Goal: Task Accomplishment & Management: Complete application form

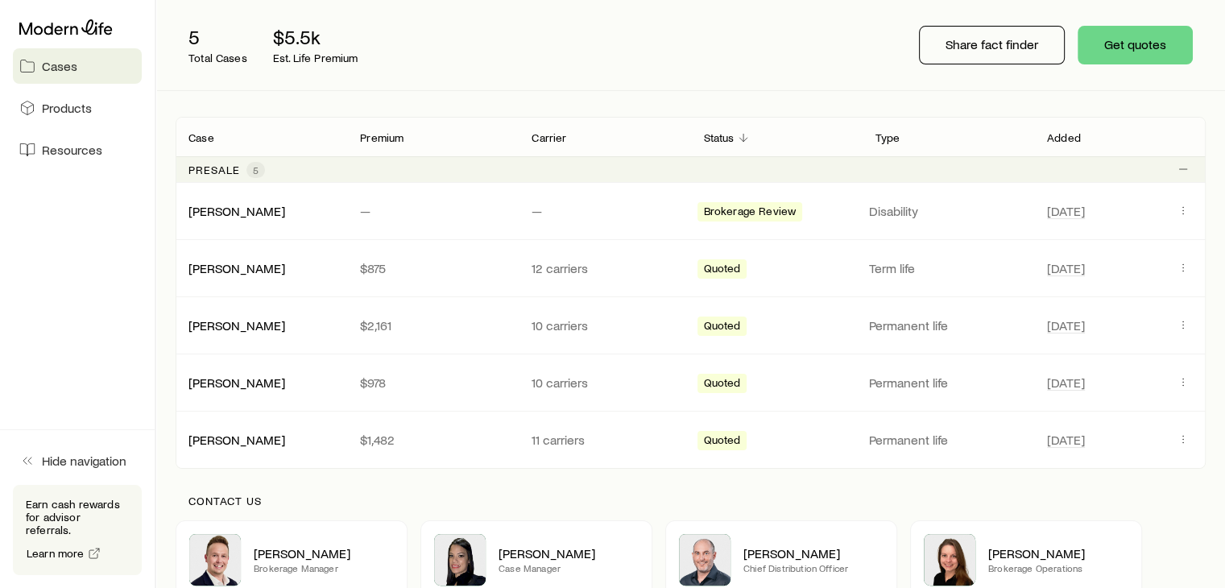
scroll to position [193, 0]
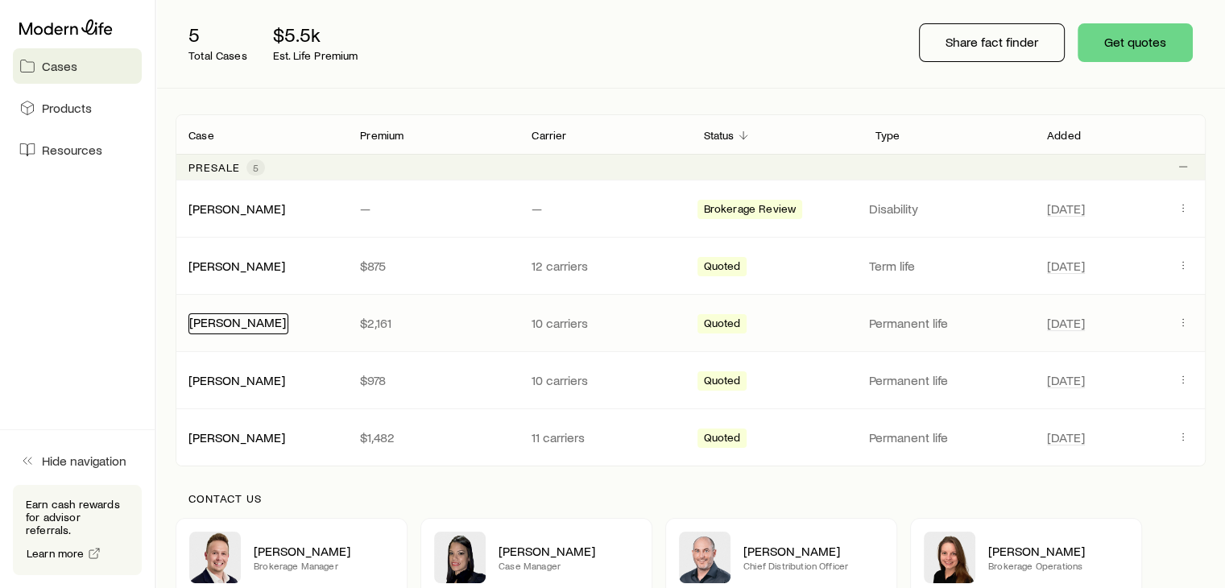
click at [215, 320] on link "[PERSON_NAME]" at bounding box center [237, 321] width 97 height 15
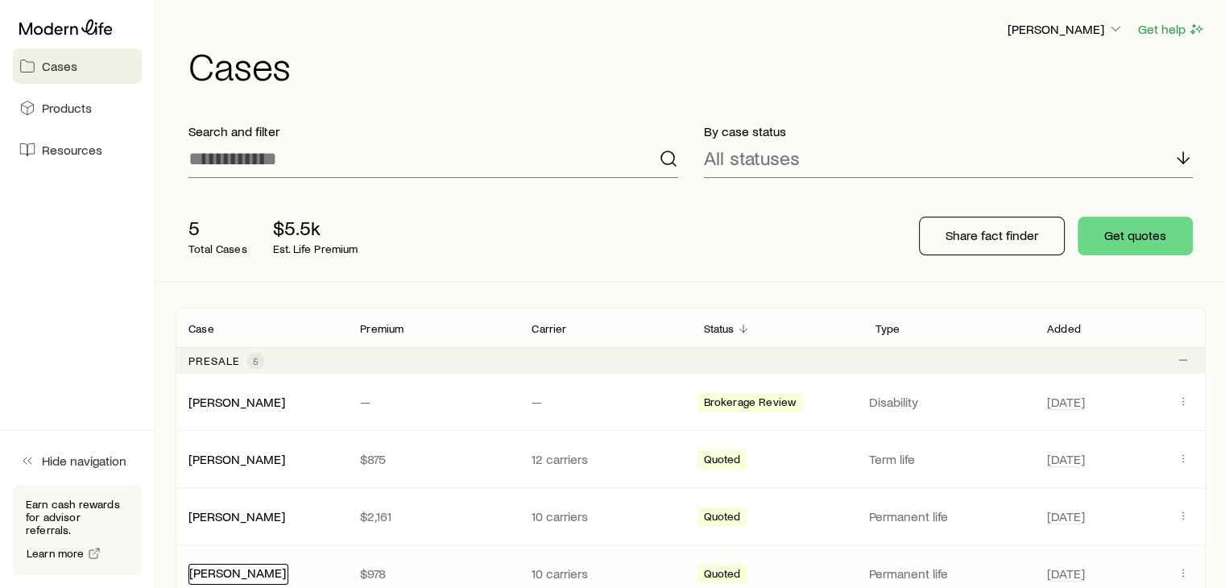
click at [222, 573] on link "[PERSON_NAME]" at bounding box center [237, 572] width 97 height 15
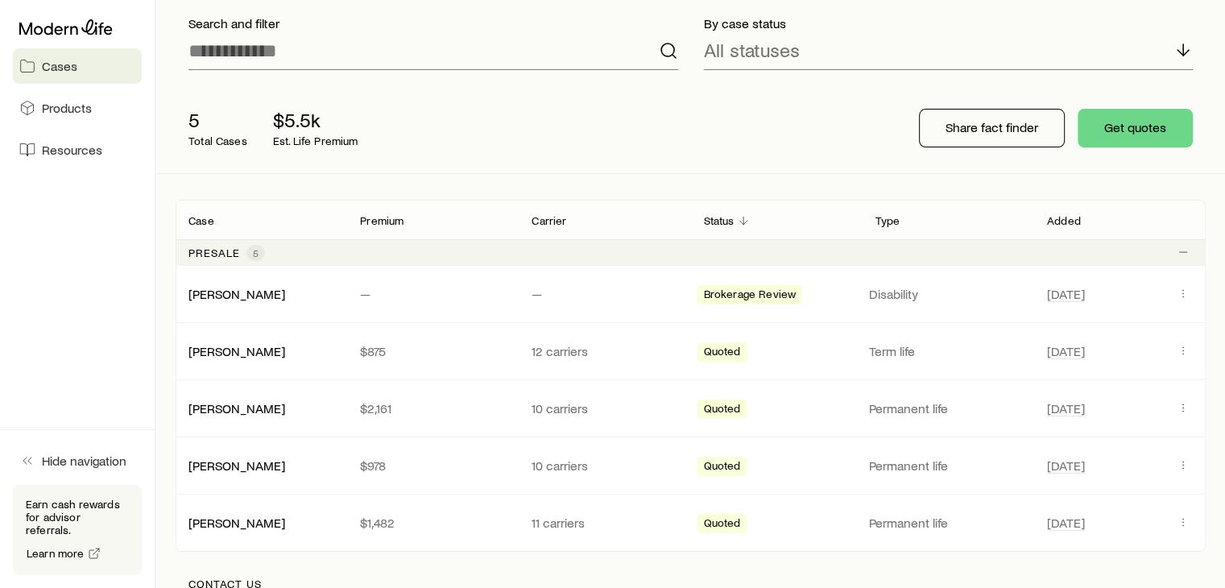
scroll to position [129, 0]
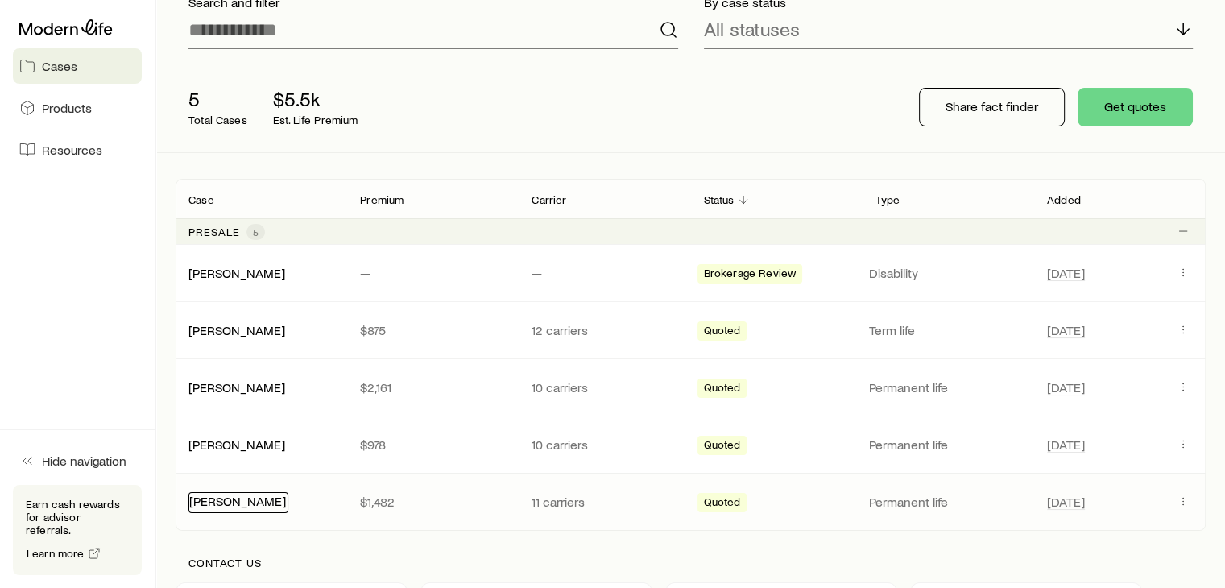
click at [222, 499] on link "[PERSON_NAME]" at bounding box center [237, 500] width 97 height 15
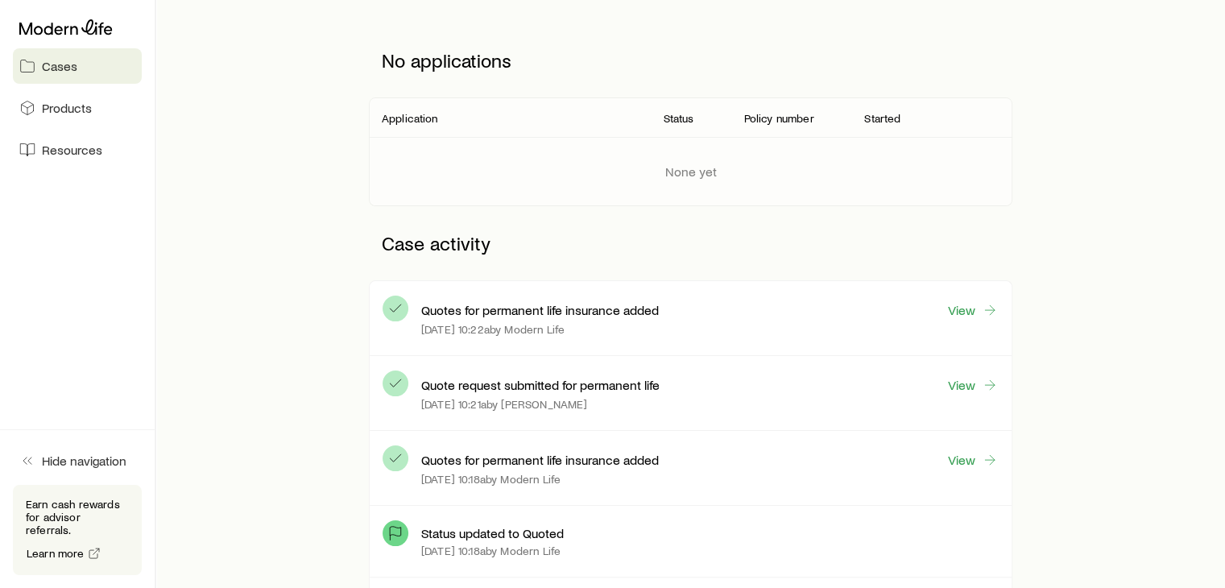
scroll to position [258, 0]
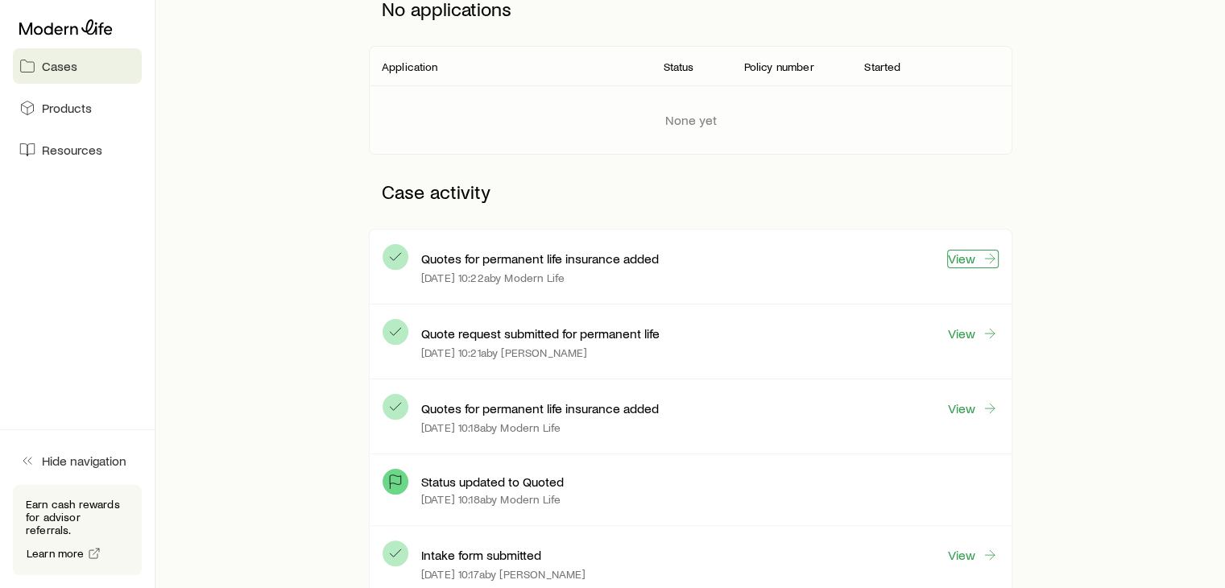
click at [967, 262] on link "View" at bounding box center [973, 259] width 52 height 19
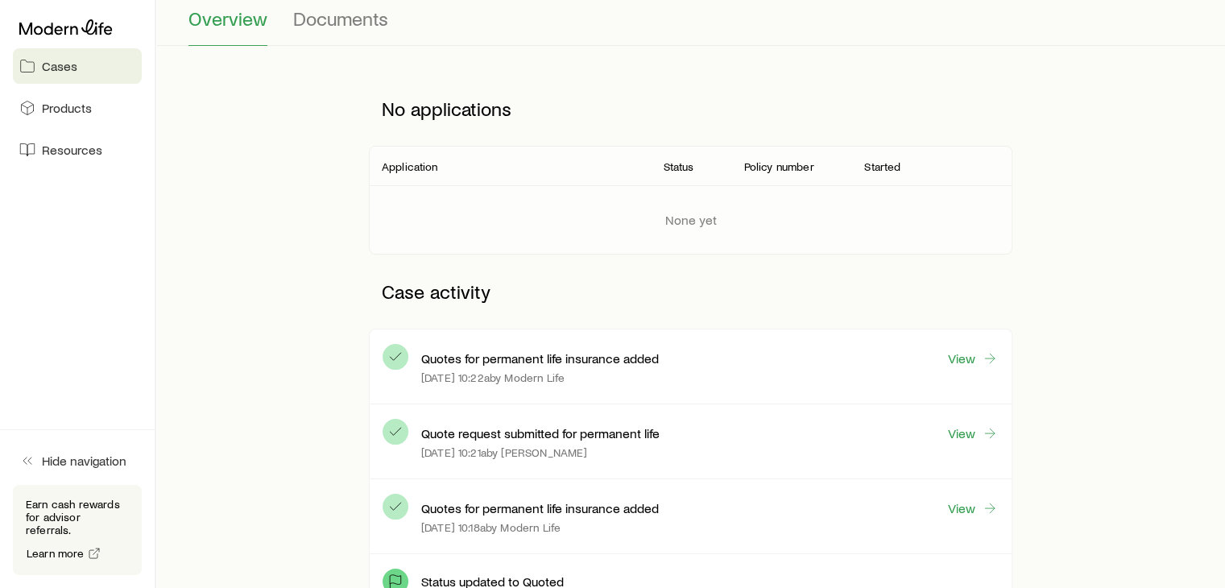
scroll to position [161, 0]
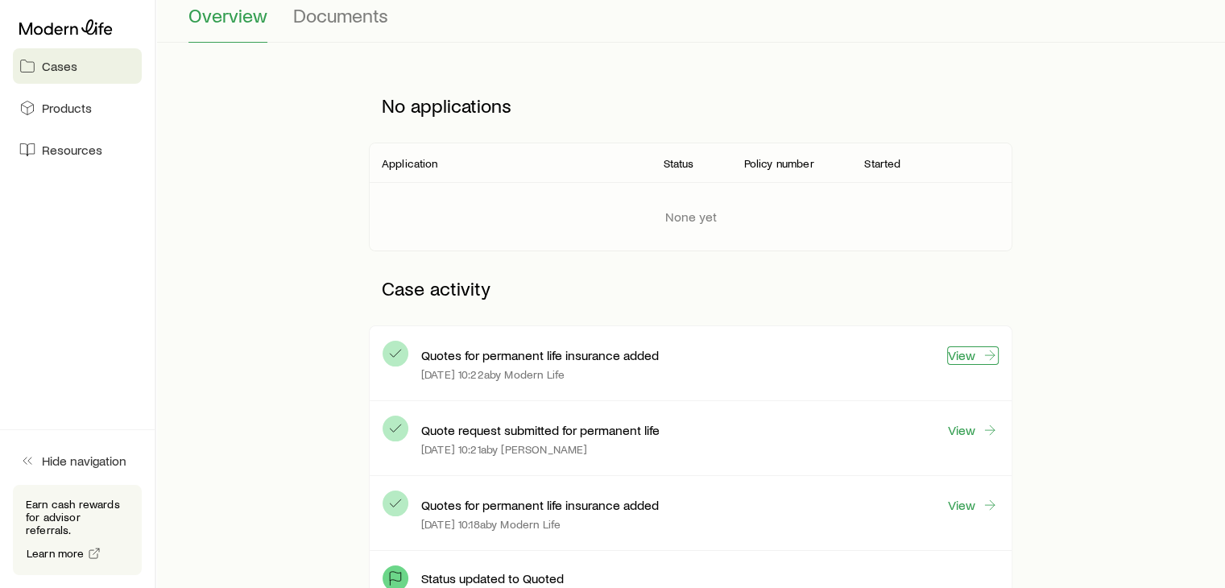
click at [961, 352] on link "View" at bounding box center [973, 355] width 52 height 19
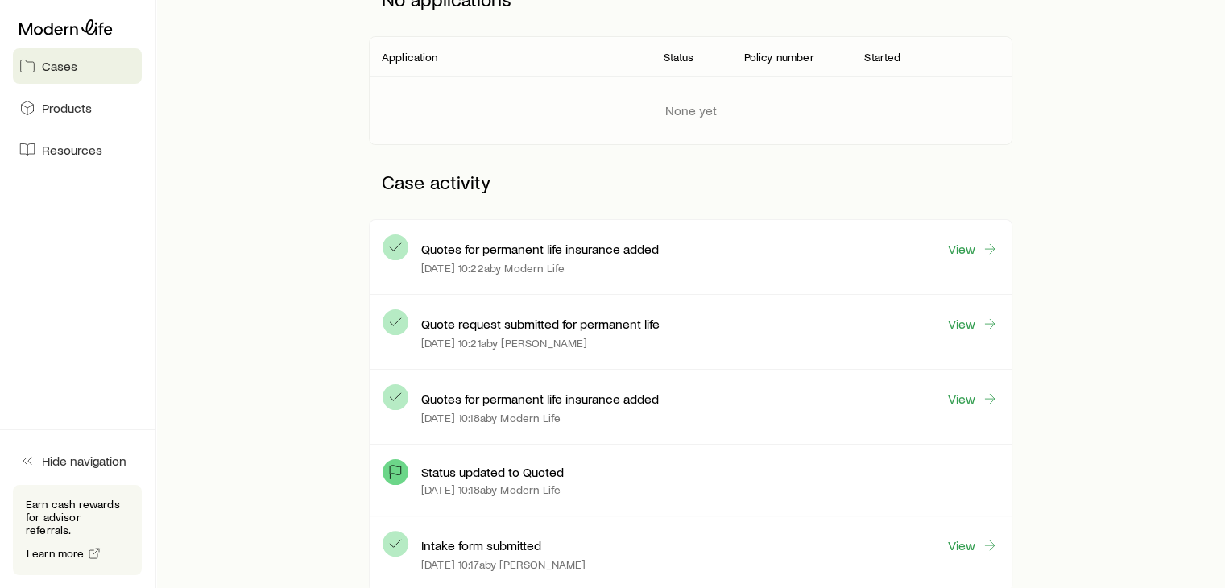
scroll to position [290, 0]
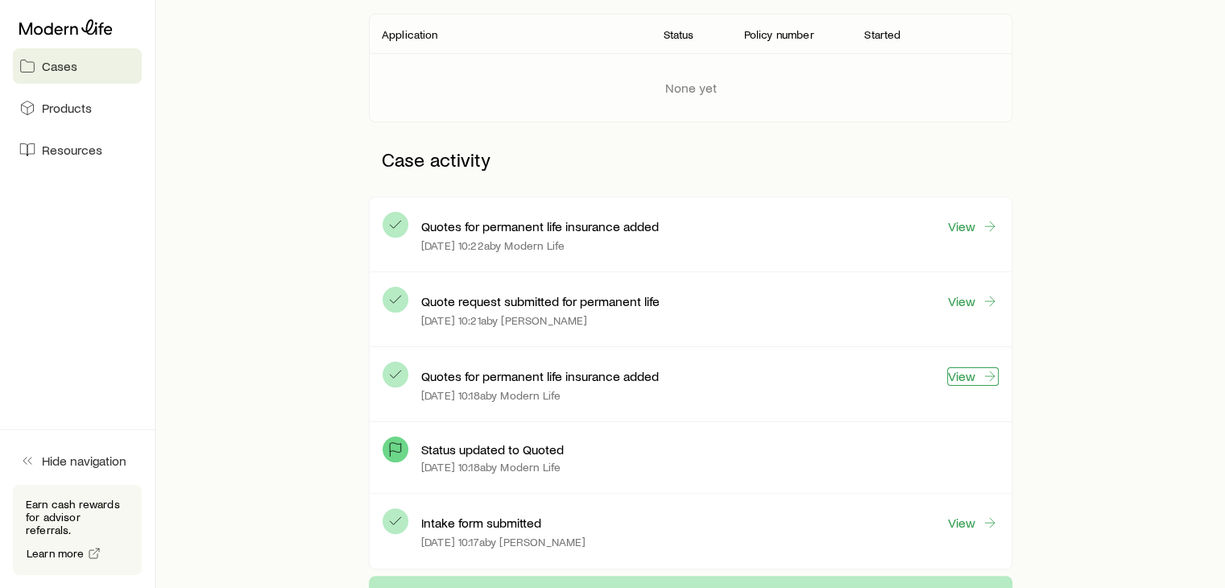
click at [976, 376] on link "View" at bounding box center [973, 376] width 52 height 19
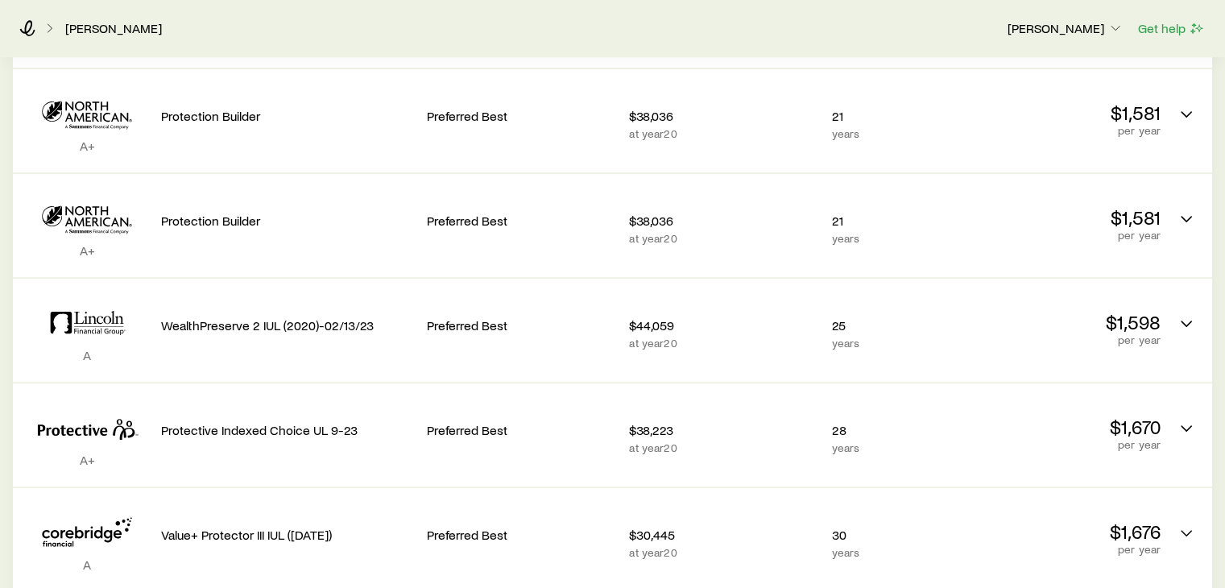
scroll to position [483, 0]
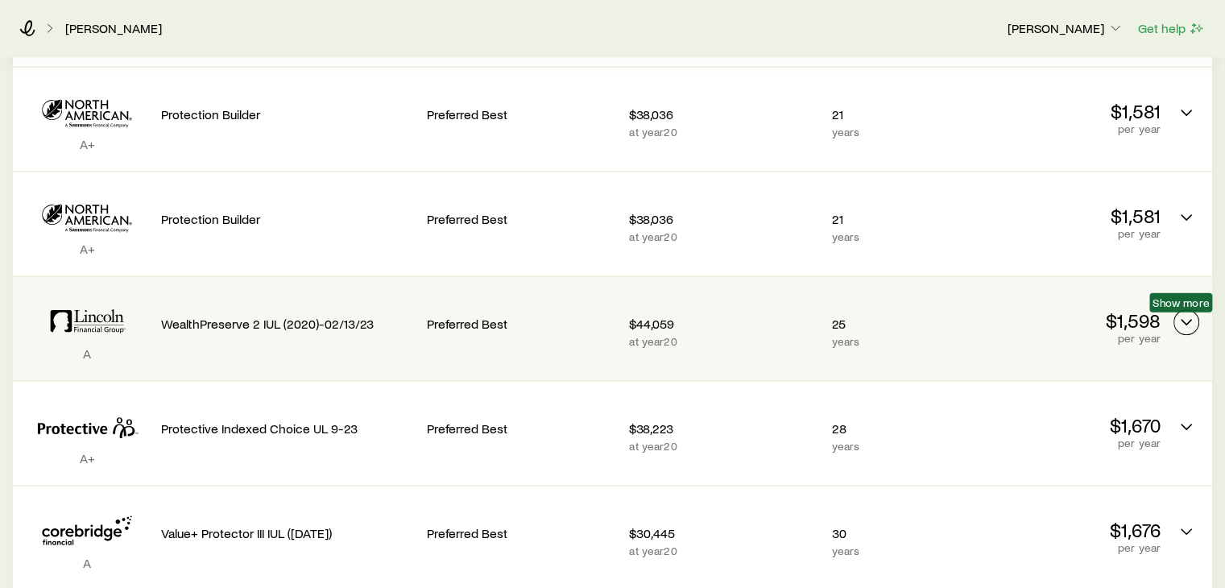
click at [1183, 326] on icon "Permanent quotes" at bounding box center [1186, 322] width 19 height 19
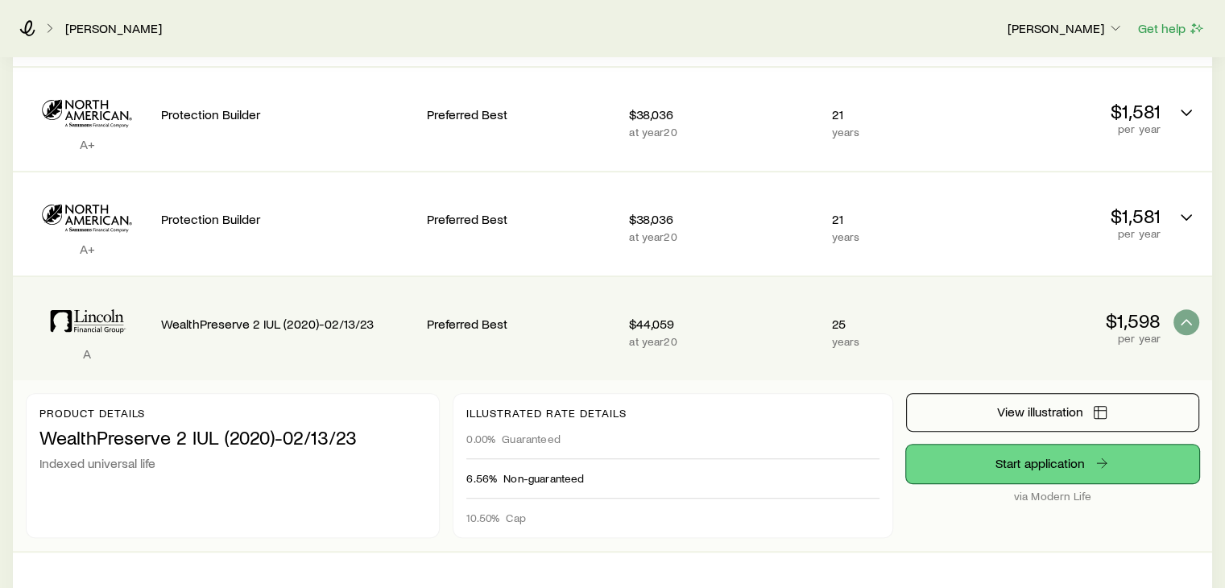
click at [1038, 469] on link "Start application" at bounding box center [1052, 464] width 293 height 39
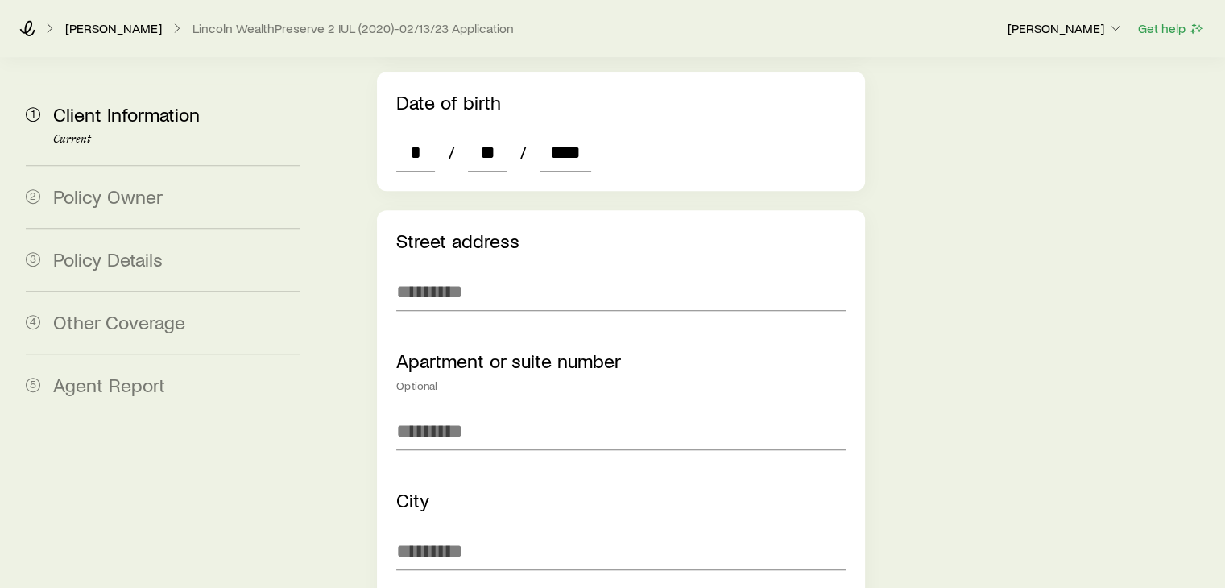
scroll to position [967, 0]
click at [446, 271] on input "text" at bounding box center [620, 290] width 449 height 39
type input "**********"
type input "*****"
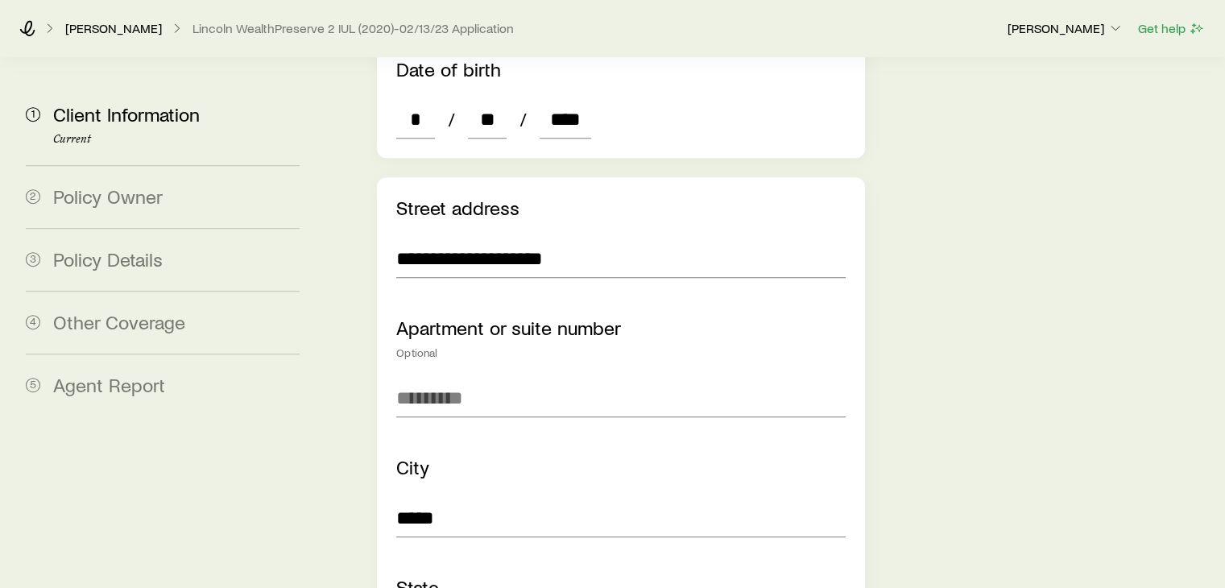
scroll to position [1392, 0]
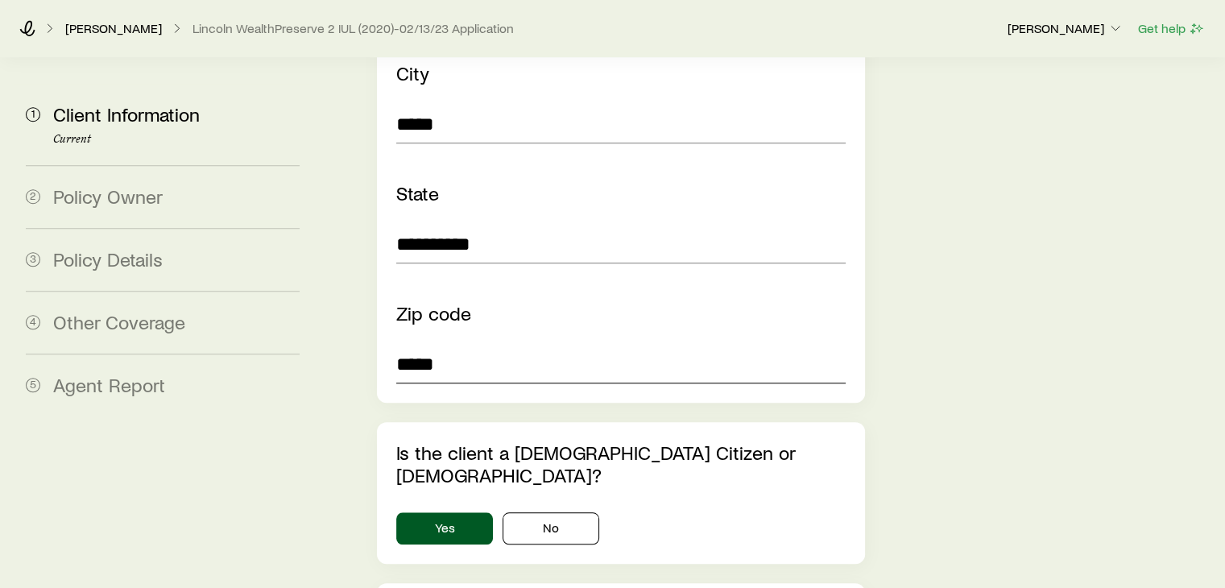
type input "*****"
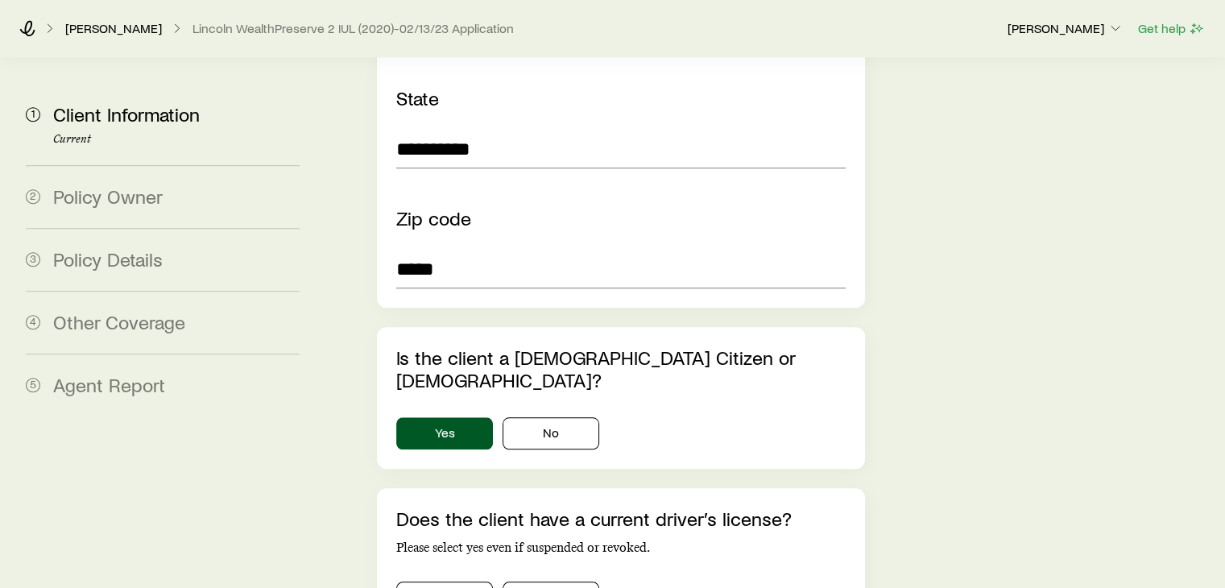
scroll to position [1489, 0]
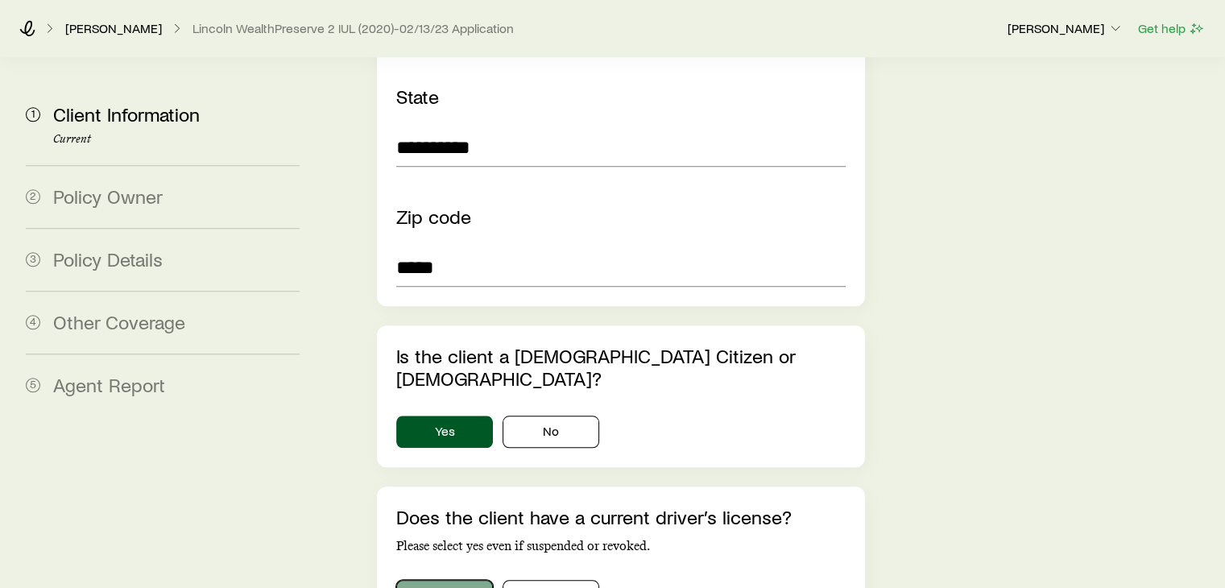
click at [445, 580] on button "Yes" at bounding box center [444, 596] width 97 height 32
click at [876, 452] on div "**********" at bounding box center [620, 248] width 513 height 3358
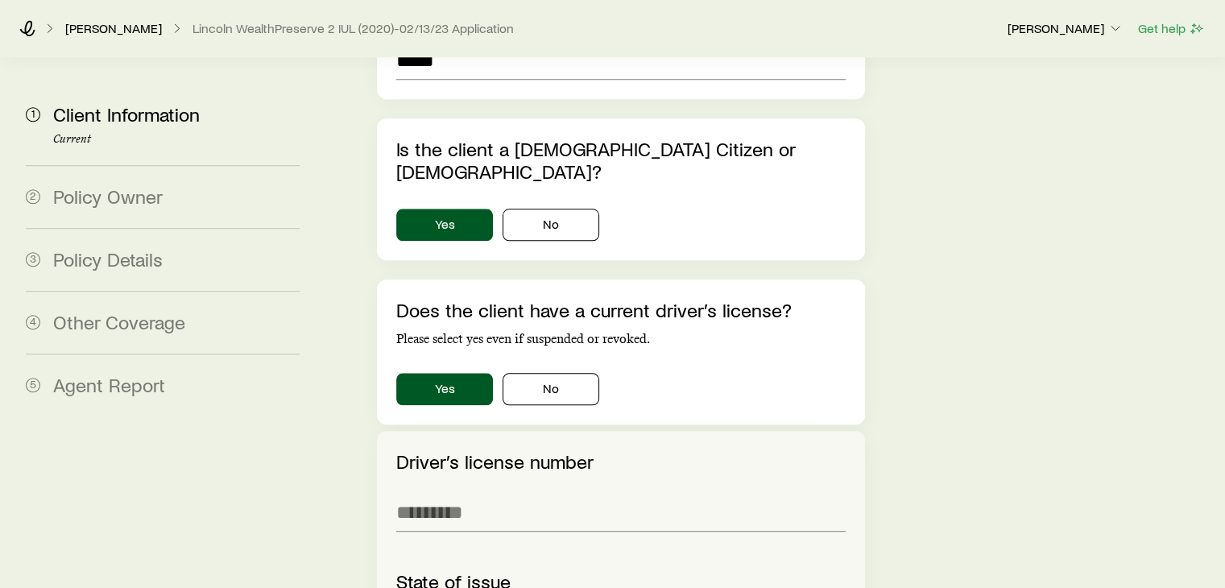
scroll to position [1779, 0]
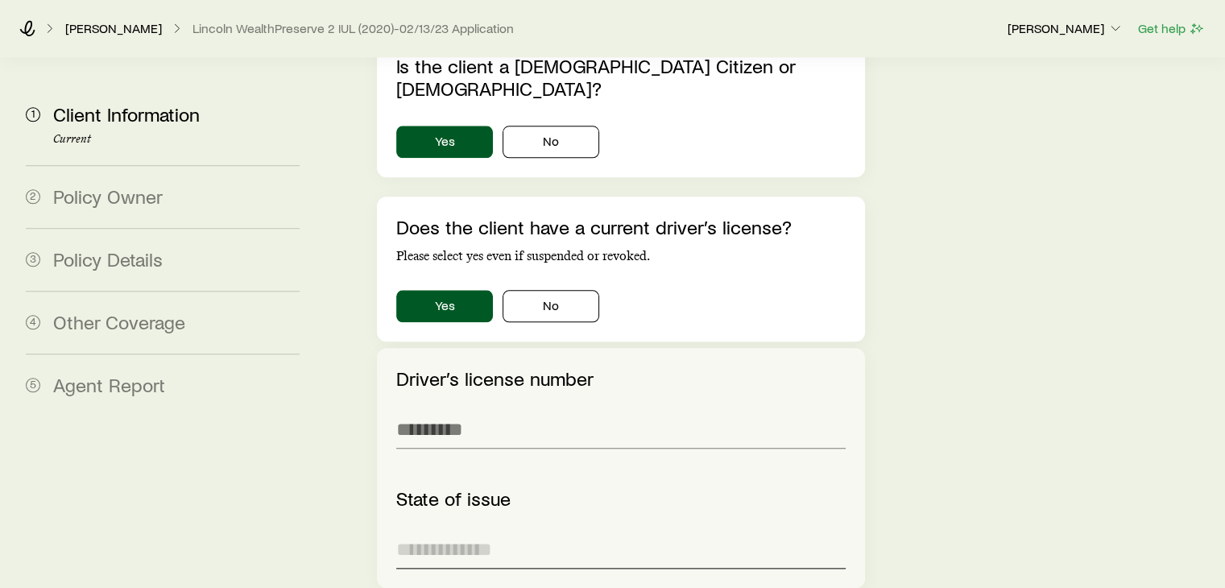
click at [555, 530] on input at bounding box center [620, 549] width 449 height 39
type input "**********"
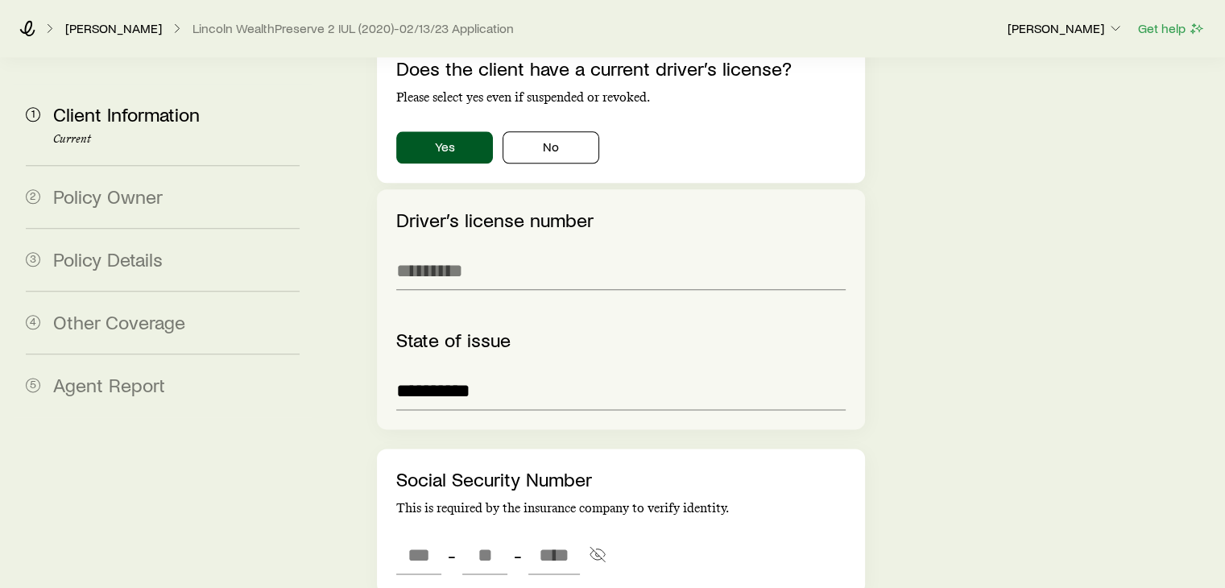
scroll to position [1940, 0]
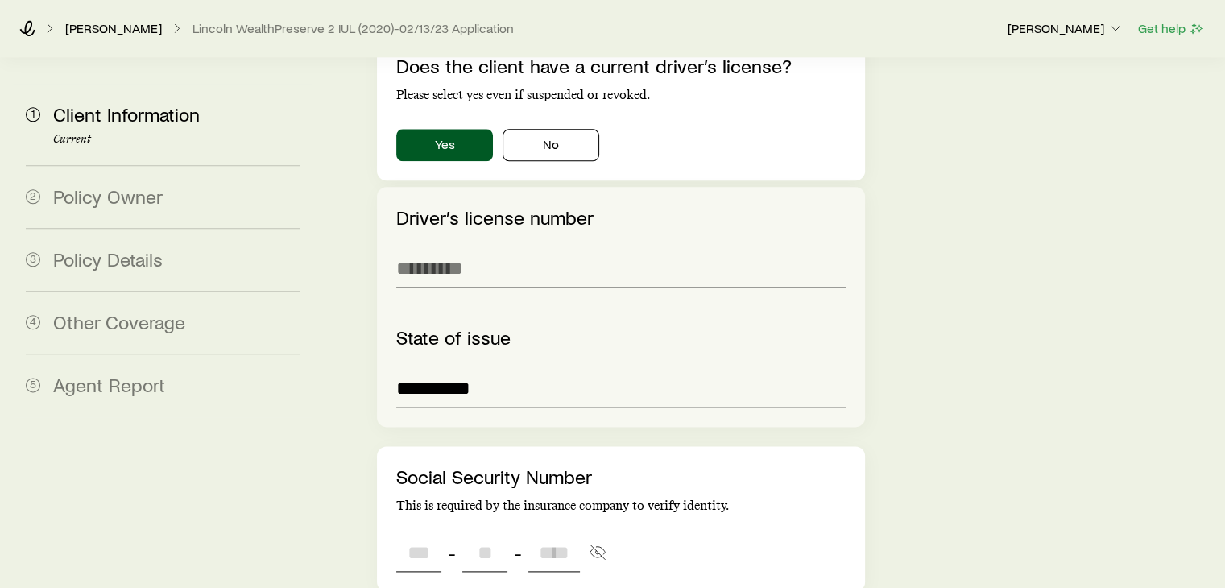
click at [416, 533] on input "tel" at bounding box center [418, 552] width 45 height 39
type input "***"
type input "**"
click at [542, 533] on input "tel" at bounding box center [554, 552] width 52 height 39
type input "****"
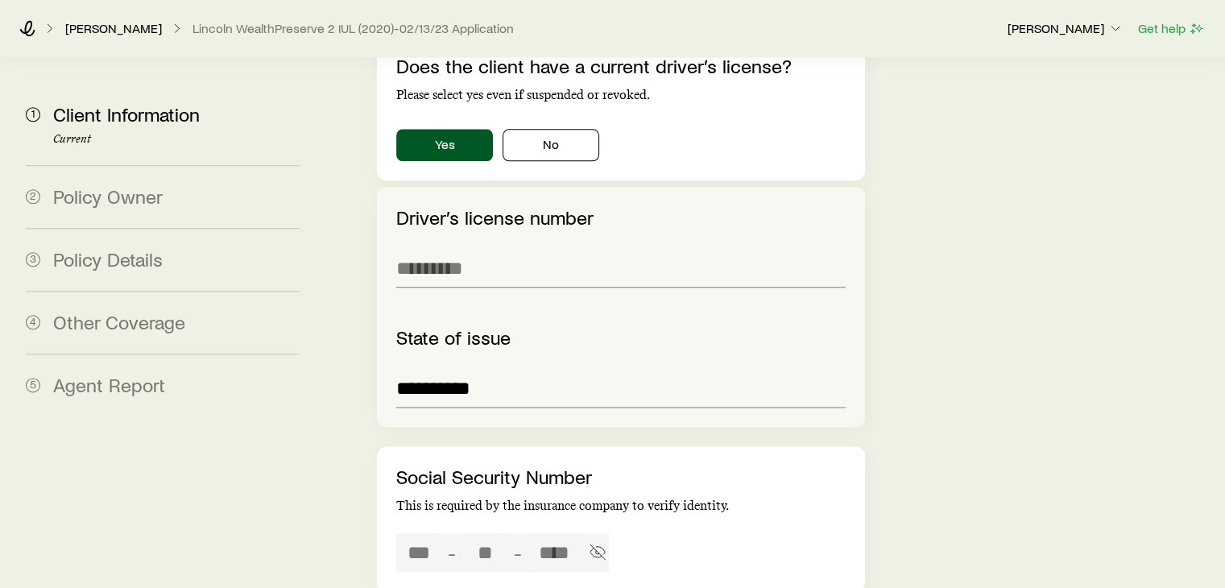
type input "***"
type input "**"
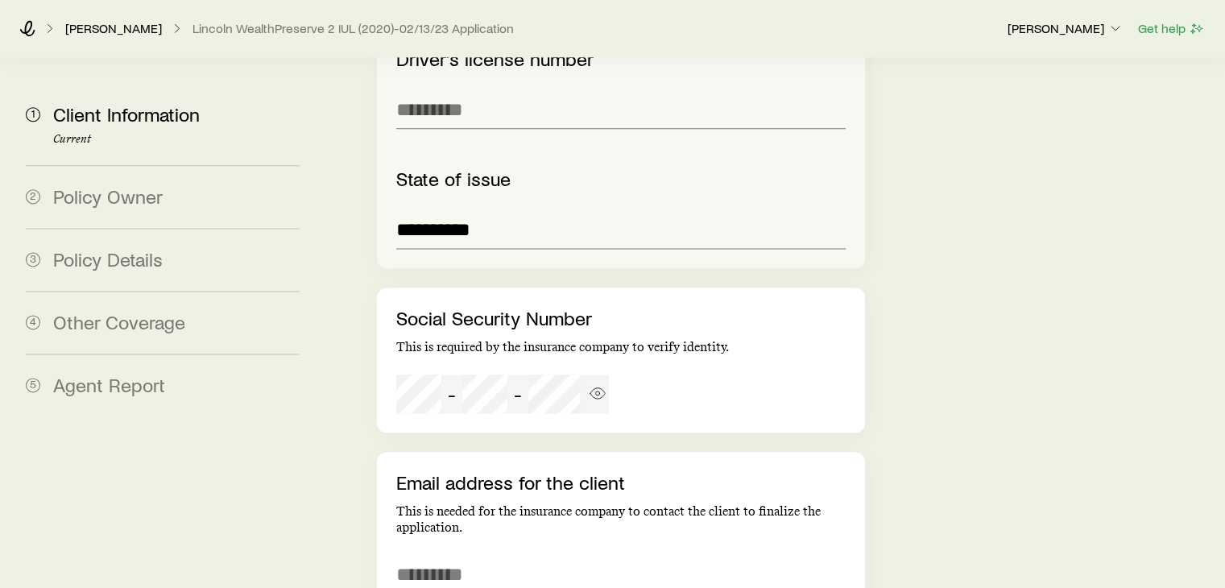
scroll to position [2101, 0]
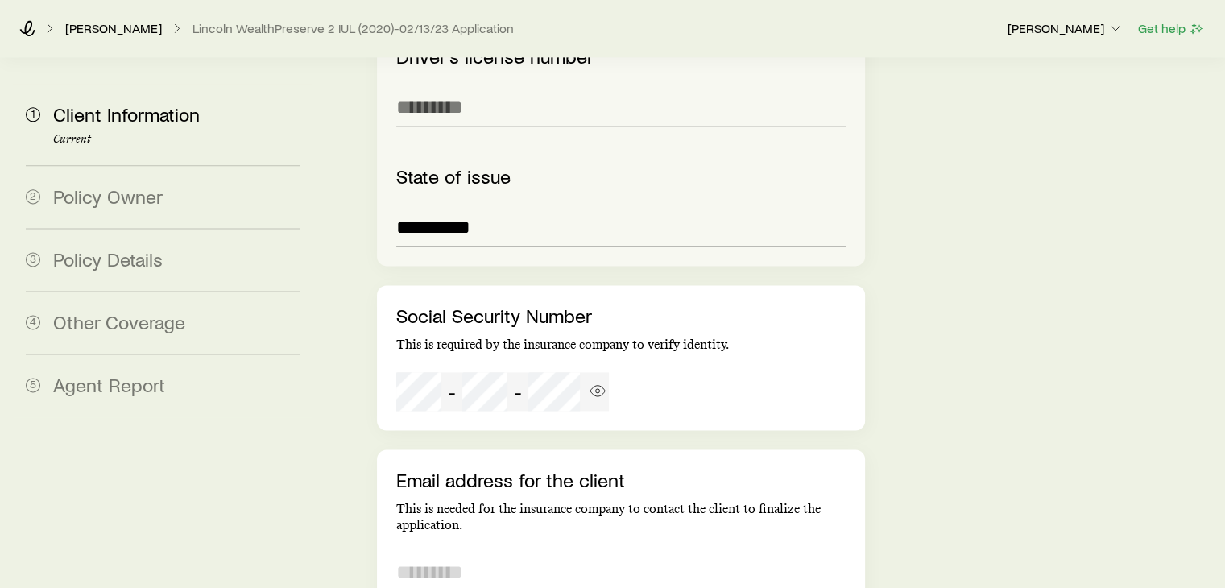
click at [475, 553] on input "email" at bounding box center [620, 572] width 449 height 39
type input "**********"
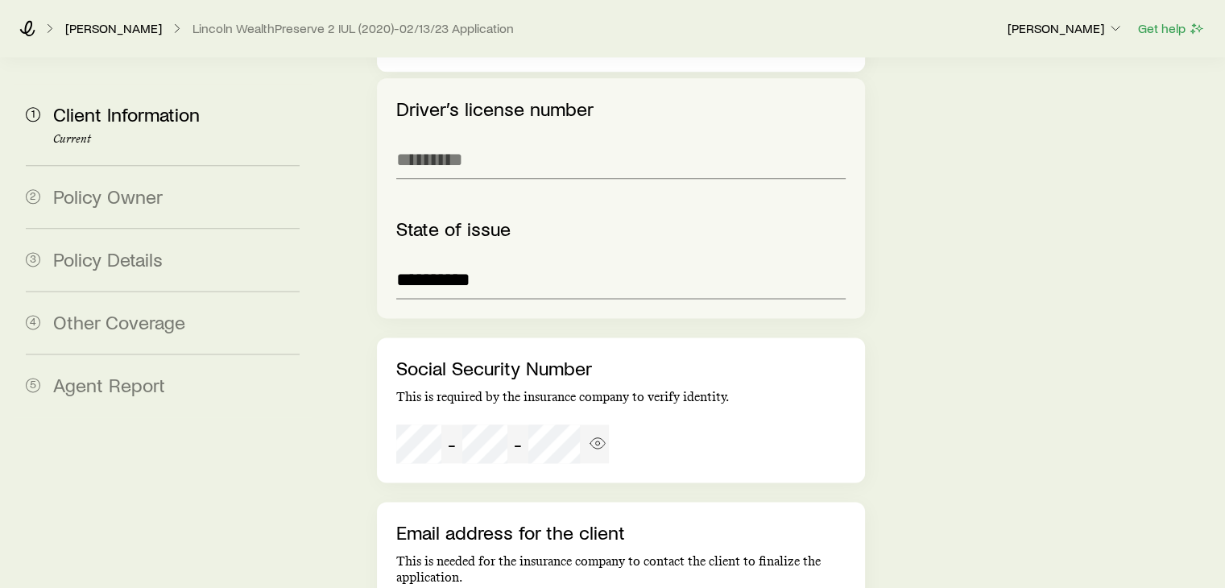
scroll to position [2563, 0]
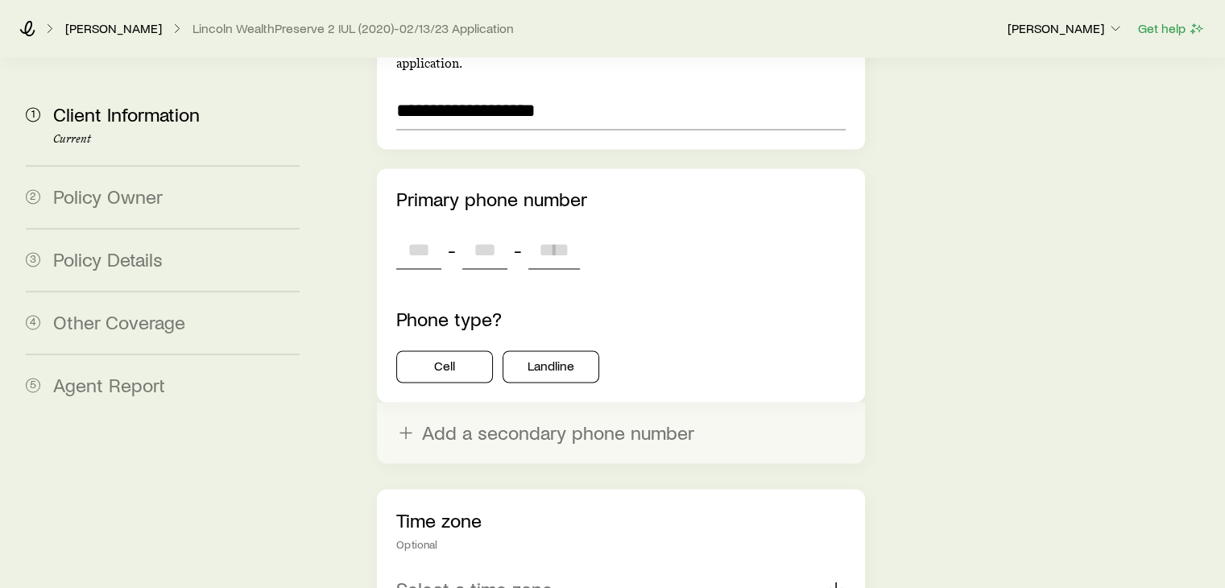
click at [421, 230] on input "tel" at bounding box center [418, 249] width 45 height 39
type input "***"
type input "****"
click at [451, 350] on button "Cell" at bounding box center [444, 366] width 97 height 32
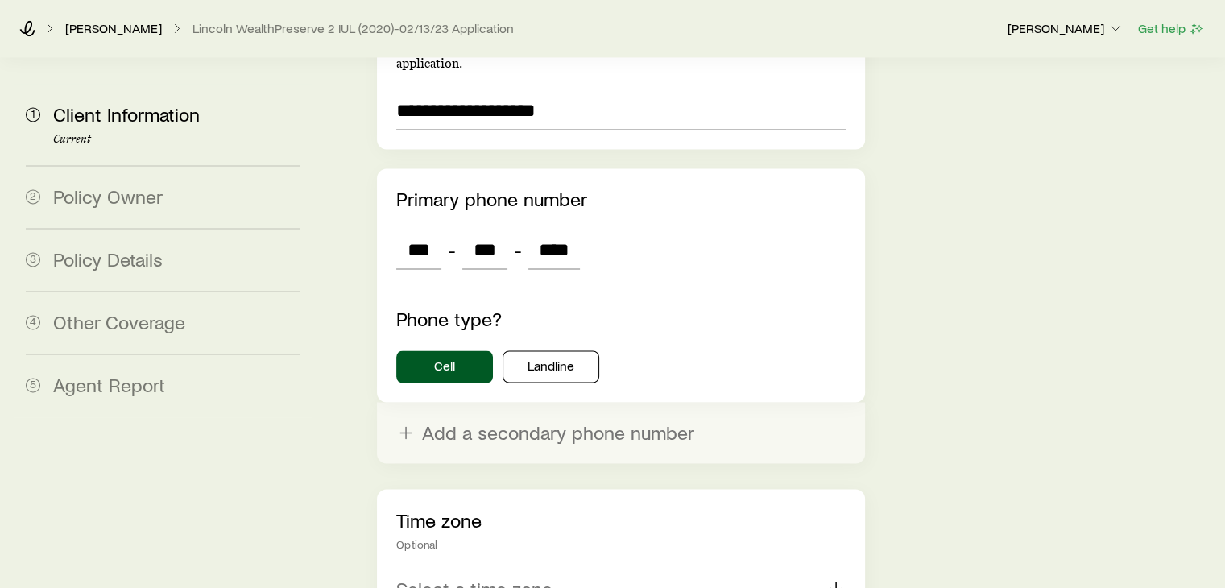
click at [454, 577] on p "Select a time zone" at bounding box center [474, 588] width 156 height 23
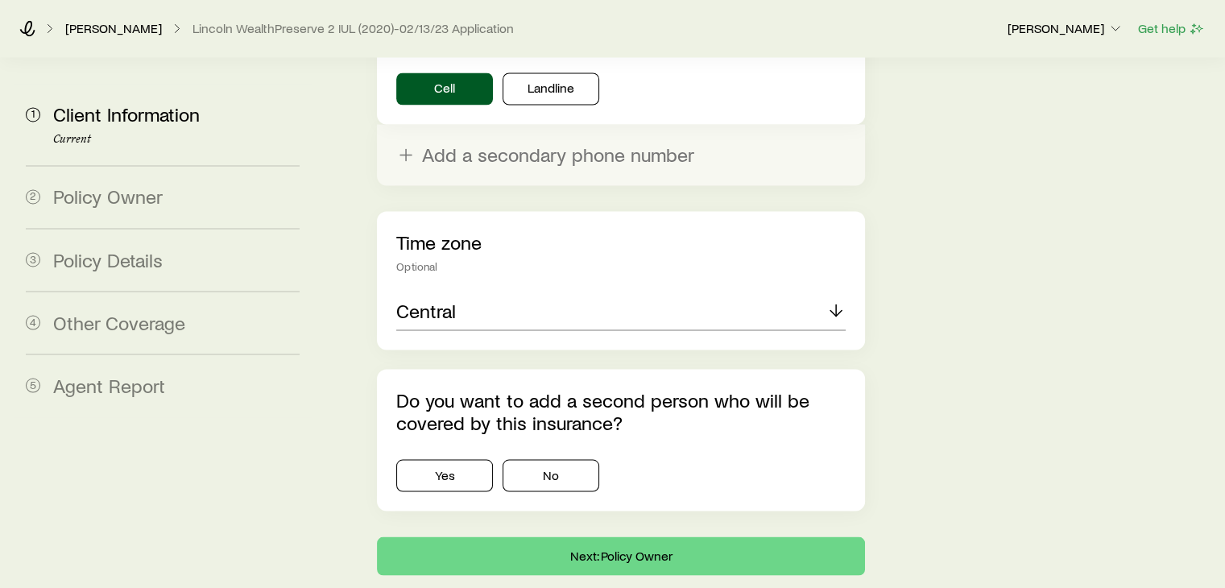
scroll to position [2845, 0]
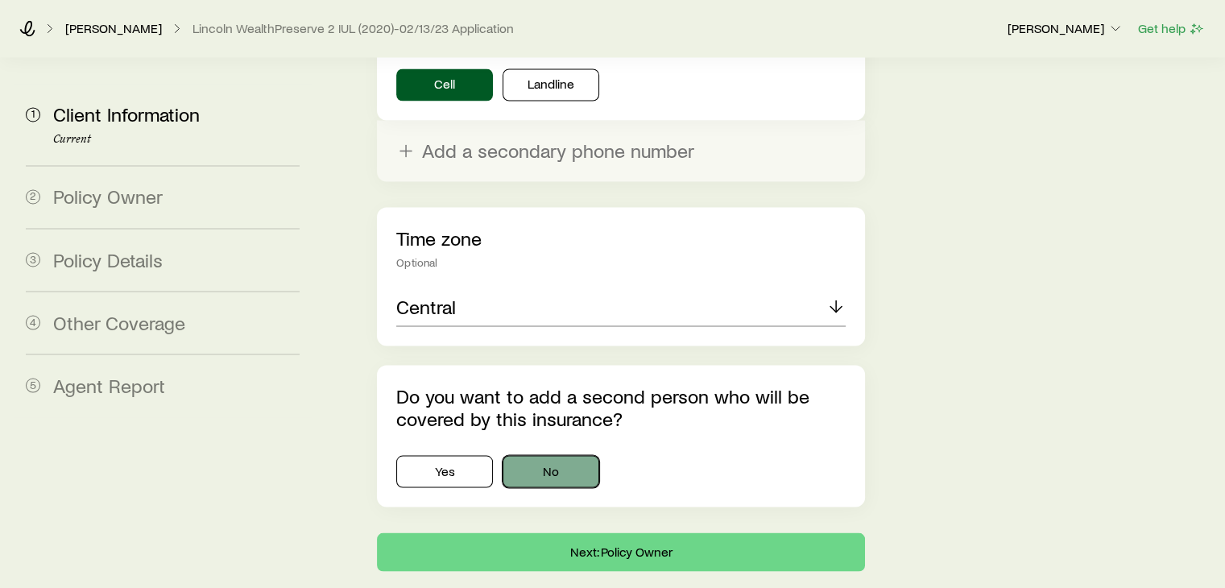
click at [555, 455] on button "No" at bounding box center [551, 471] width 97 height 32
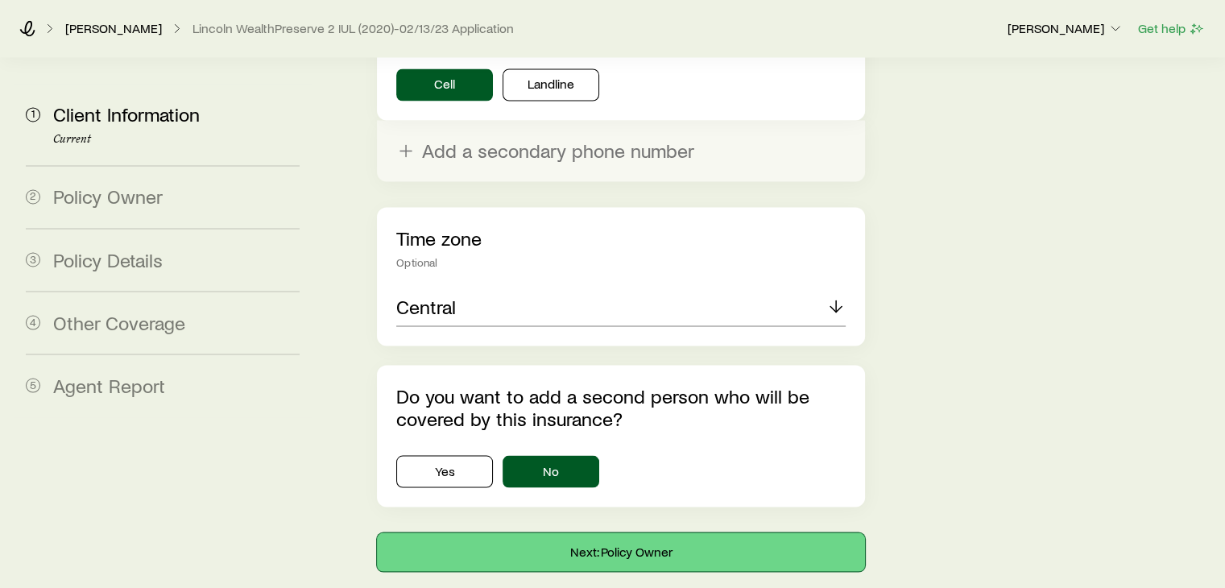
click at [626, 532] on button "Next: Policy Owner" at bounding box center [620, 551] width 487 height 39
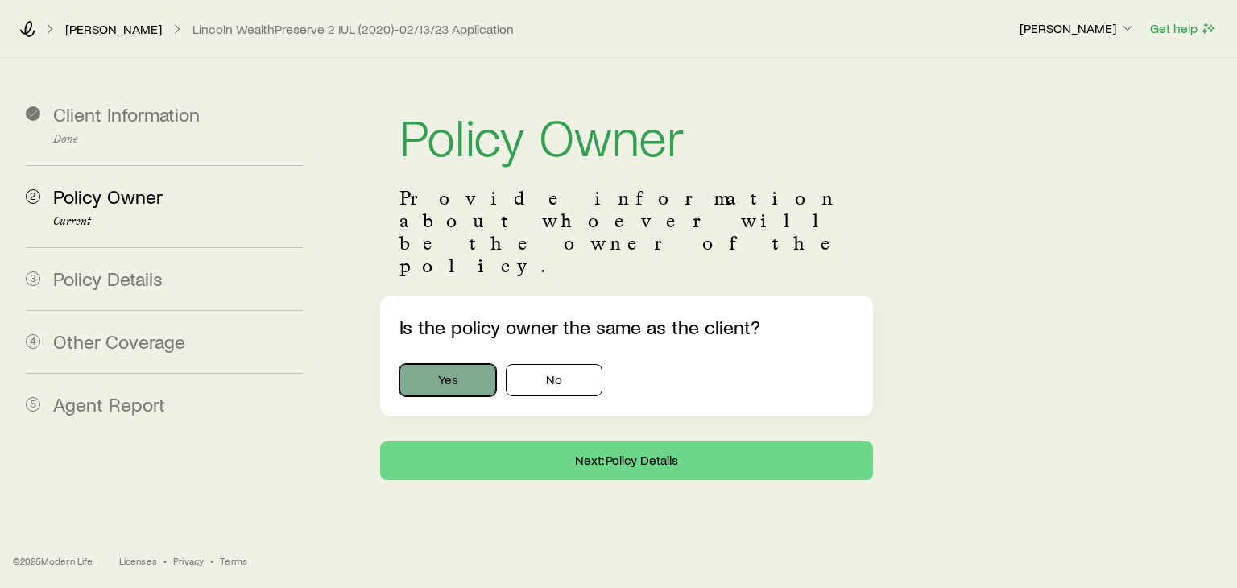
click at [448, 364] on button "Yes" at bounding box center [448, 380] width 97 height 32
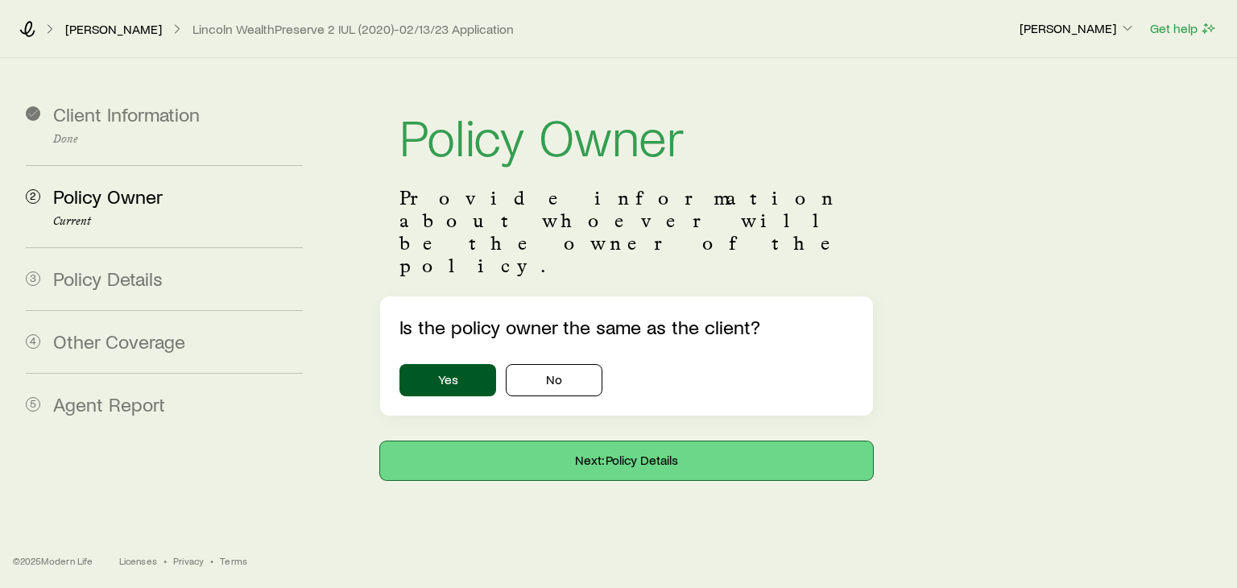
click at [589, 441] on button "Next: Policy Details" at bounding box center [626, 460] width 493 height 39
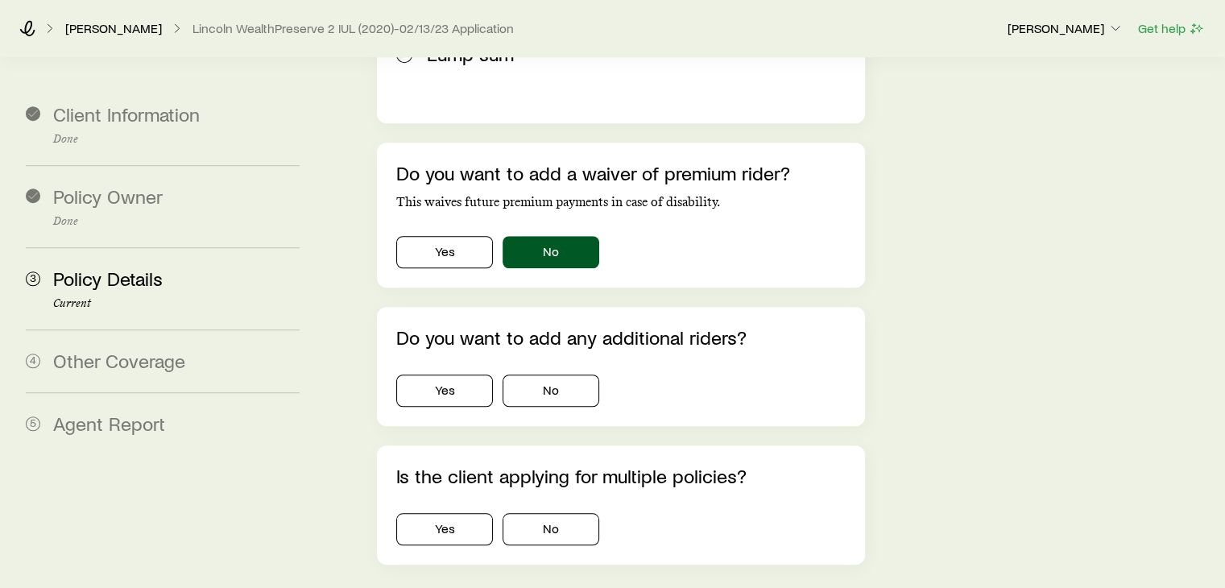
scroll to position [1321, 0]
click at [574, 374] on button "No" at bounding box center [551, 390] width 97 height 32
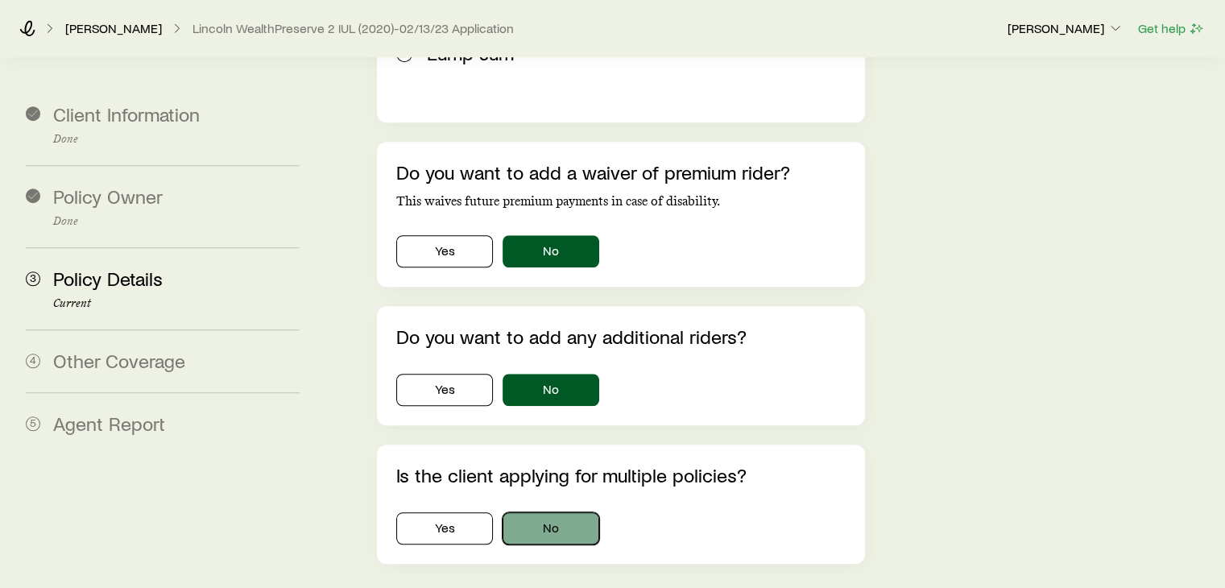
click at [562, 512] on button "No" at bounding box center [551, 528] width 97 height 32
click at [429, 235] on button "Yes" at bounding box center [444, 251] width 97 height 32
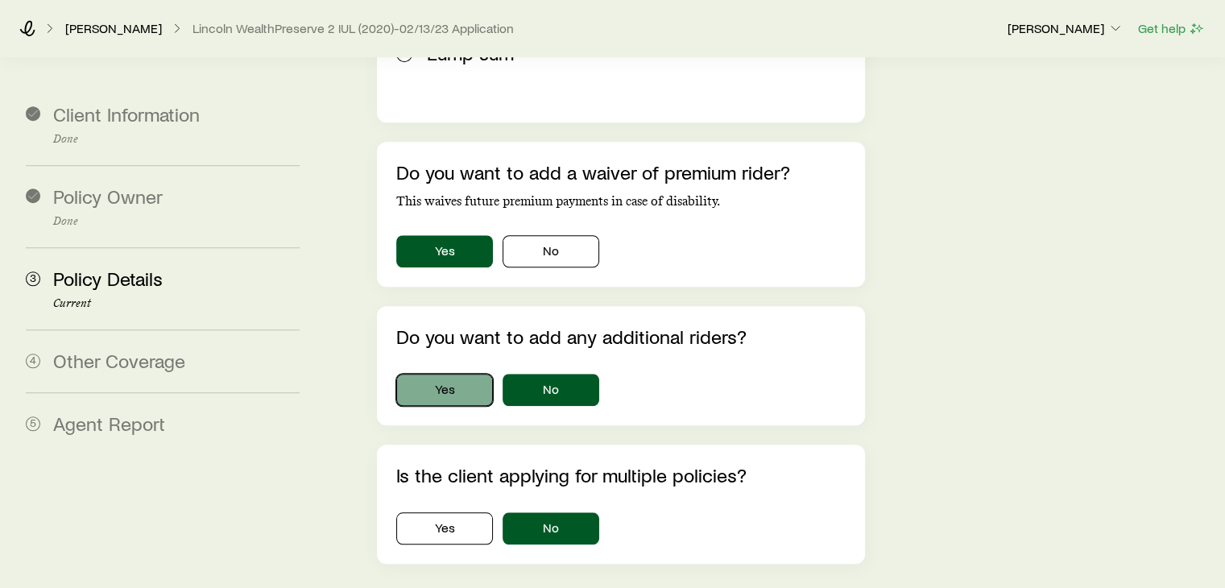
click at [449, 374] on button "Yes" at bounding box center [444, 390] width 97 height 32
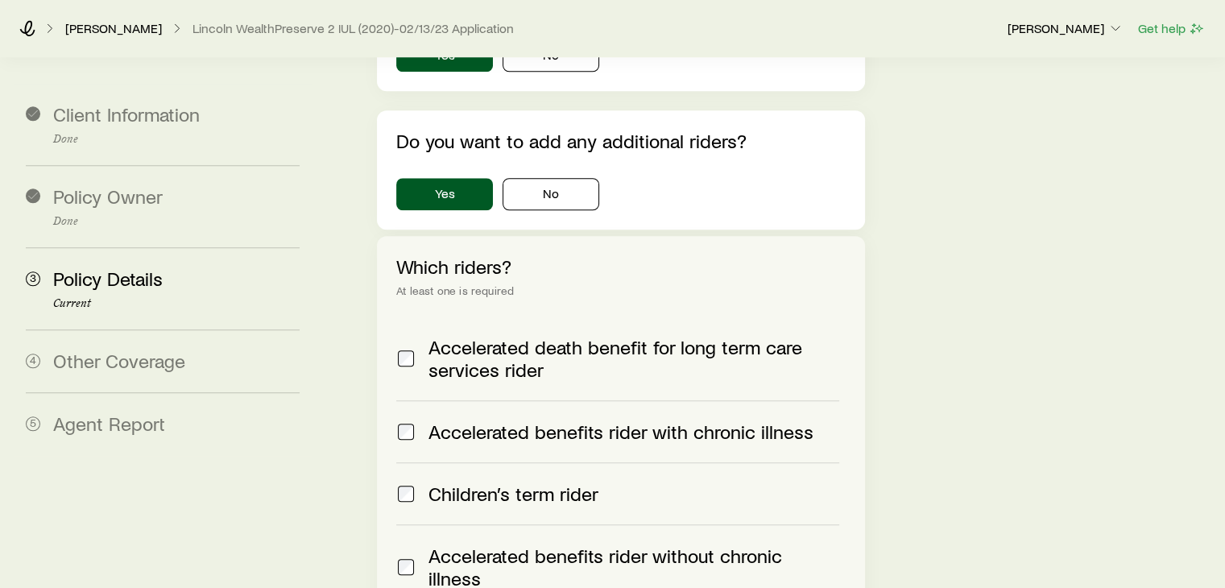
scroll to position [1515, 0]
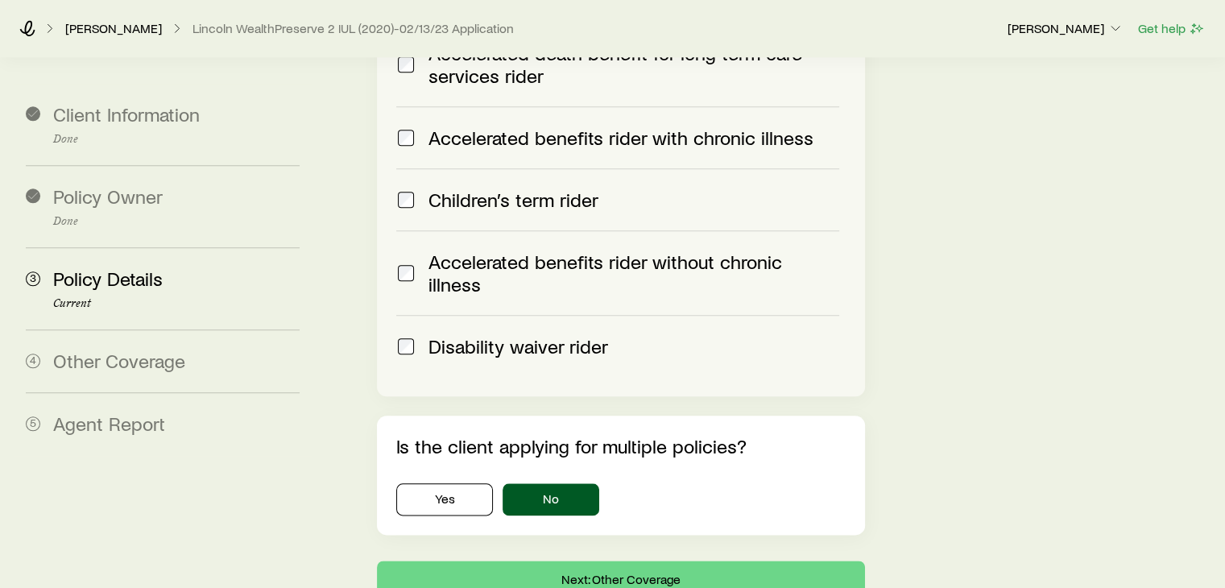
scroll to position [1817, 0]
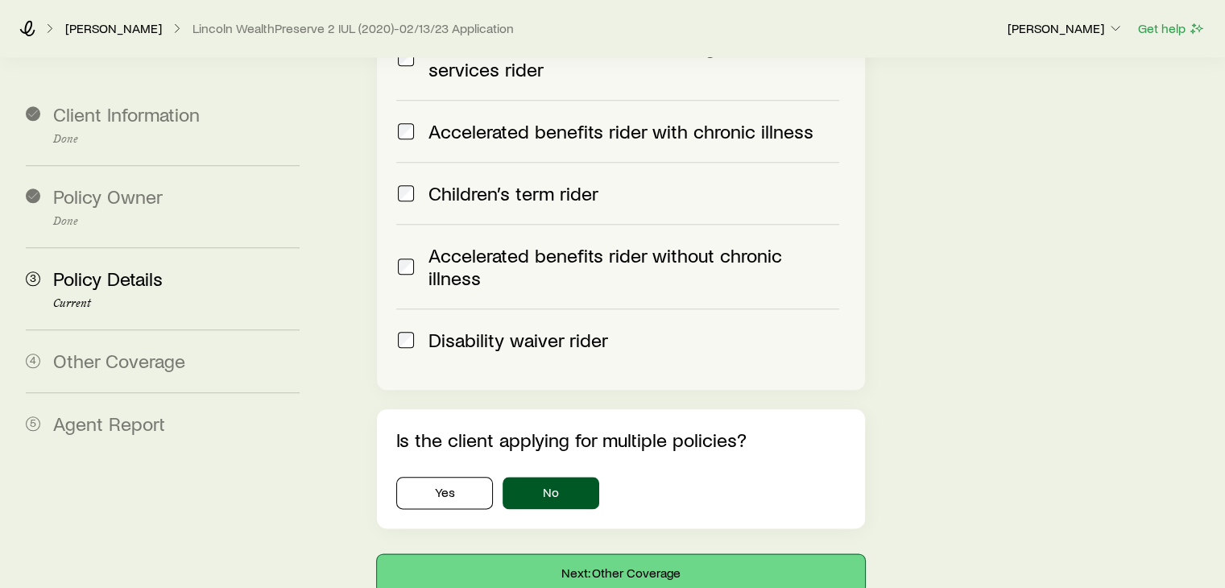
click at [629, 554] on button "Next: Other Coverage" at bounding box center [620, 573] width 487 height 39
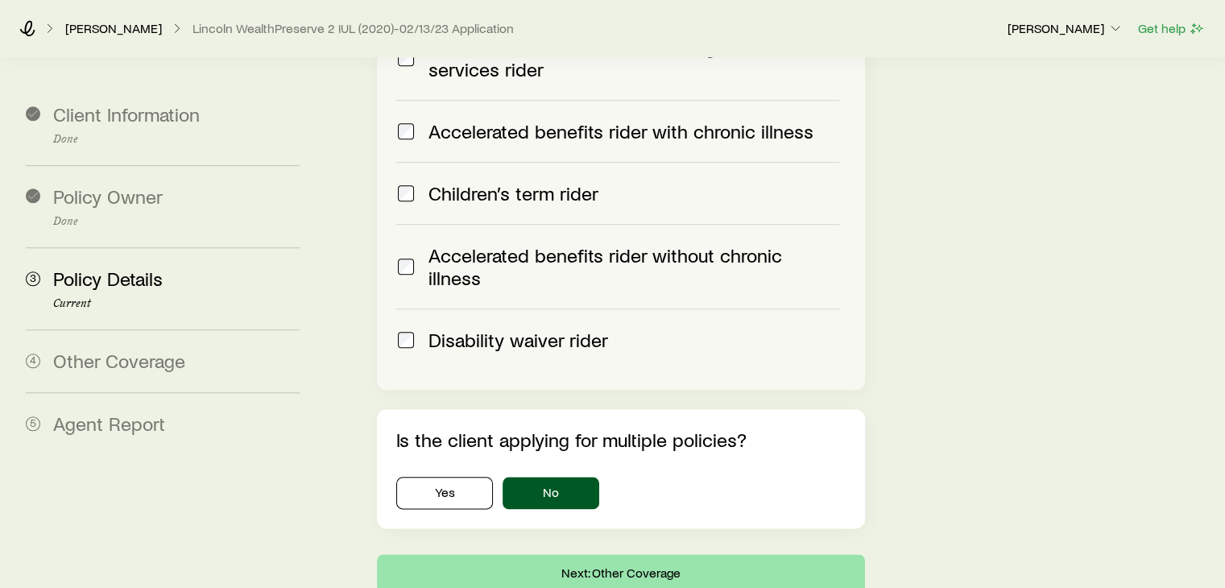
scroll to position [0, 0]
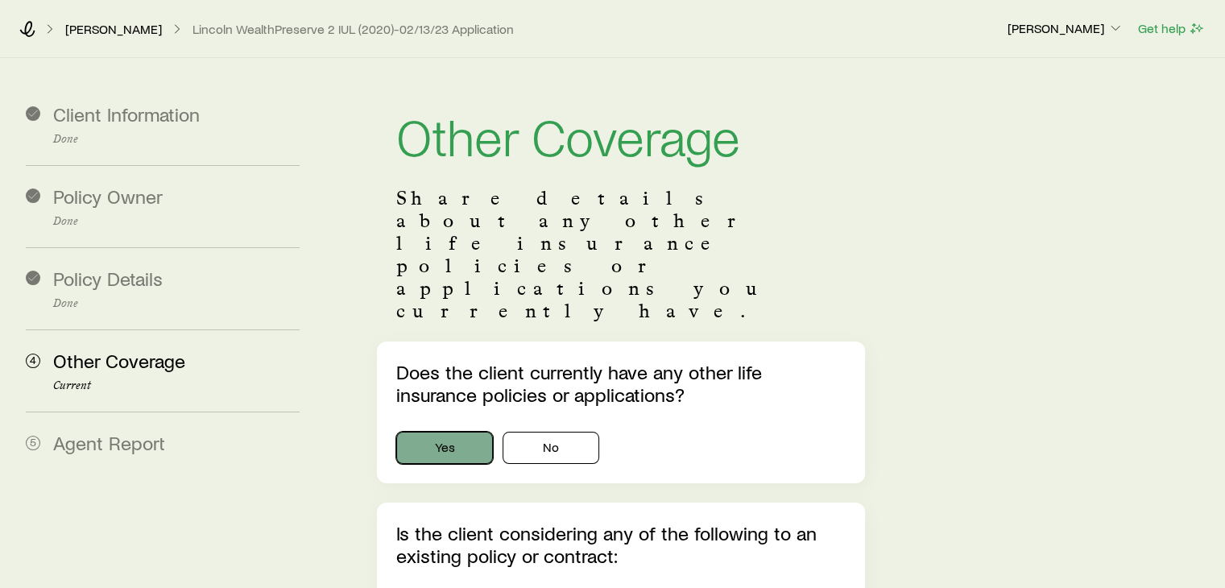
click at [451, 432] on button "Yes" at bounding box center [444, 448] width 97 height 32
click at [646, 522] on p "Is the client considering any of the following to an existing policy or contrac…" at bounding box center [620, 544] width 449 height 45
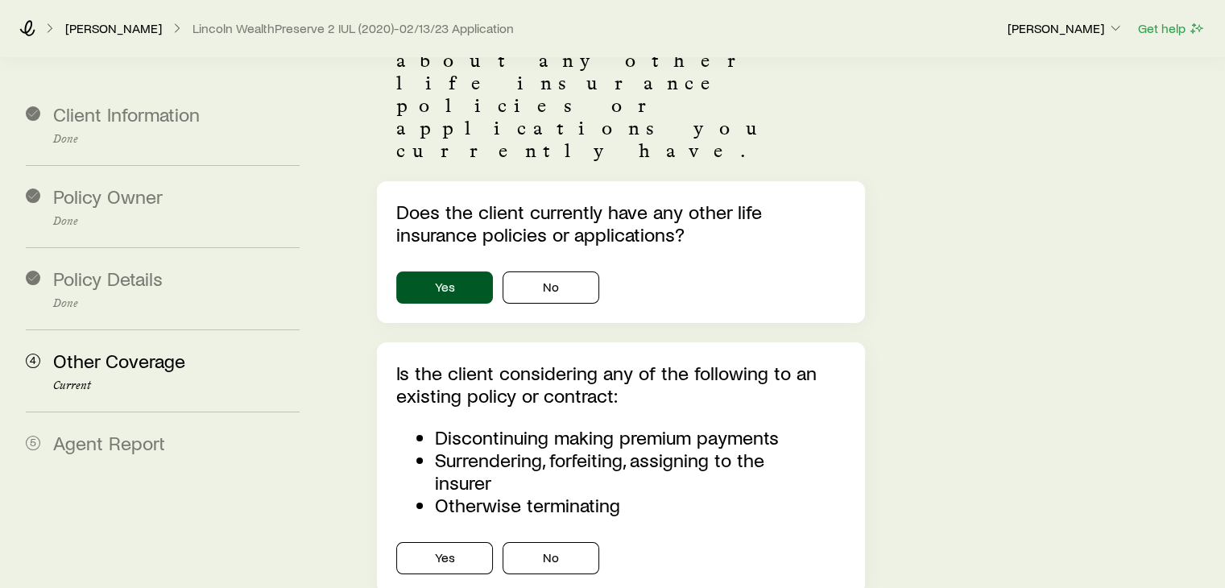
scroll to position [161, 0]
click at [433, 541] on button "Yes" at bounding box center [444, 557] width 97 height 32
click at [825, 541] on div "Yes No" at bounding box center [620, 557] width 449 height 32
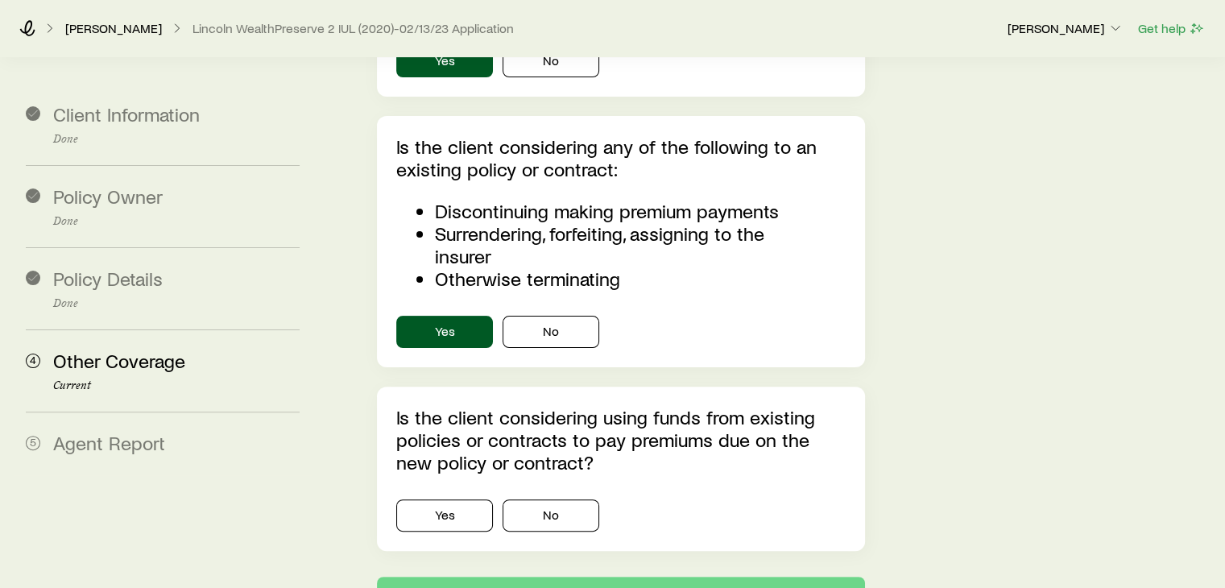
scroll to position [411, 0]
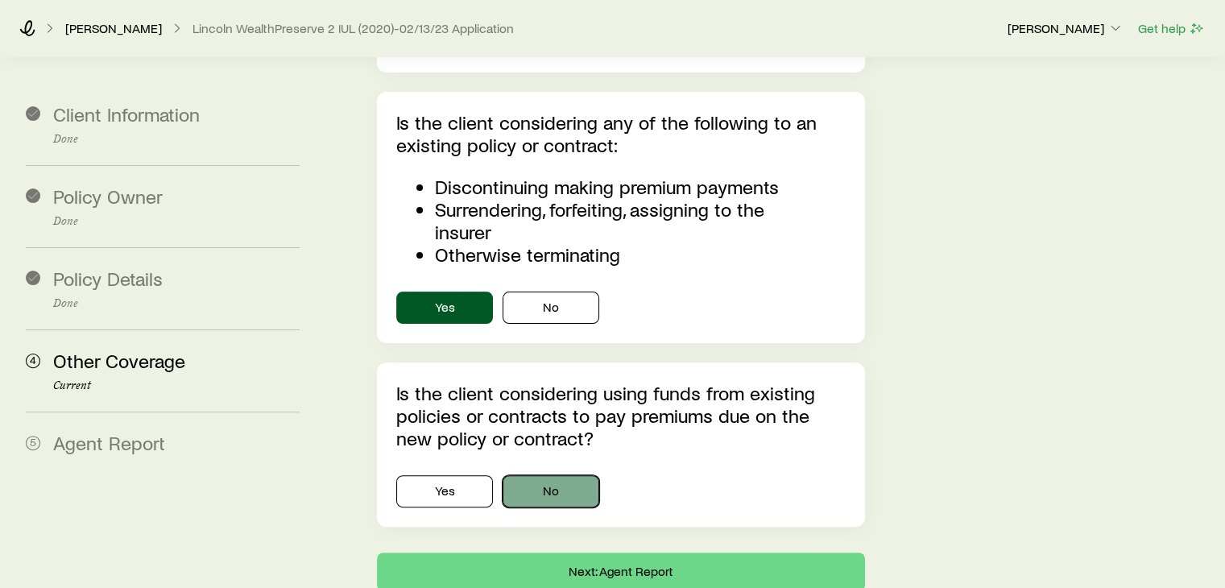
click at [521, 475] on button "No" at bounding box center [551, 491] width 97 height 32
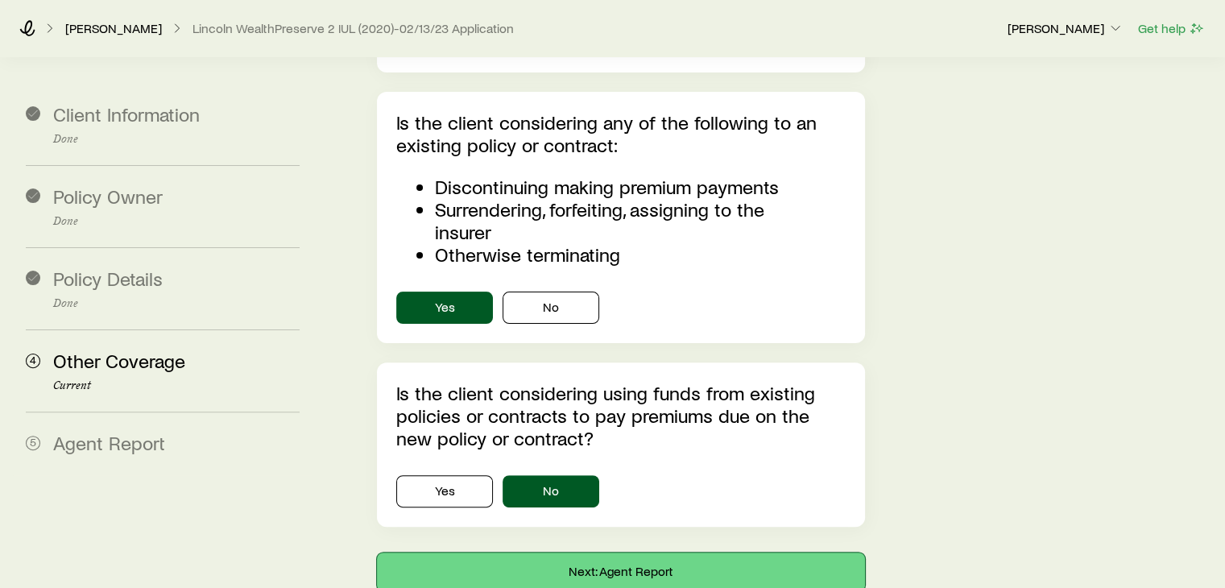
click at [553, 553] on button "Next: Agent Report" at bounding box center [620, 572] width 487 height 39
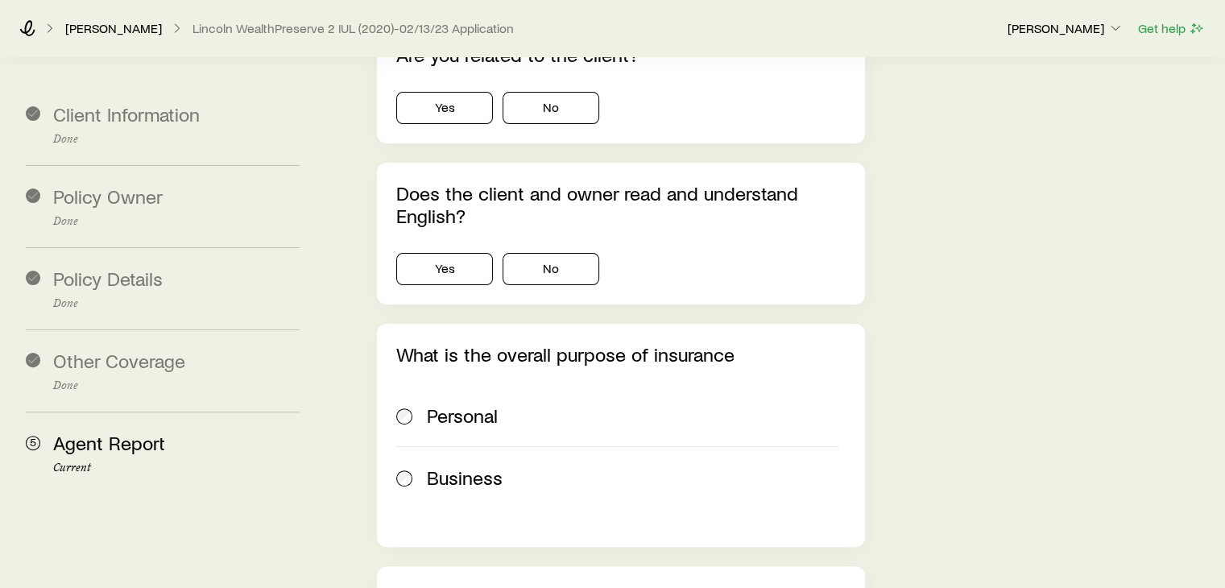
scroll to position [0, 0]
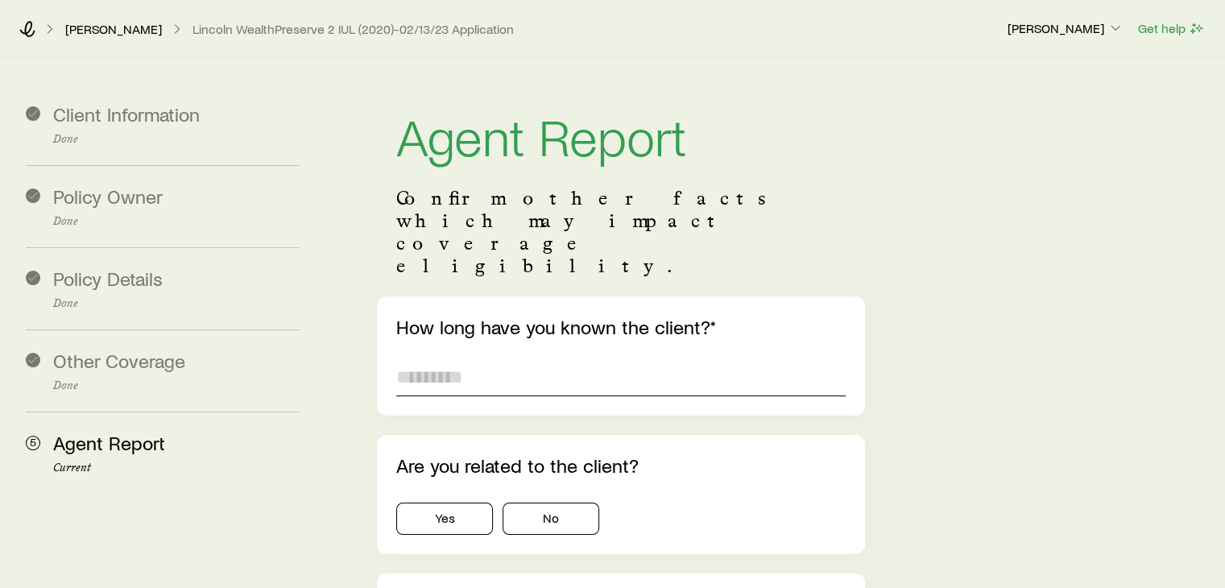
click at [519, 358] on input "text" at bounding box center [620, 377] width 449 height 39
type input "*"
type input "*******"
click at [537, 503] on button "No" at bounding box center [551, 519] width 97 height 32
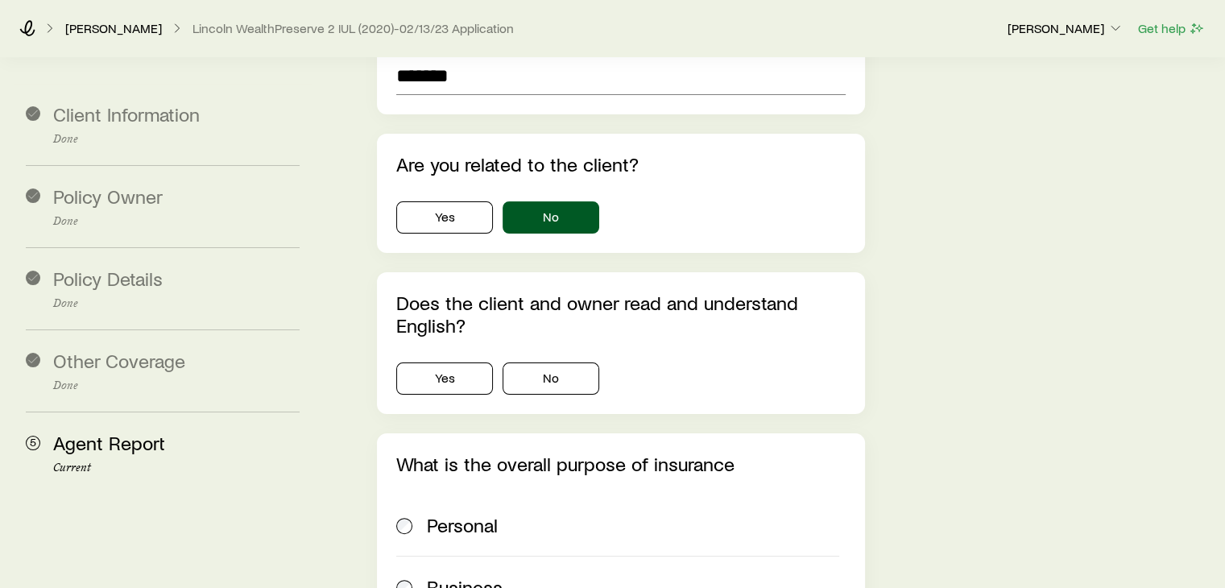
scroll to position [322, 0]
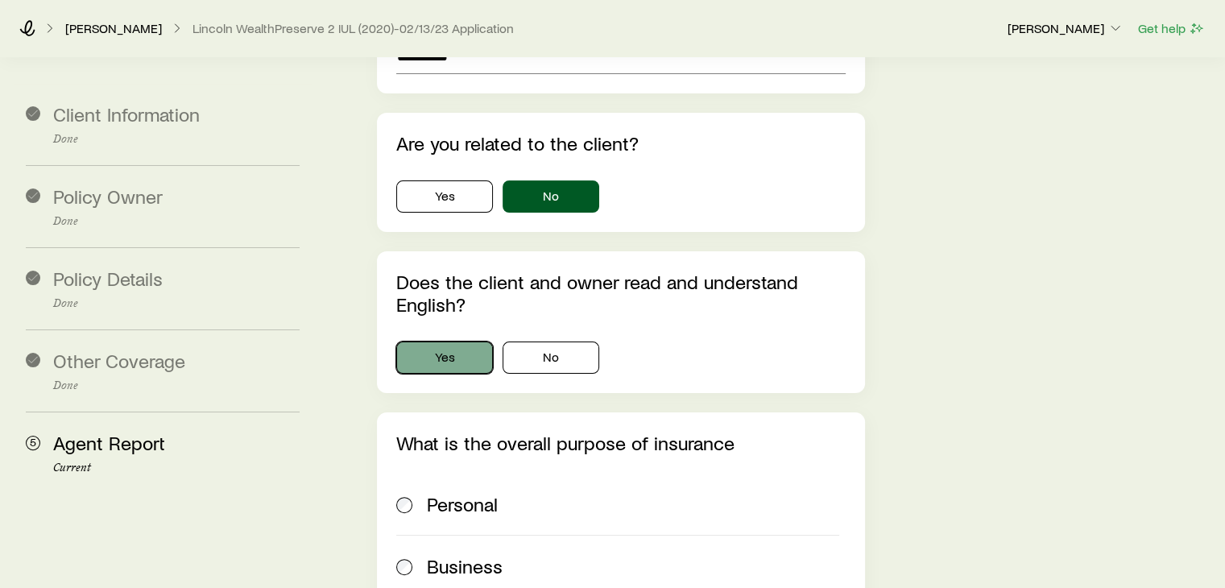
click at [422, 342] on button "Yes" at bounding box center [444, 358] width 97 height 32
click at [403, 493] on span at bounding box center [405, 504] width 18 height 23
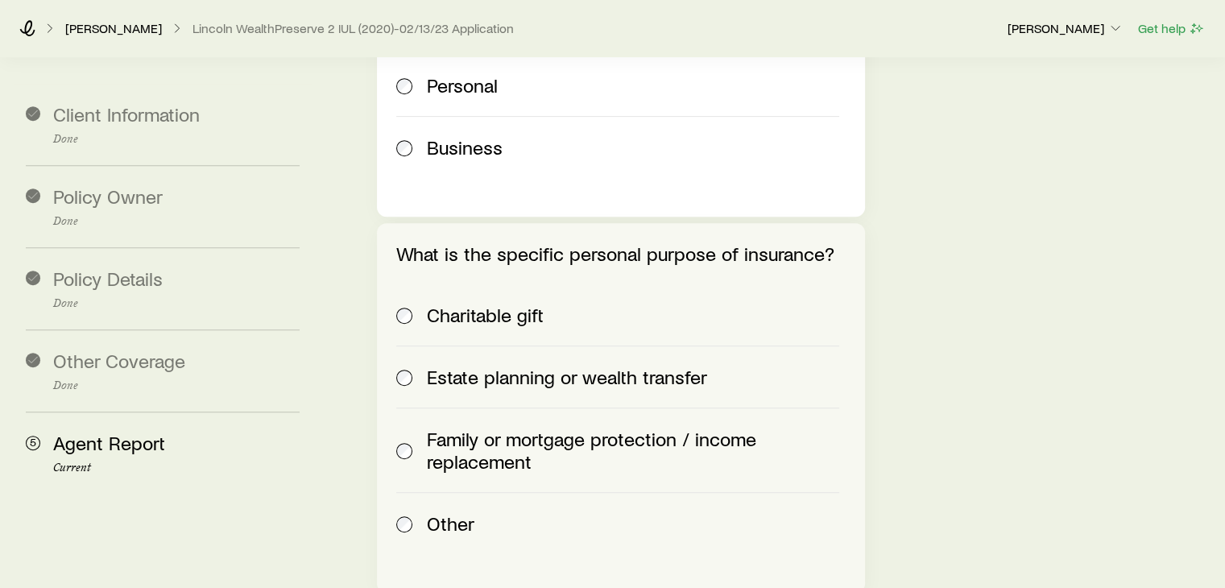
scroll to position [773, 0]
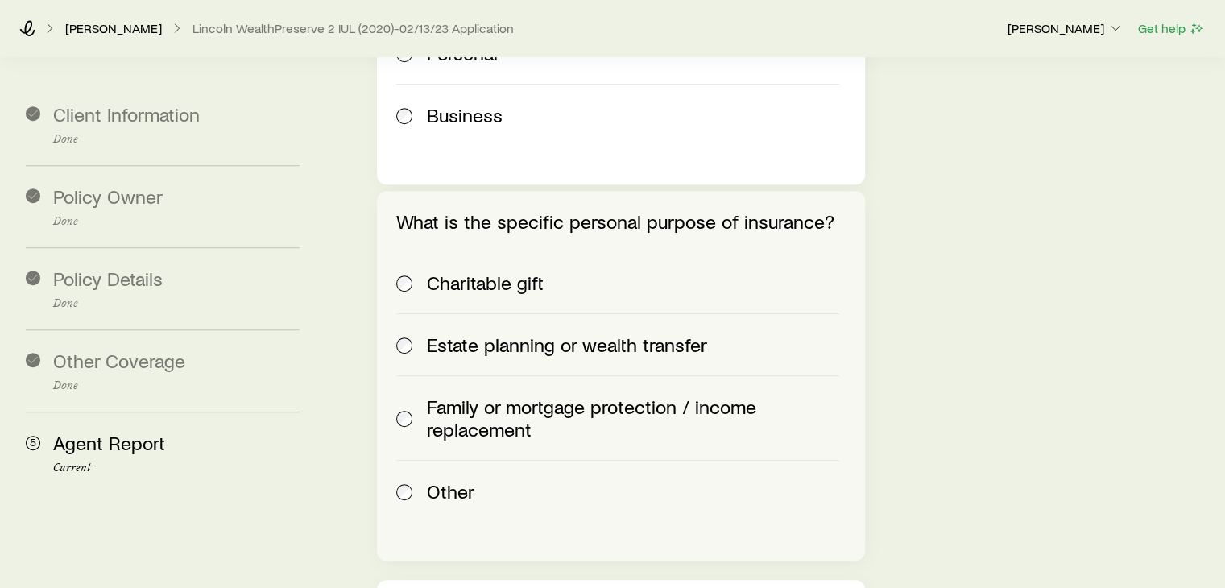
click at [412, 334] on span at bounding box center [405, 345] width 18 height 23
click at [414, 396] on div "Family or mortgage protection / income replacement" at bounding box center [617, 418] width 442 height 45
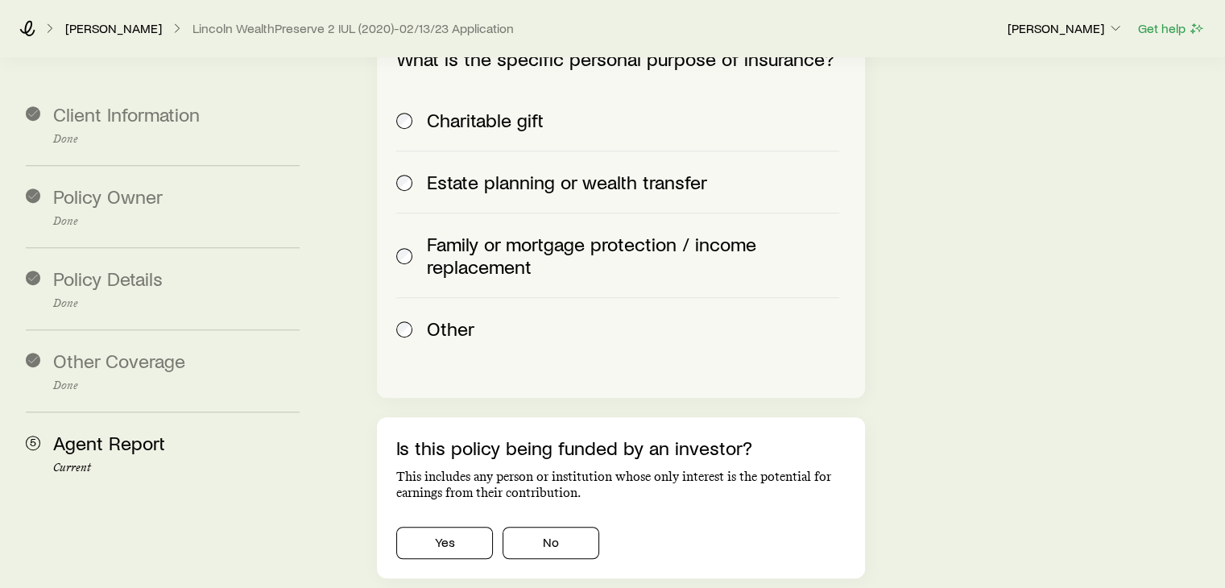
scroll to position [934, 0]
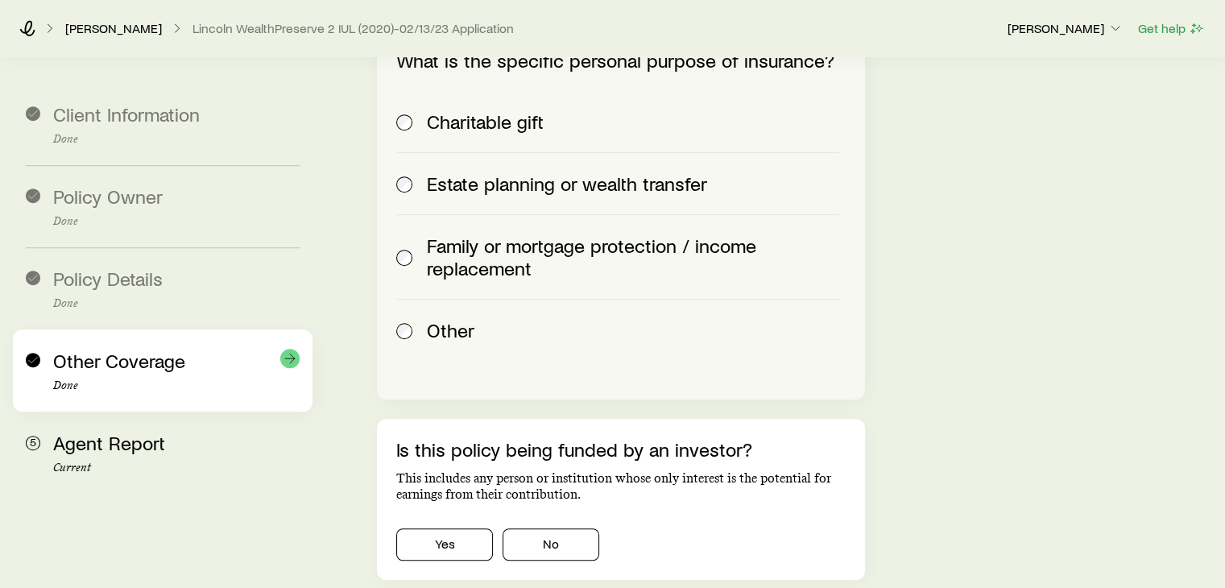
click at [48, 381] on div "Other Coverage Done" at bounding box center [163, 370] width 274 height 82
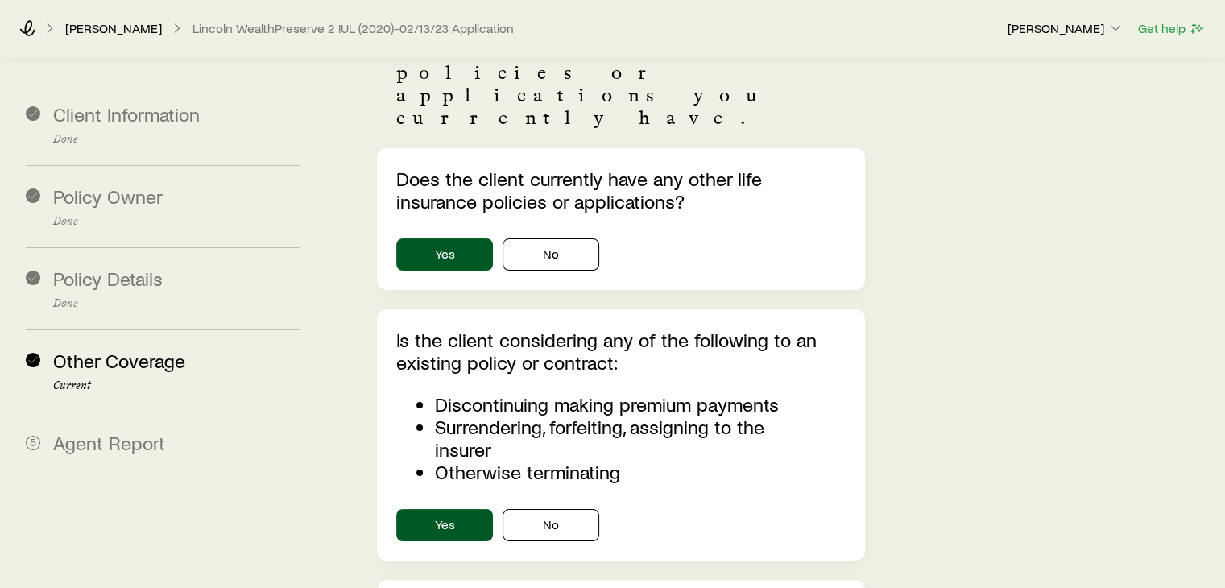
scroll to position [161, 0]
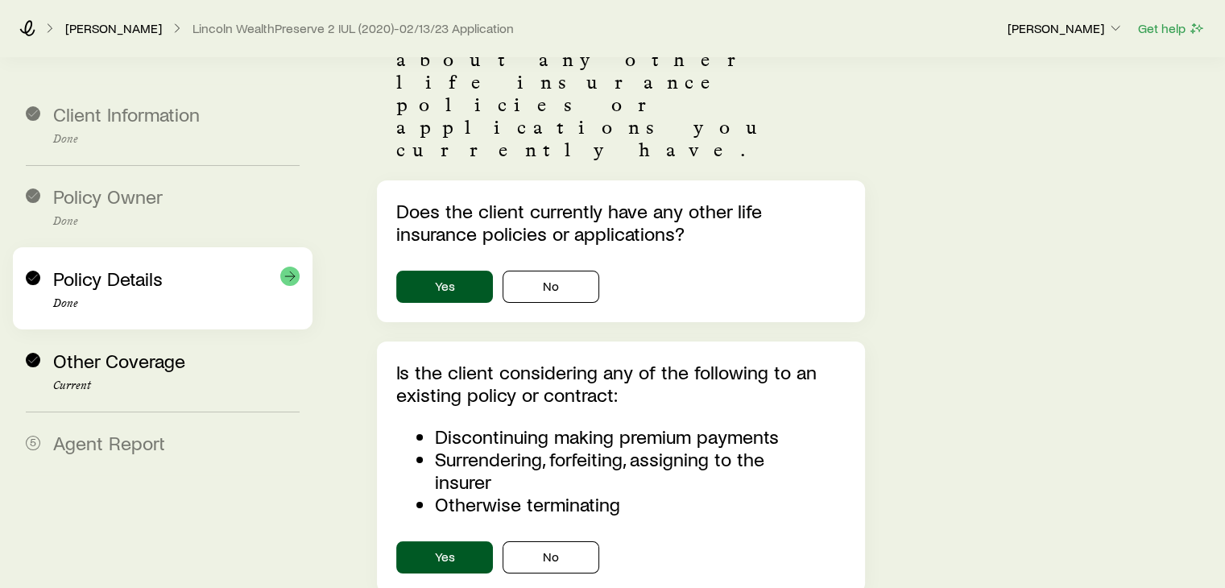
click at [138, 288] on span "Policy Details" at bounding box center [108, 278] width 110 height 23
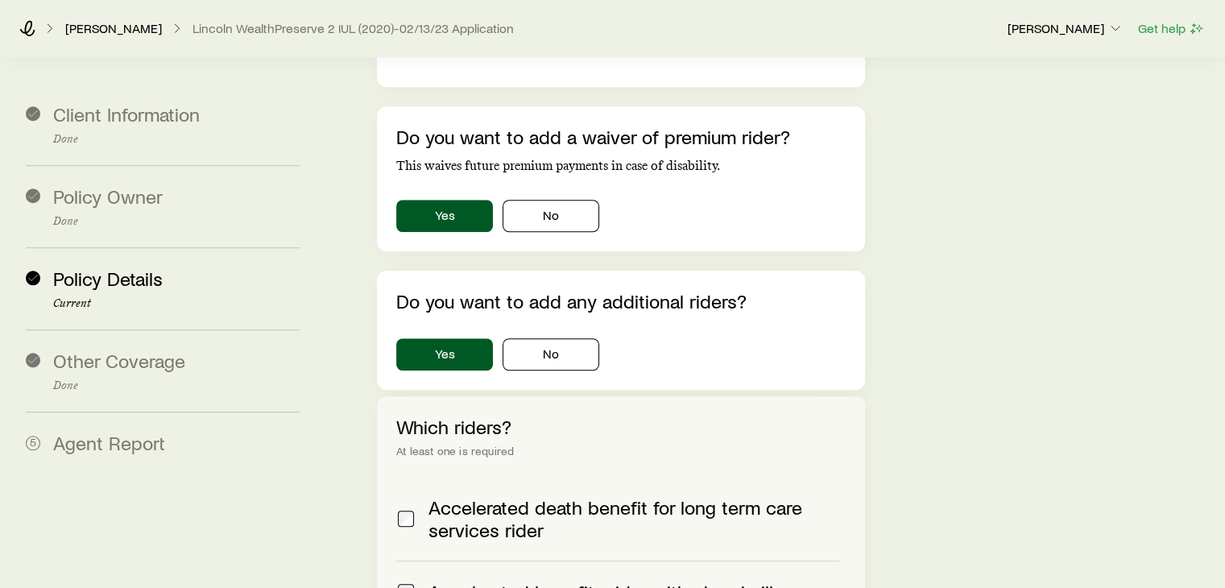
scroll to position [1321, 0]
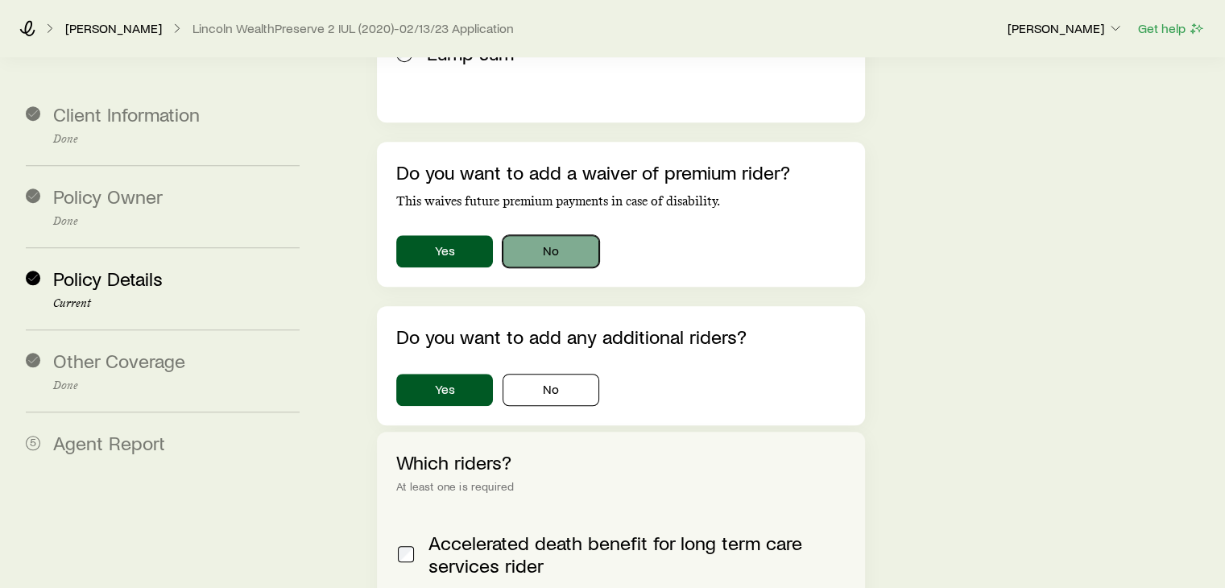
click at [529, 235] on button "No" at bounding box center [551, 251] width 97 height 32
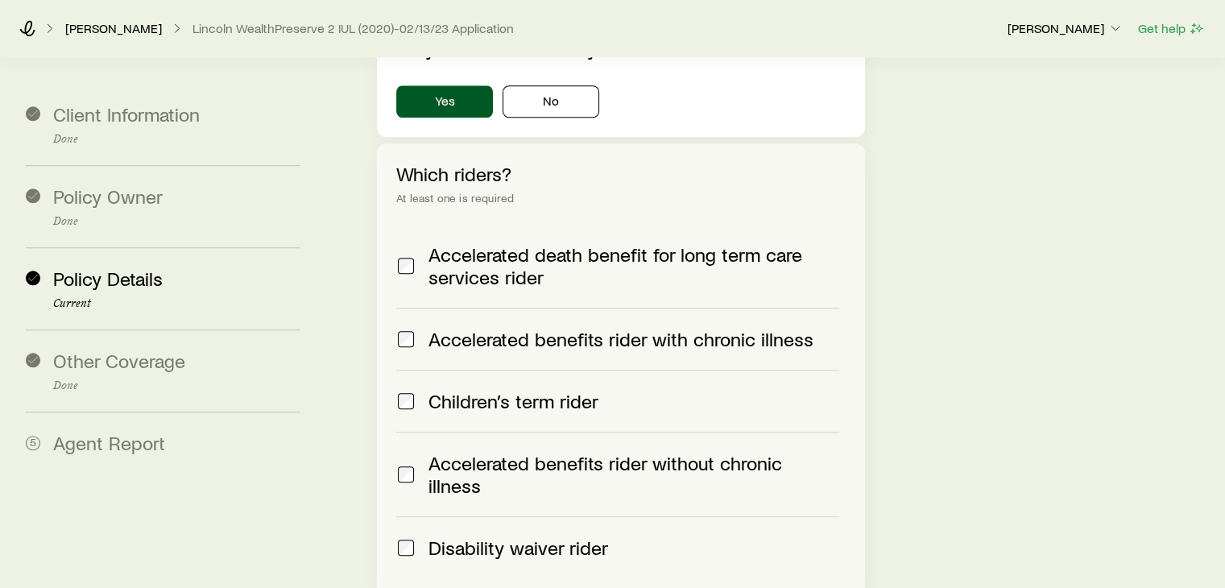
scroll to position [1611, 0]
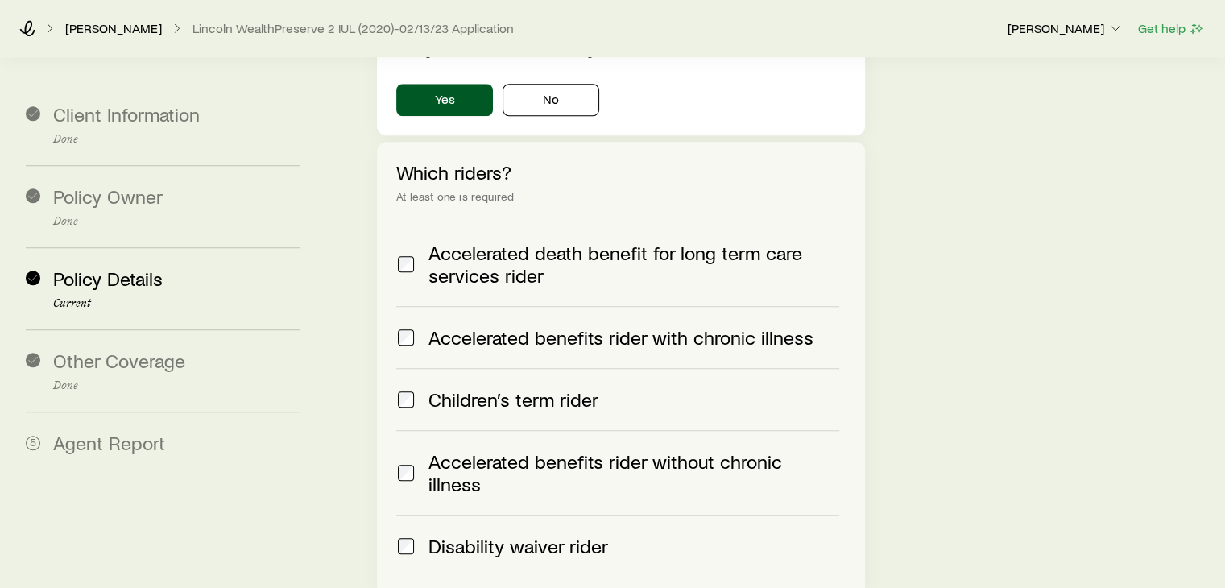
click at [419, 326] on div "Accelerated benefits rider with chronic illness" at bounding box center [617, 337] width 442 height 23
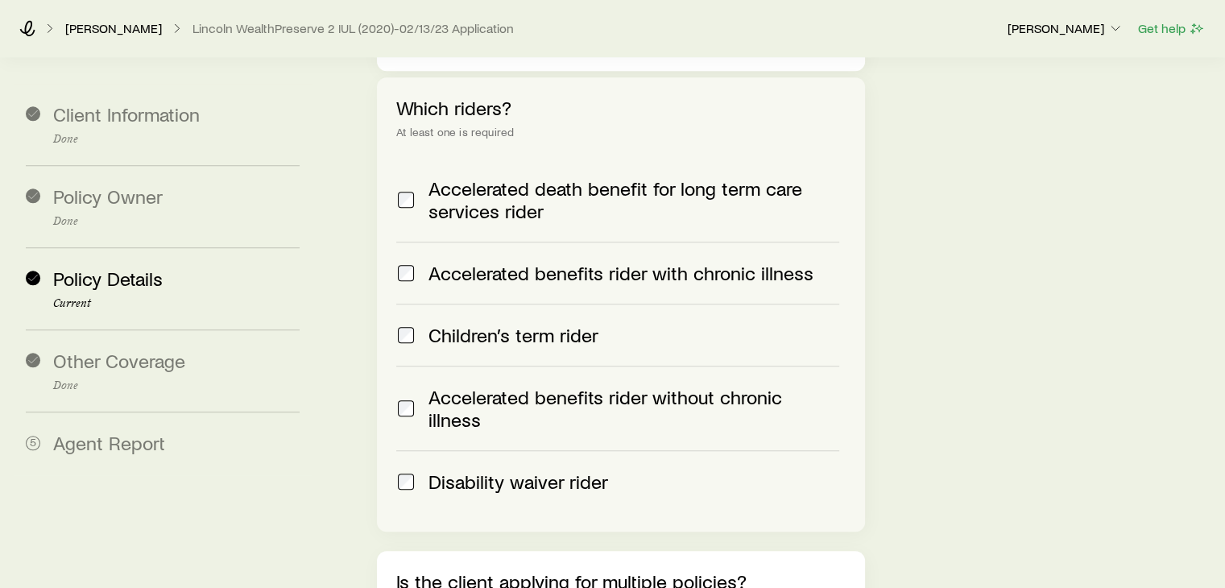
scroll to position [1708, 0]
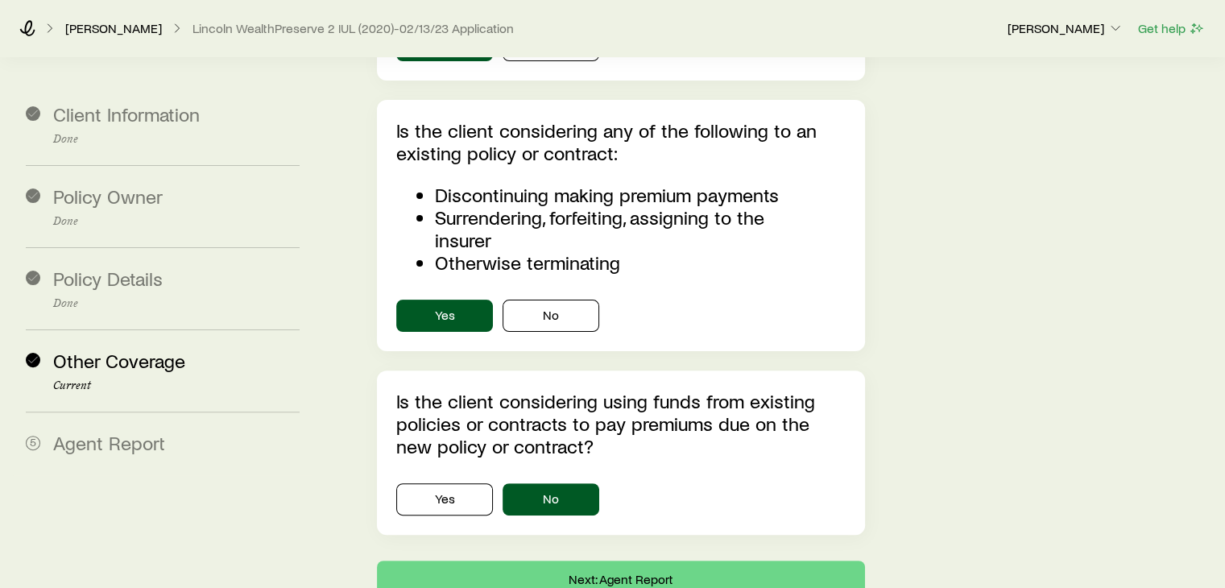
scroll to position [411, 0]
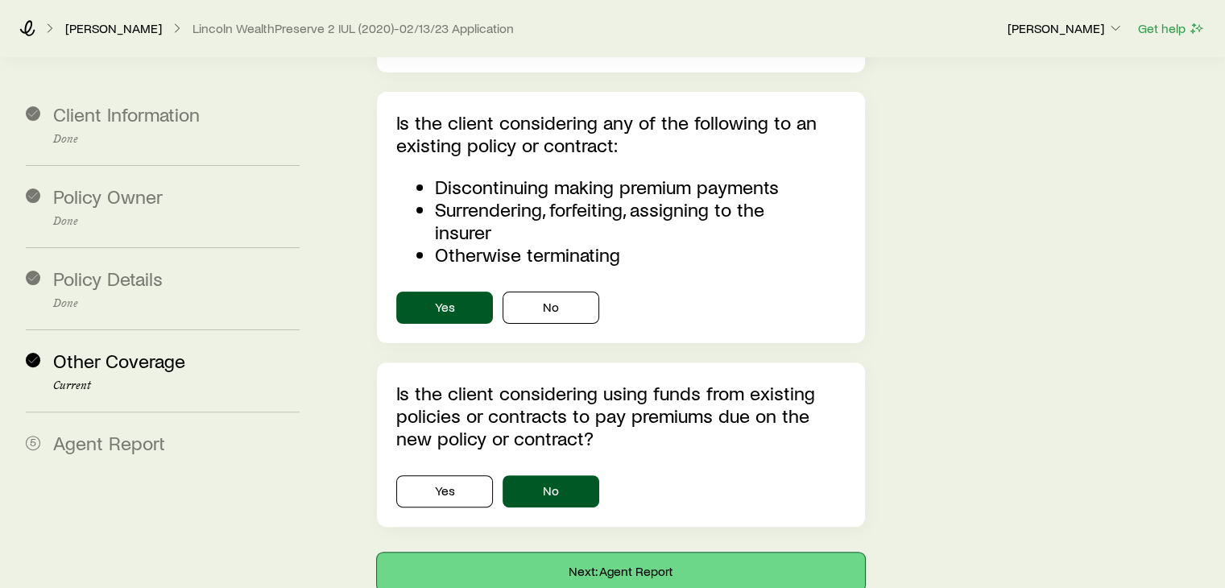
click at [644, 553] on button "Next: Agent Report" at bounding box center [620, 572] width 487 height 39
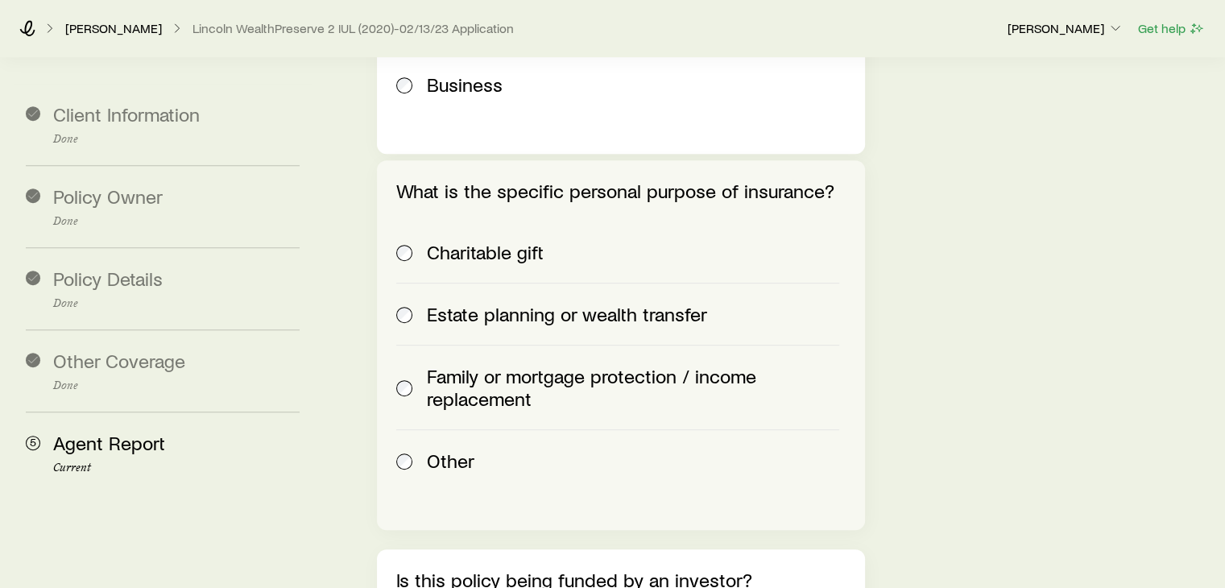
scroll to position [806, 0]
click at [416, 301] on div "Estate planning or wealth transfer" at bounding box center [617, 312] width 442 height 23
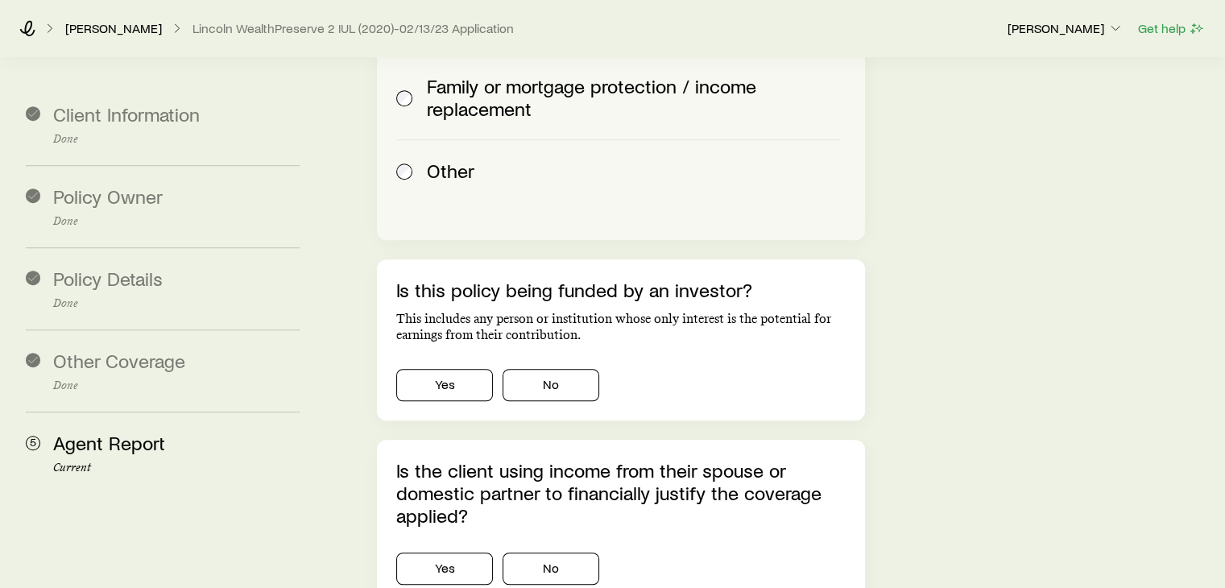
scroll to position [1096, 0]
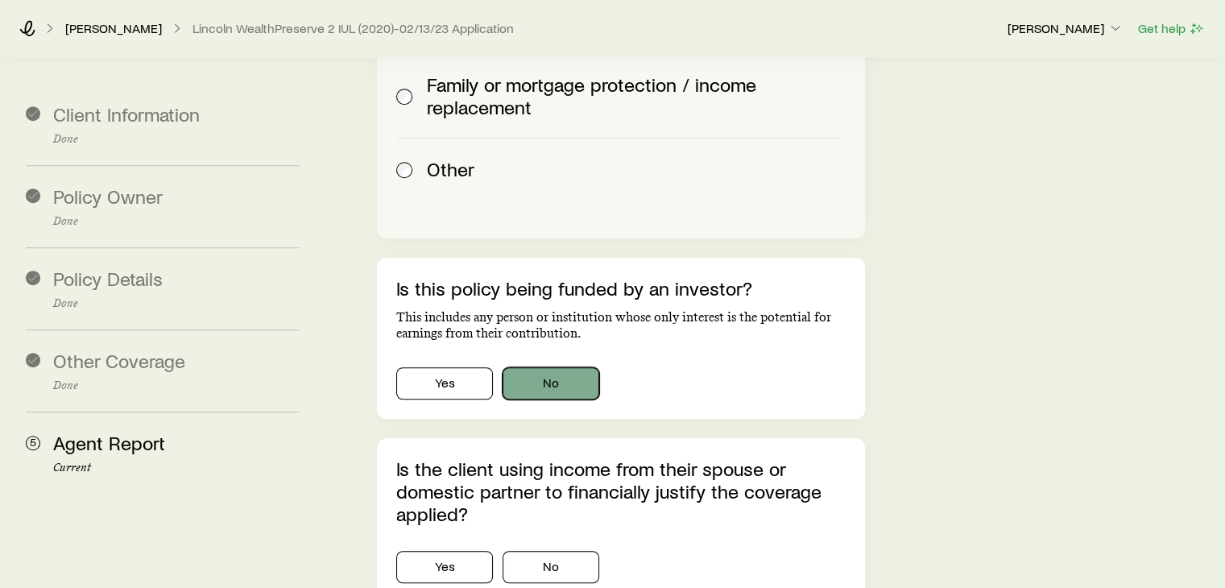
click at [554, 367] on button "No" at bounding box center [551, 383] width 97 height 32
click at [556, 551] on button "No" at bounding box center [551, 567] width 97 height 32
click at [1002, 448] on div "Agent Report Confirm other facts which may impact coverage eligibility. How lon…" at bounding box center [772, 413] width 881 height 2903
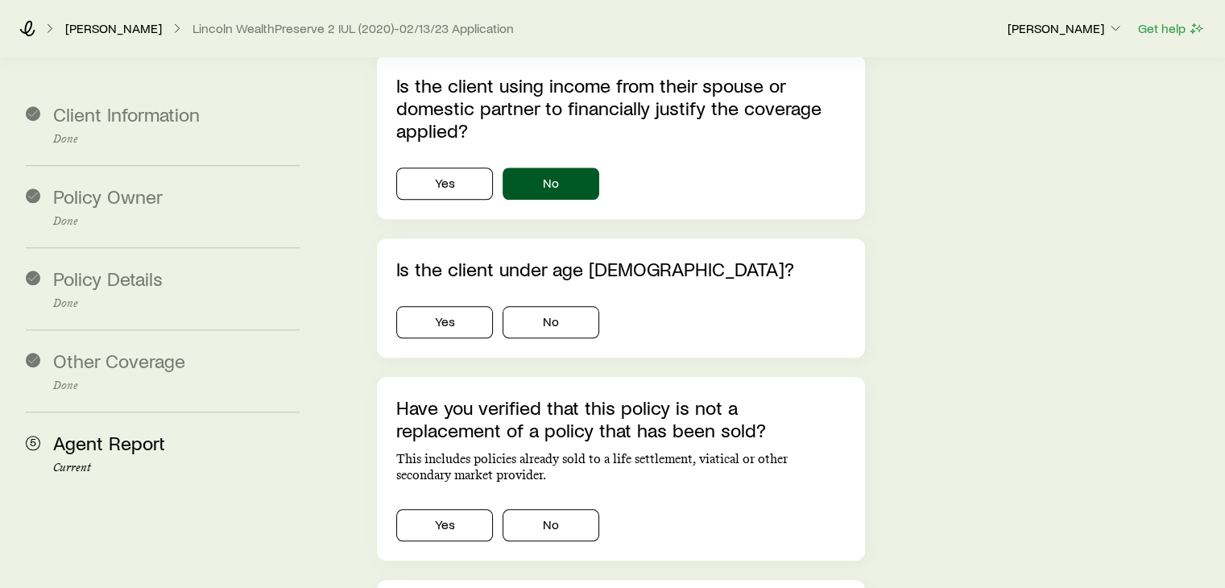
scroll to position [1482, 0]
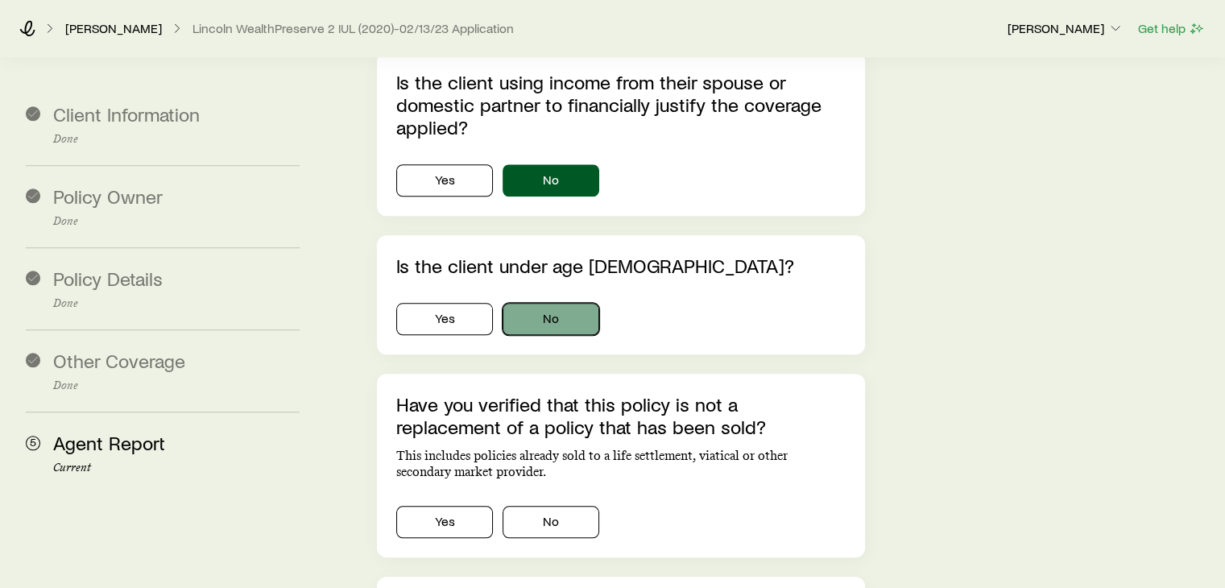
click at [555, 303] on button "No" at bounding box center [551, 319] width 97 height 32
click at [528, 506] on button "No" at bounding box center [551, 522] width 97 height 32
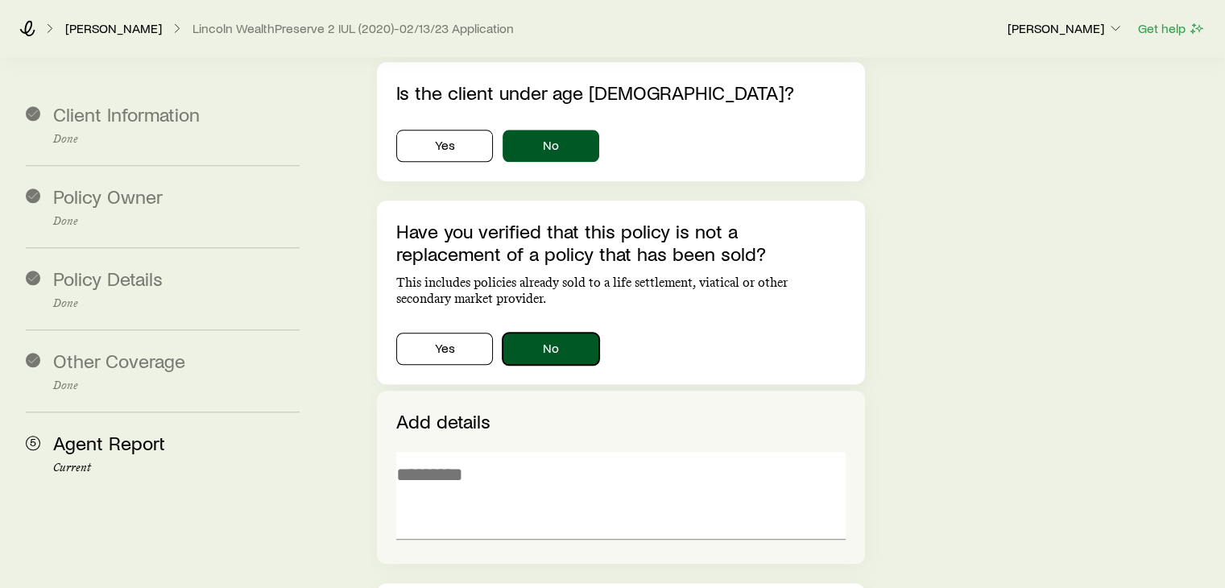
scroll to position [1676, 0]
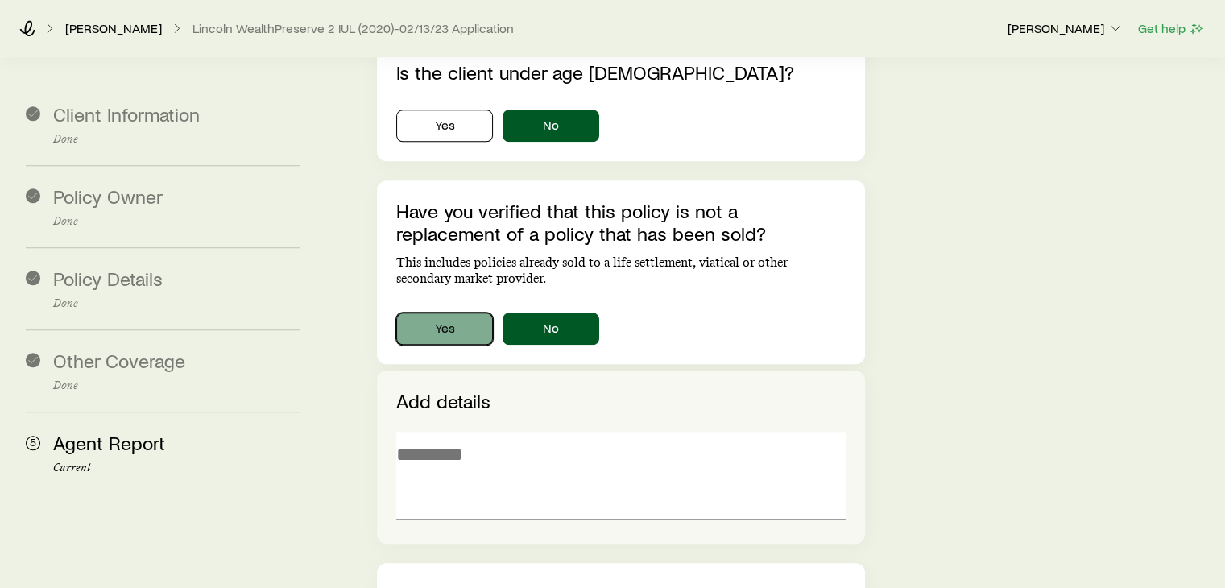
click at [449, 313] on button "Yes" at bounding box center [444, 329] width 97 height 32
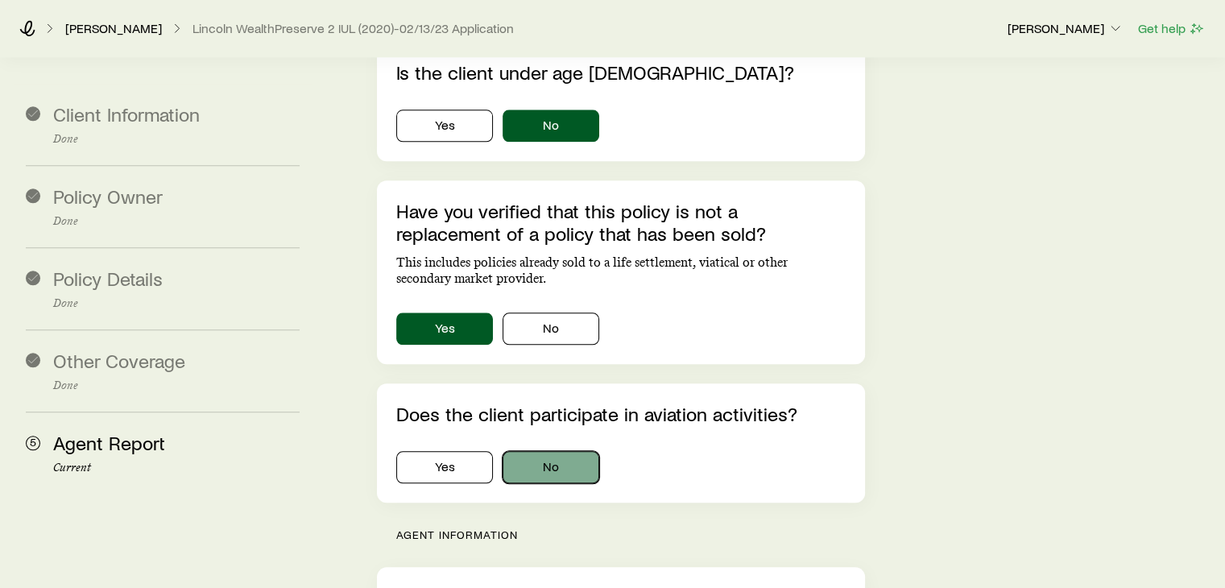
click at [533, 451] on button "No" at bounding box center [551, 467] width 97 height 32
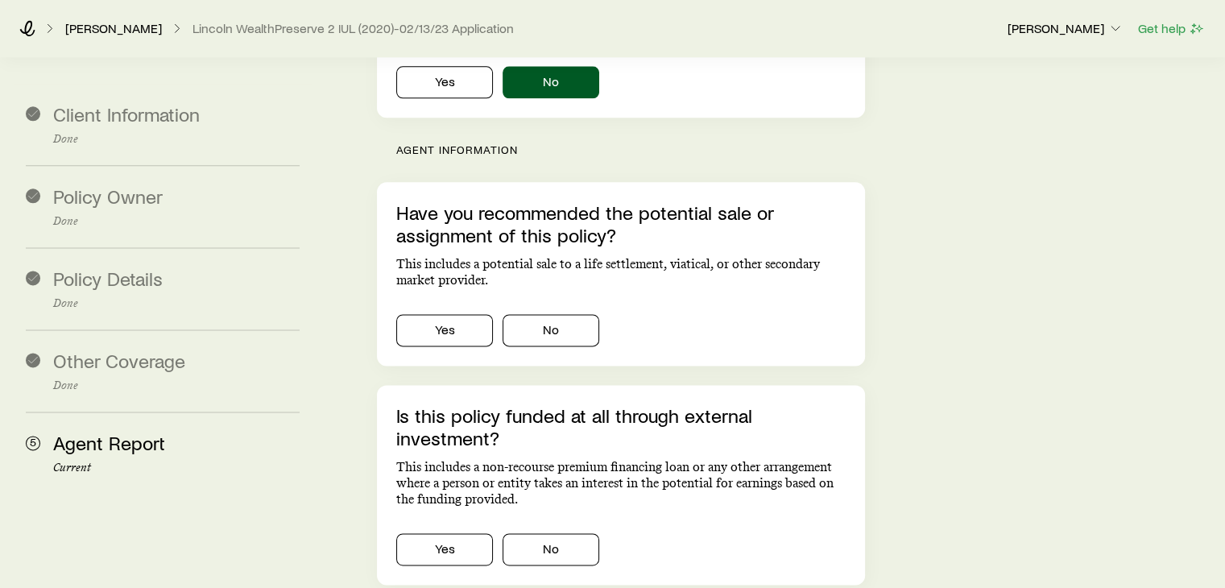
scroll to position [2095, 0]
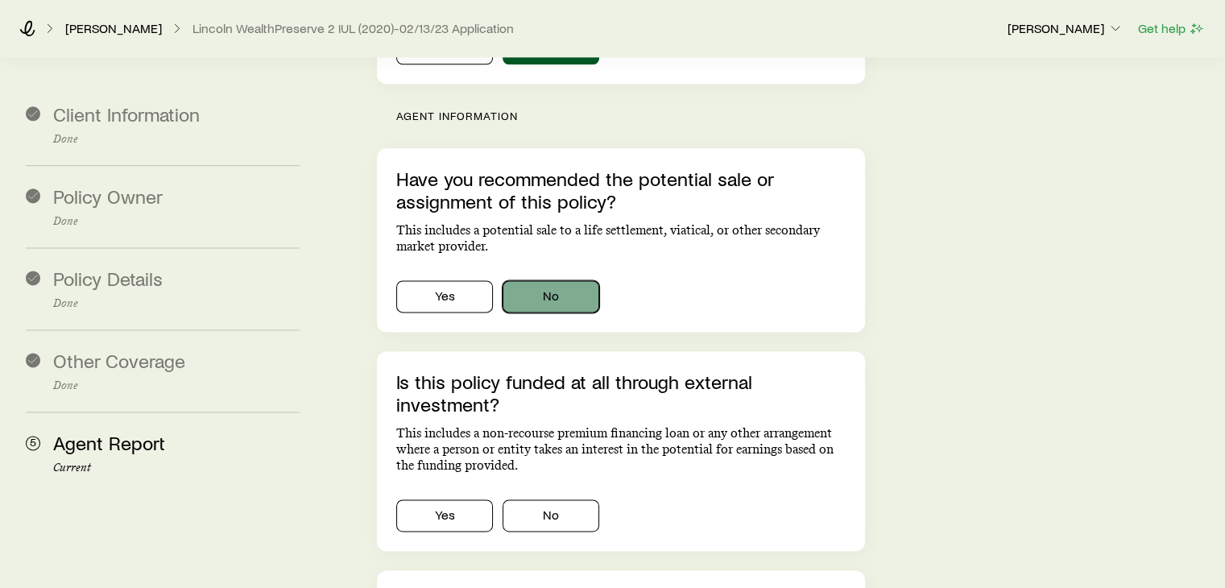
click at [545, 280] on button "No" at bounding box center [551, 296] width 97 height 32
click at [541, 499] on button "No" at bounding box center [551, 515] width 97 height 32
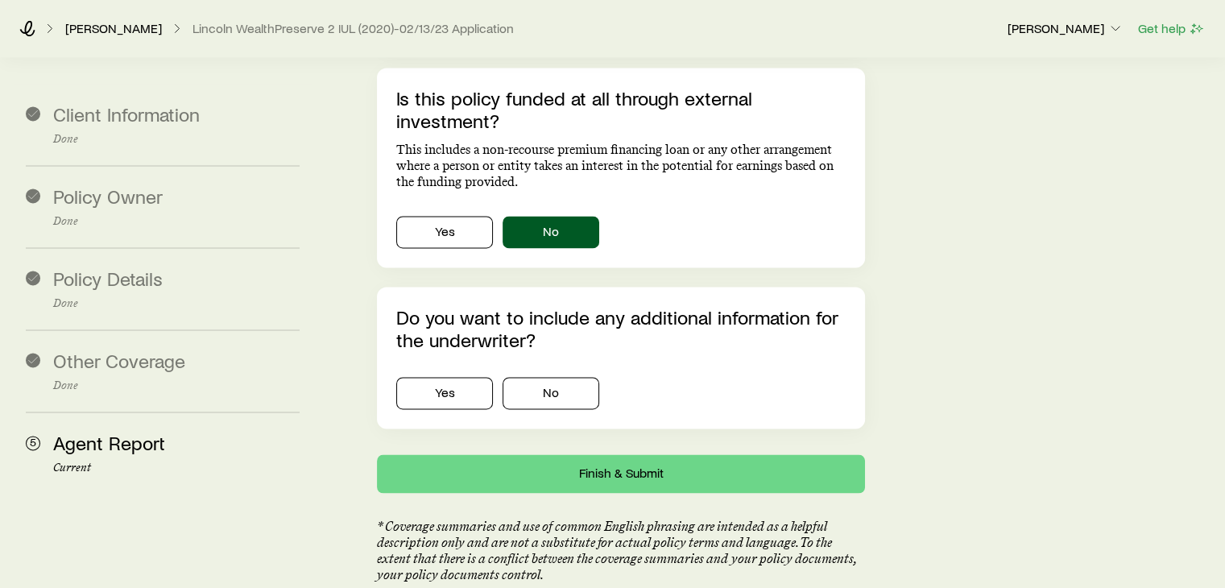
scroll to position [2385, 0]
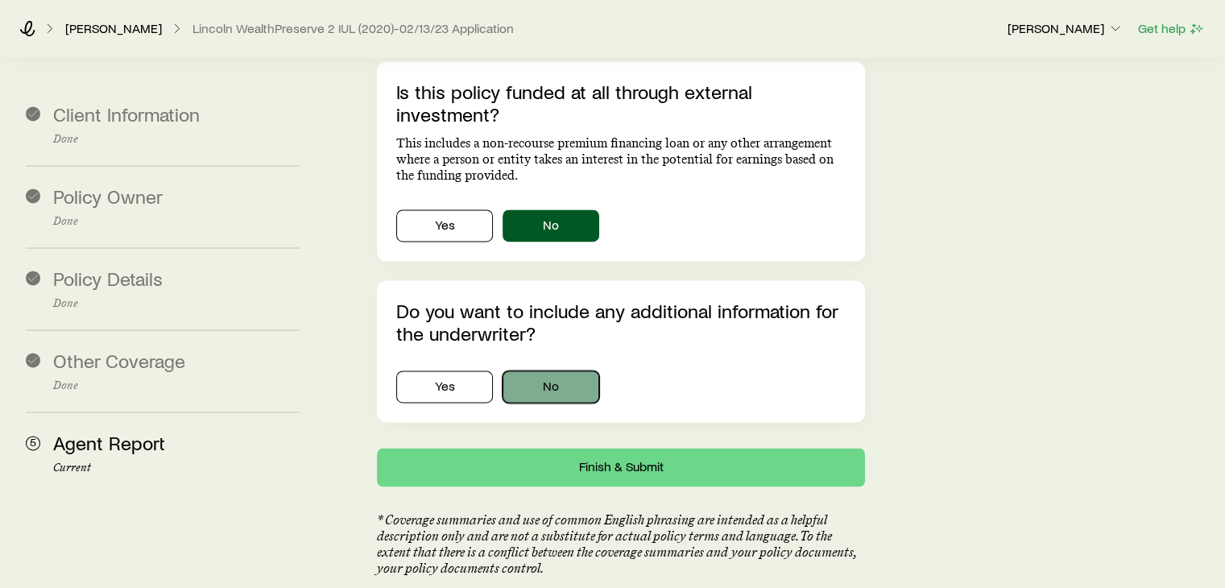
click at [537, 371] on button "No" at bounding box center [551, 387] width 97 height 32
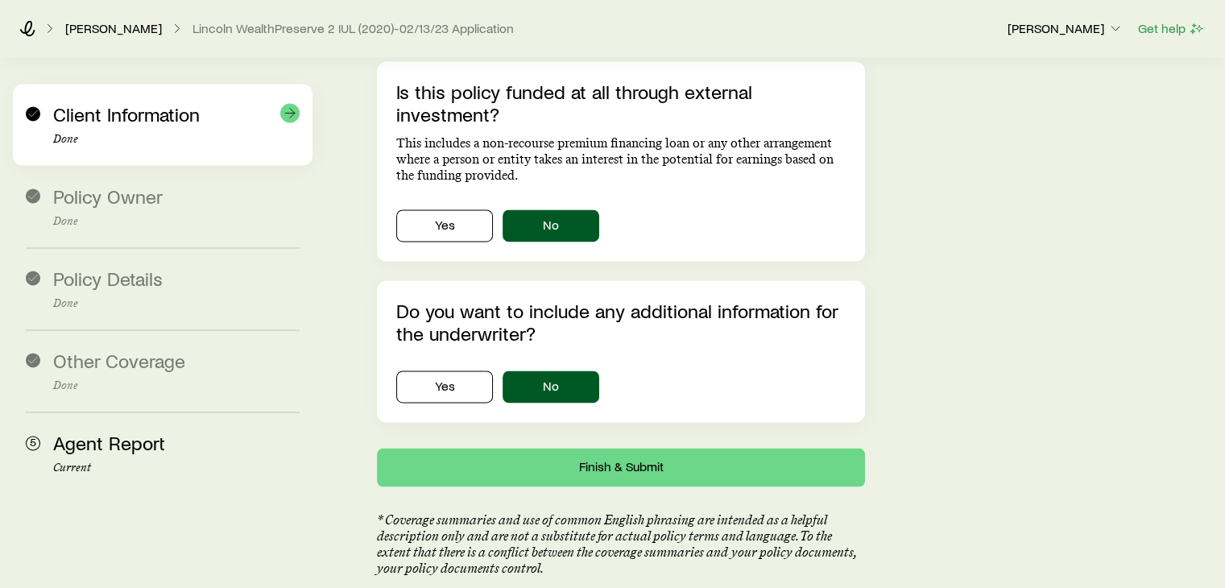
click at [100, 127] on div "Client Information Done" at bounding box center [176, 124] width 247 height 43
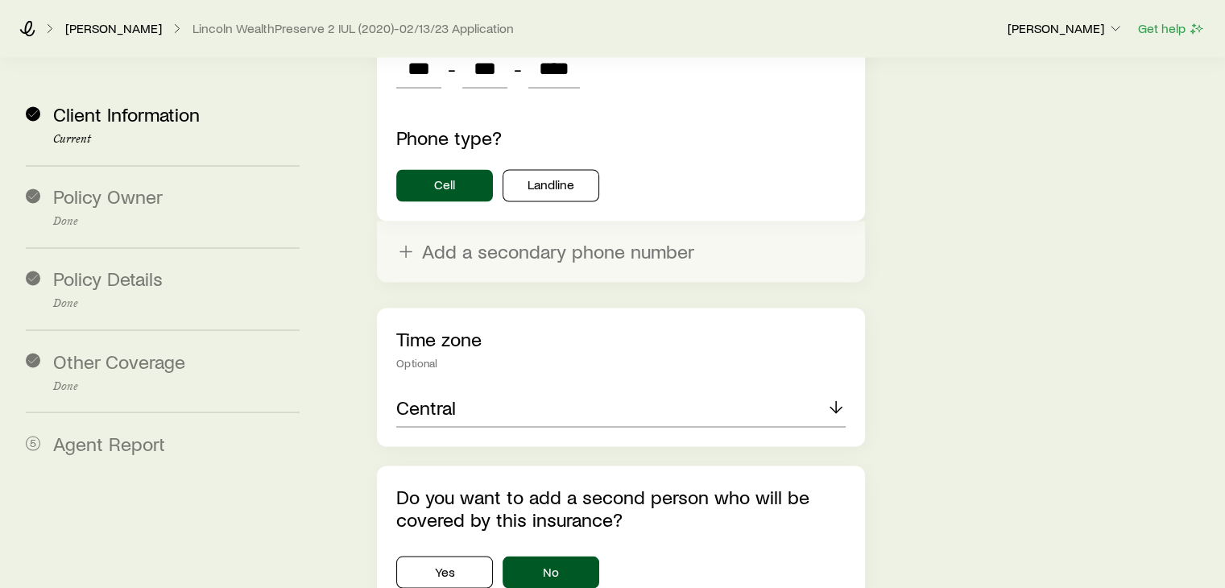
scroll to position [2845, 0]
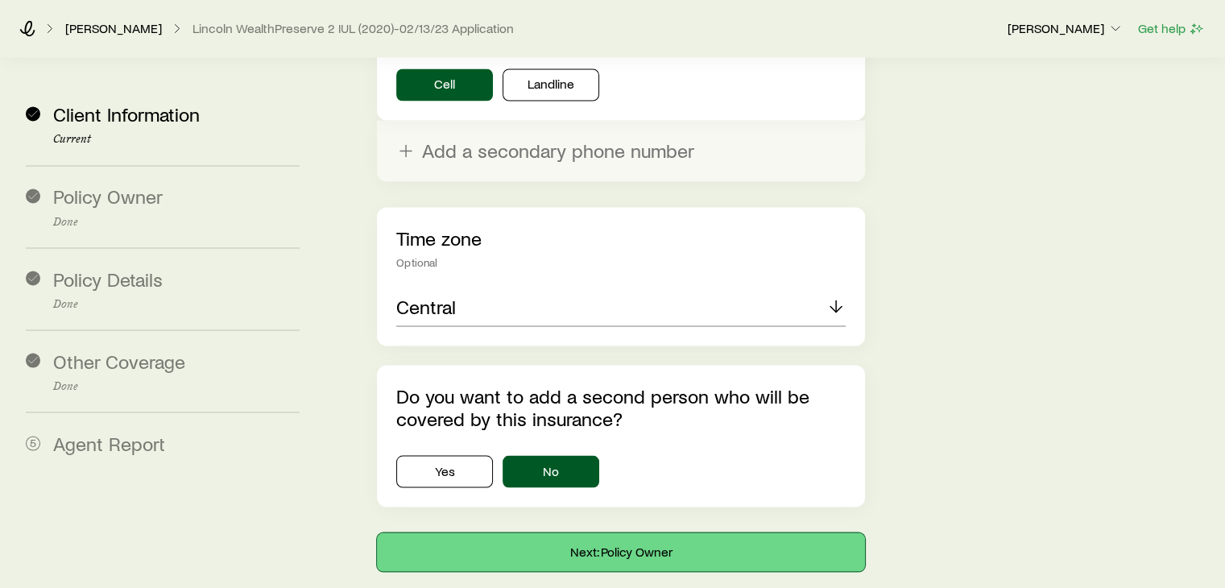
click at [680, 532] on button "Next: Policy Owner" at bounding box center [620, 551] width 487 height 39
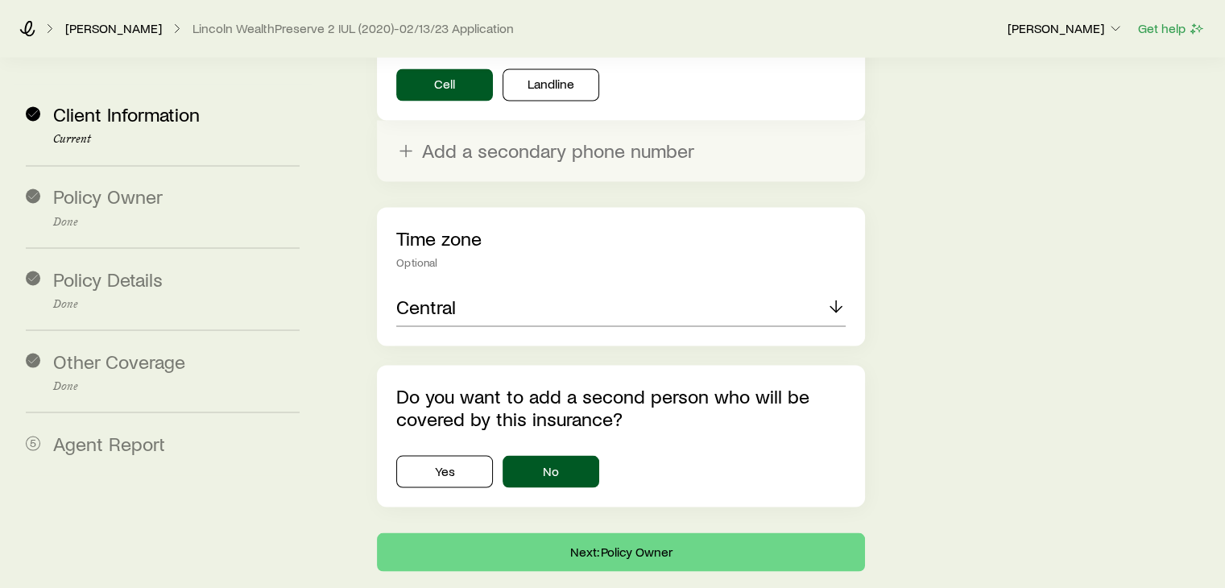
scroll to position [0, 0]
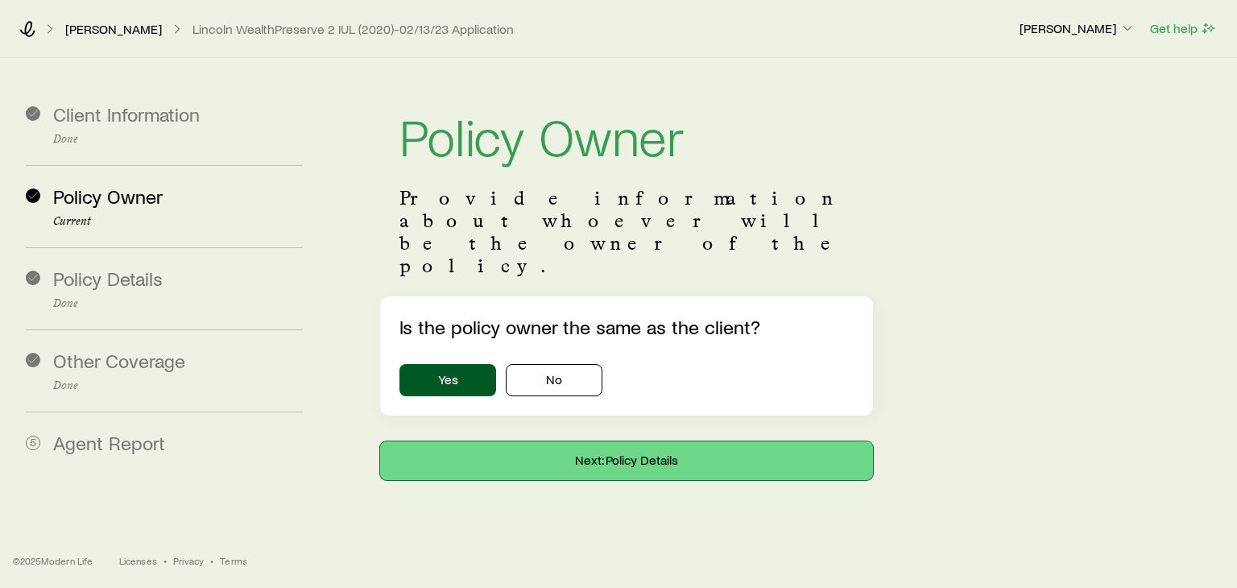
click at [718, 441] on button "Next: Policy Details" at bounding box center [626, 460] width 493 height 39
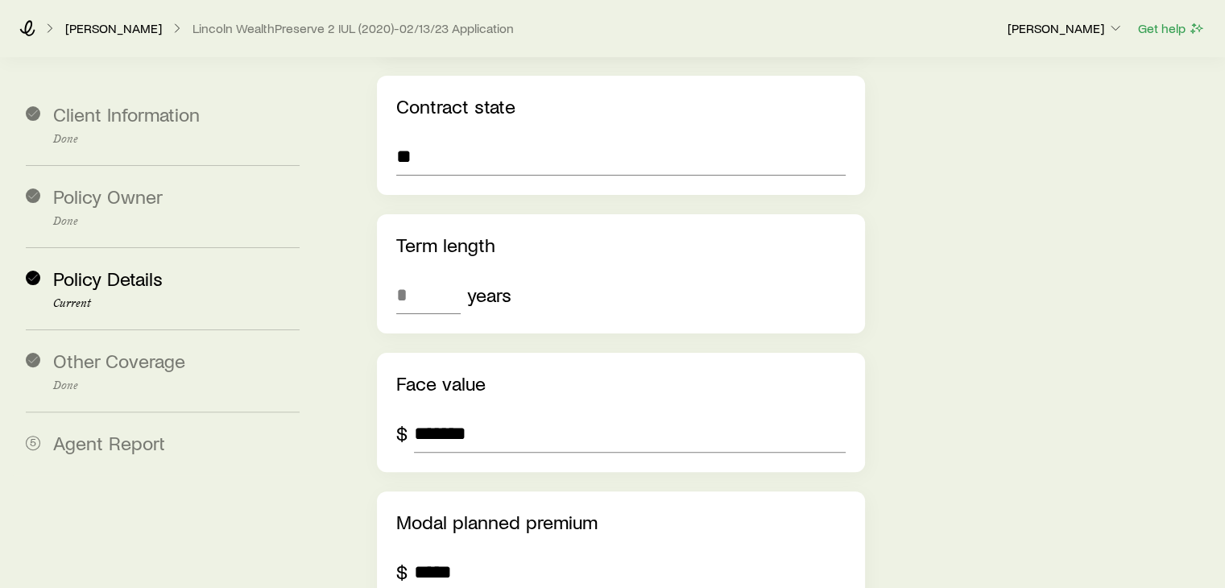
scroll to position [387, 0]
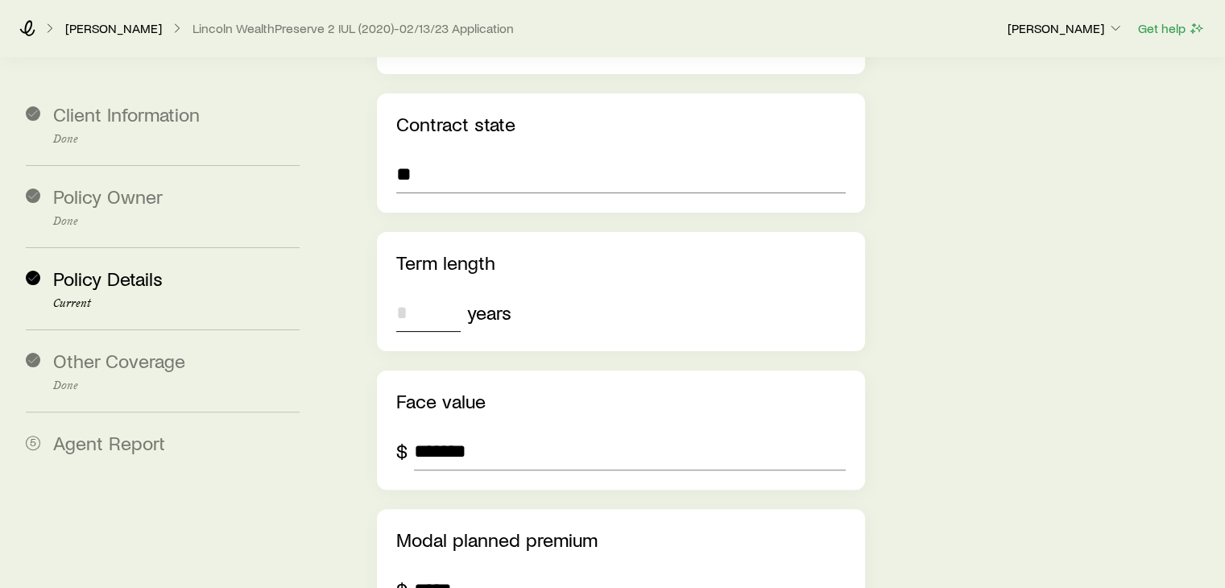
click at [413, 293] on input "tel" at bounding box center [428, 312] width 64 height 39
click at [1105, 33] on p "[PERSON_NAME]" at bounding box center [1066, 28] width 116 height 16
click at [118, 27] on link "[PERSON_NAME]" at bounding box center [113, 28] width 98 height 15
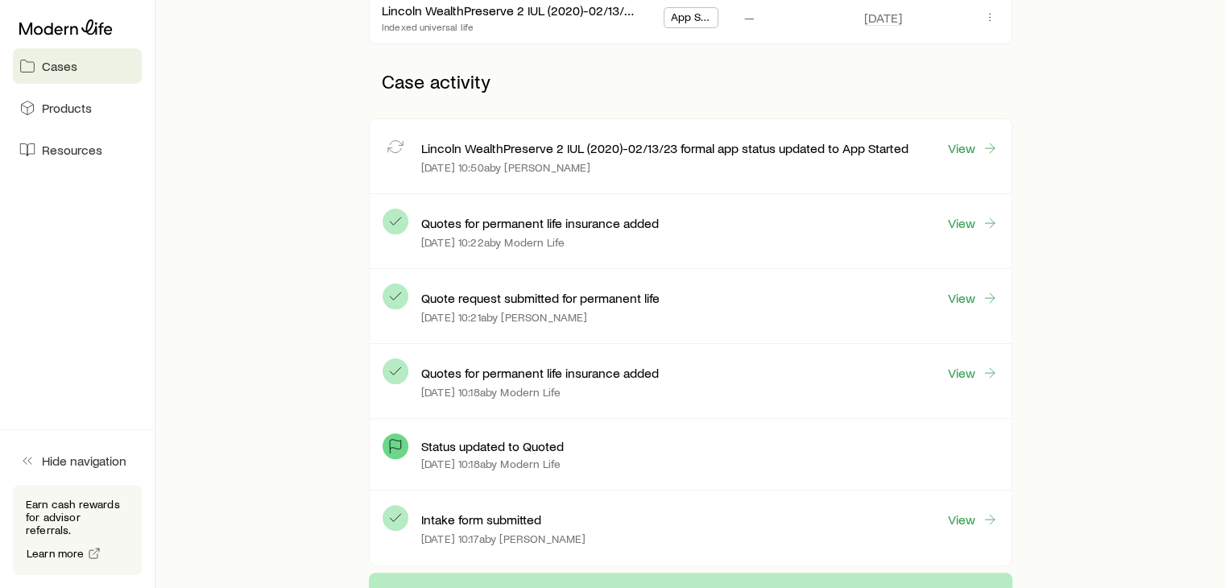
scroll to position [354, 0]
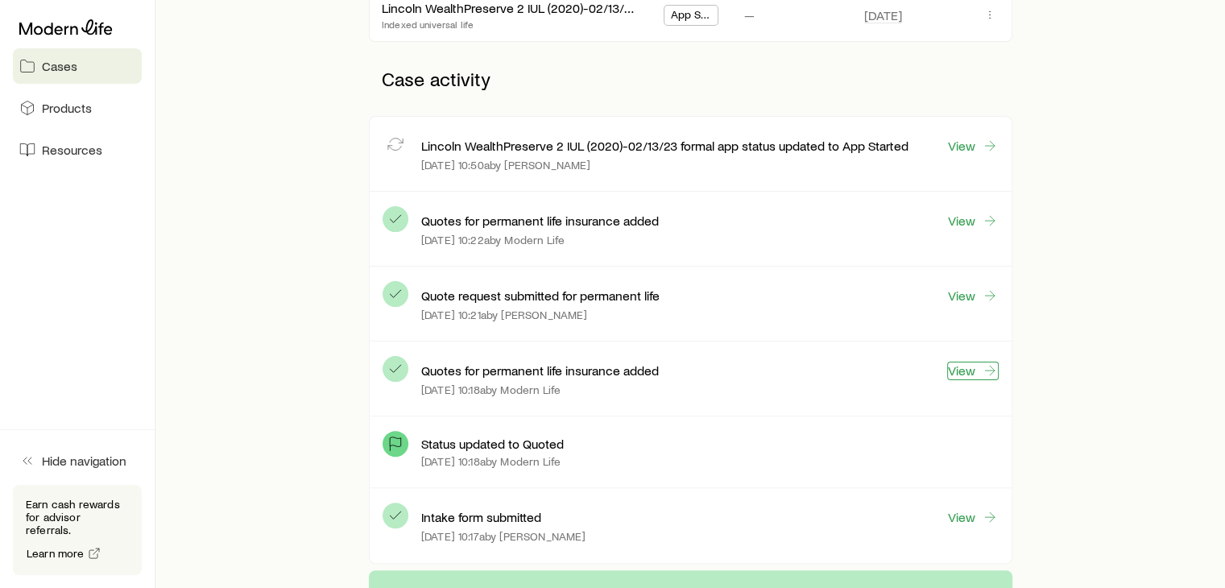
click at [973, 367] on link "View" at bounding box center [973, 371] width 52 height 19
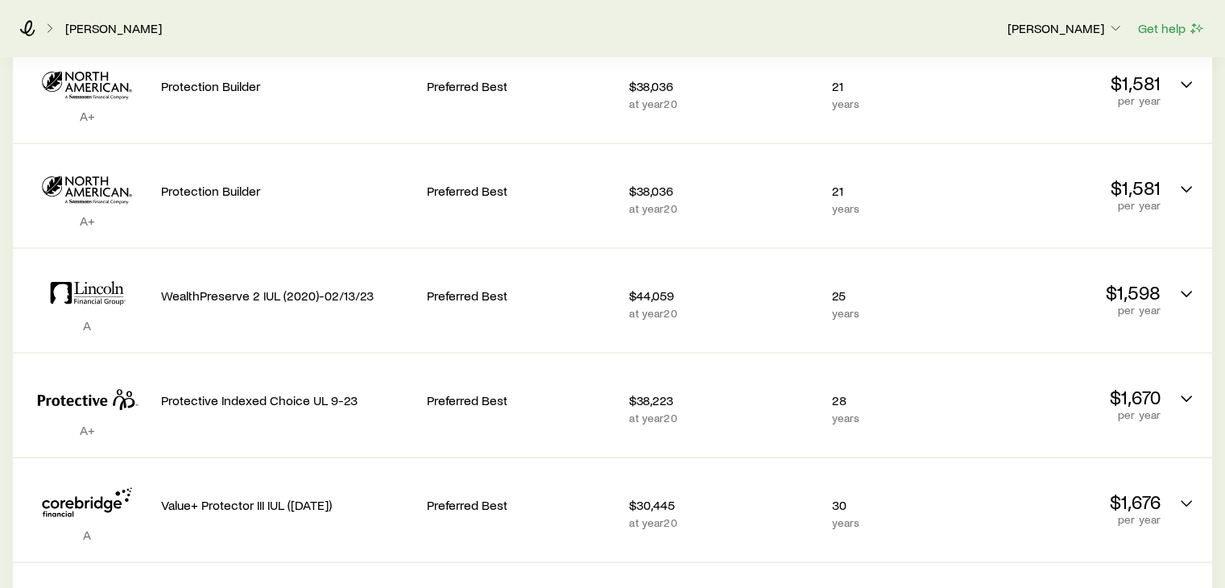
scroll to position [516, 0]
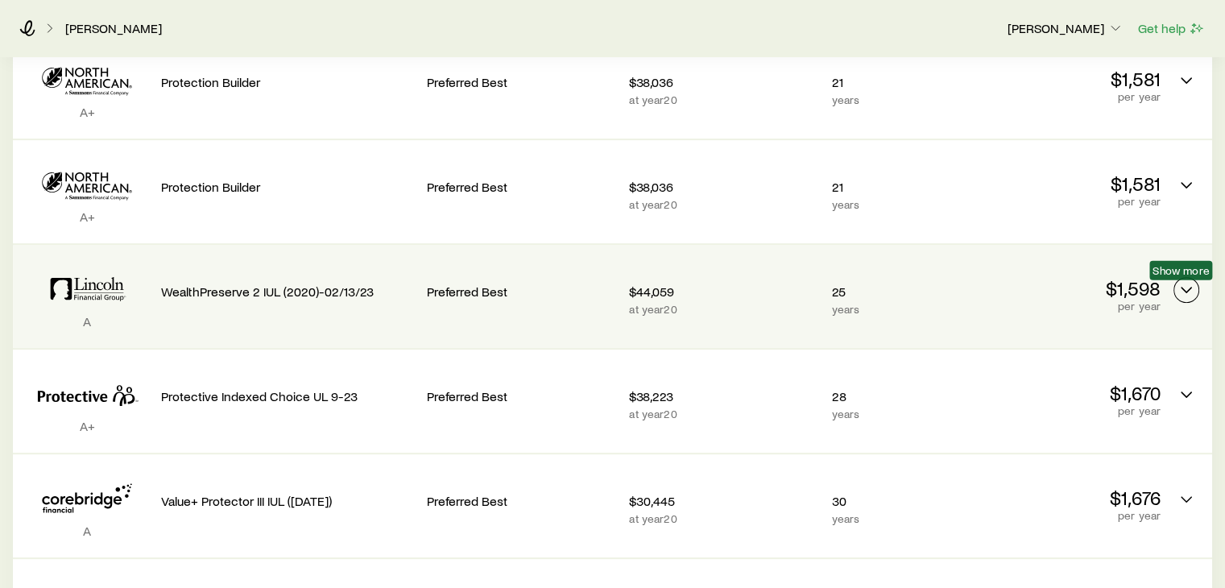
click at [1184, 291] on icon "Permanent quotes" at bounding box center [1186, 289] width 19 height 19
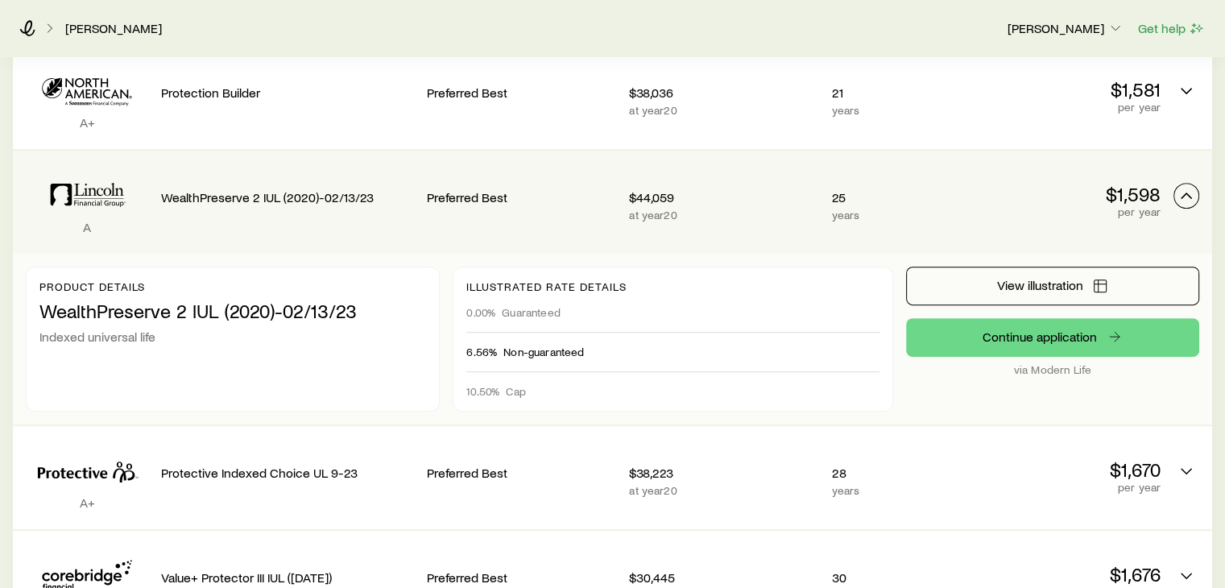
scroll to position [612, 0]
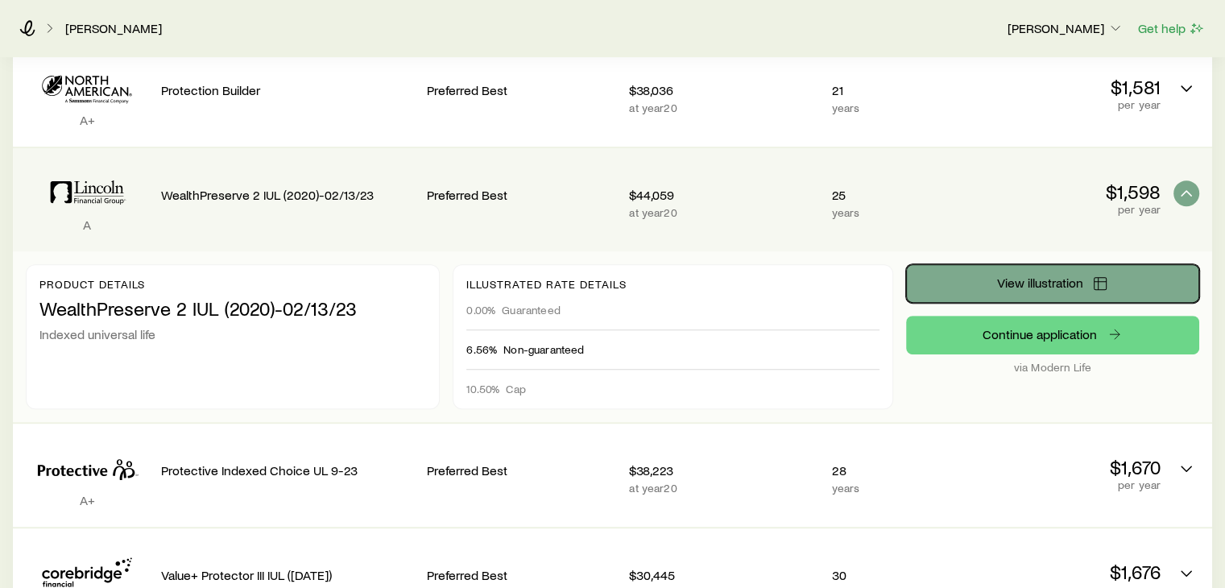
click at [1028, 288] on span "View illustration" at bounding box center [1040, 282] width 86 height 13
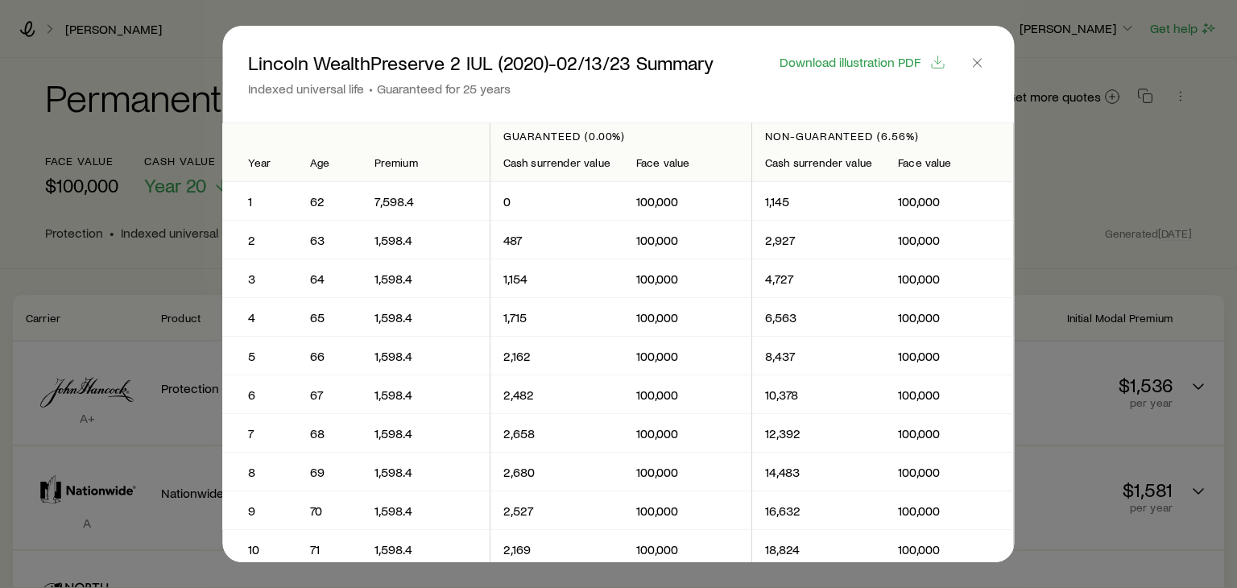
scroll to position [383, 0]
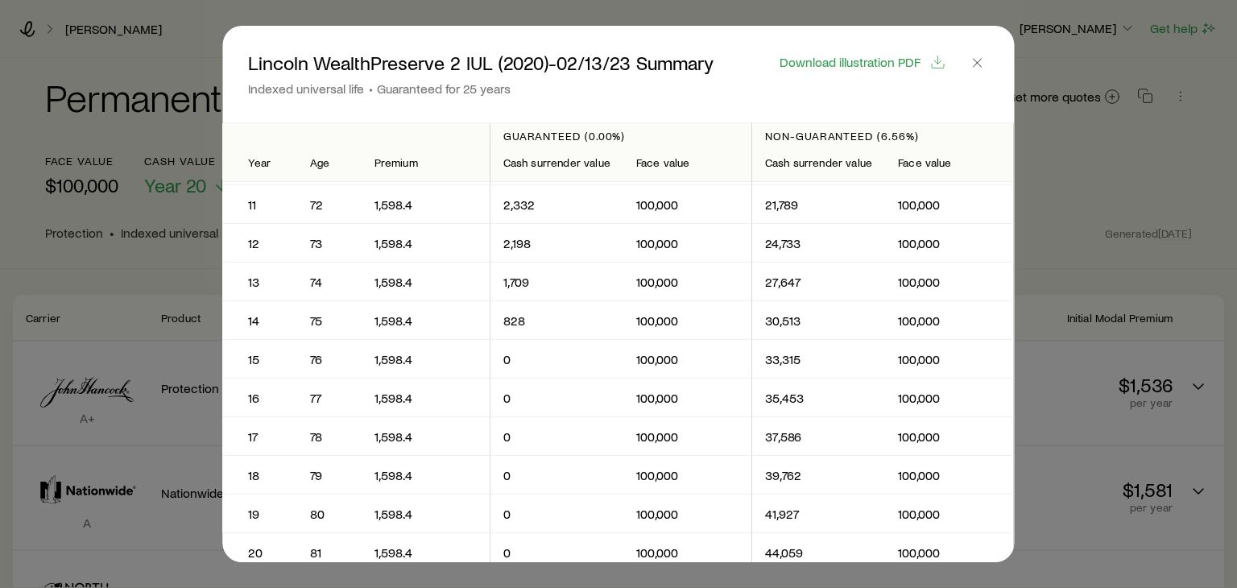
click at [1005, 295] on td "100,000" at bounding box center [950, 282] width 129 height 39
click at [1008, 322] on td "100,000" at bounding box center [950, 320] width 129 height 39
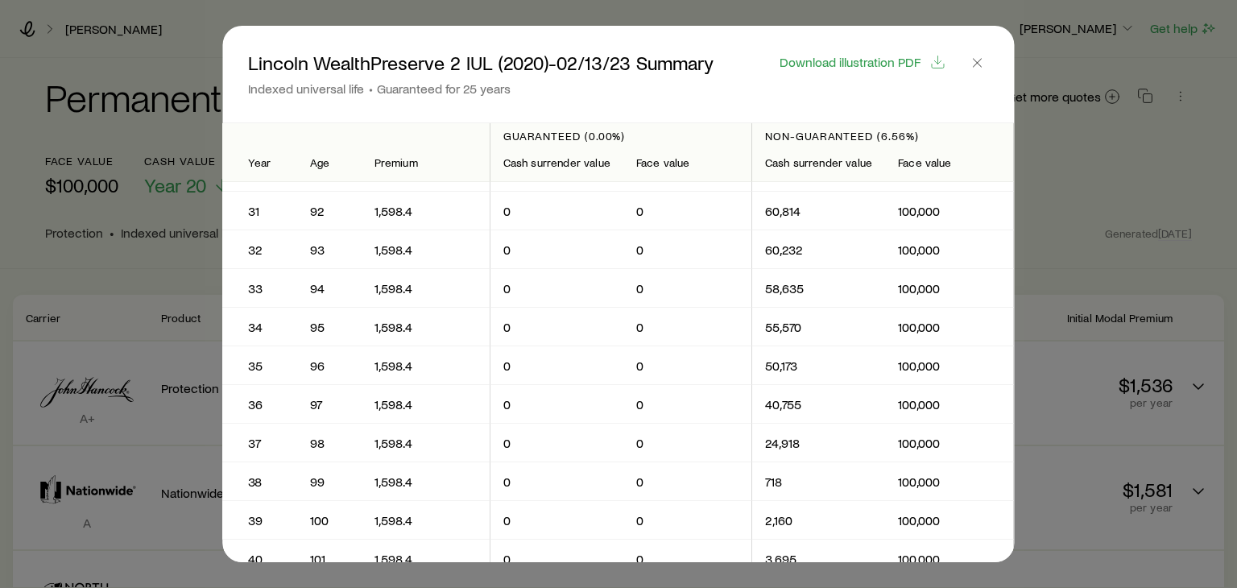
scroll to position [1534, 0]
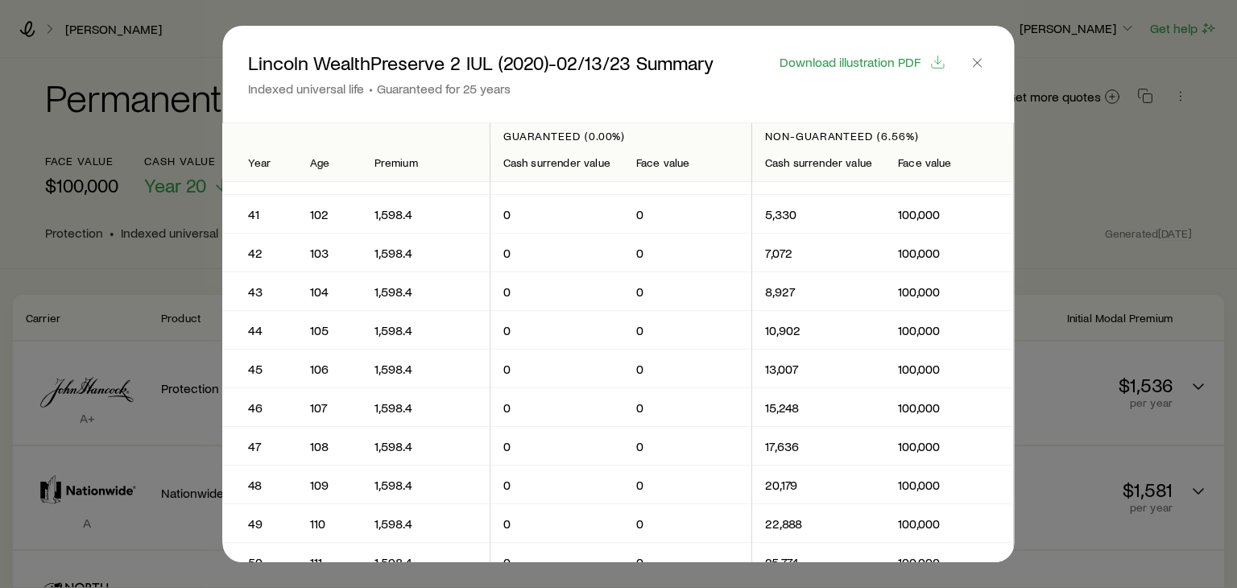
click at [1008, 481] on td "100,000" at bounding box center [950, 485] width 129 height 39
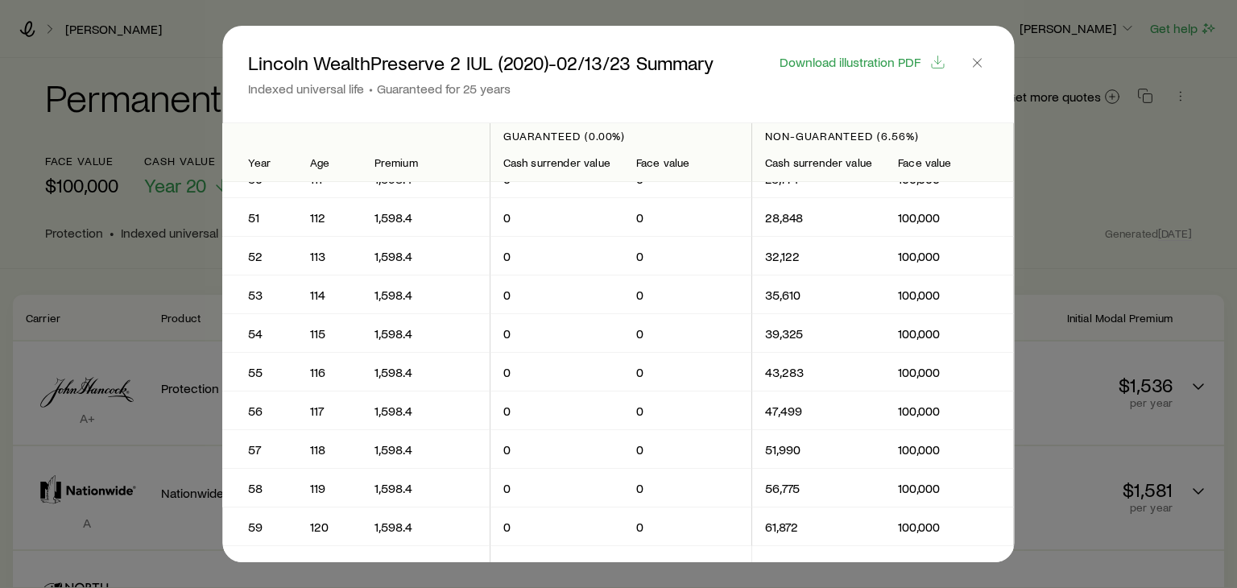
click at [1006, 520] on td "100,000" at bounding box center [950, 527] width 129 height 39
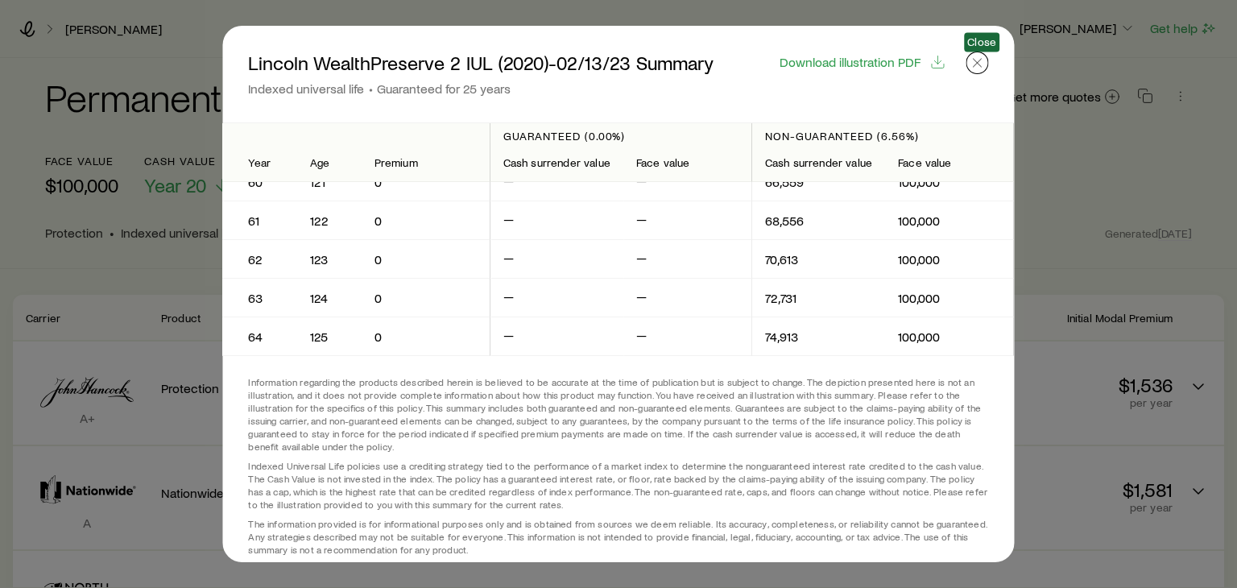
click at [986, 63] on icon "button" at bounding box center [978, 63] width 16 height 16
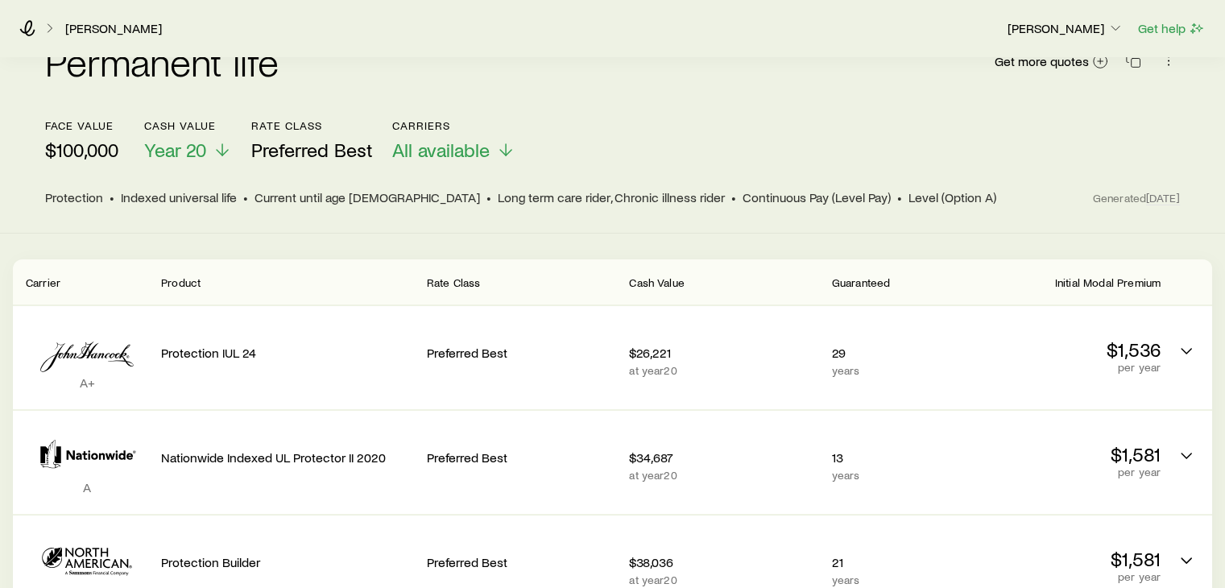
scroll to position [32, 0]
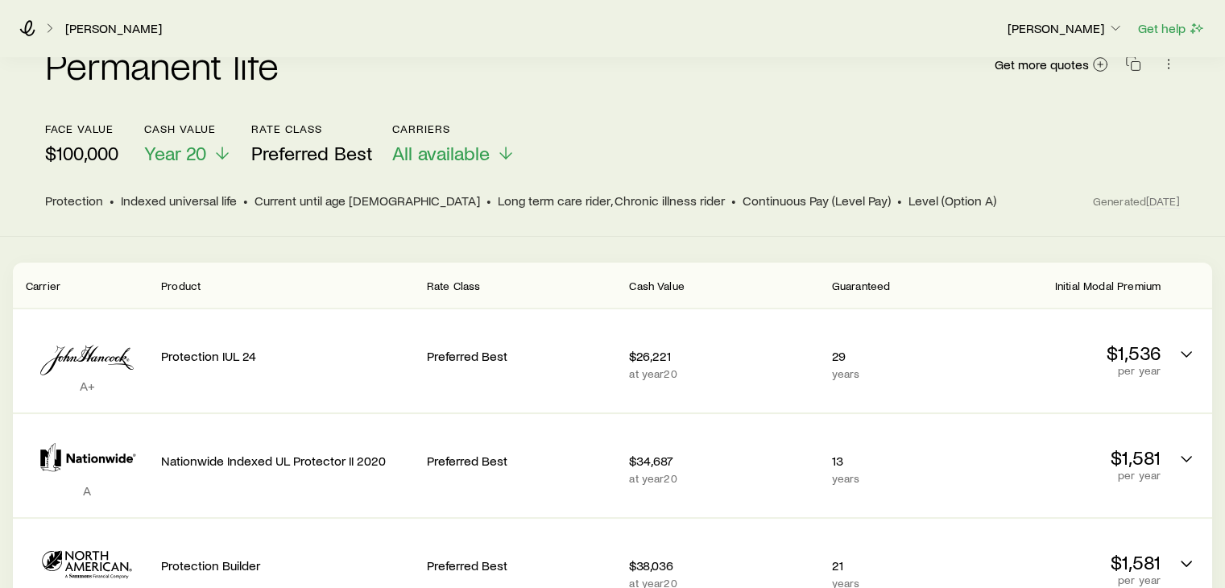
click at [46, 32] on icon at bounding box center [50, 28] width 16 height 16
click at [46, 29] on icon at bounding box center [50, 28] width 16 height 16
click at [52, 27] on icon at bounding box center [50, 28] width 16 height 16
click at [93, 35] on link "[PERSON_NAME]" at bounding box center [113, 28] width 98 height 15
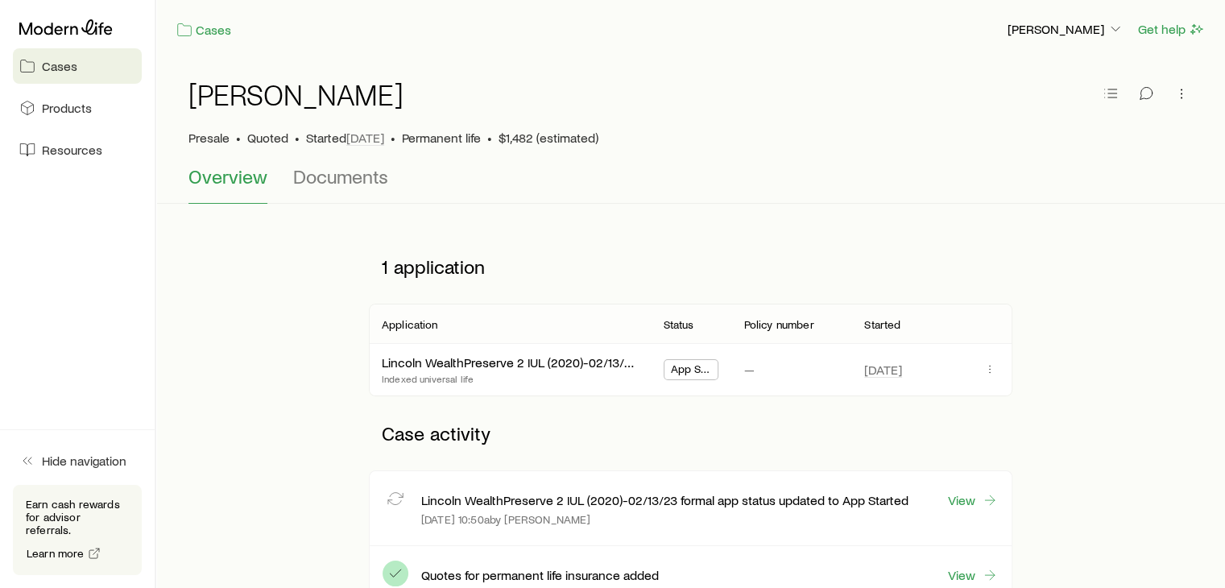
click at [61, 65] on span "Cases" at bounding box center [59, 66] width 35 height 16
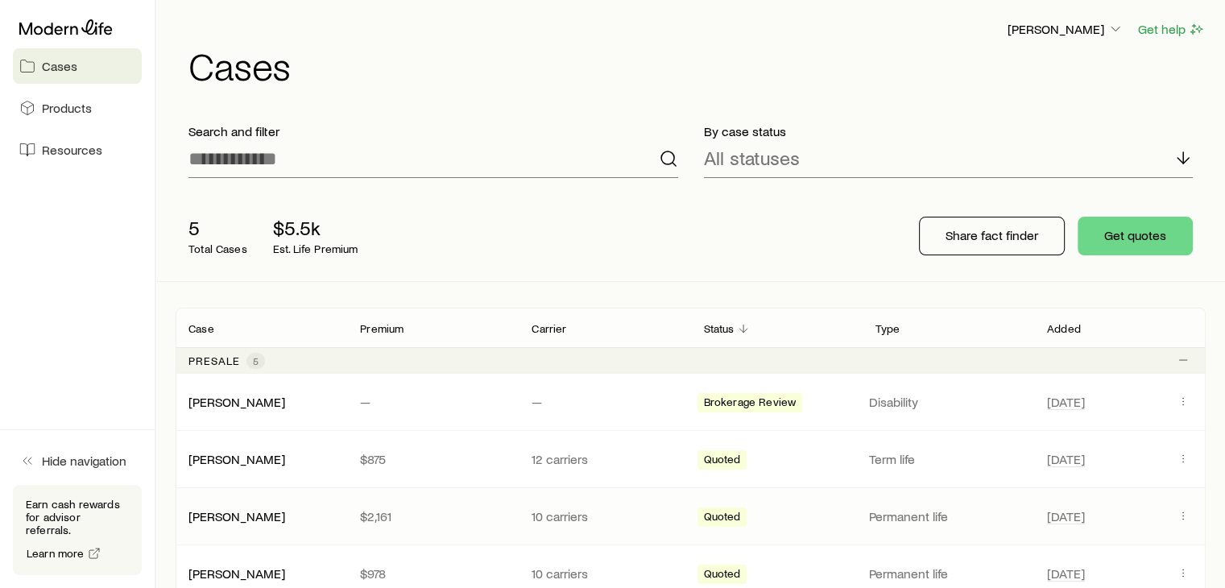
click at [338, 523] on div "[PERSON_NAME] $2,161 10 carriers Quoted Permanent life [DATE]" at bounding box center [691, 516] width 1030 height 56
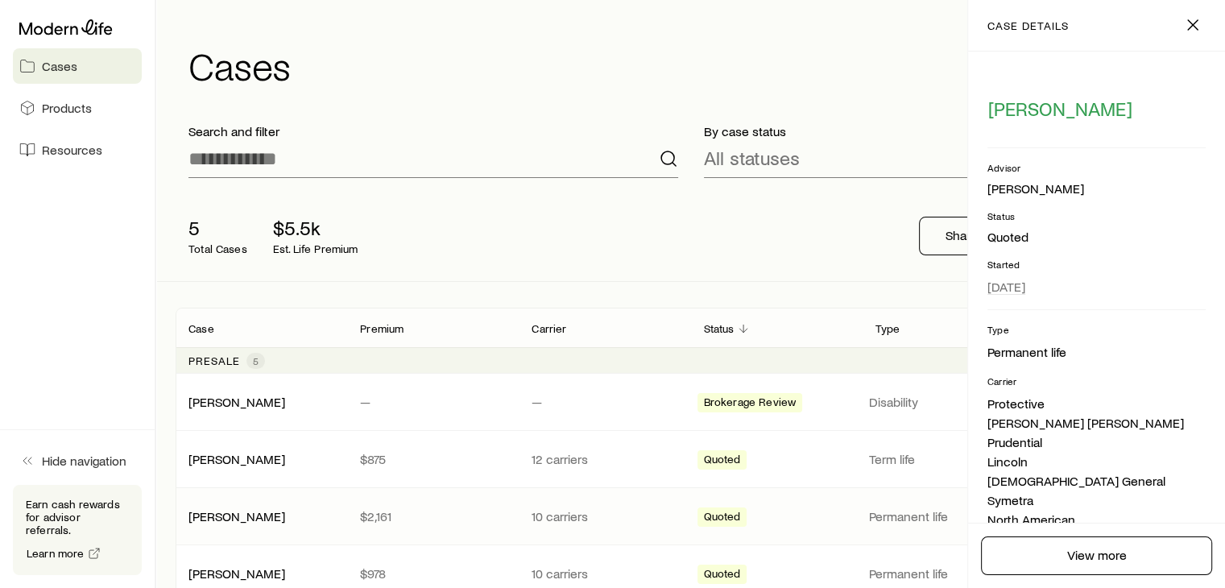
click at [422, 512] on p "$2,161" at bounding box center [433, 516] width 146 height 16
click at [1196, 22] on icon "button" at bounding box center [1192, 24] width 19 height 19
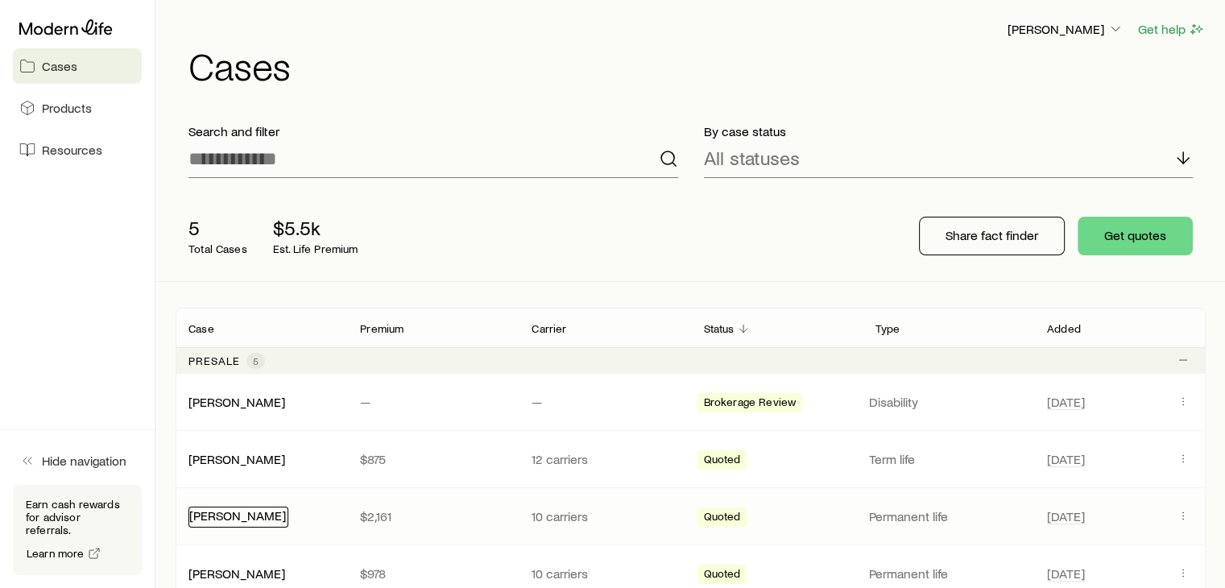
click at [214, 515] on link "[PERSON_NAME]" at bounding box center [237, 515] width 97 height 15
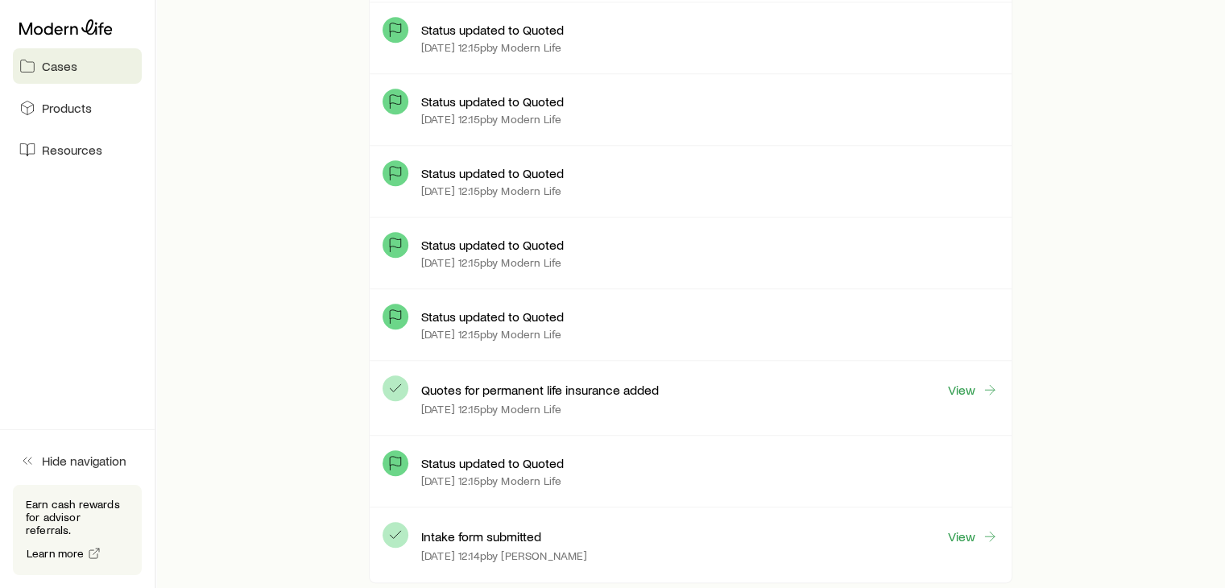
scroll to position [773, 0]
click at [960, 386] on link "View" at bounding box center [973, 388] width 52 height 19
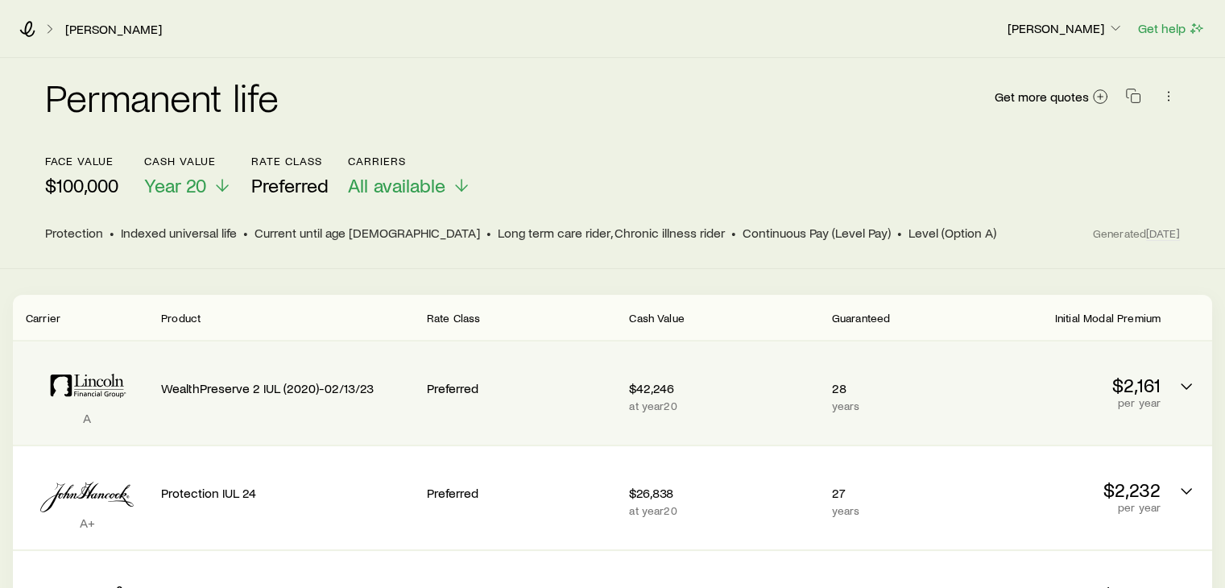
click at [110, 389] on icon "Permanent quotes" at bounding box center [87, 385] width 122 height 49
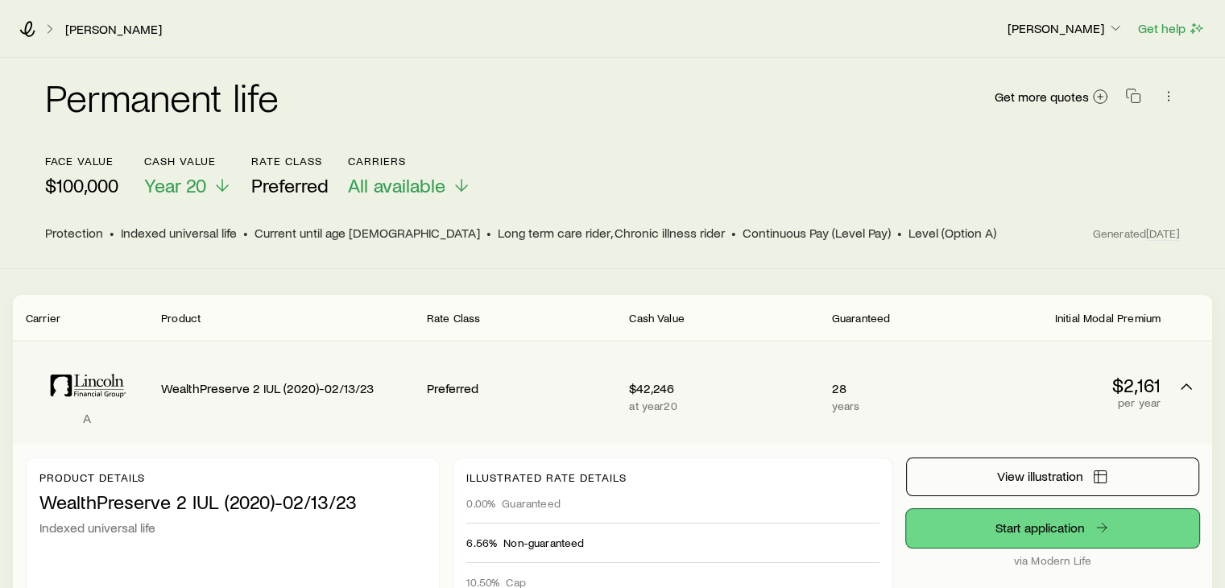
click at [1060, 529] on link "Start application" at bounding box center [1052, 528] width 293 height 39
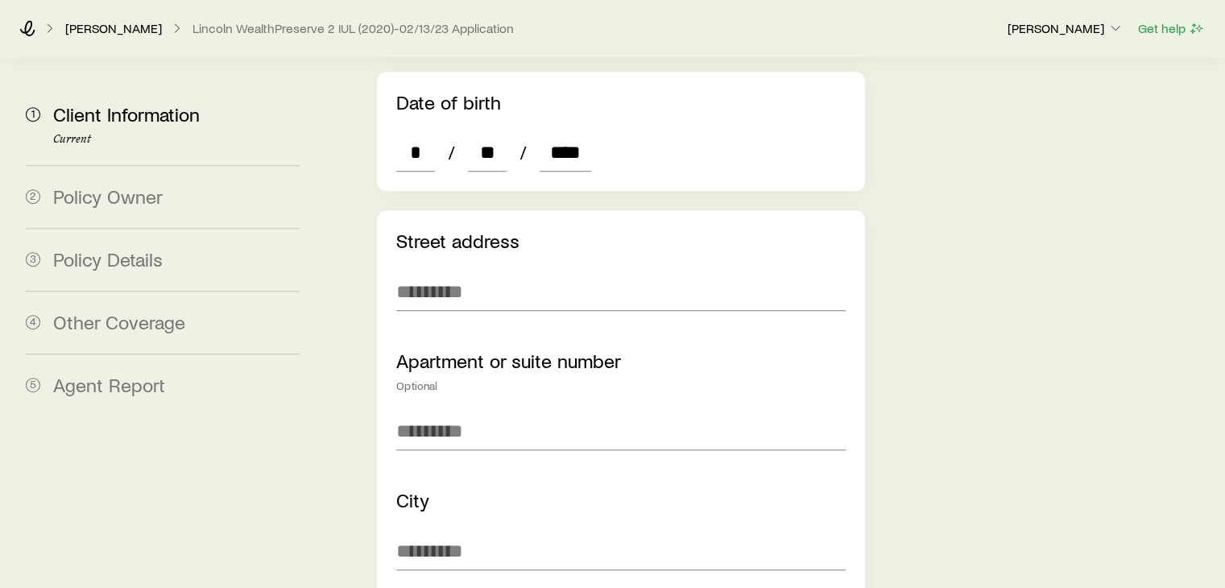
scroll to position [967, 0]
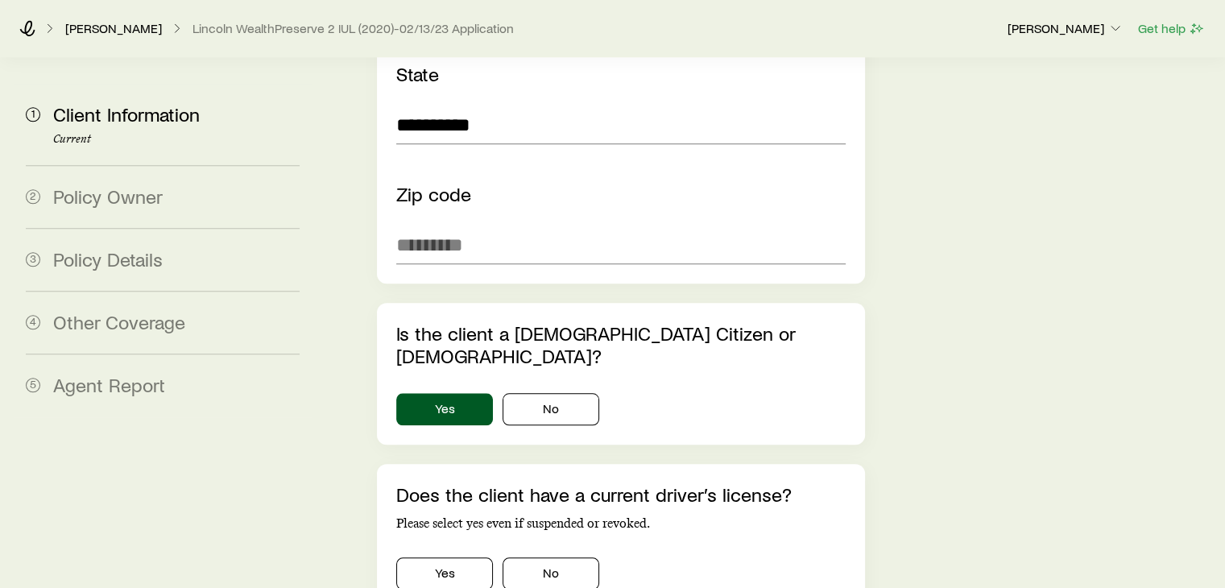
scroll to position [1515, 0]
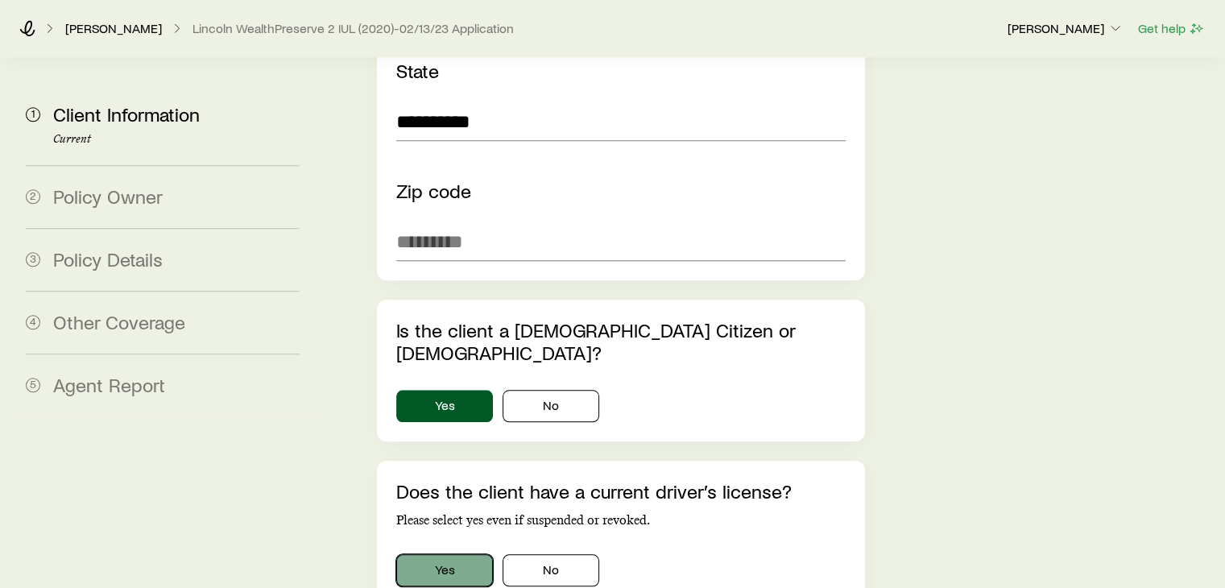
click at [460, 554] on button "Yes" at bounding box center [444, 570] width 97 height 32
click at [988, 466] on div "**********" at bounding box center [772, 222] width 881 height 3358
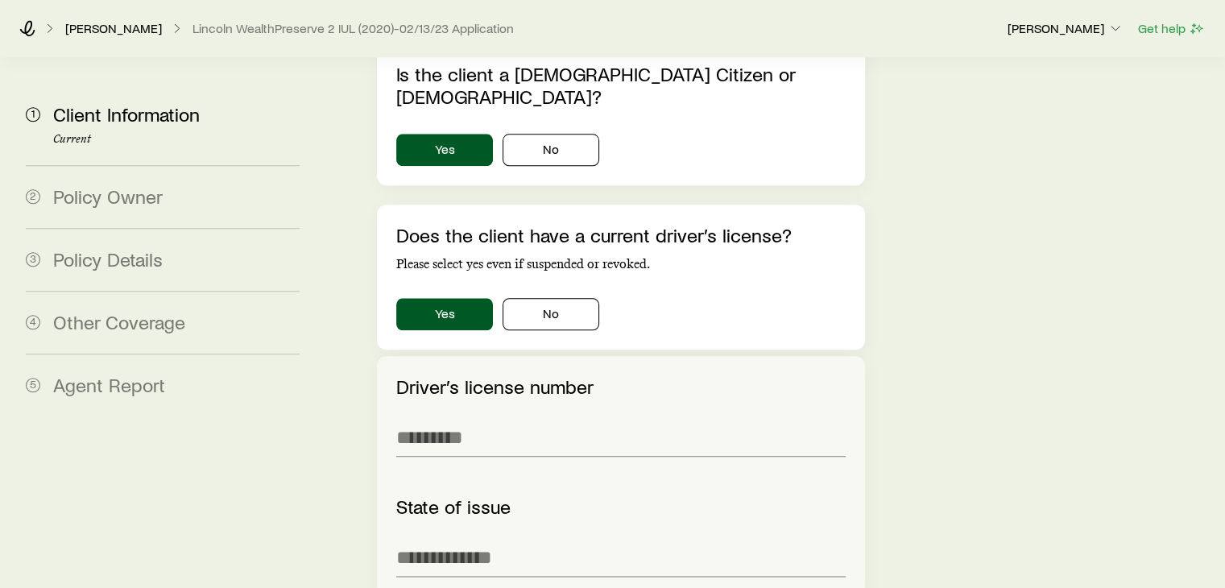
scroll to position [1772, 0]
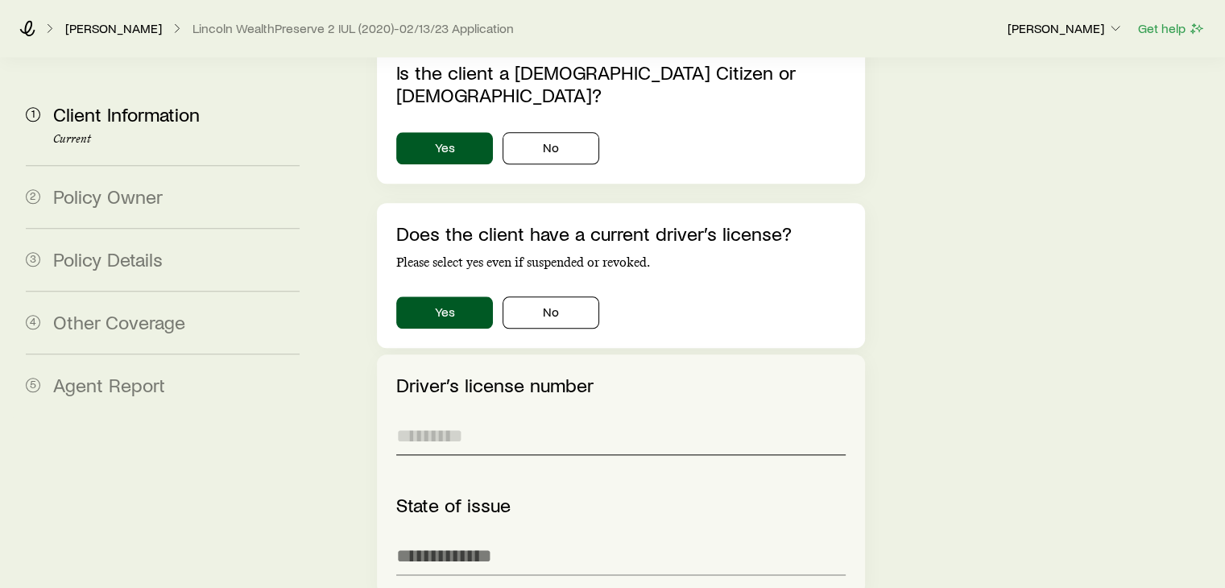
click at [452, 416] on input "text" at bounding box center [620, 435] width 449 height 39
paste input "********"
type input "********"
click at [429, 537] on input at bounding box center [620, 556] width 449 height 39
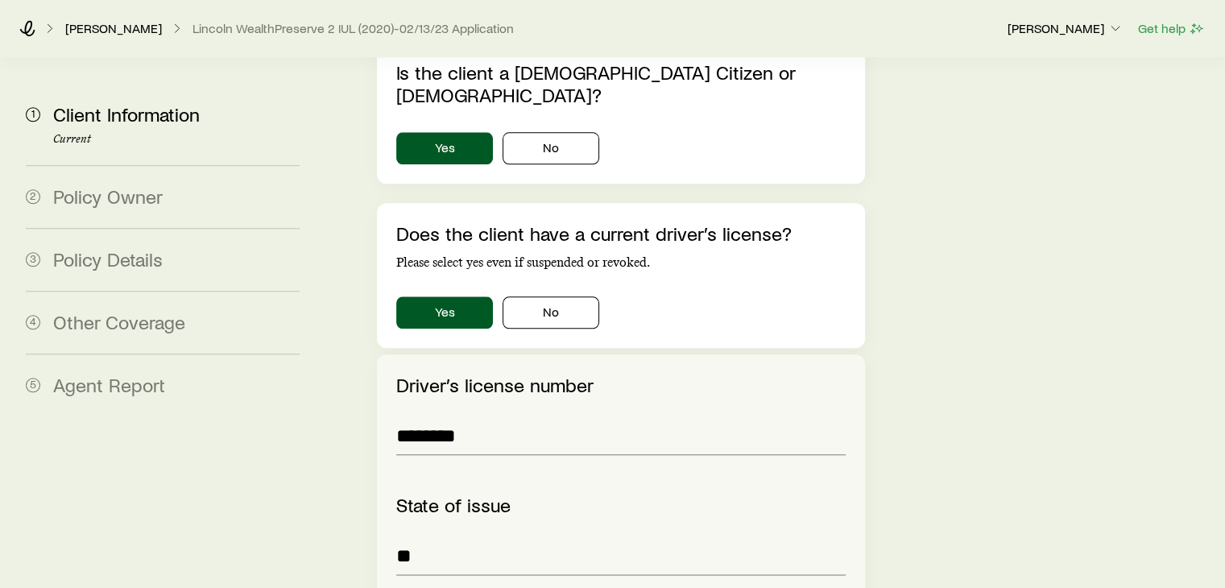
type input "**********"
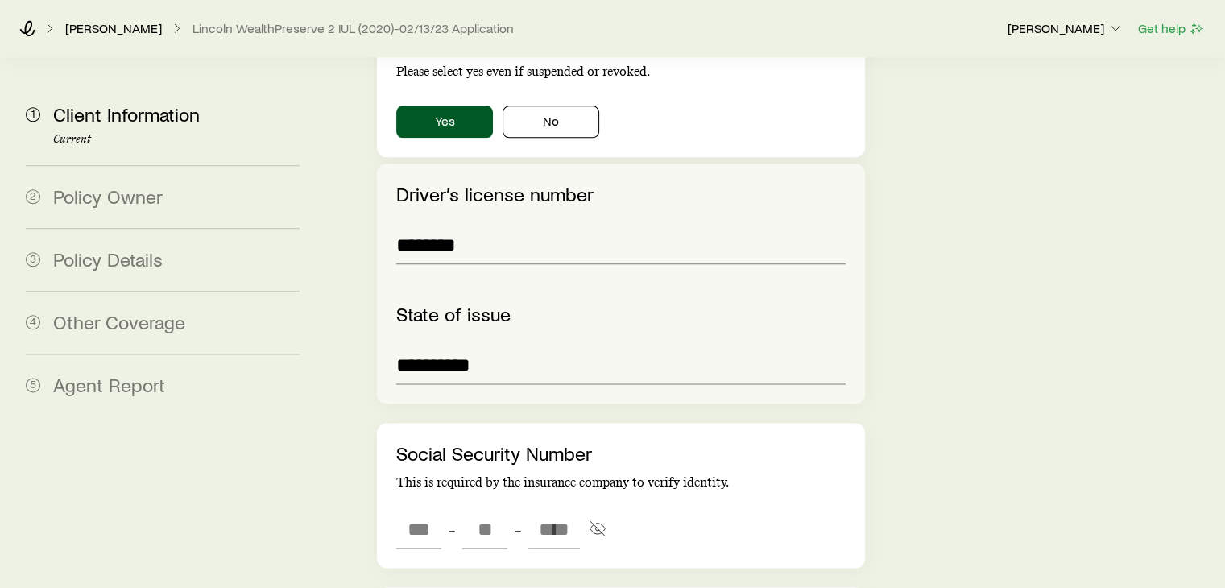
scroll to position [1966, 0]
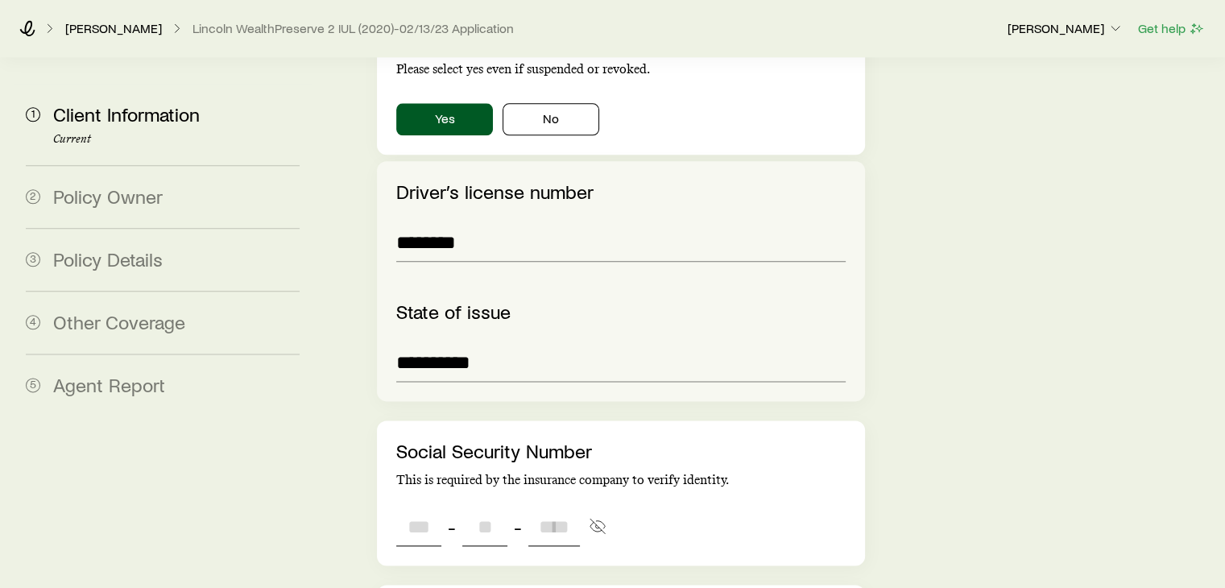
click at [427, 508] on input "tel" at bounding box center [418, 527] width 45 height 39
type input "***"
type input "**"
type input "****"
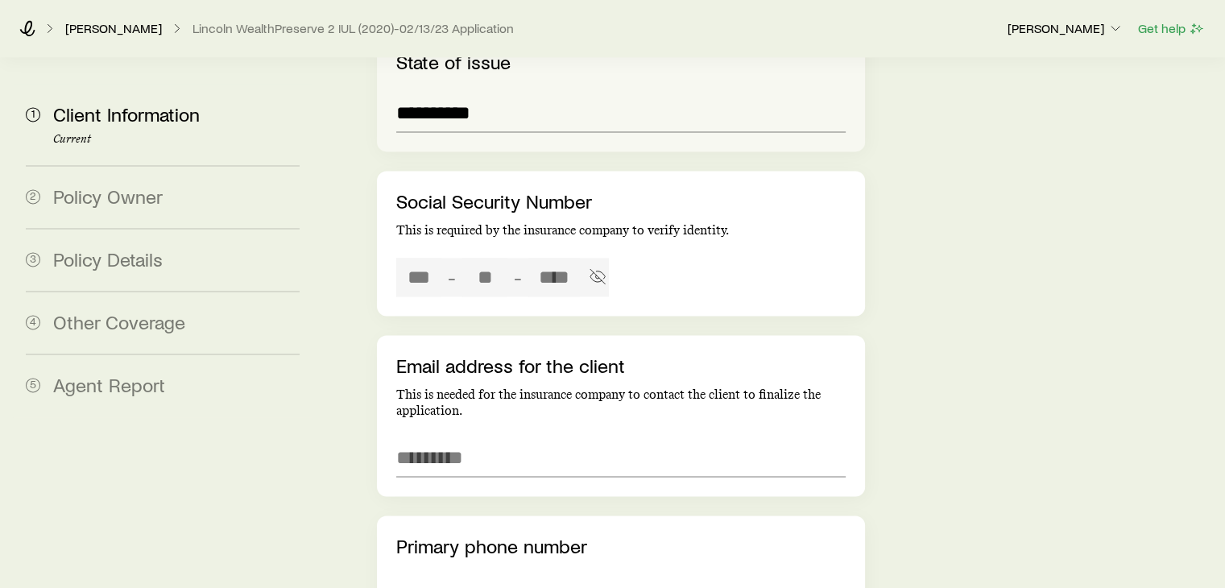
type input "***"
type input "**"
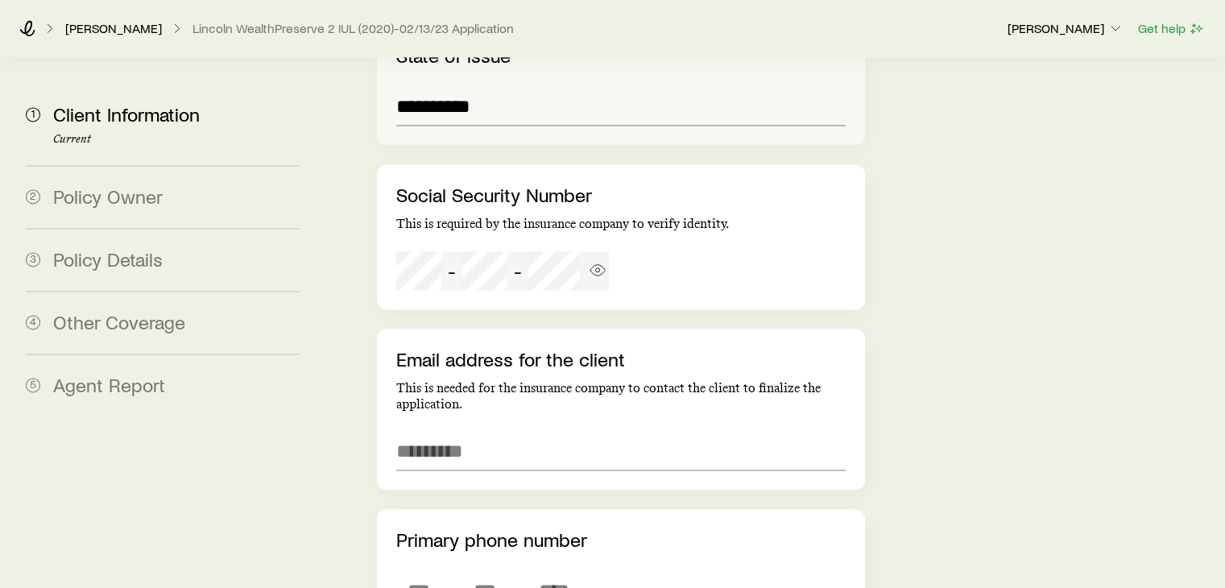
scroll to position [2256, 0]
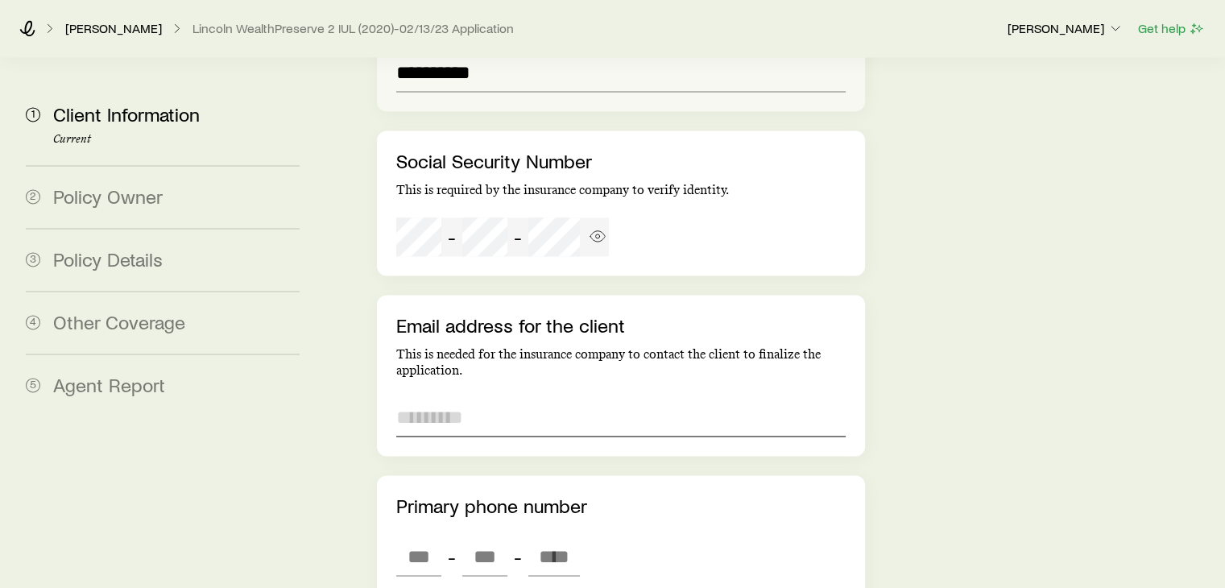
click at [447, 398] on input "email" at bounding box center [620, 417] width 449 height 39
type input "**********"
click at [407, 537] on input "tel" at bounding box center [418, 556] width 45 height 39
click at [435, 537] on input "***" at bounding box center [418, 556] width 45 height 39
type input "***"
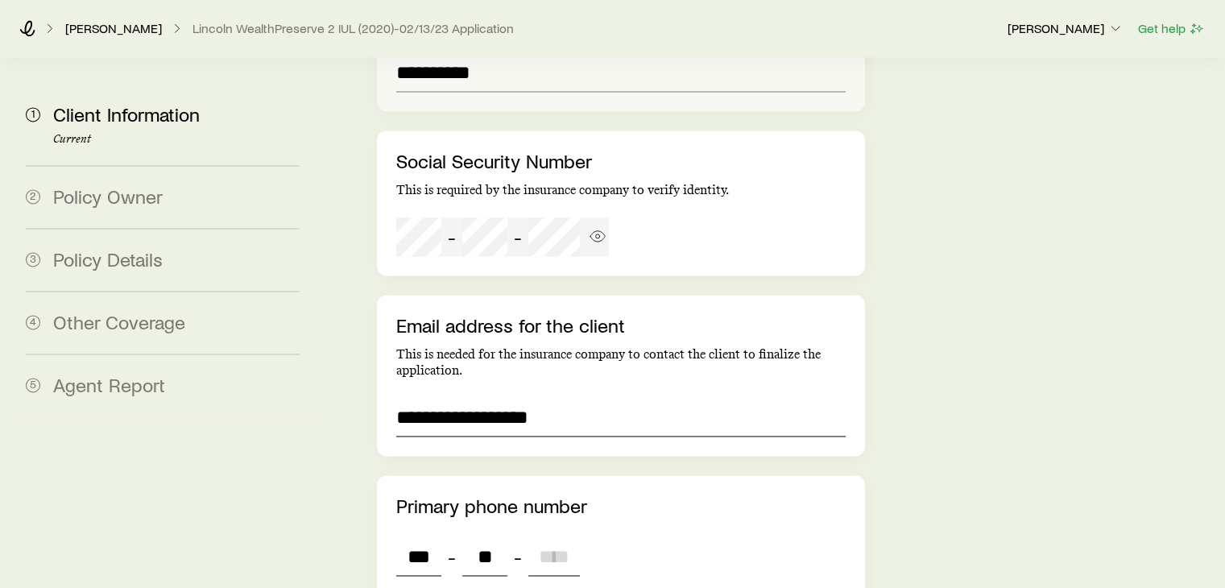
type input "***"
type input "****"
click at [861, 518] on div "Primary phone number *** - *** - **** Phone type? Cell Landline" at bounding box center [620, 592] width 487 height 234
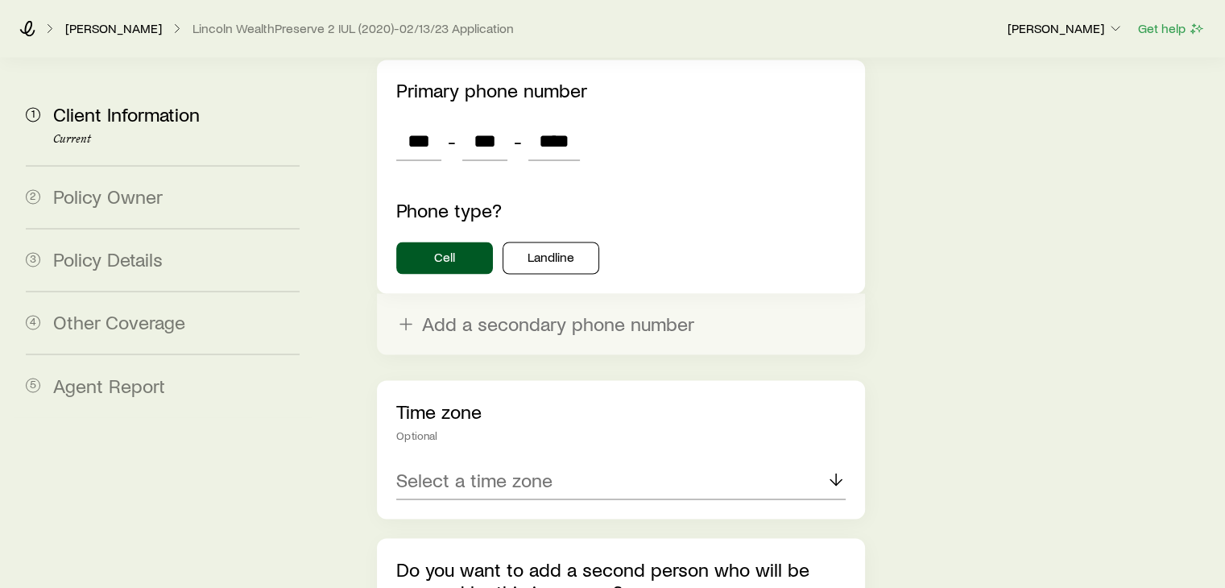
scroll to position [2675, 0]
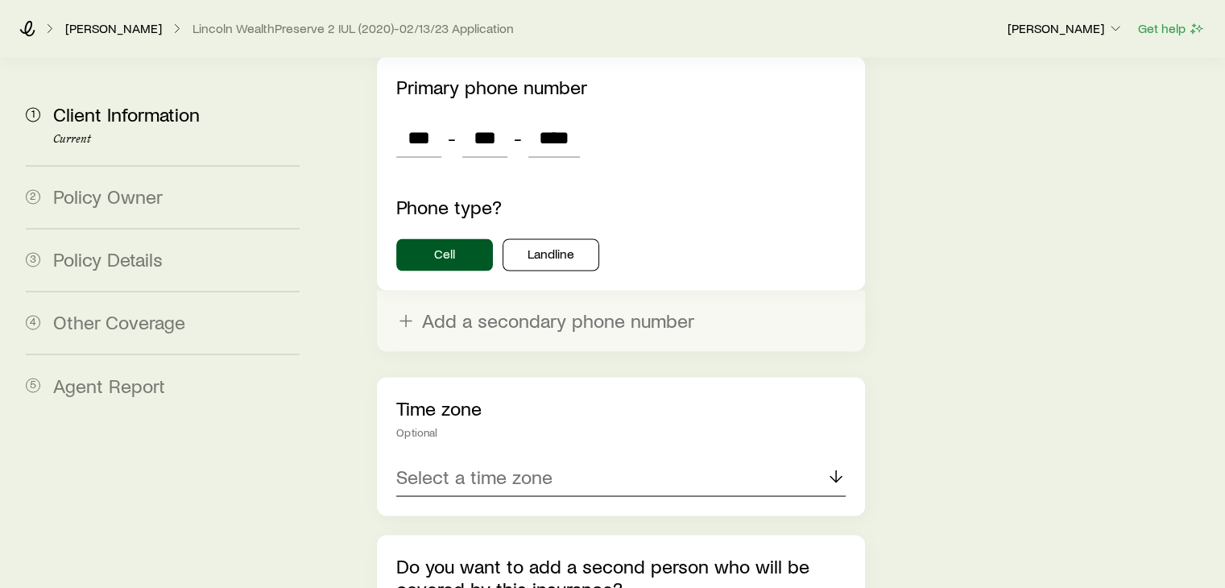
click at [715, 458] on div "Select a time zone" at bounding box center [620, 477] width 449 height 39
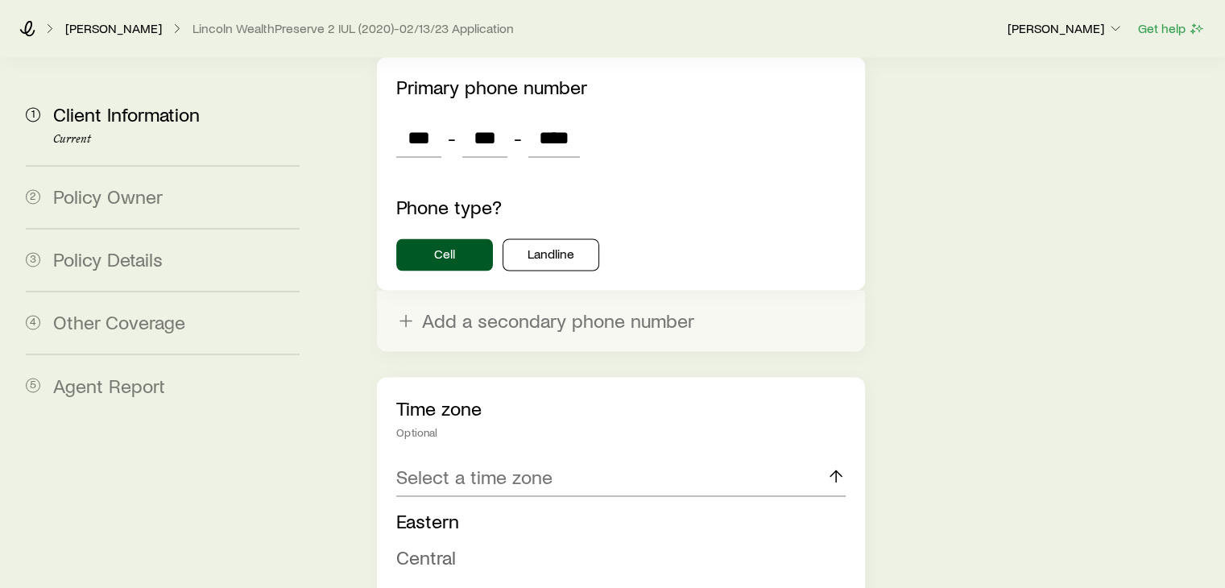
click at [661, 539] on li "Central" at bounding box center [615, 557] width 439 height 36
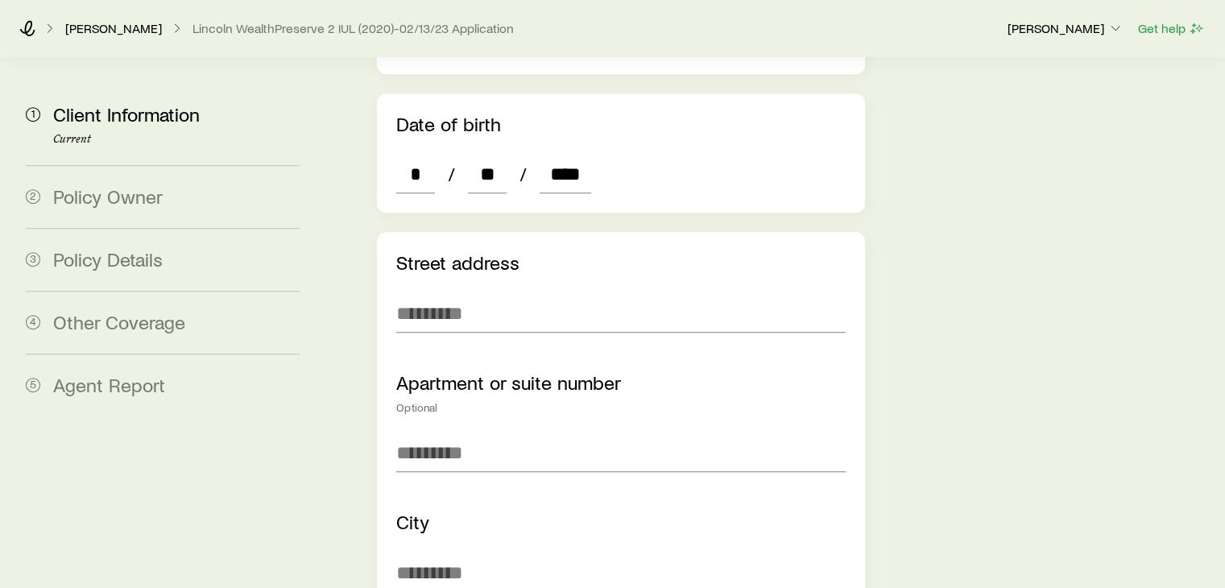
scroll to position [911, 0]
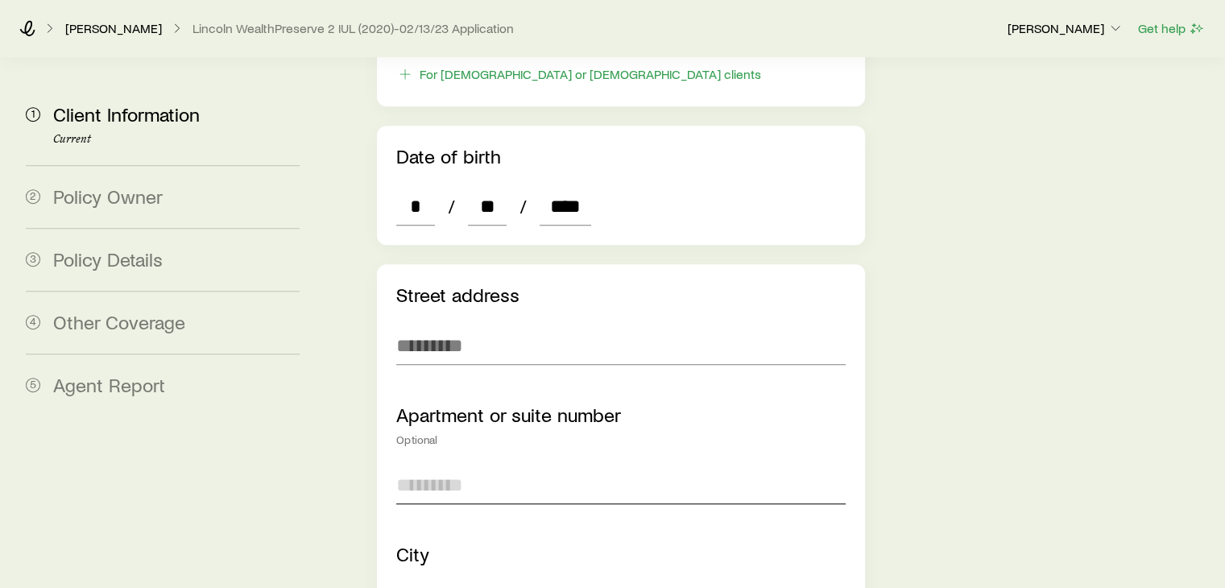
click at [466, 466] on input "text" at bounding box center [620, 485] width 449 height 39
click at [424, 326] on input "text" at bounding box center [620, 345] width 449 height 39
type input "**********"
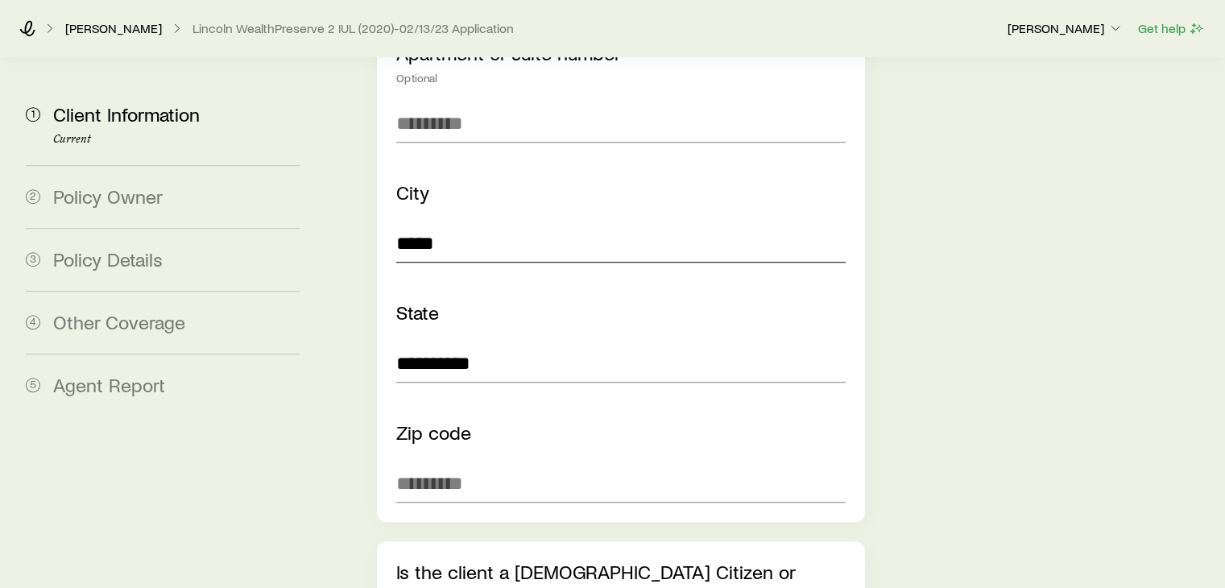
click at [463, 224] on input "*****" at bounding box center [620, 243] width 449 height 39
type input "*****"
click at [292, 445] on aside "1 Client Information Current 2 Policy Owner 3 Policy Details 4 Other Coverage 5…" at bounding box center [163, 464] width 300 height 3358
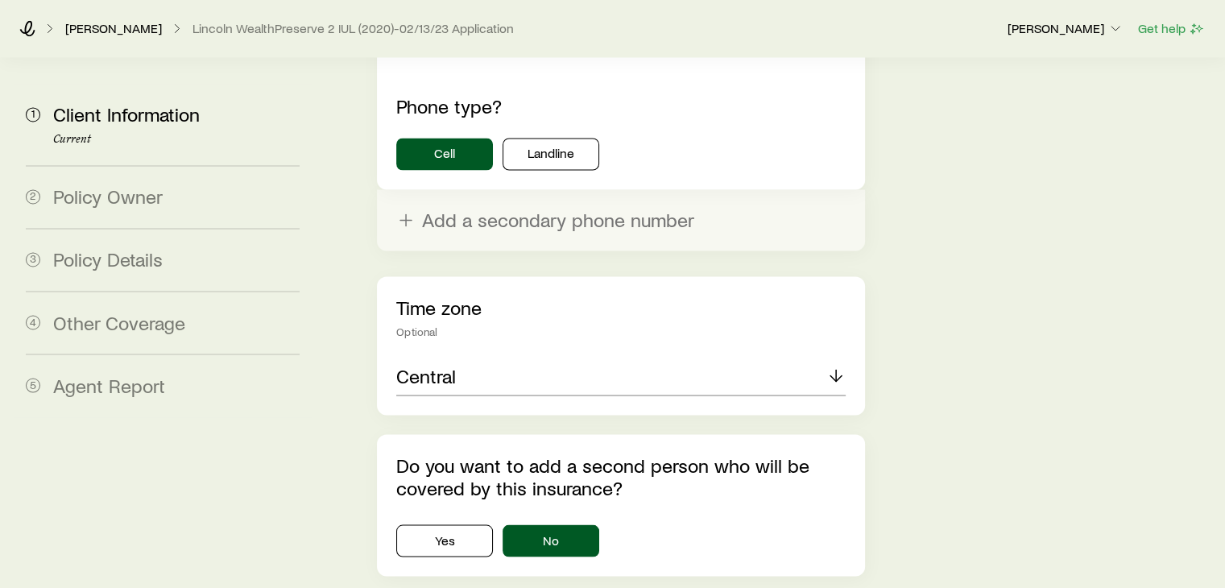
scroll to position [2845, 0]
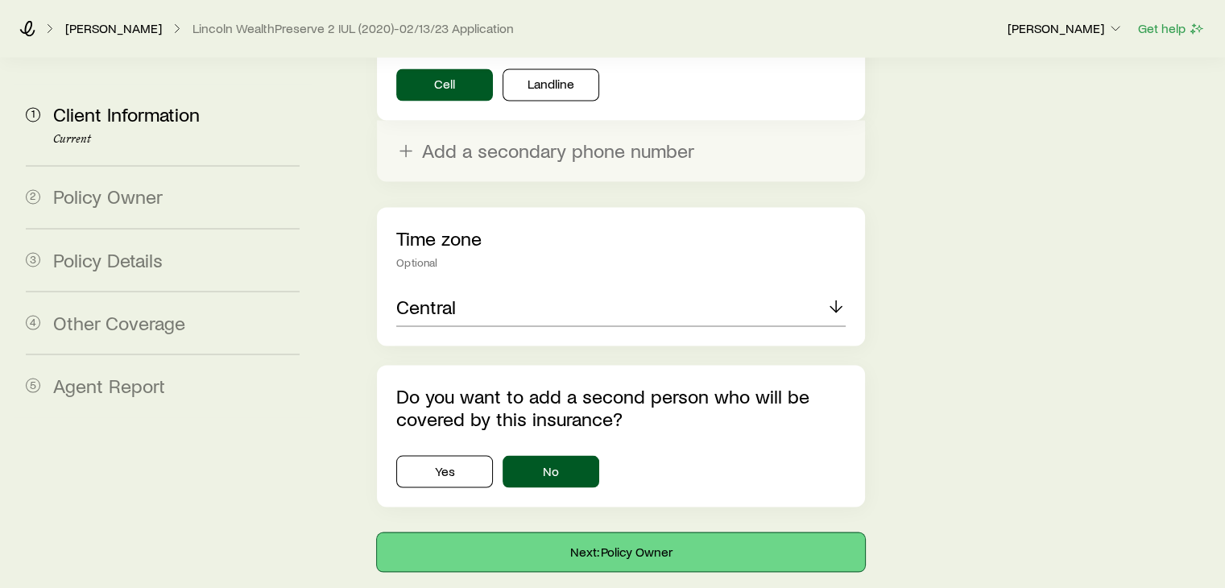
click at [580, 532] on button "Next: Policy Owner" at bounding box center [620, 551] width 487 height 39
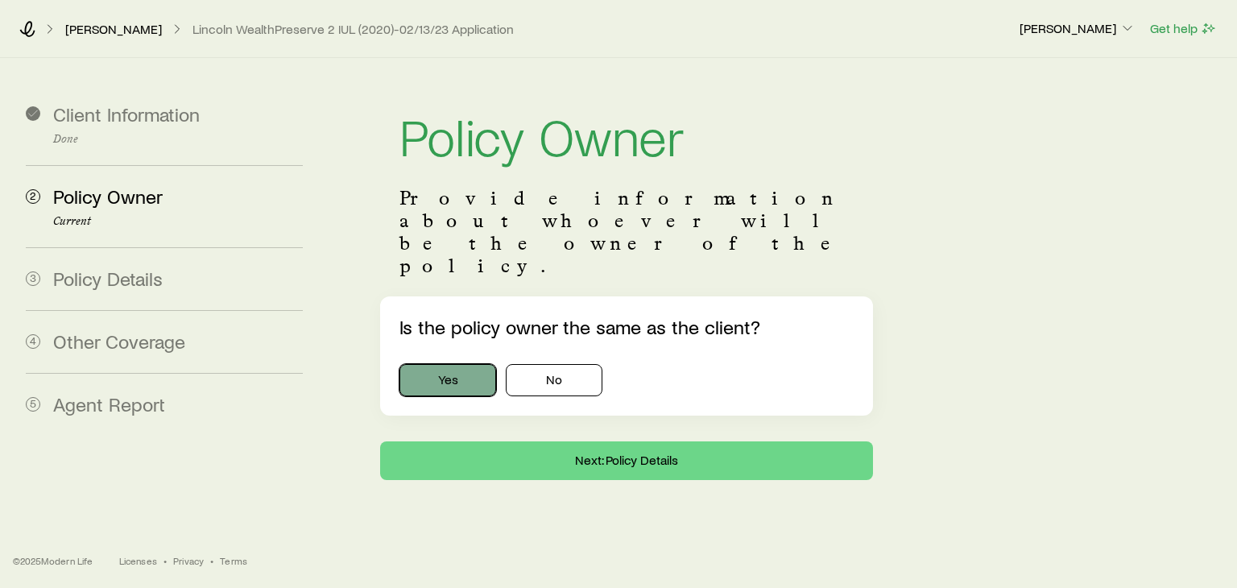
click at [452, 364] on button "Yes" at bounding box center [448, 380] width 97 height 32
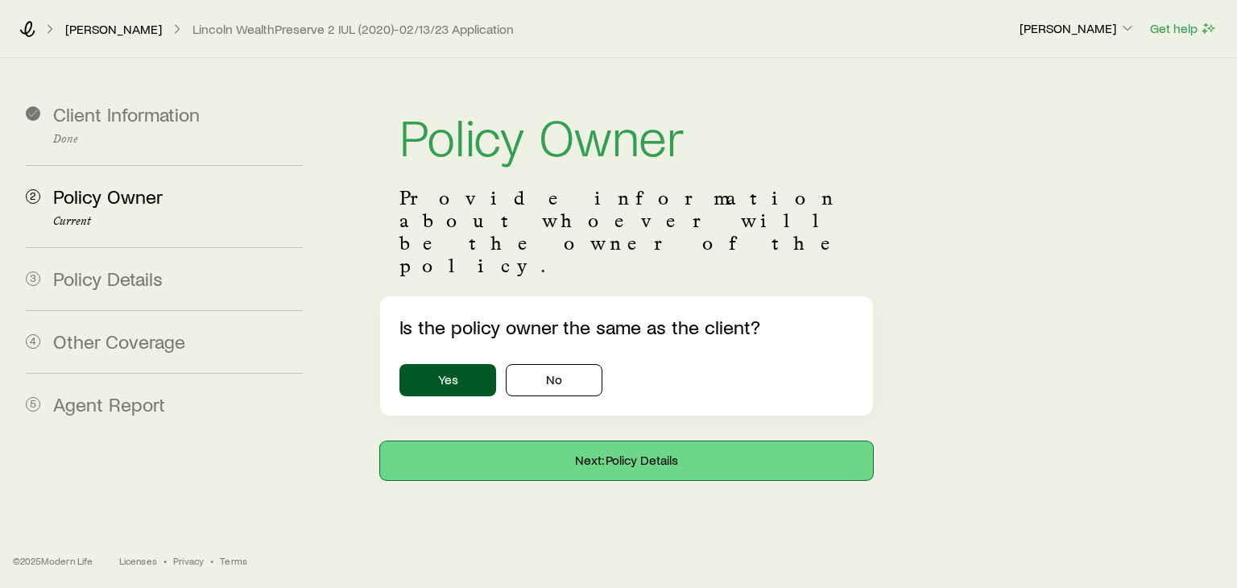
click at [588, 441] on button "Next: Policy Details" at bounding box center [626, 460] width 493 height 39
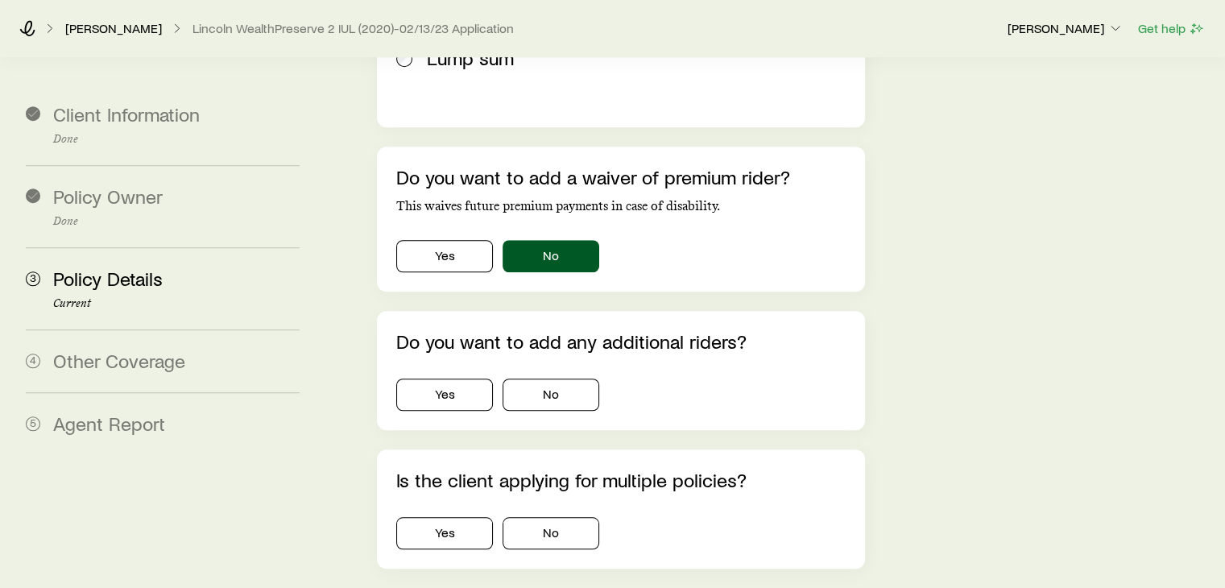
scroll to position [1380, 0]
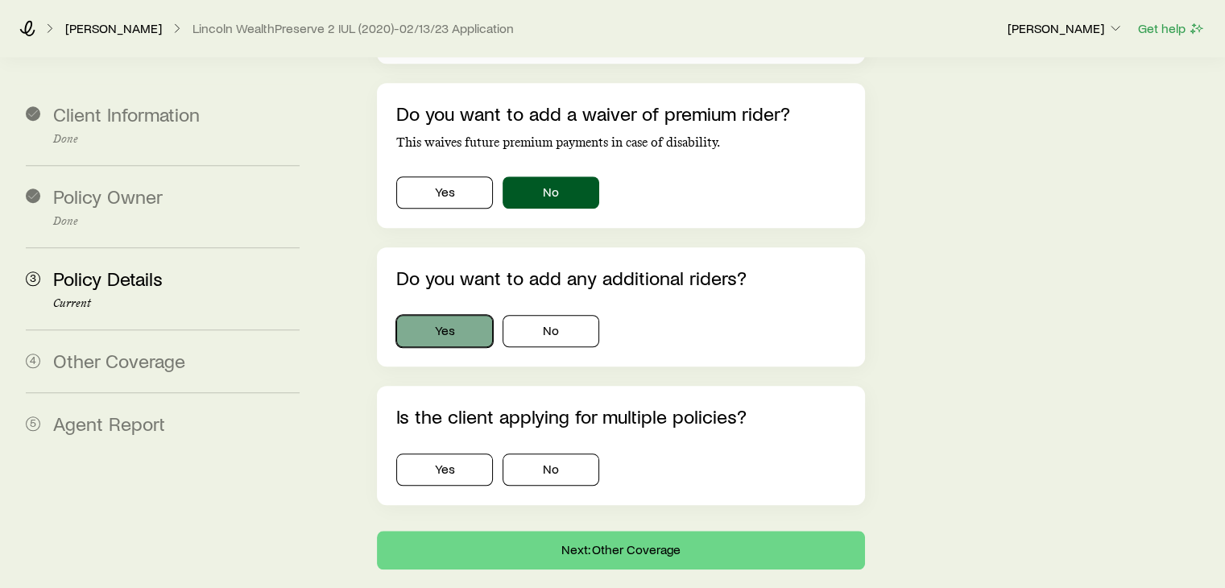
click at [455, 315] on button "Yes" at bounding box center [444, 331] width 97 height 32
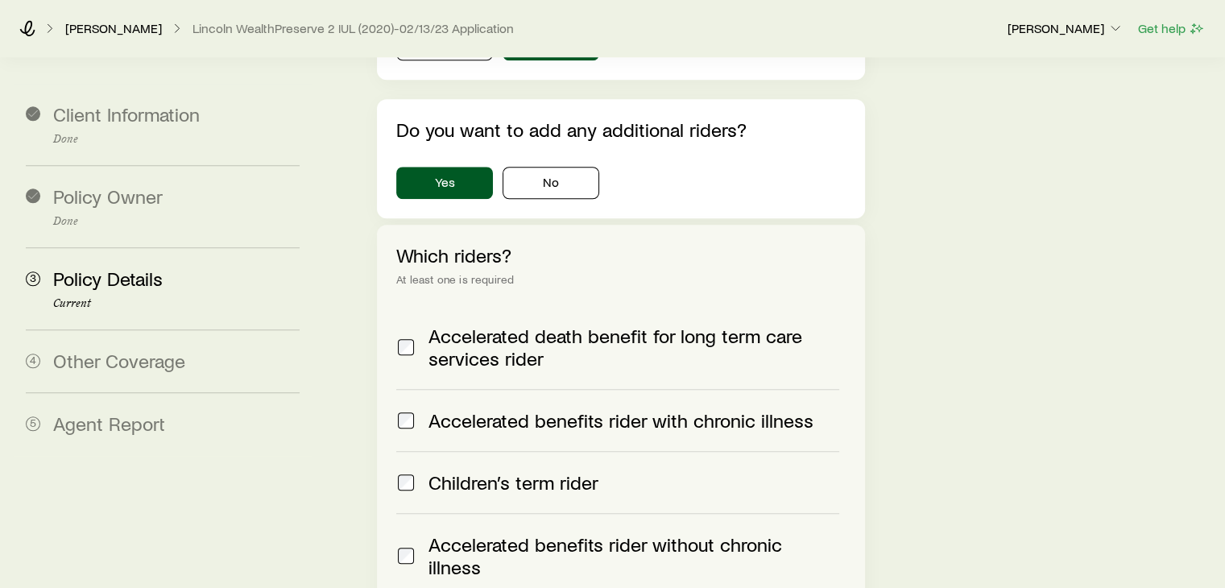
scroll to position [1541, 0]
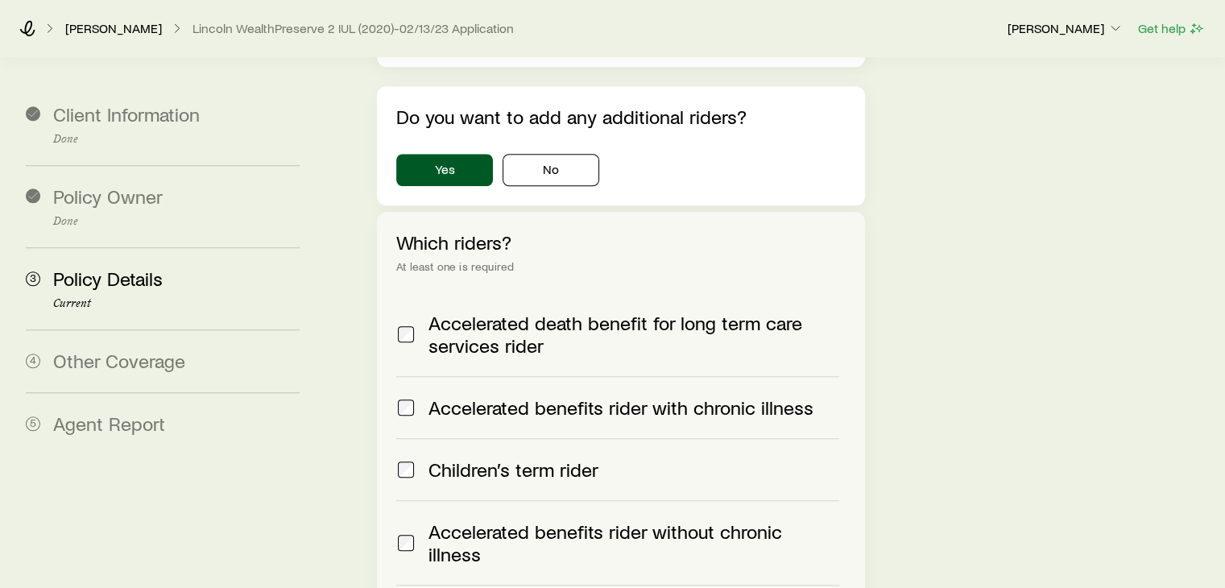
click at [412, 396] on span at bounding box center [405, 407] width 19 height 23
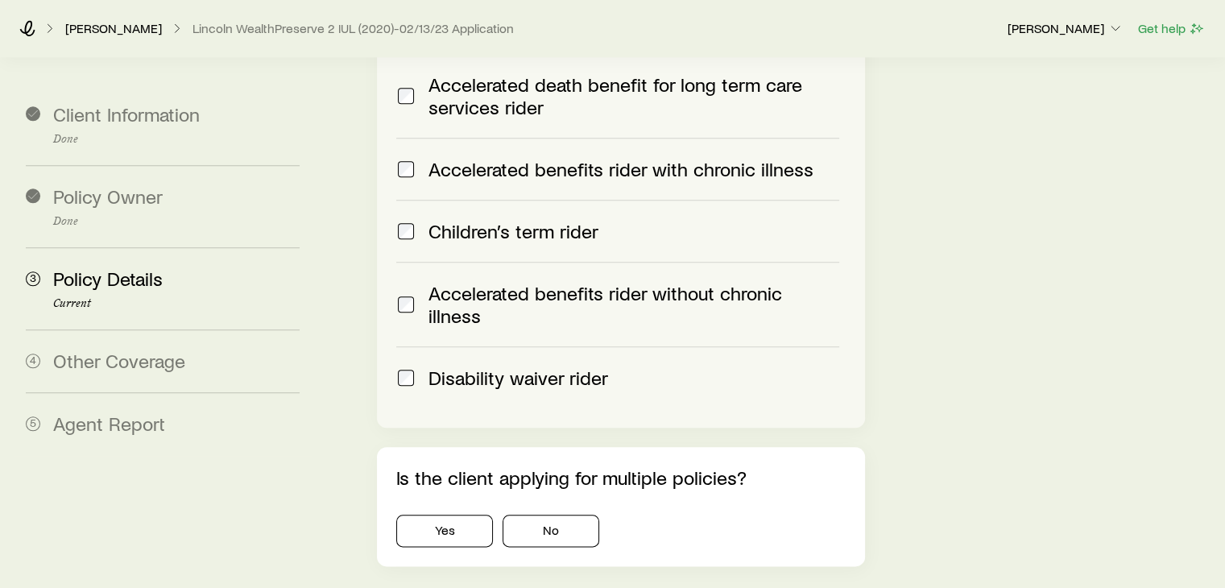
scroll to position [1799, 0]
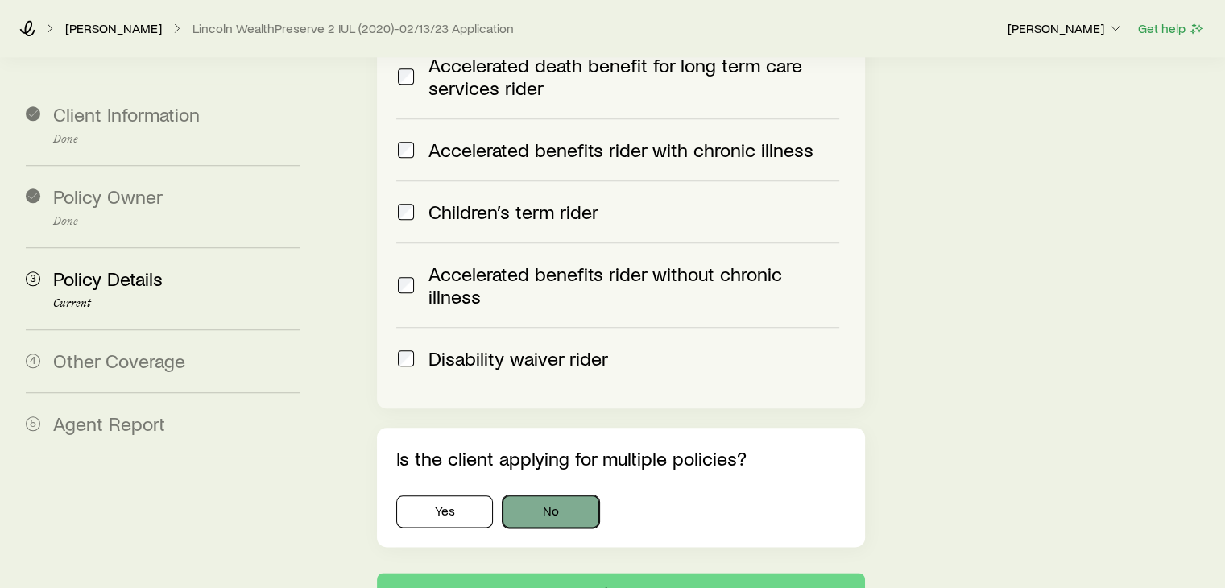
click at [536, 495] on button "No" at bounding box center [551, 511] width 97 height 32
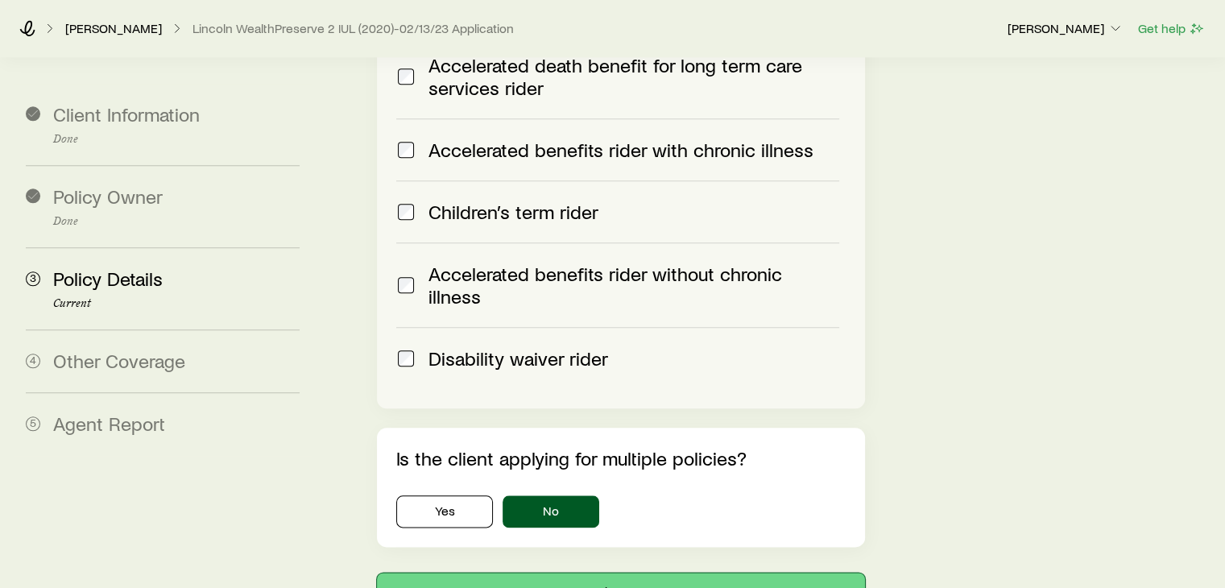
click at [586, 573] on button "Next: Other Coverage" at bounding box center [620, 592] width 487 height 39
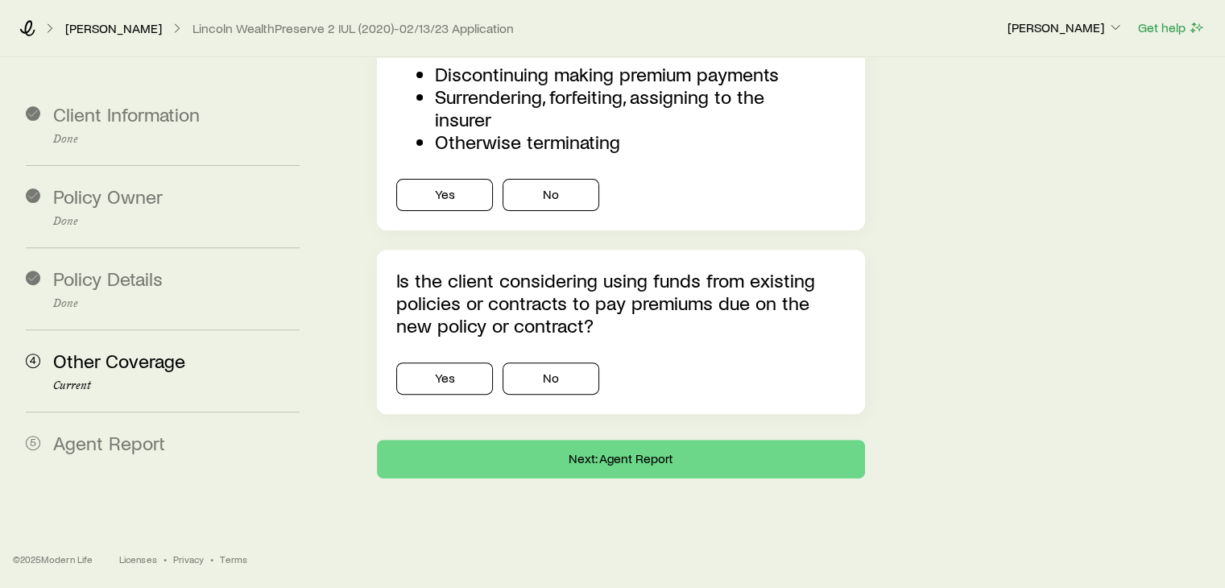
scroll to position [0, 0]
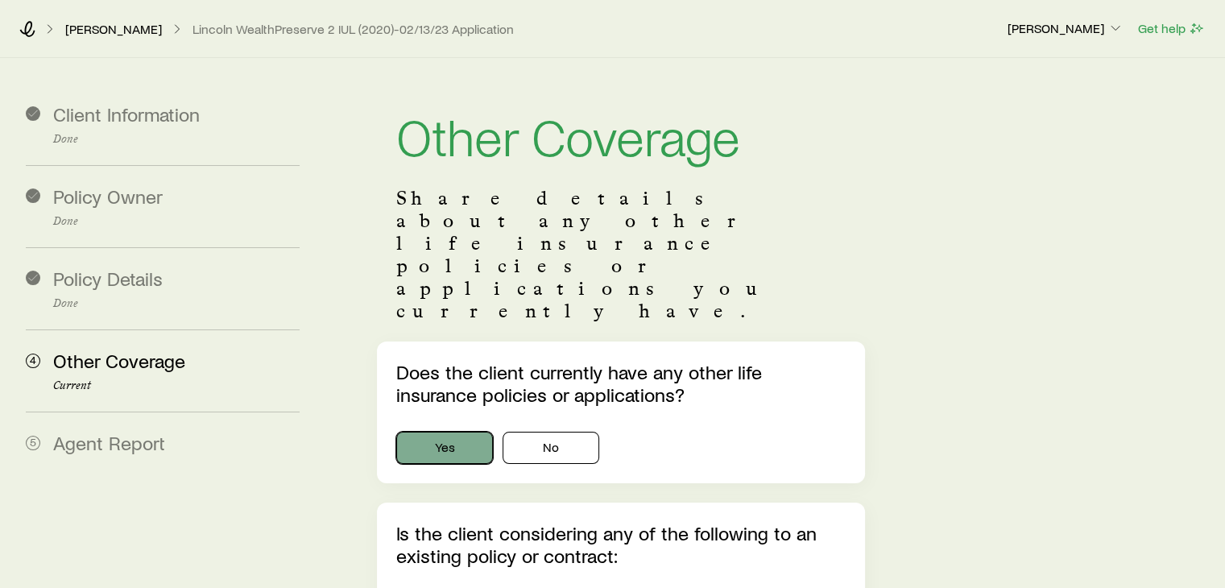
click at [470, 432] on button "Yes" at bounding box center [444, 448] width 97 height 32
click at [727, 522] on p "Is the client considering any of the following to an existing policy or contrac…" at bounding box center [620, 544] width 449 height 45
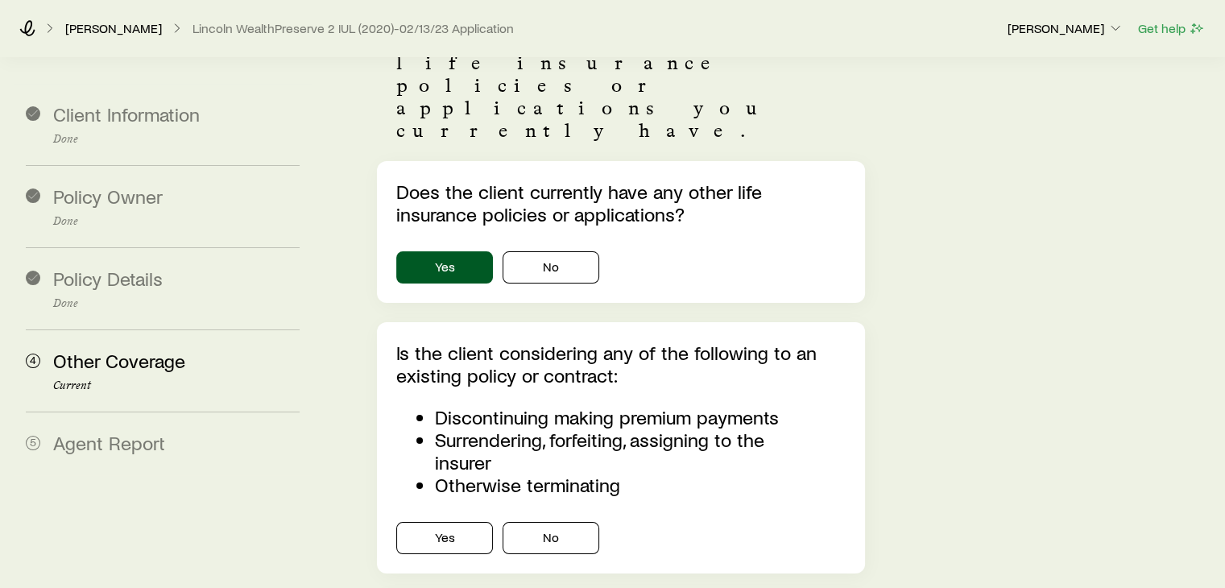
scroll to position [193, 0]
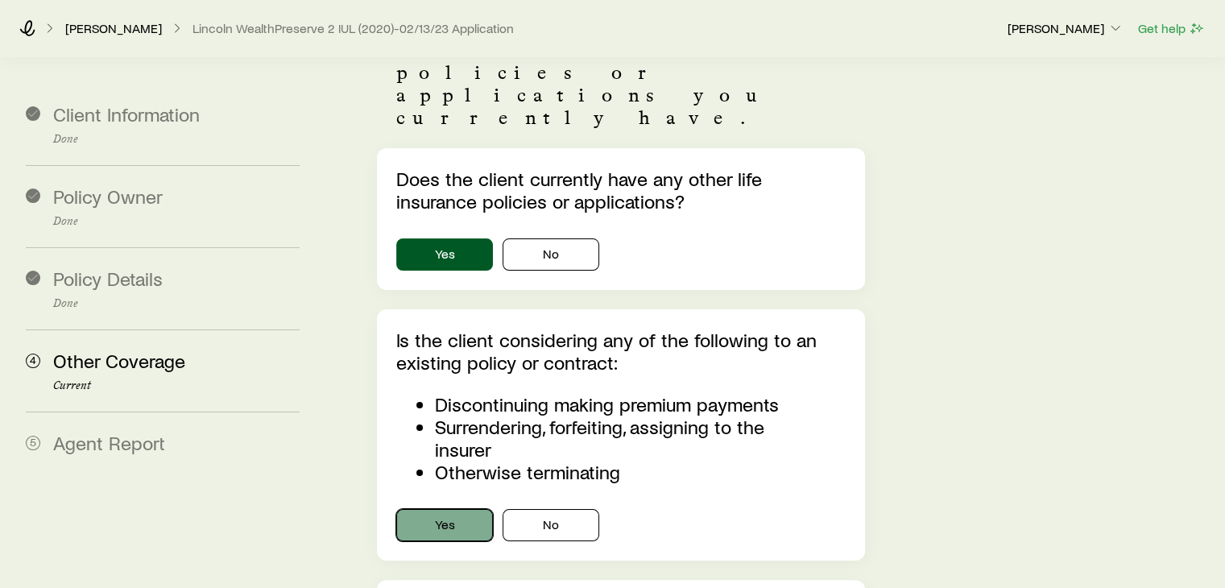
click at [432, 509] on button "Yes" at bounding box center [444, 525] width 97 height 32
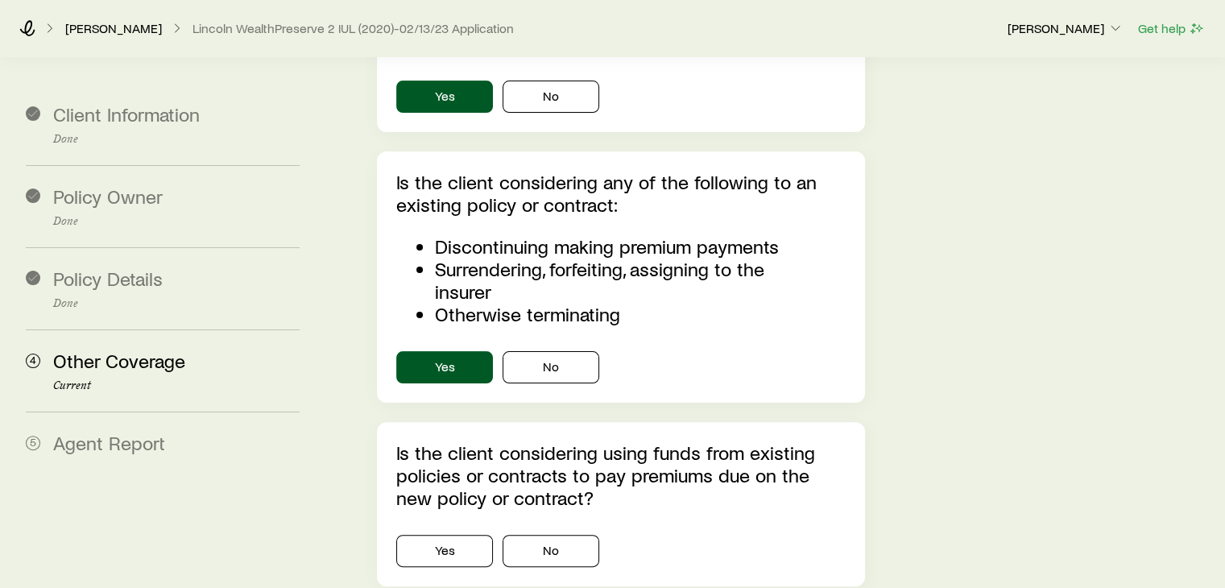
scroll to position [354, 0]
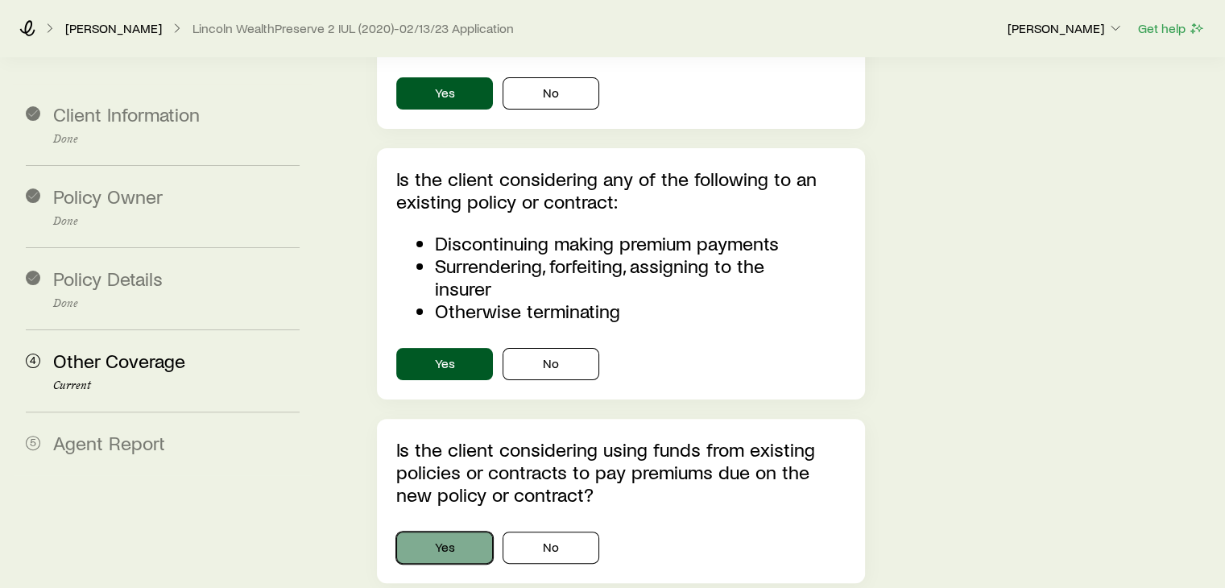
click at [465, 532] on button "Yes" at bounding box center [444, 548] width 97 height 32
click at [348, 505] on div "Other Coverage Share details about any other life insurance policies or applica…" at bounding box center [772, 410] width 881 height 1412
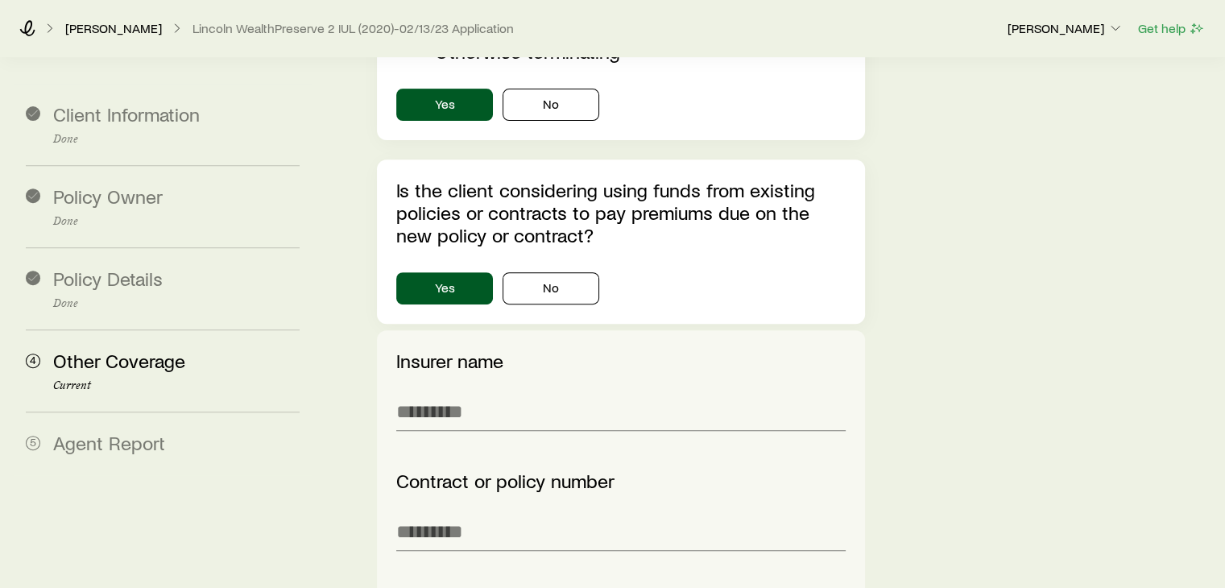
scroll to position [612, 0]
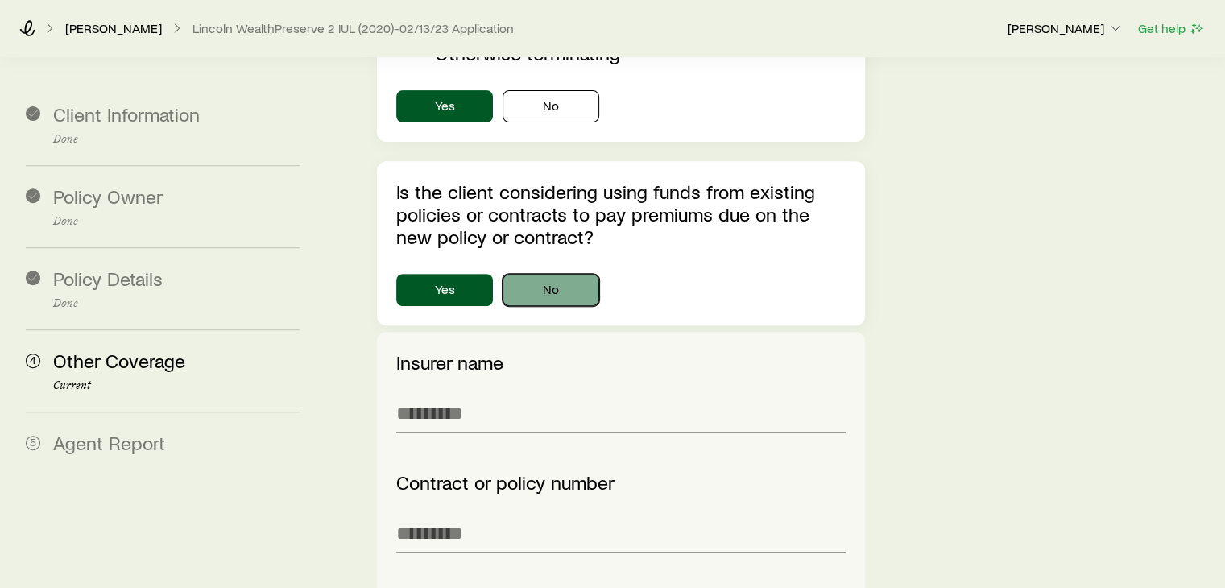
click at [553, 274] on button "No" at bounding box center [551, 290] width 97 height 32
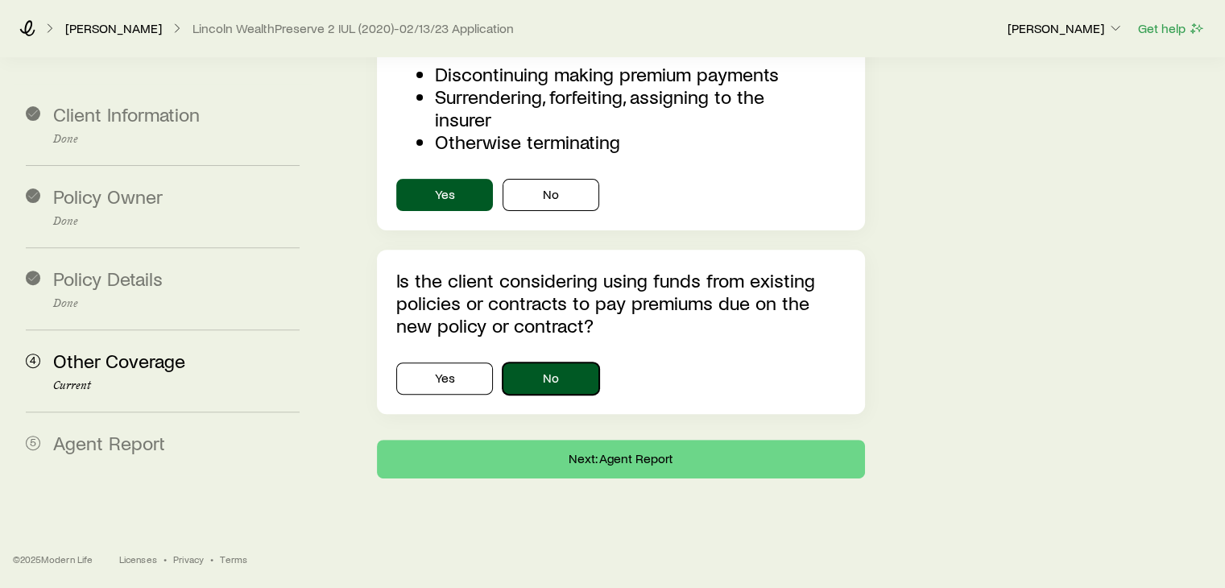
scroll to position [411, 0]
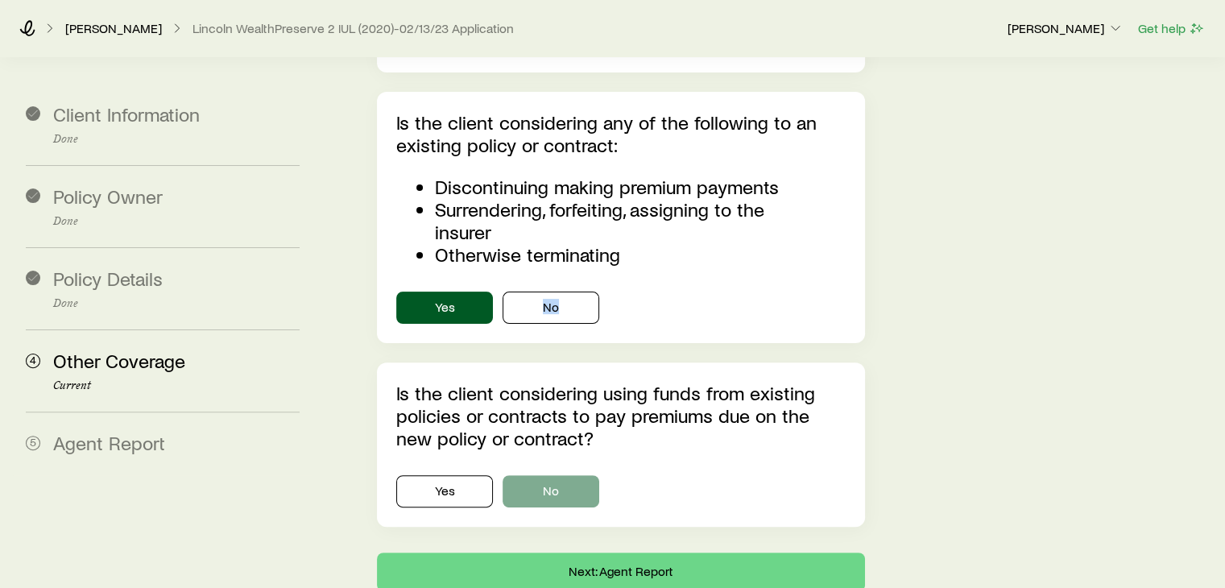
click at [553, 285] on div "Yes No" at bounding box center [620, 304] width 449 height 39
click at [712, 475] on div "Yes No" at bounding box center [620, 491] width 449 height 32
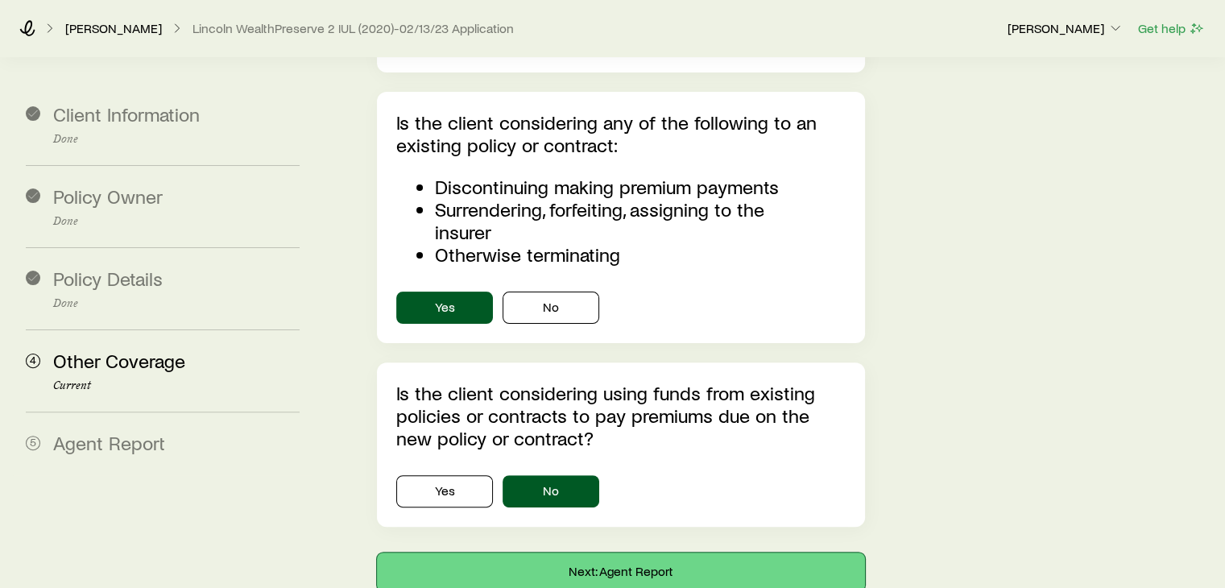
click at [607, 553] on button "Next: Agent Report" at bounding box center [620, 572] width 487 height 39
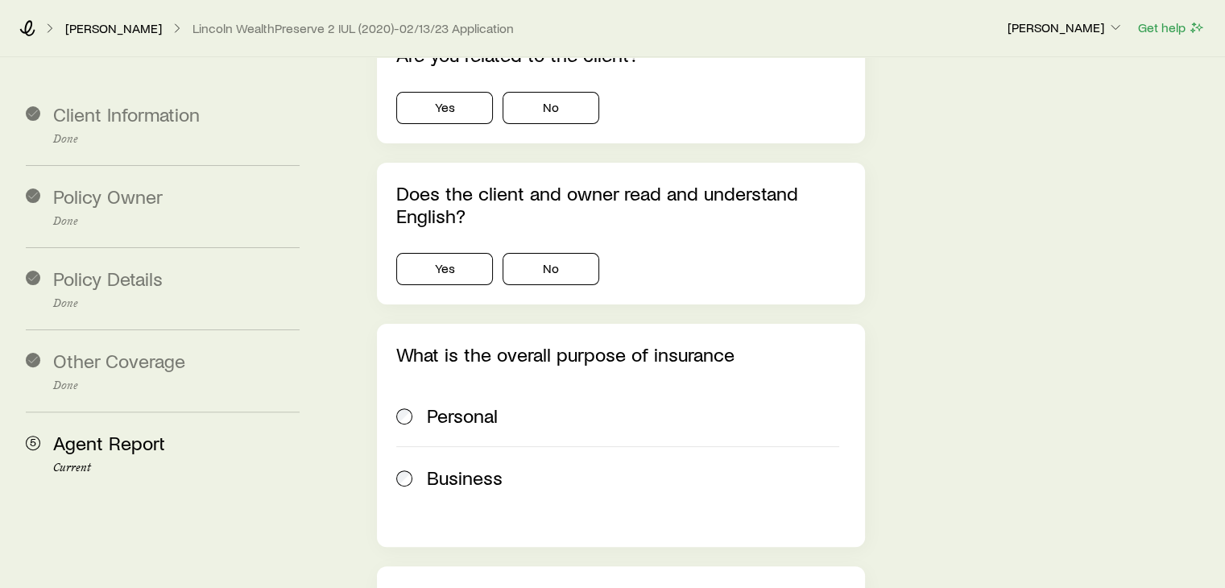
scroll to position [0, 0]
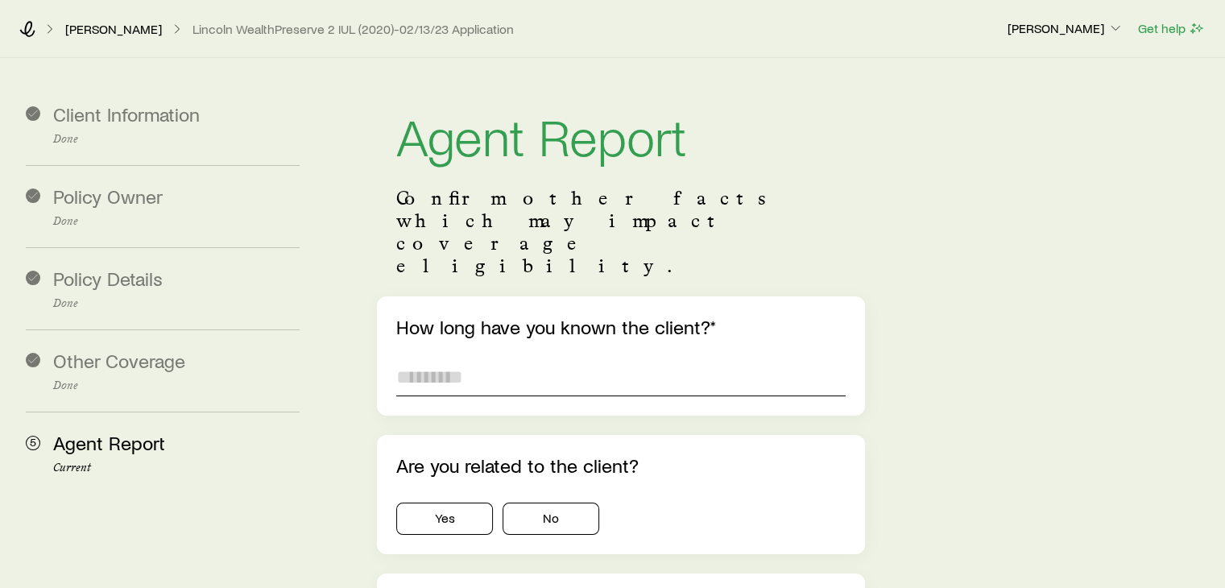
click at [606, 358] on input "text" at bounding box center [620, 377] width 449 height 39
type input "********"
click at [574, 503] on button "No" at bounding box center [551, 519] width 97 height 32
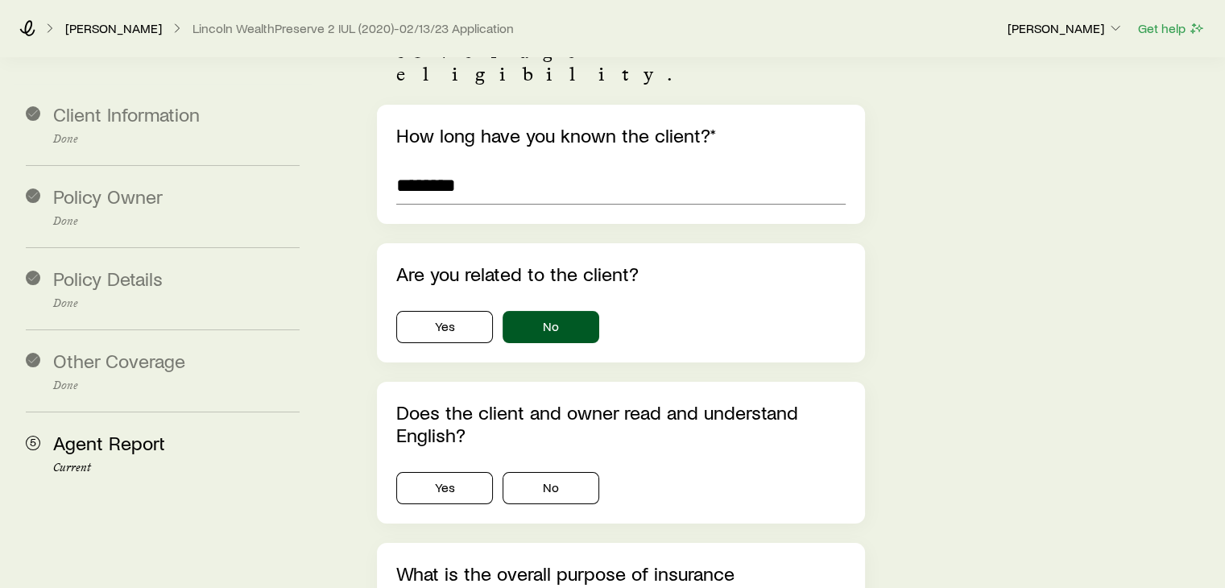
scroll to position [290, 0]
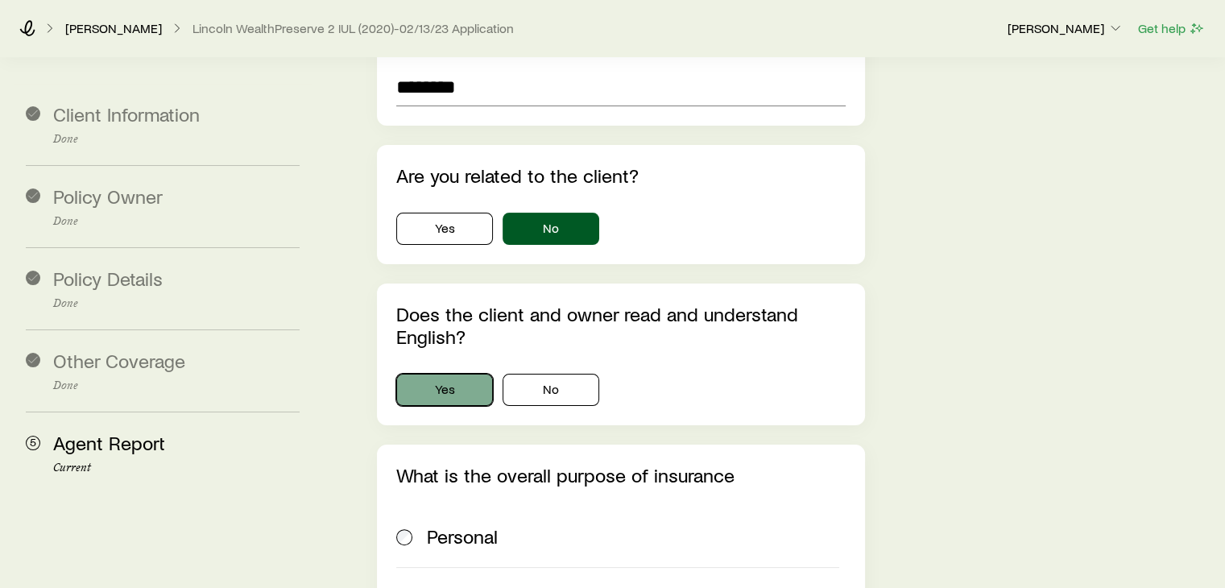
click at [455, 374] on button "Yes" at bounding box center [444, 390] width 97 height 32
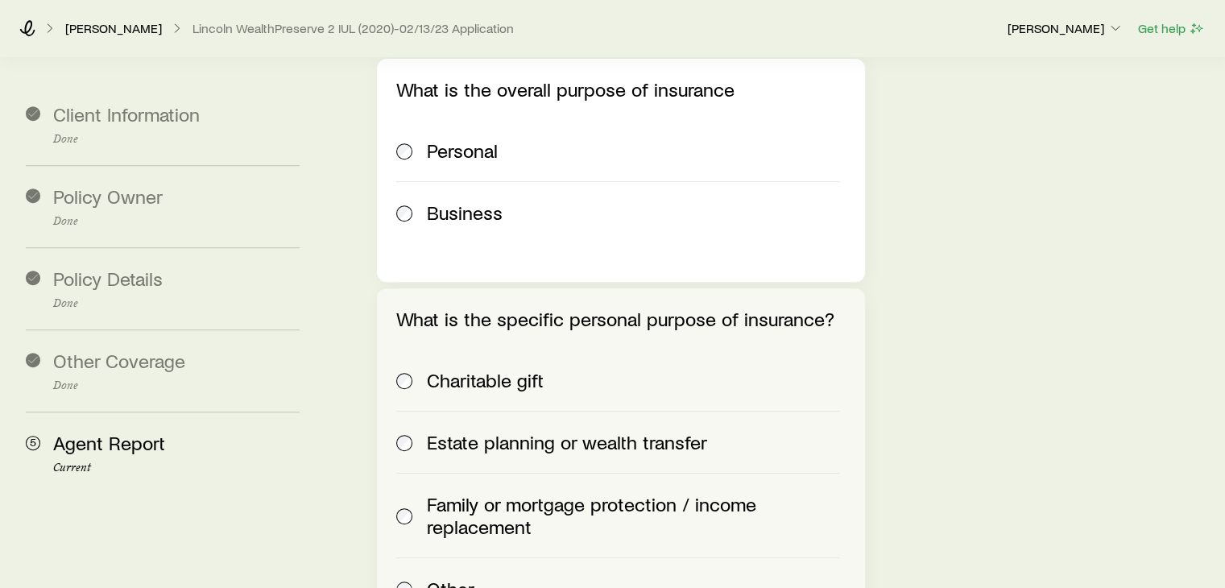
scroll to position [677, 0]
click at [415, 492] on div "Family or mortgage protection / income replacement" at bounding box center [617, 514] width 442 height 45
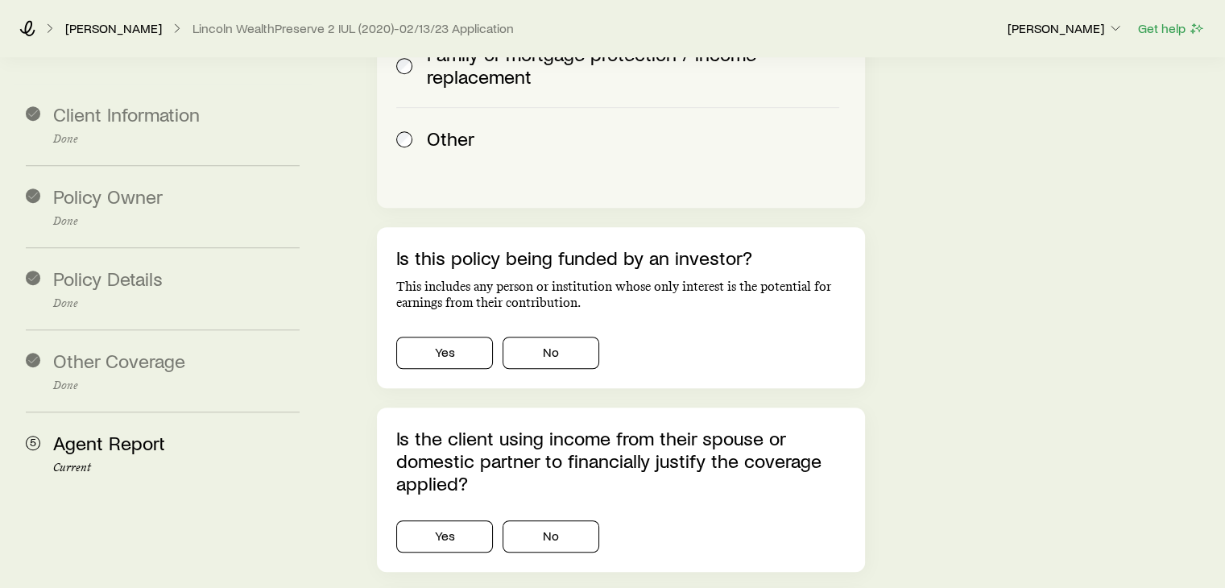
scroll to position [1128, 0]
click at [561, 335] on button "No" at bounding box center [551, 351] width 97 height 32
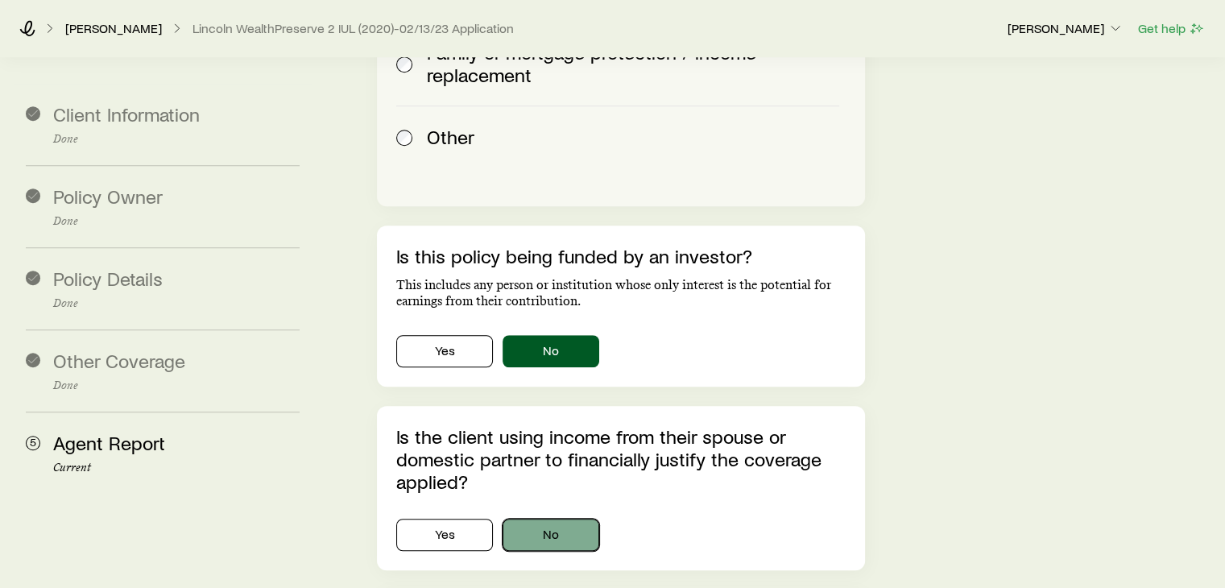
click at [562, 519] on button "No" at bounding box center [551, 535] width 97 height 32
click at [913, 465] on div "Agent Report Confirm other facts which may impact coverage eligibility. How lon…" at bounding box center [772, 381] width 881 height 2903
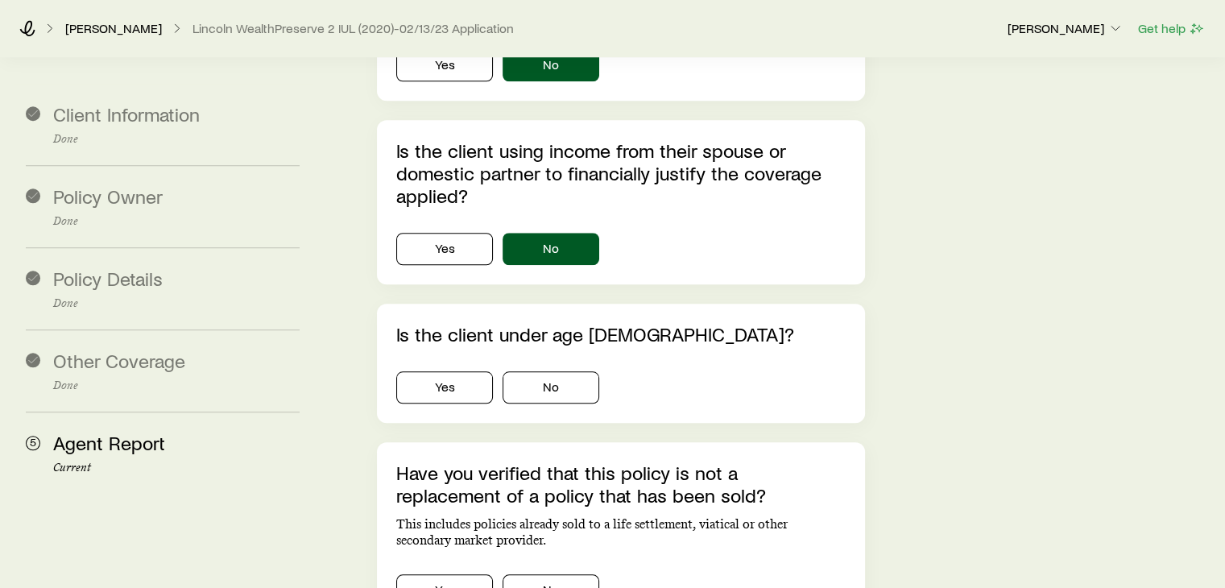
scroll to position [1418, 0]
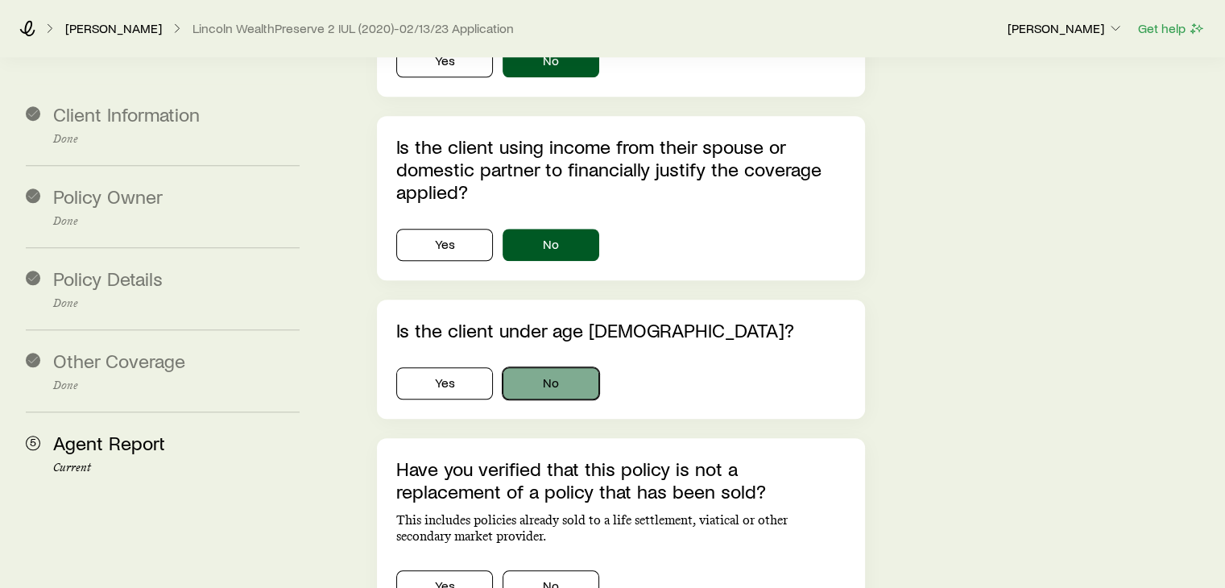
click at [524, 367] on button "No" at bounding box center [551, 383] width 97 height 32
click at [468, 570] on button "Yes" at bounding box center [444, 586] width 97 height 32
click at [818, 512] on p "This includes policies already sold to a life settlement, viatical or other sec…" at bounding box center [620, 528] width 449 height 32
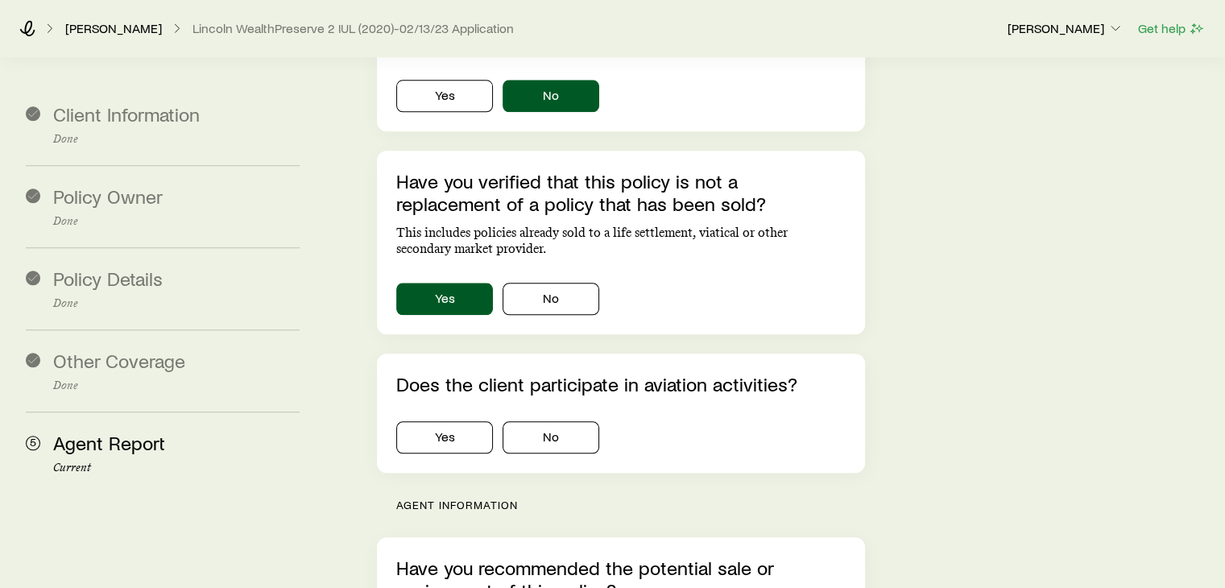
scroll to position [1708, 0]
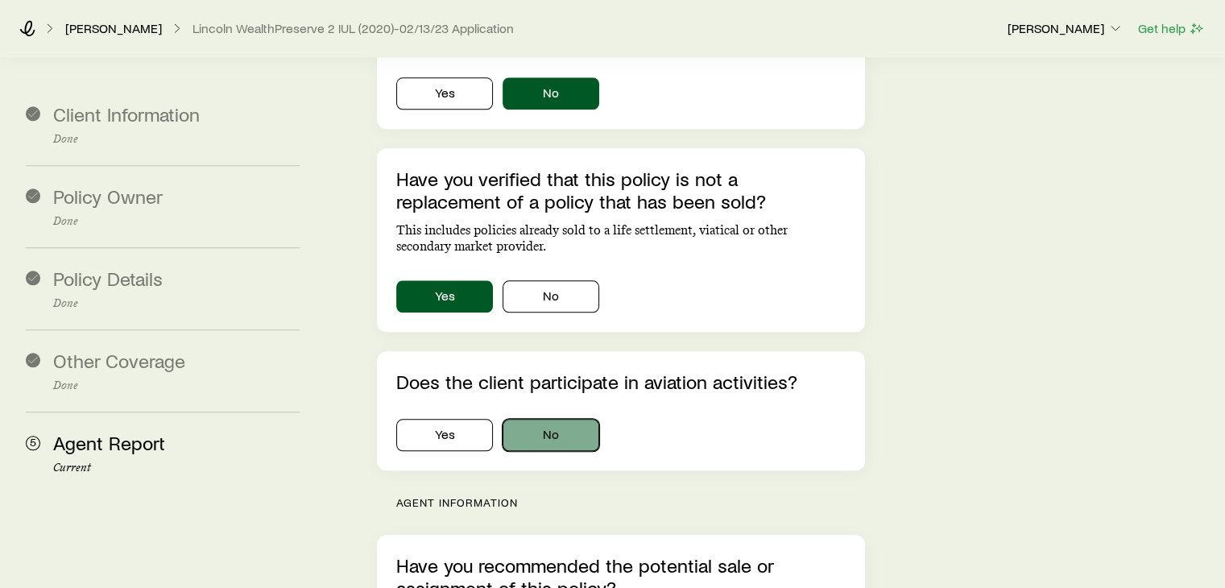
click at [543, 419] on button "No" at bounding box center [551, 435] width 97 height 32
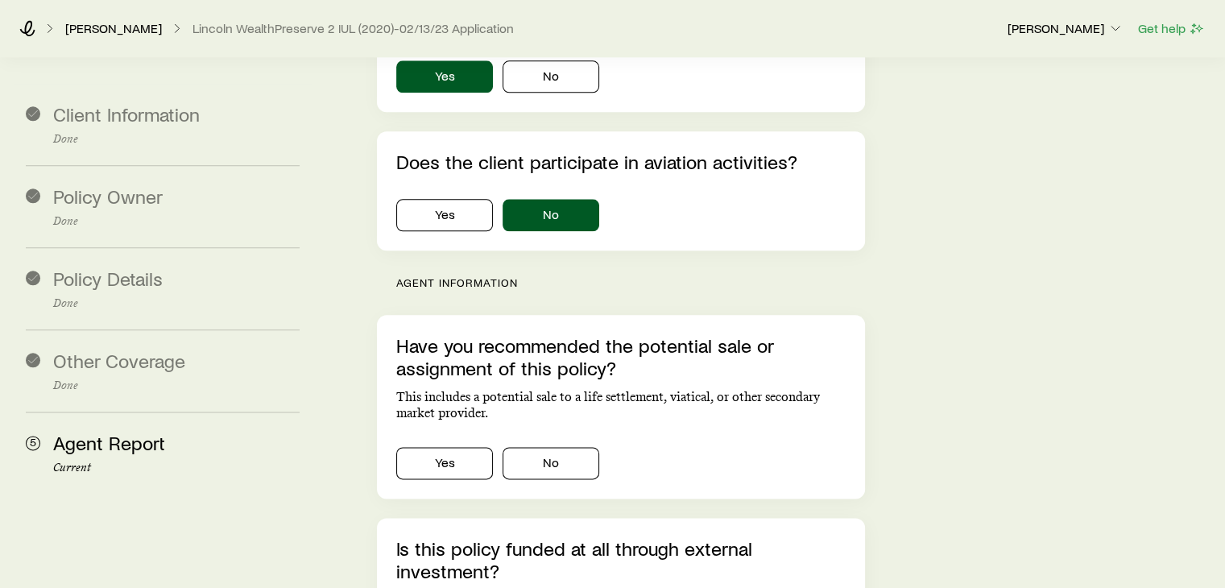
scroll to position [1933, 0]
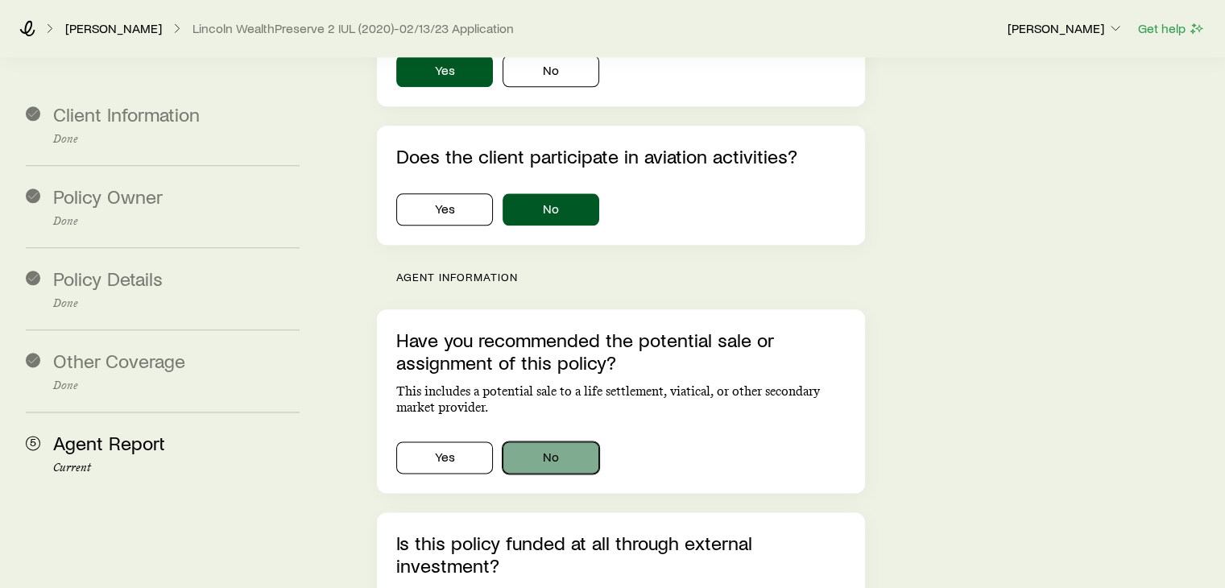
click at [561, 441] on button "No" at bounding box center [551, 457] width 97 height 32
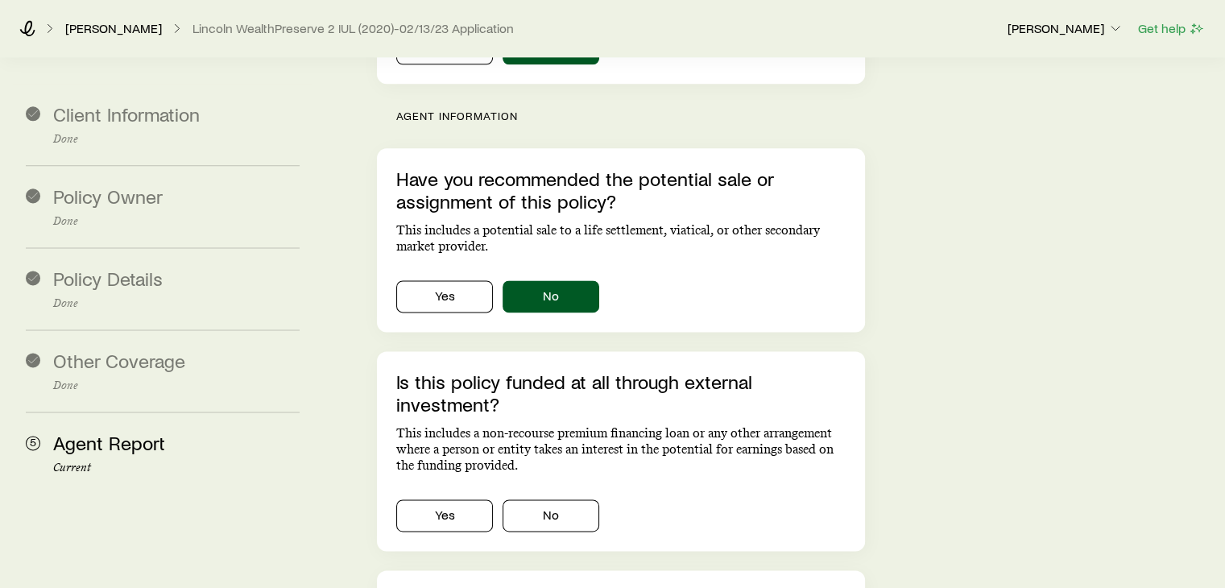
scroll to position [2127, 0]
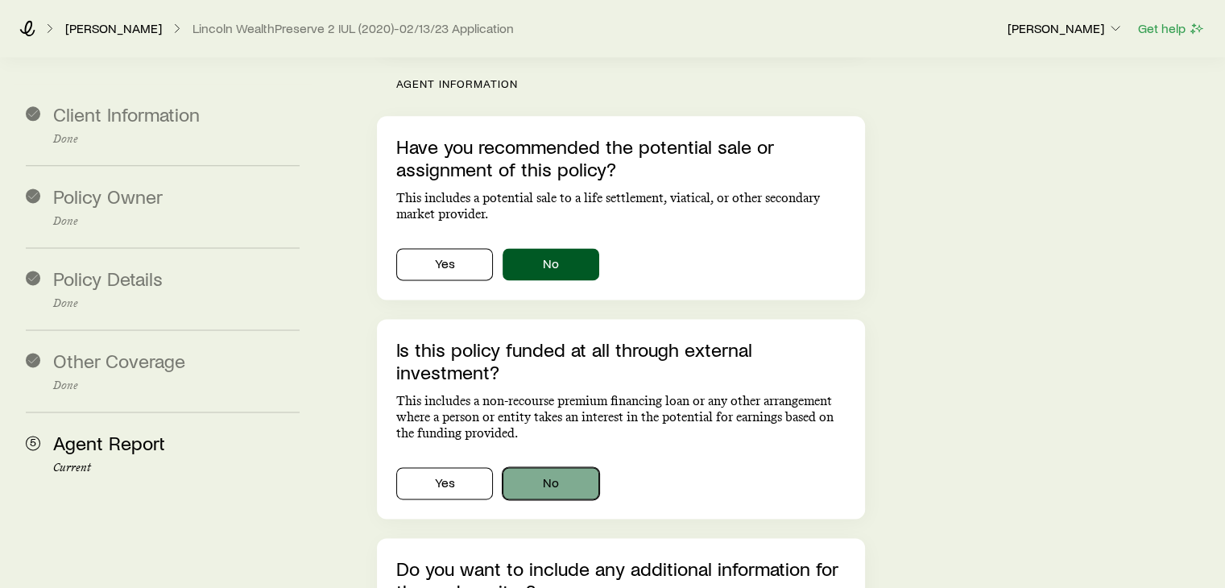
click at [524, 467] on button "No" at bounding box center [551, 483] width 97 height 32
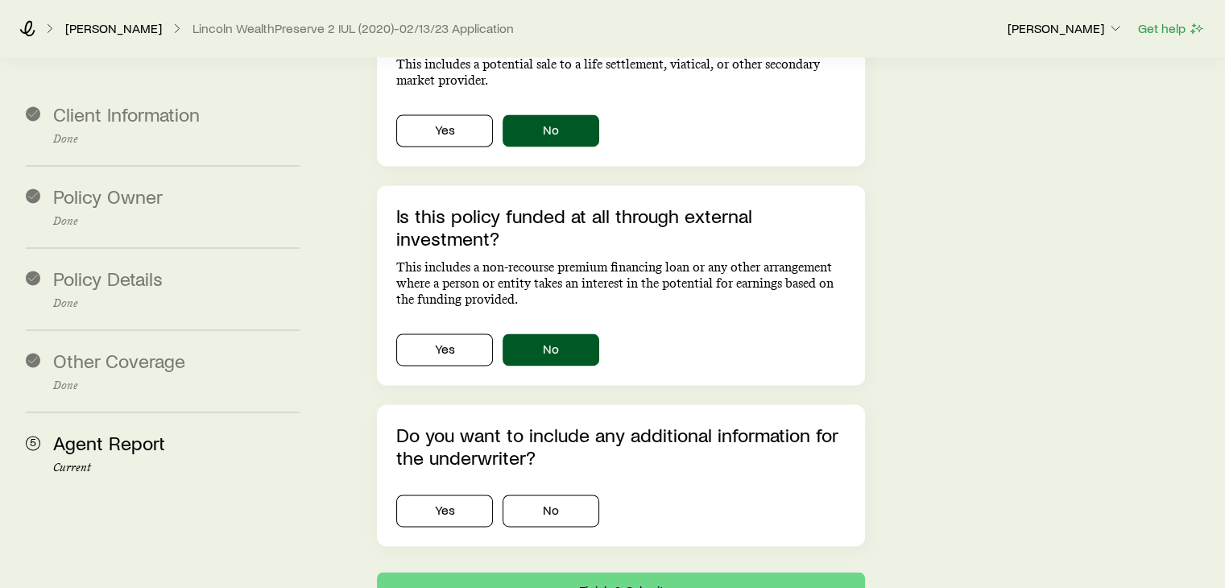
scroll to position [2288, 0]
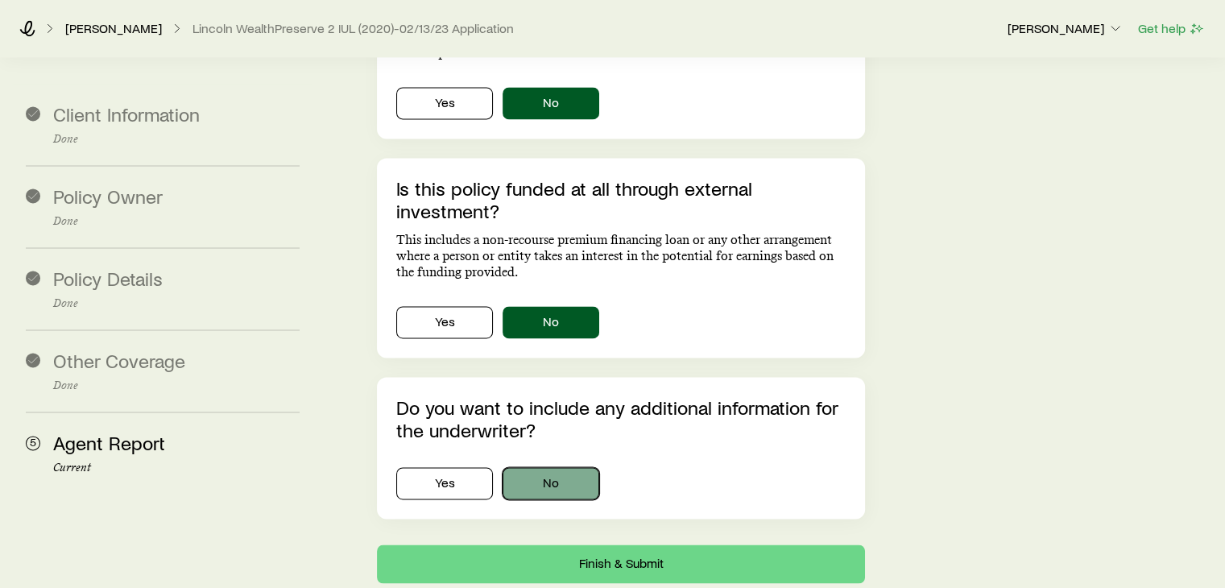
click at [538, 467] on button "No" at bounding box center [551, 483] width 97 height 32
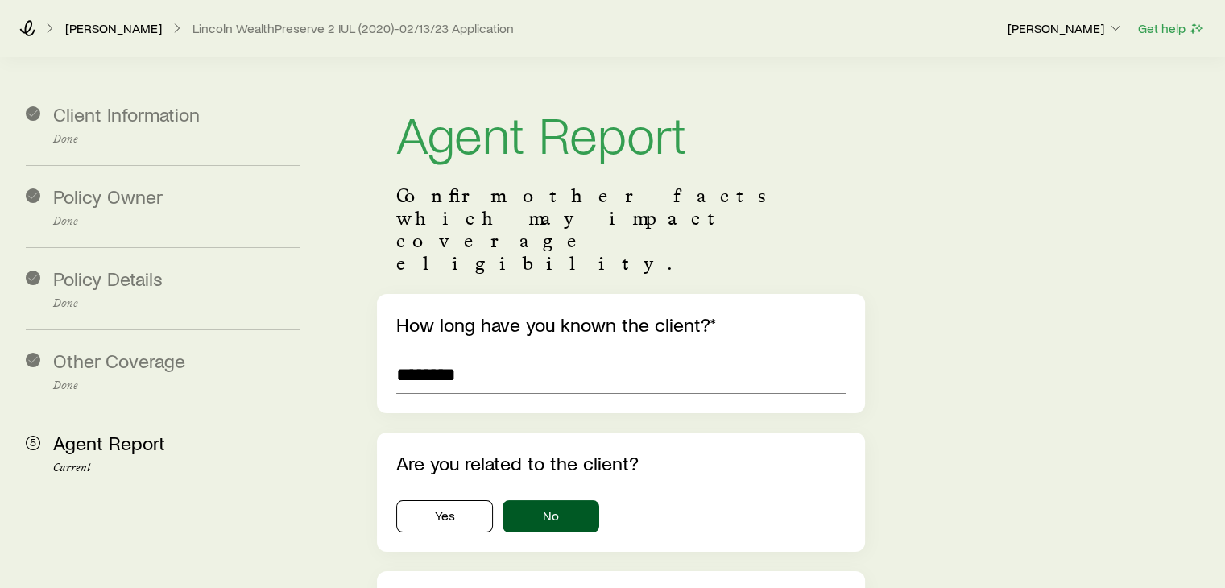
scroll to position [0, 0]
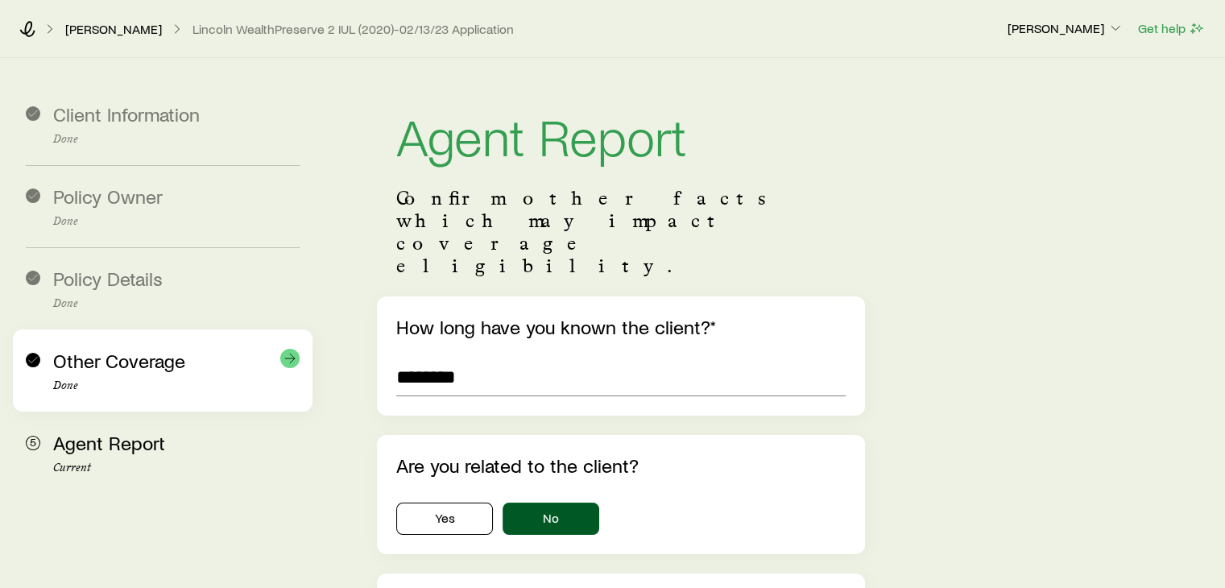
click at [100, 383] on p "Done" at bounding box center [176, 385] width 247 height 13
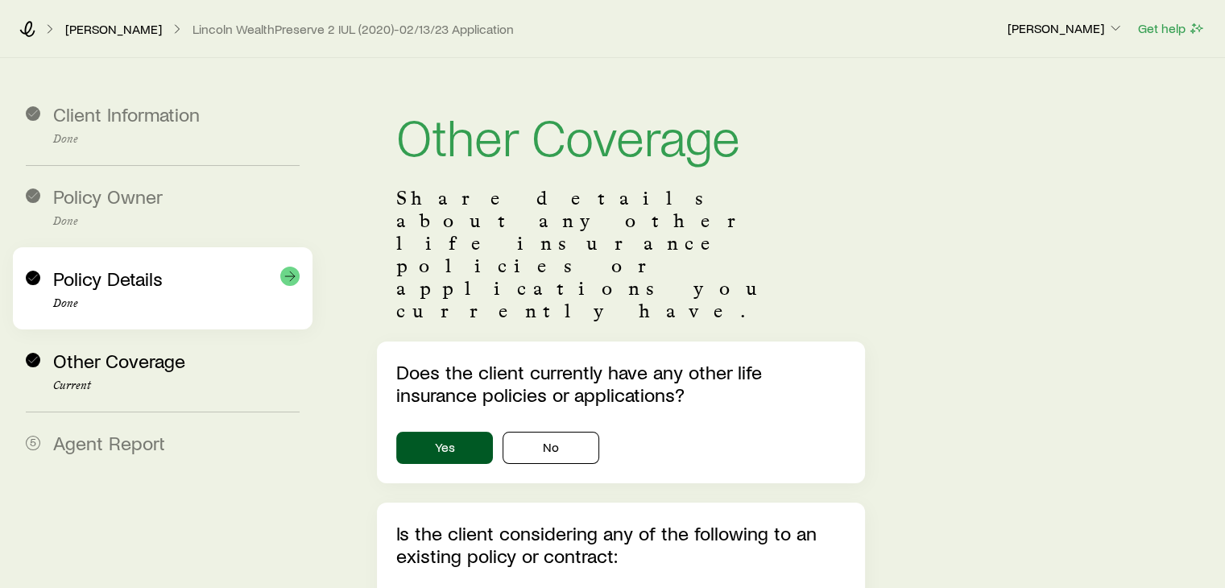
click at [106, 288] on span "Policy Details" at bounding box center [108, 278] width 110 height 23
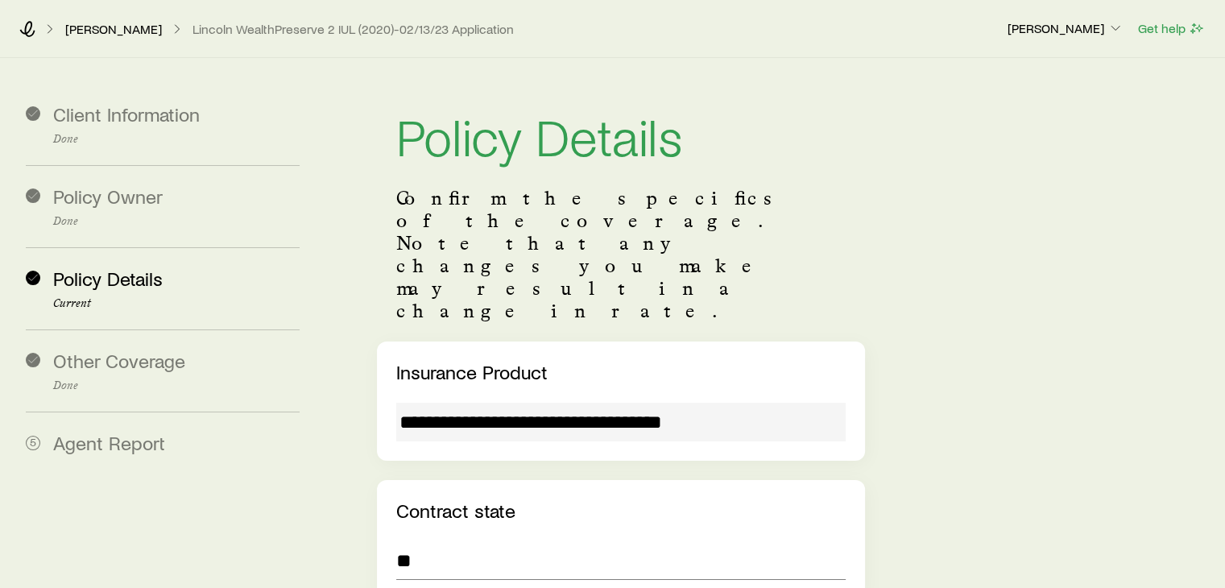
drag, startPoint x: 900, startPoint y: 300, endPoint x: 884, endPoint y: 320, distance: 25.8
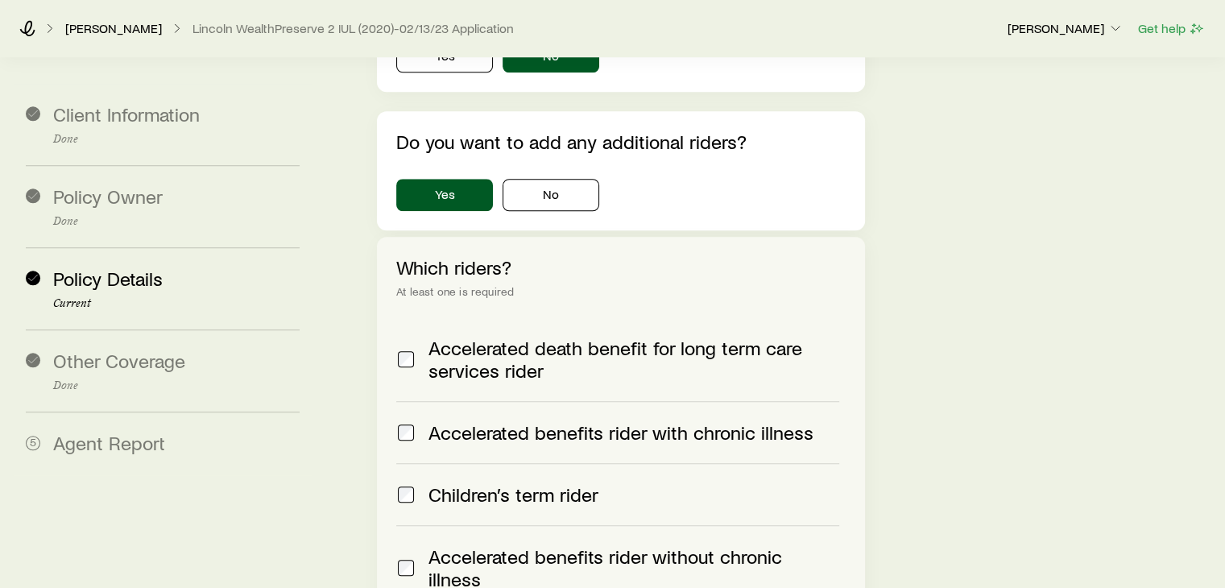
scroll to position [1515, 0]
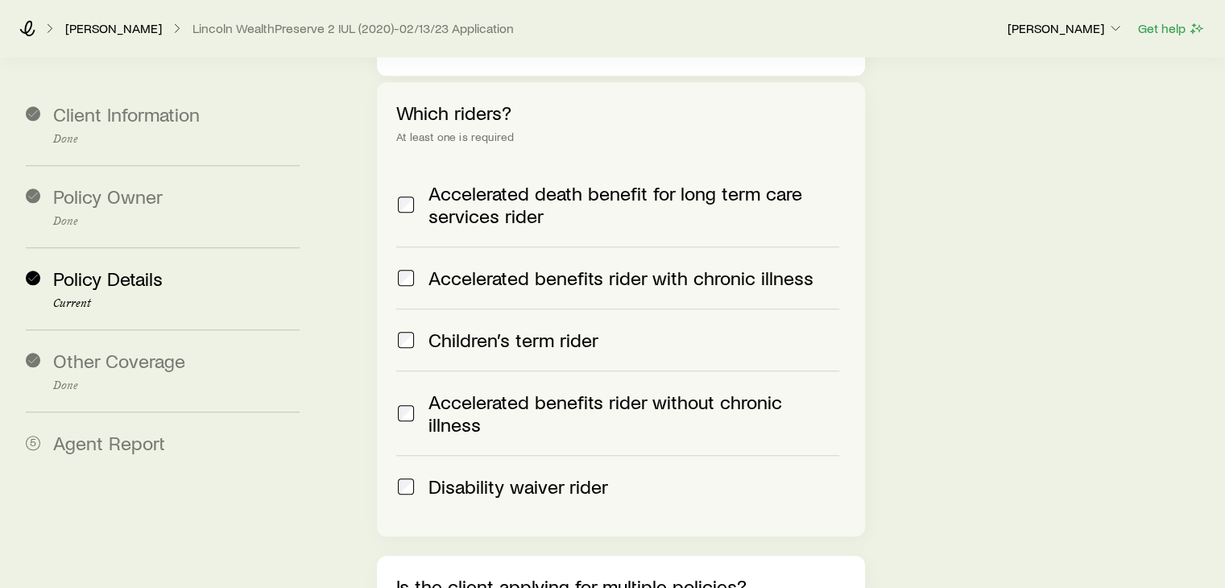
scroll to position [1817, 0]
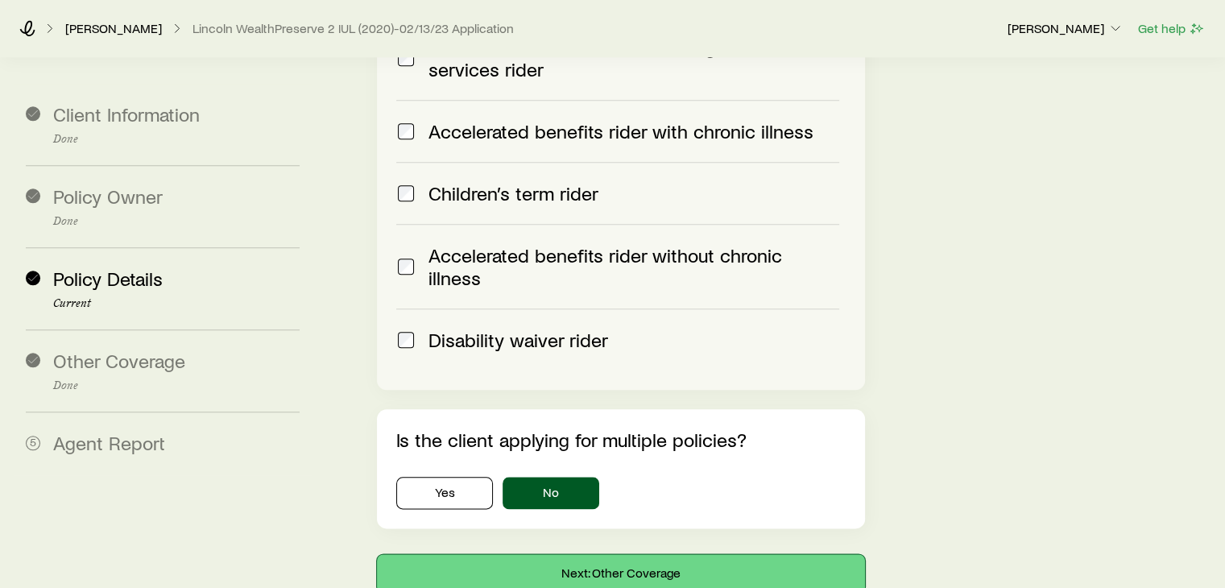
click at [662, 554] on button "Next: Other Coverage" at bounding box center [620, 573] width 487 height 39
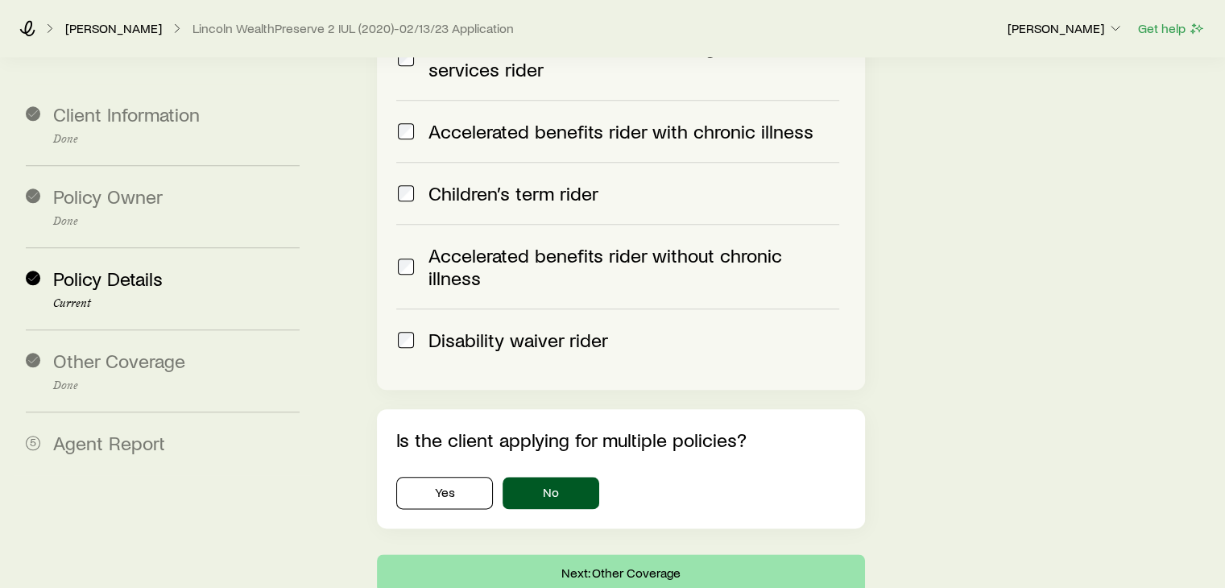
scroll to position [0, 0]
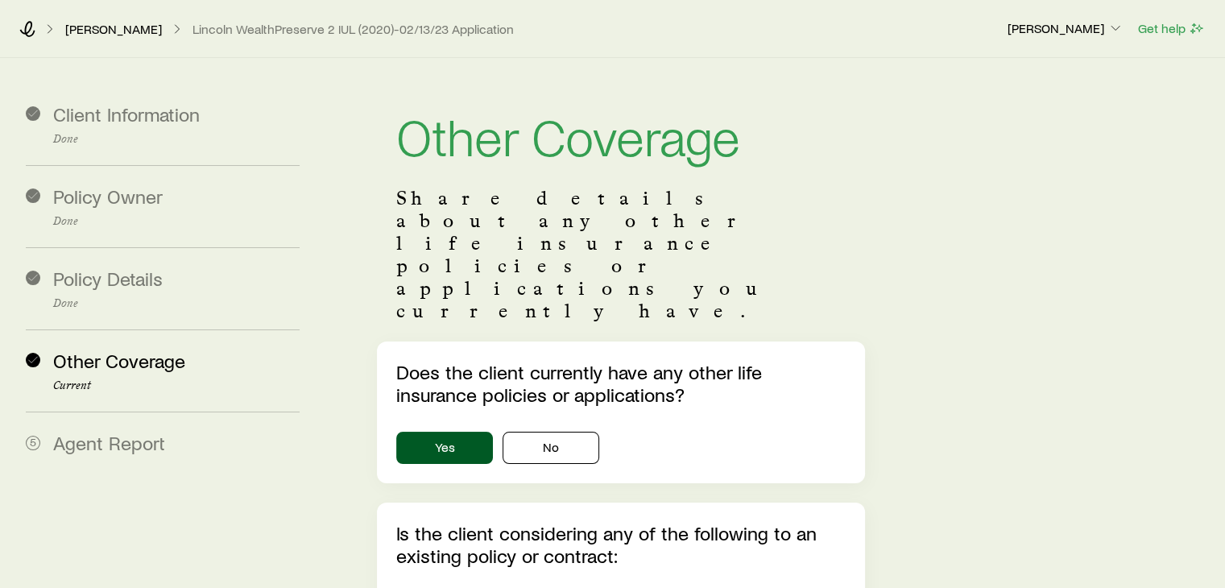
click at [930, 371] on div "Other Coverage Share details about any other life insurance policies or applica…" at bounding box center [772, 530] width 881 height 944
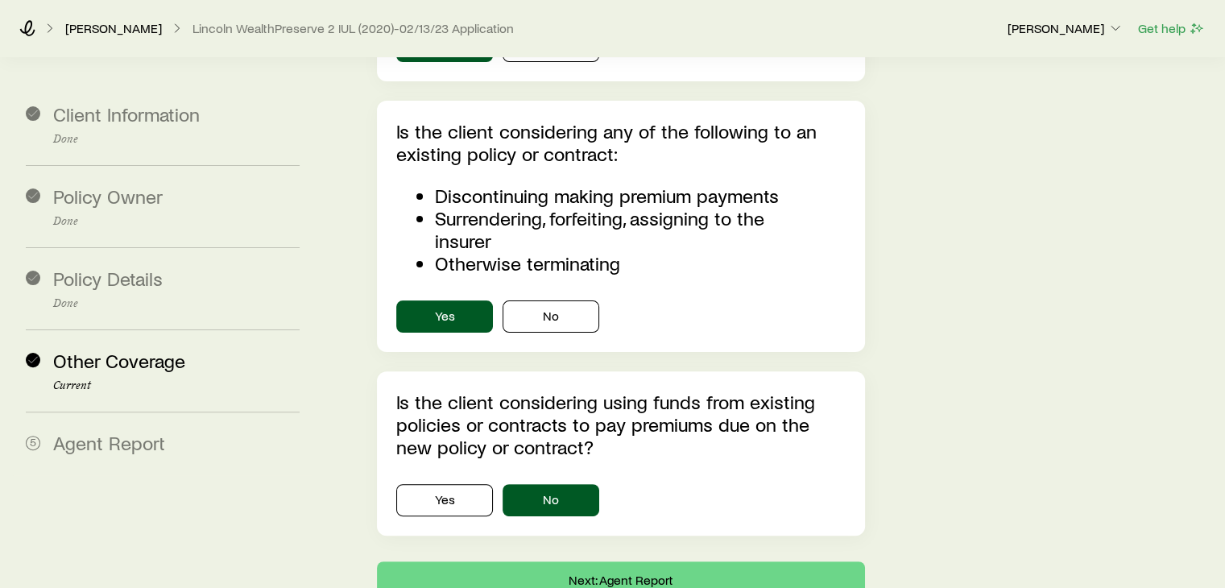
scroll to position [411, 0]
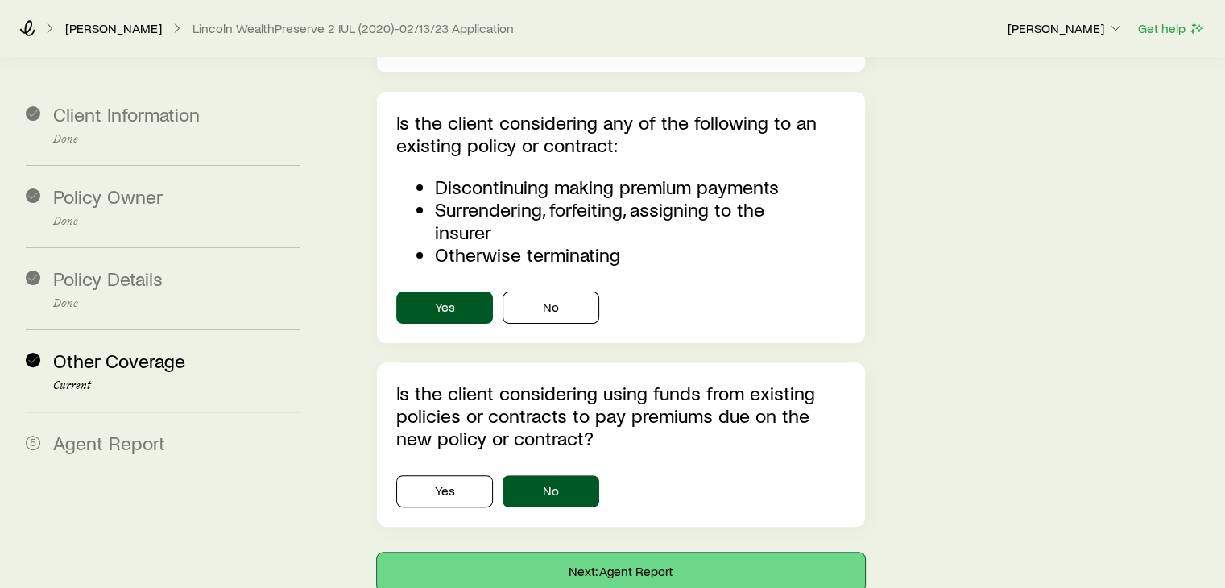
click at [614, 553] on button "Next: Agent Report" at bounding box center [620, 572] width 487 height 39
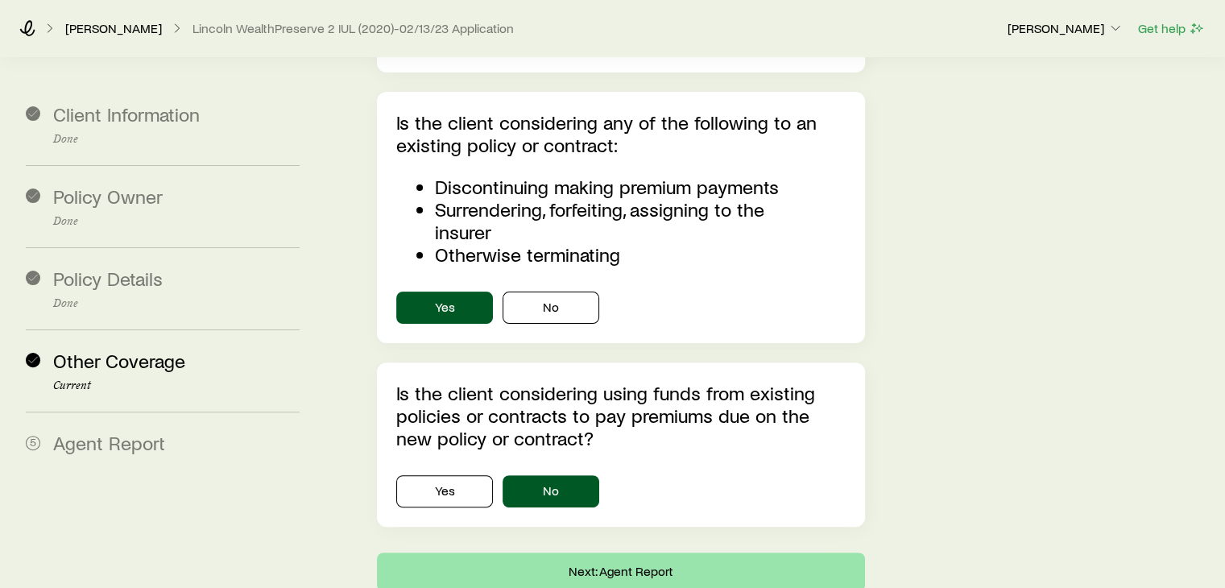
scroll to position [0, 0]
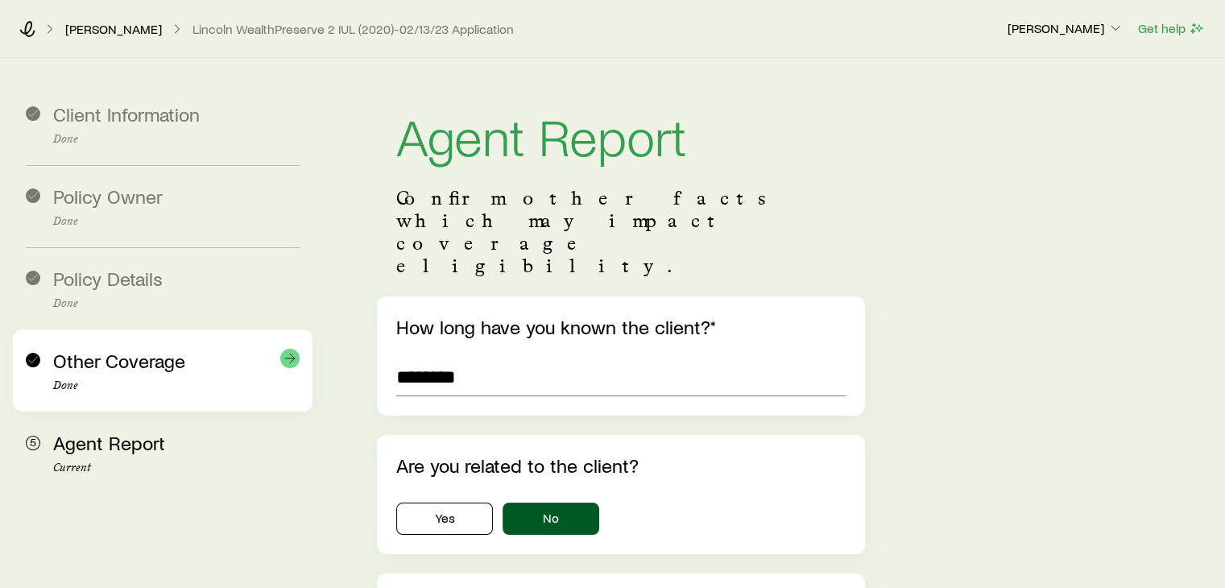
click at [161, 381] on p "Done" at bounding box center [176, 385] width 247 height 13
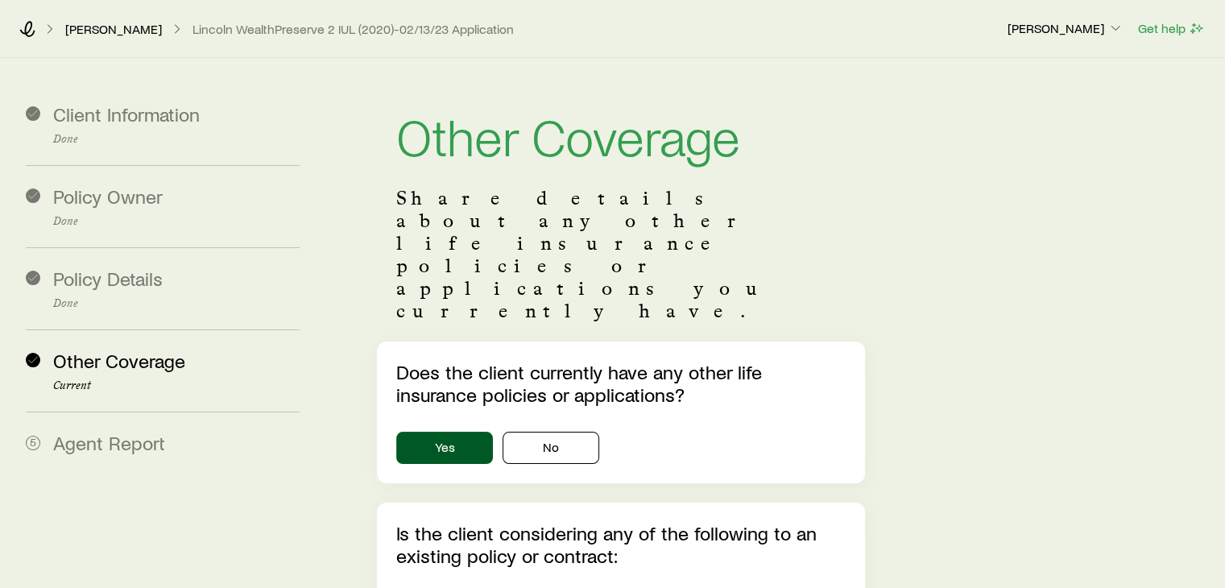
click at [943, 394] on div "Other Coverage Share details about any other life insurance policies or applica…" at bounding box center [772, 530] width 881 height 944
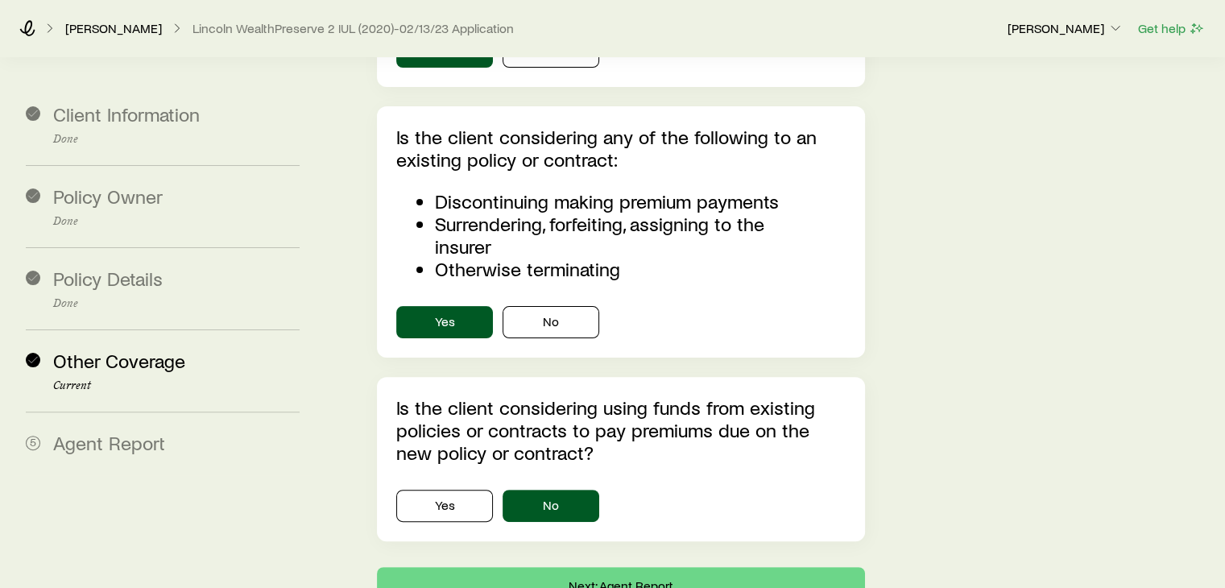
scroll to position [411, 0]
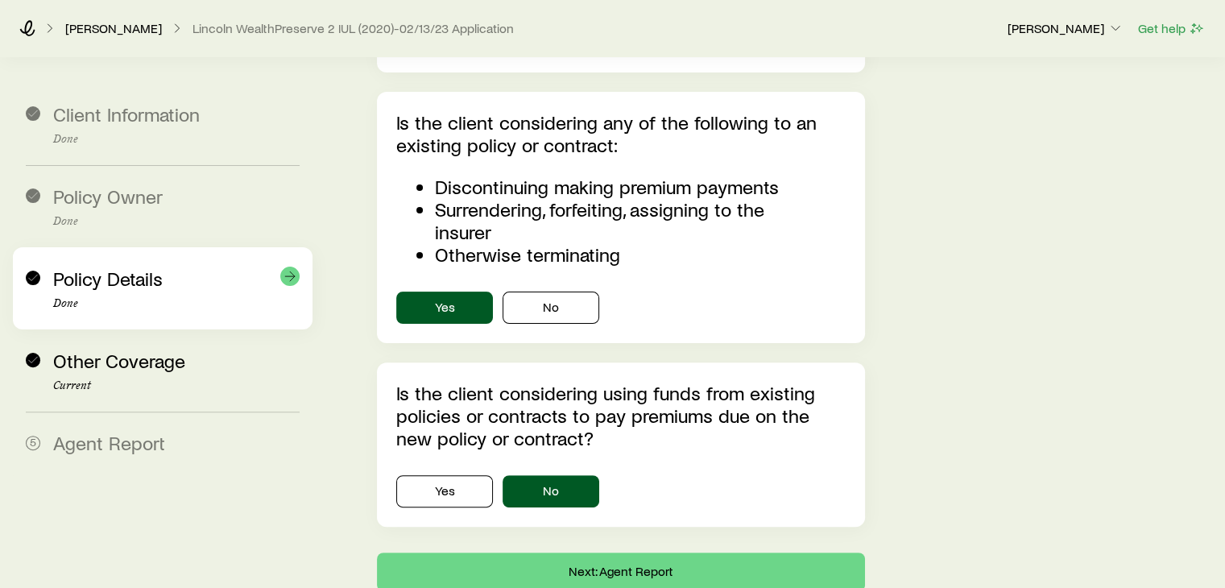
click at [107, 304] on p "Done" at bounding box center [176, 303] width 247 height 13
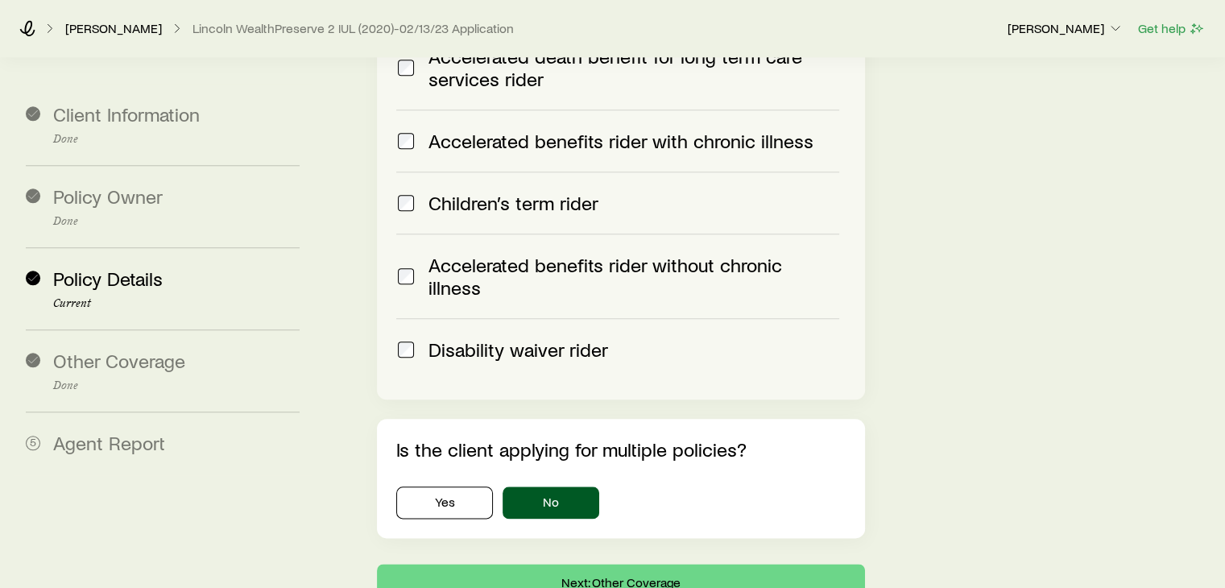
scroll to position [1817, 0]
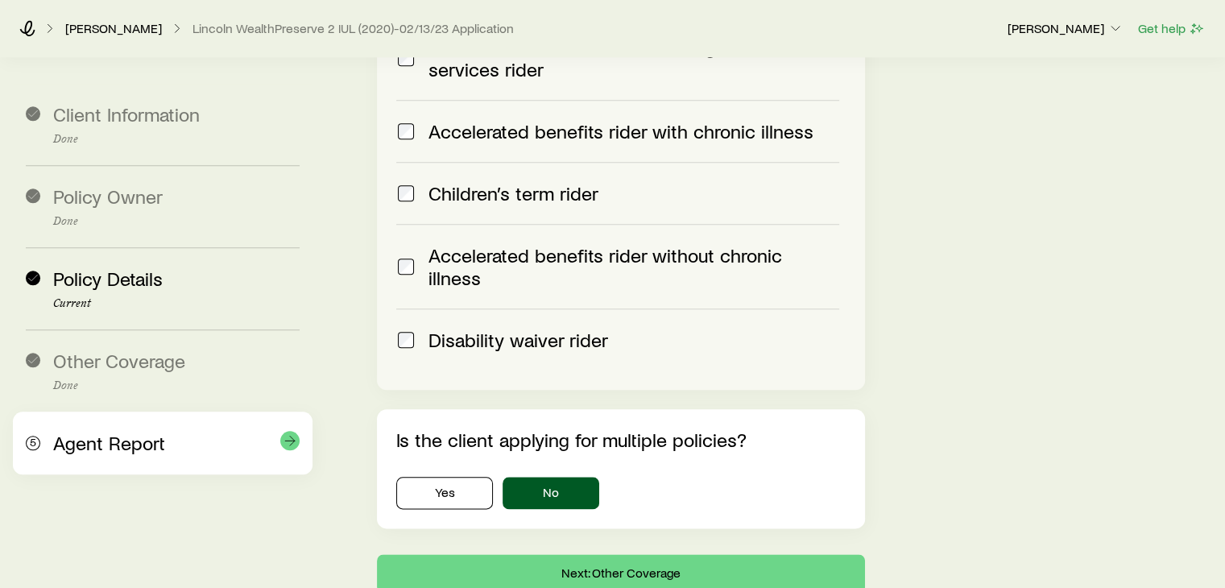
click at [113, 436] on span "Agent Report" at bounding box center [109, 442] width 112 height 23
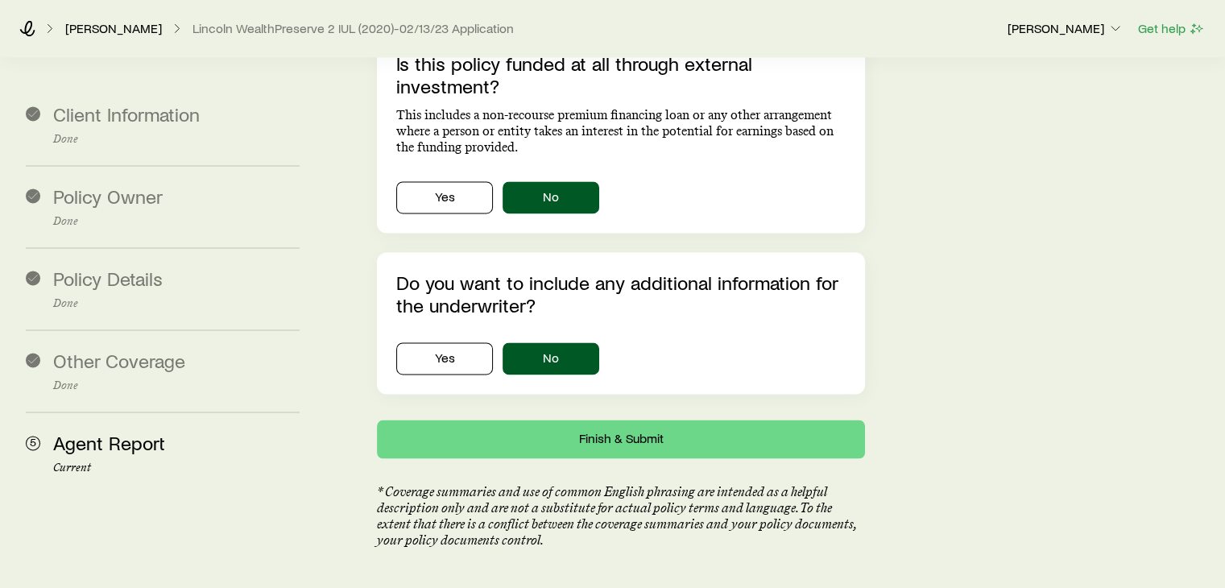
scroll to position [2437, 0]
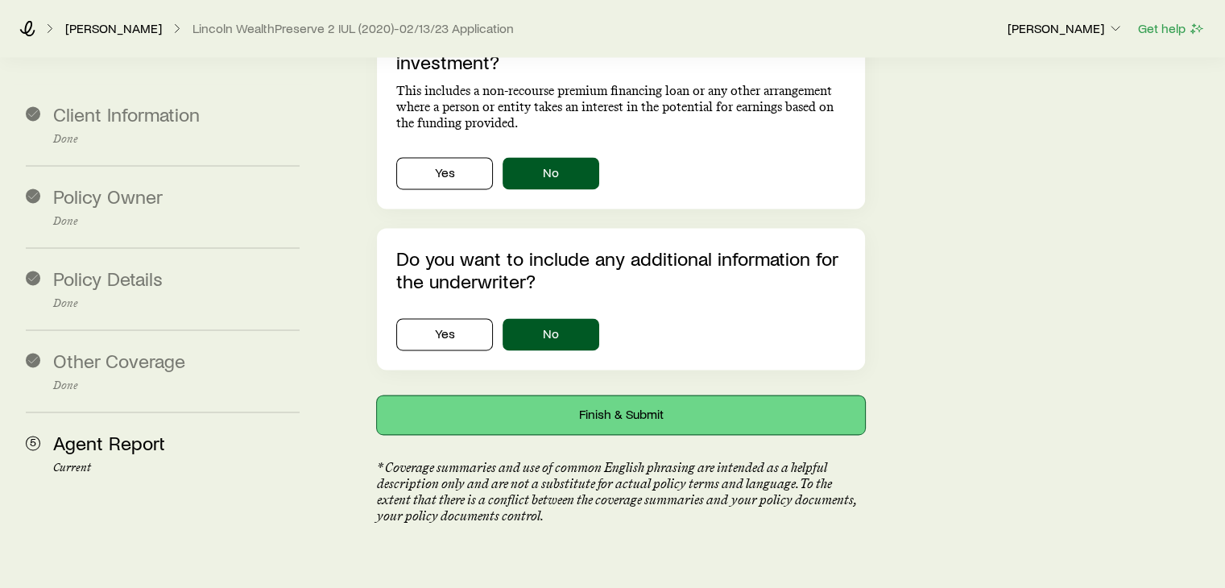
click at [667, 396] on button "Finish & Submit" at bounding box center [620, 415] width 487 height 39
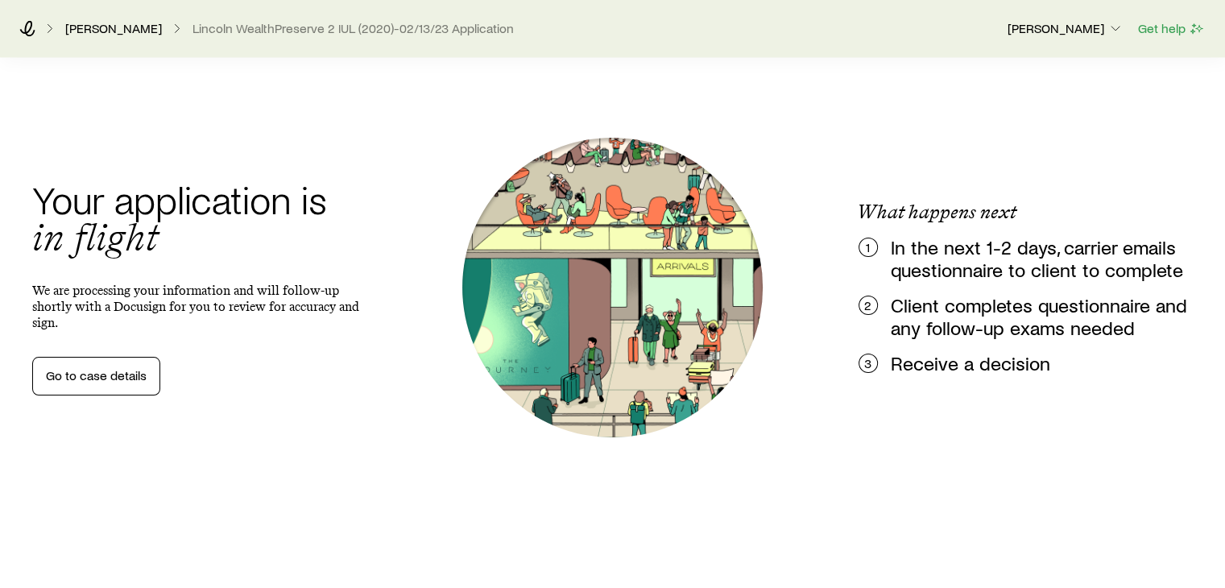
scroll to position [0, 0]
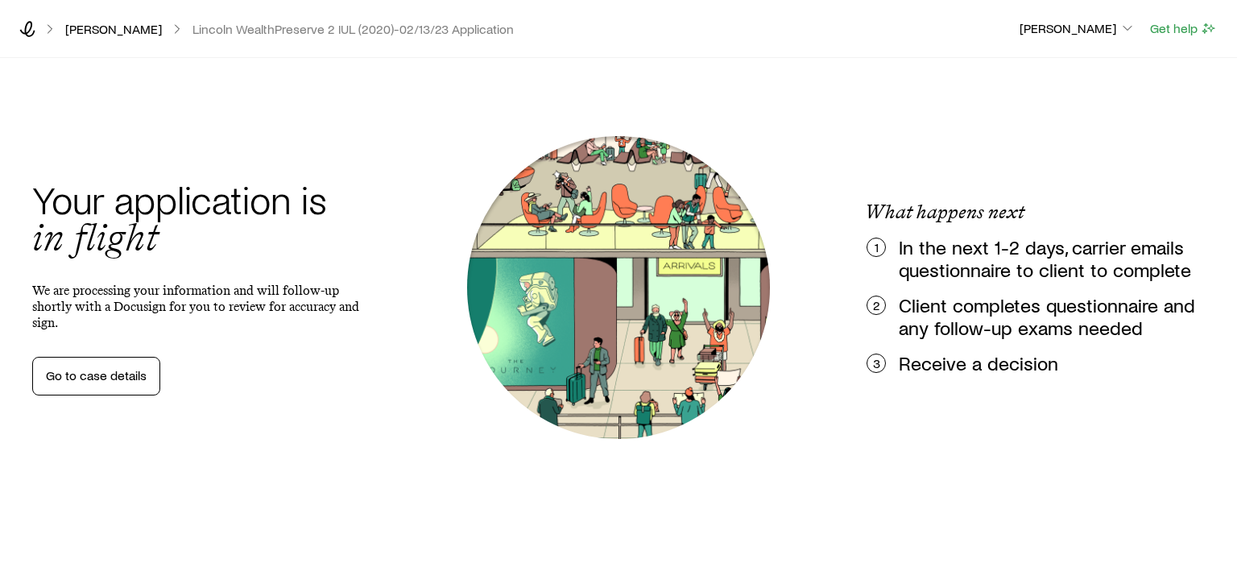
click at [48, 30] on icon at bounding box center [50, 29] width 16 height 16
click at [35, 30] on icon at bounding box center [27, 29] width 15 height 16
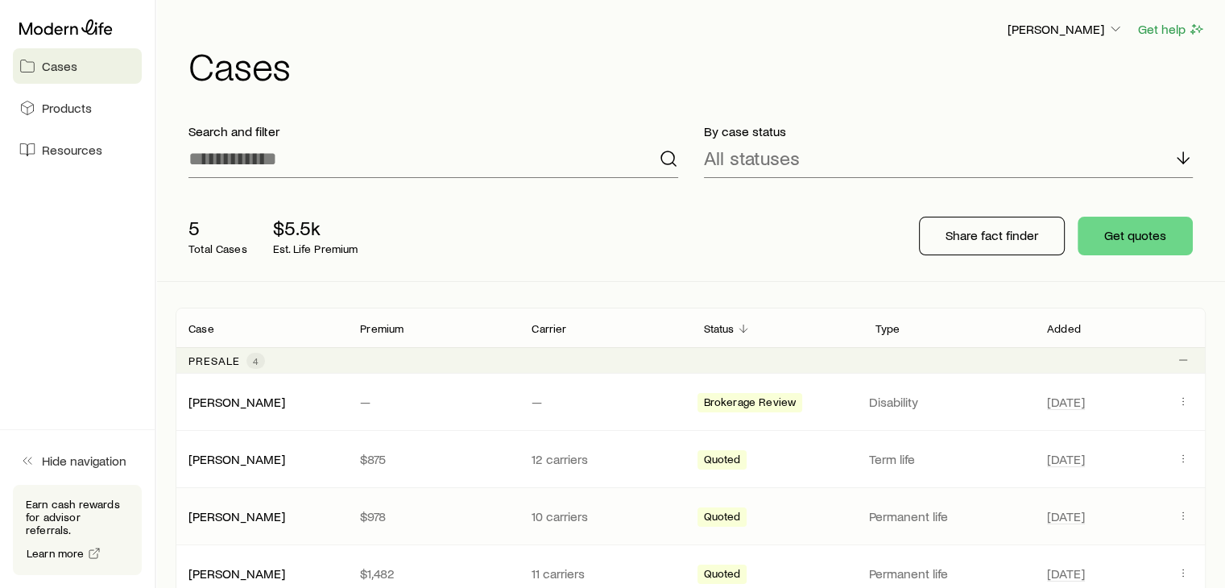
click at [491, 512] on p "$978" at bounding box center [433, 516] width 146 height 16
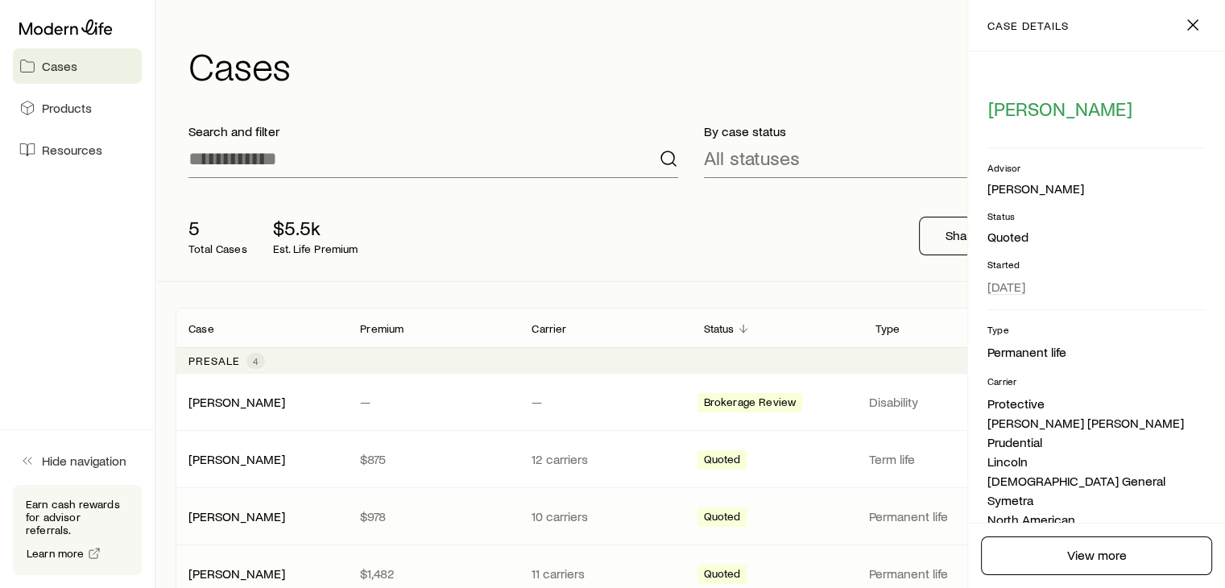
click at [466, 570] on p "$1,482" at bounding box center [433, 574] width 146 height 16
click at [580, 570] on p "11 carriers" at bounding box center [605, 574] width 146 height 16
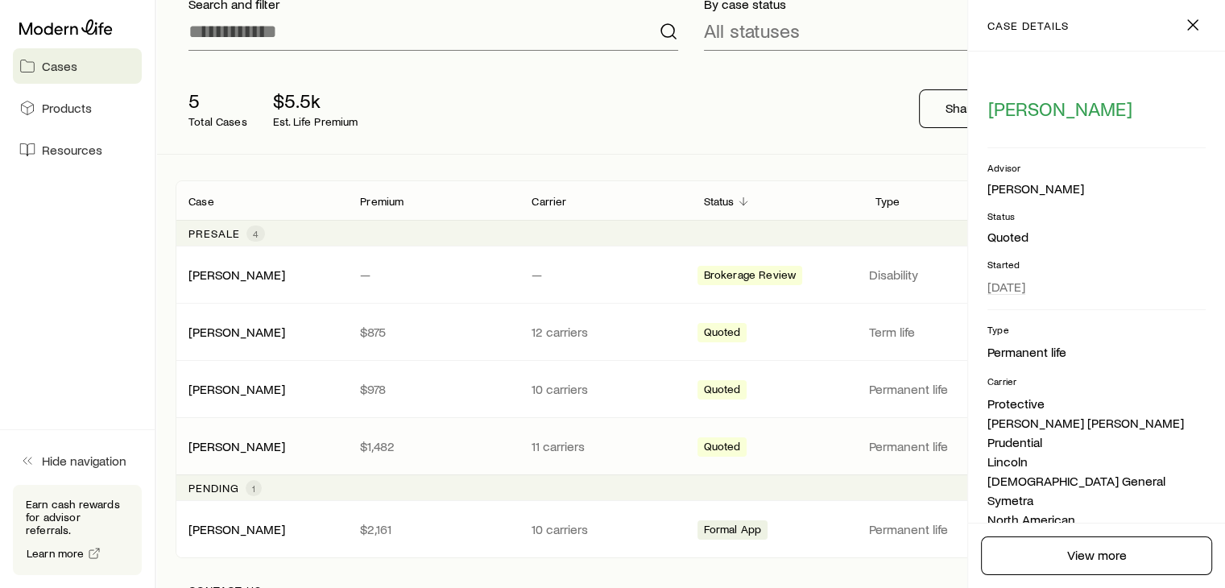
scroll to position [129, 0]
click at [233, 486] on p "Pending" at bounding box center [214, 486] width 51 height 13
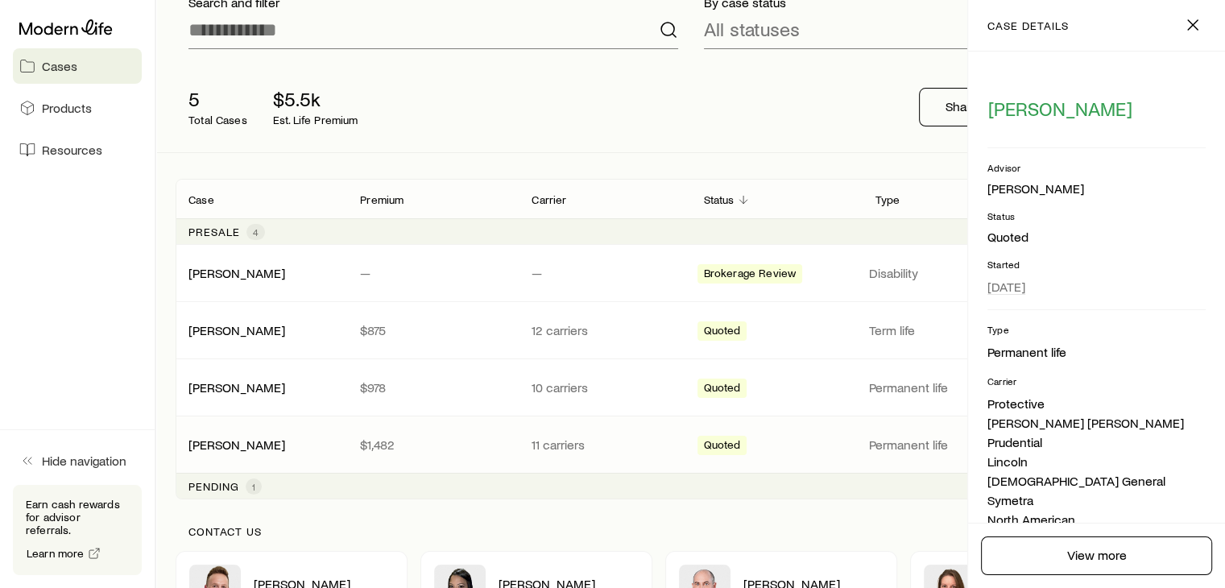
click at [252, 487] on span "1" at bounding box center [253, 486] width 3 height 13
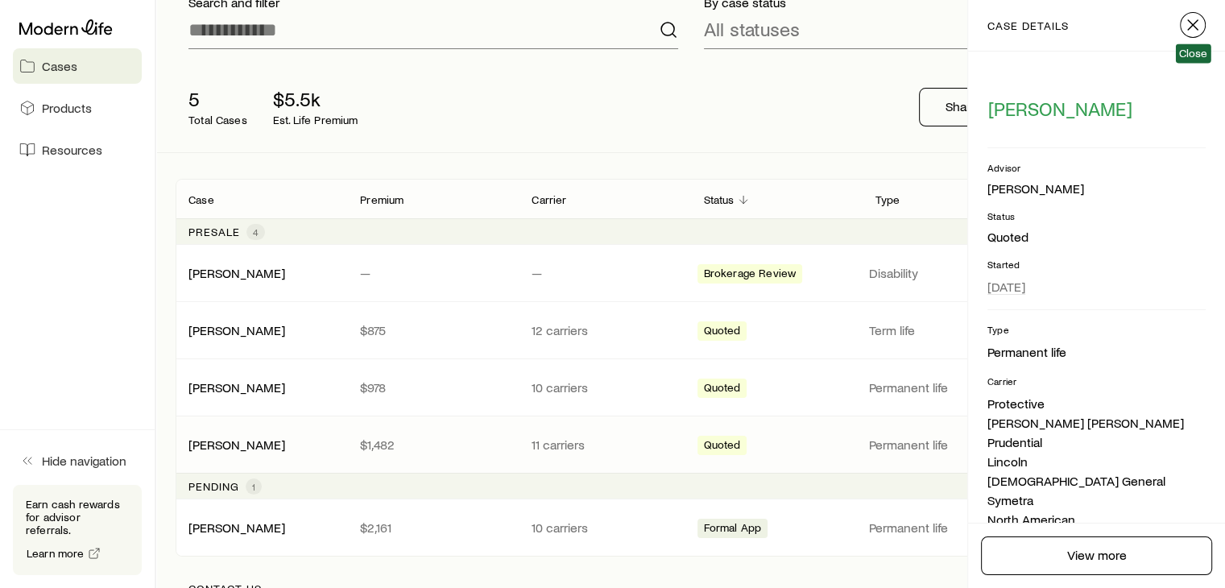
click at [1195, 29] on icon "button" at bounding box center [1192, 24] width 19 height 19
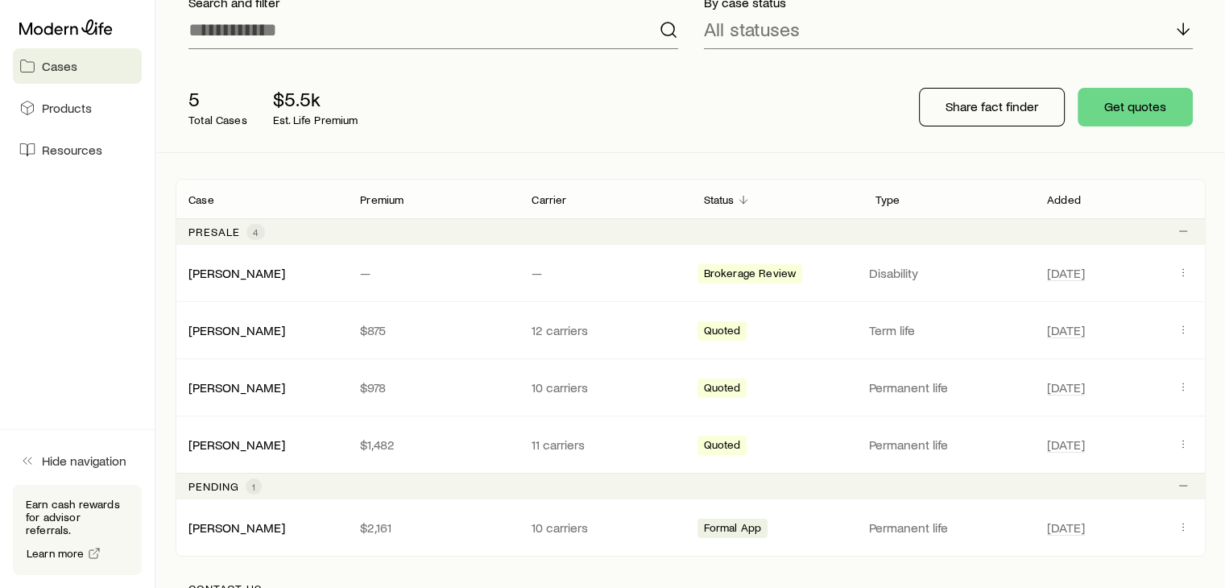
click at [254, 484] on span "1" at bounding box center [253, 486] width 3 height 13
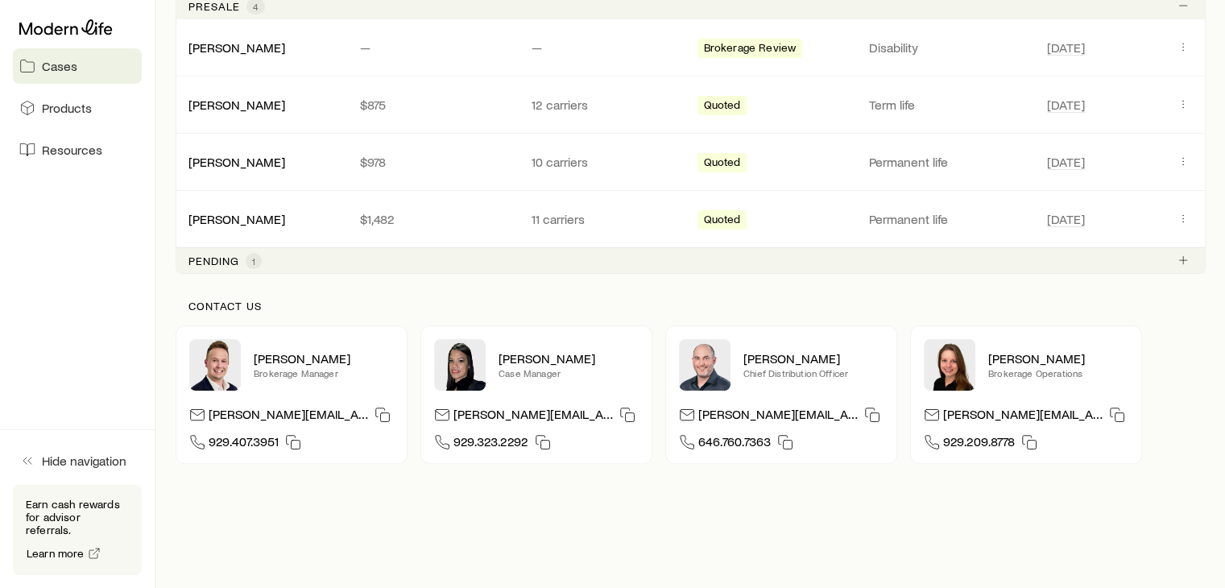
scroll to position [387, 0]
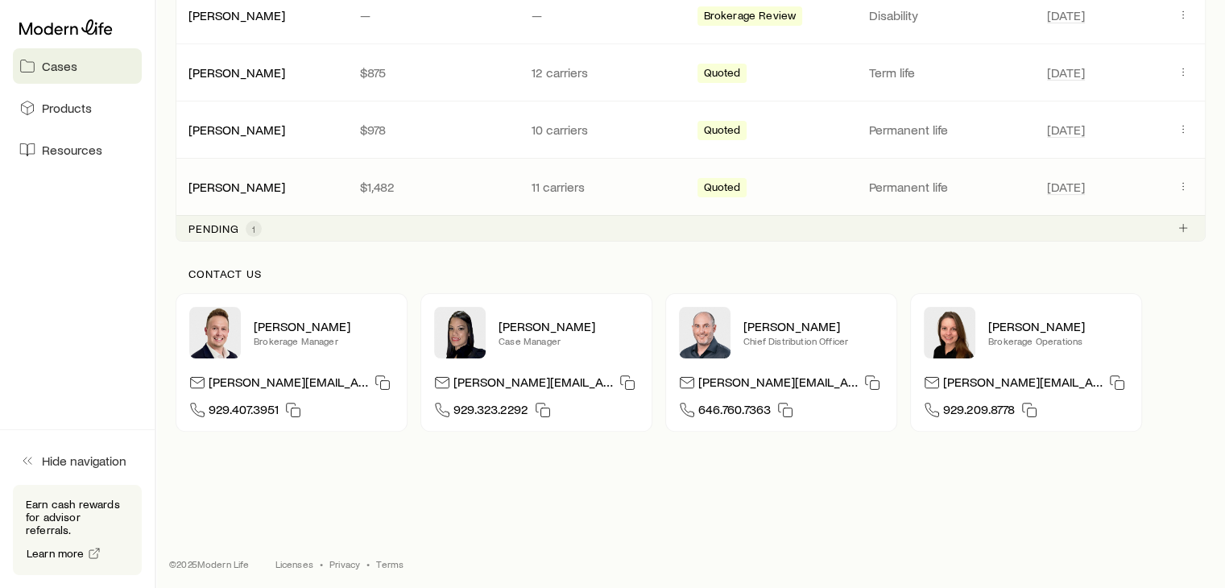
click at [267, 181] on div "[PERSON_NAME]" at bounding box center [262, 187] width 172 height 16
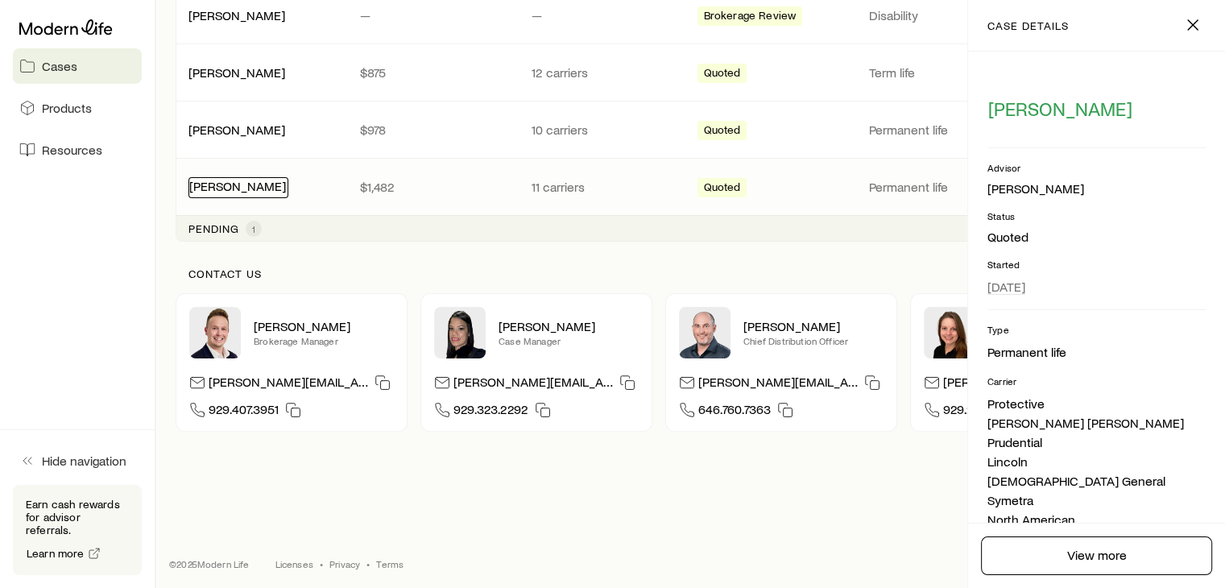
click at [209, 179] on link "[PERSON_NAME]" at bounding box center [237, 185] width 97 height 15
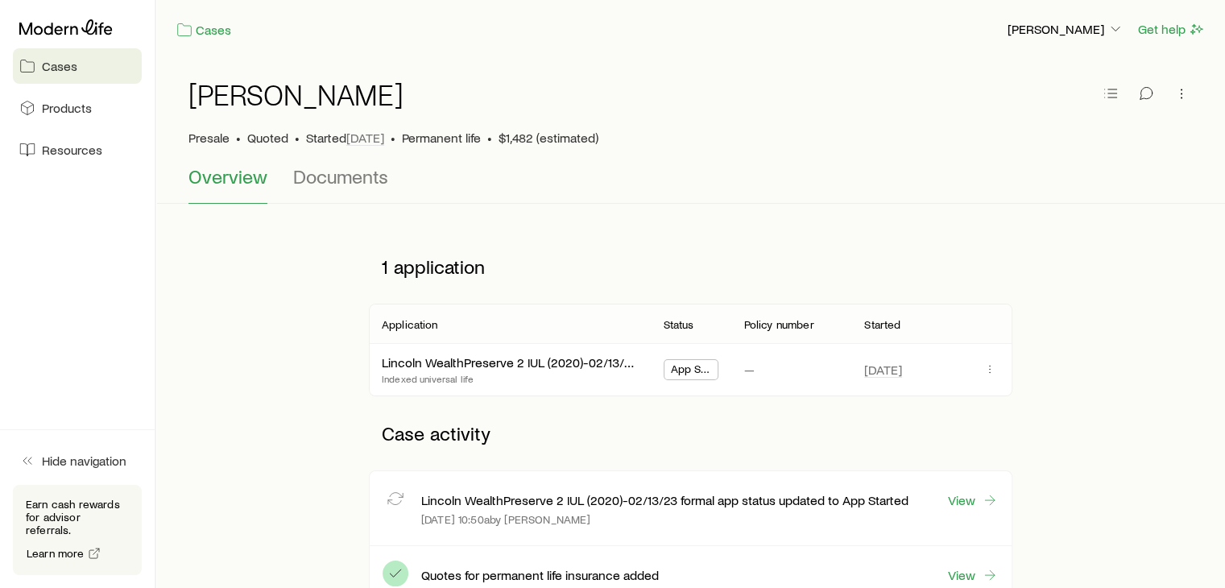
click at [691, 372] on span "App Started" at bounding box center [691, 371] width 41 height 17
click at [675, 368] on span "App Started" at bounding box center [691, 371] width 41 height 17
click at [437, 368] on div "Lincoln WealthPreserve 2 IUL (2020)-02/13/23" at bounding box center [510, 362] width 256 height 21
click at [469, 359] on link "Lincoln WealthPreserve 2 IUL (2020)-02/13/23" at bounding box center [511, 360] width 256 height 15
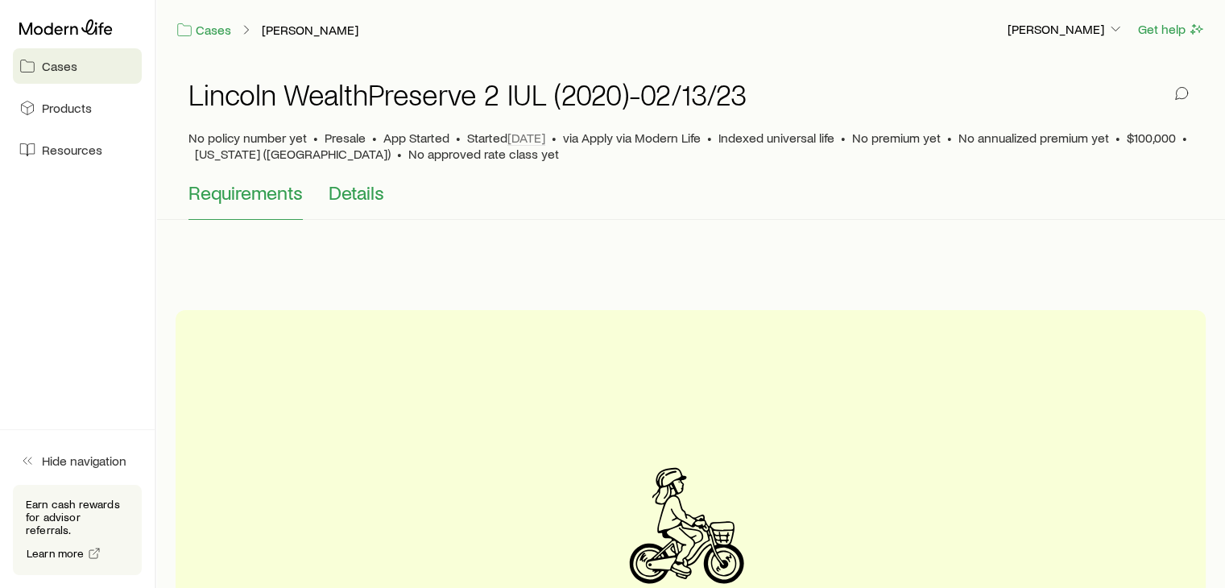
click at [361, 193] on span "Details" at bounding box center [357, 192] width 56 height 23
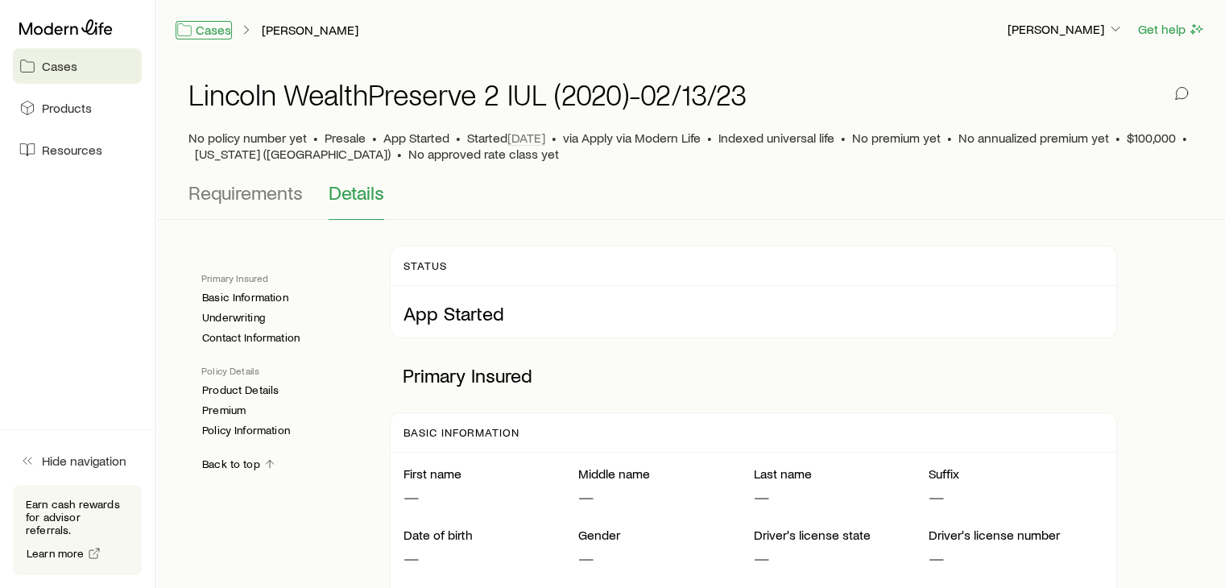
click at [210, 36] on link "Cases" at bounding box center [204, 30] width 56 height 19
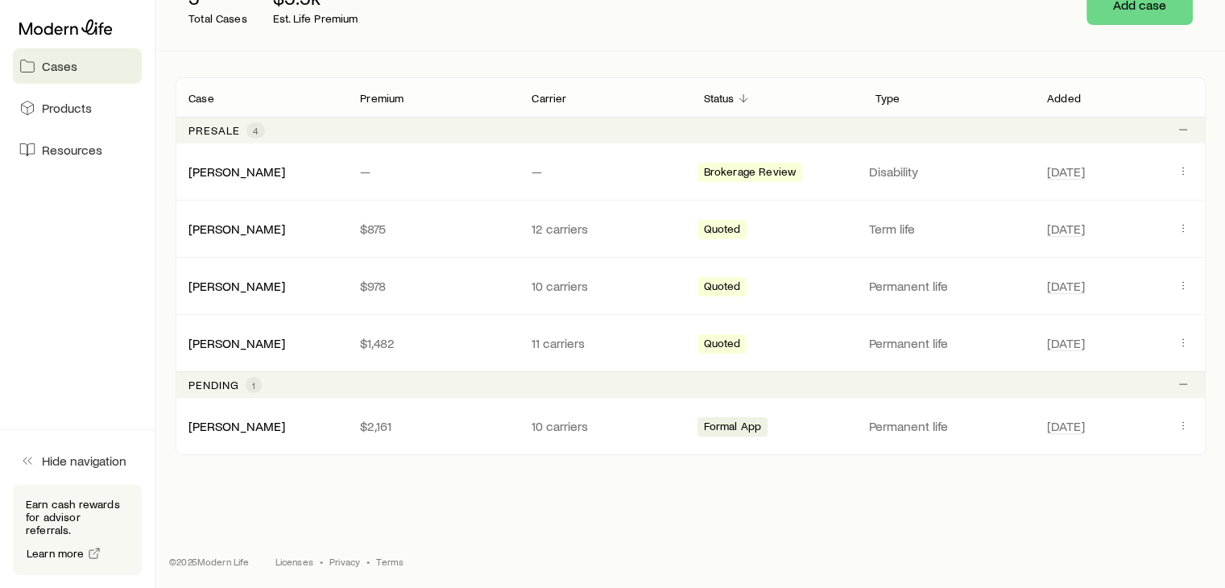
scroll to position [231, 0]
click at [220, 384] on p "Pending" at bounding box center [214, 384] width 51 height 13
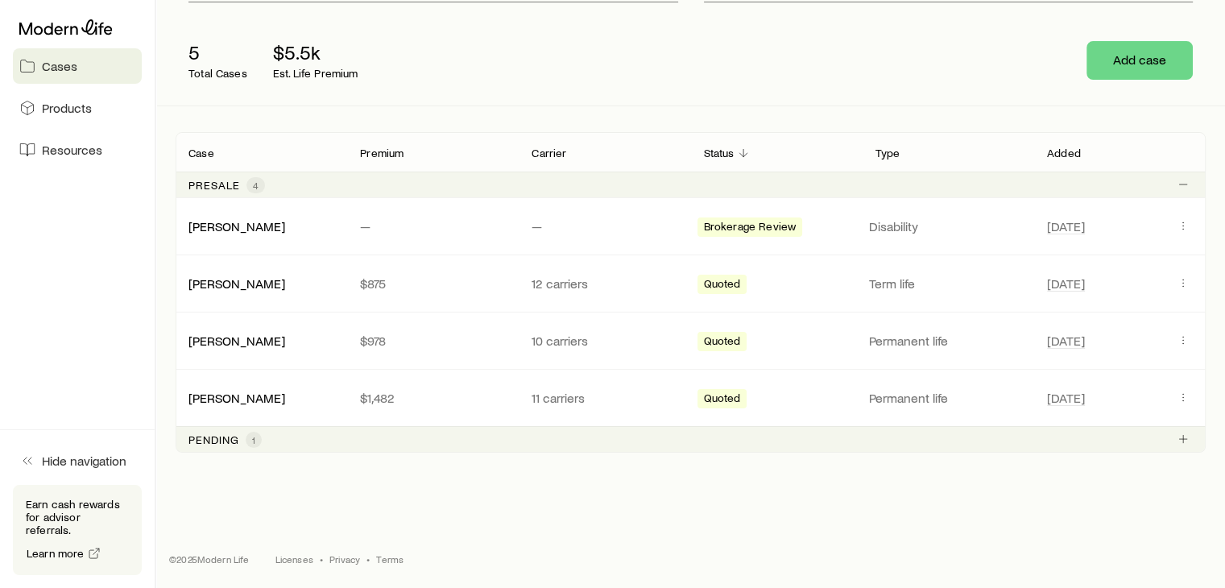
scroll to position [174, 0]
click at [238, 435] on p "Pending" at bounding box center [214, 441] width 51 height 13
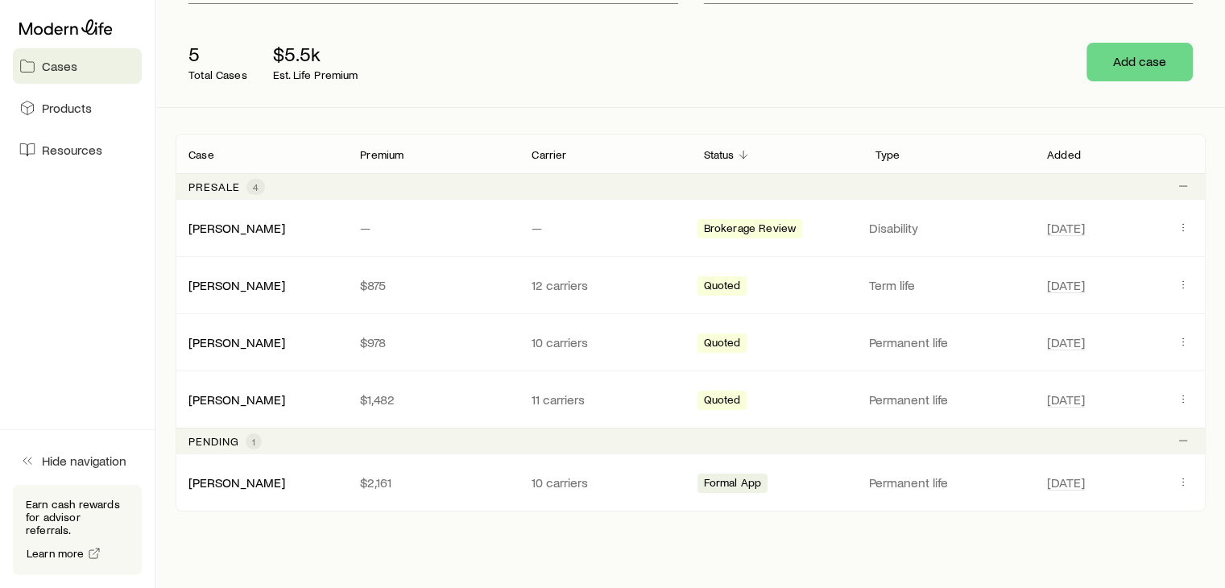
scroll to position [231, 0]
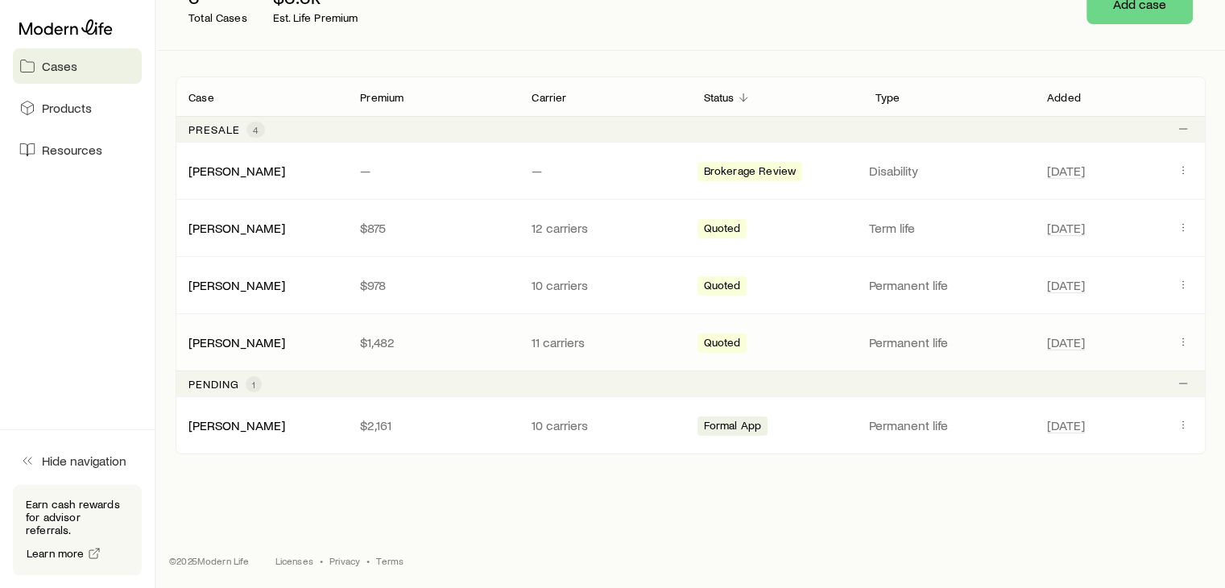
click at [224, 350] on div "[PERSON_NAME] $1,482 11 carriers Quoted Permanent life [DATE]" at bounding box center [691, 342] width 1030 height 56
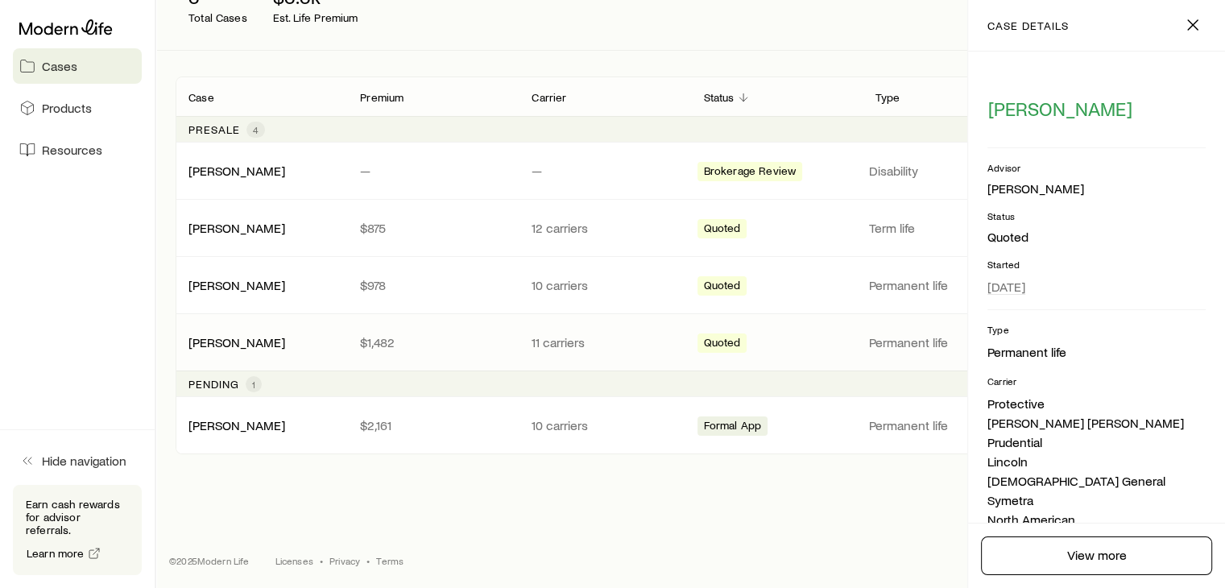
click at [213, 350] on div "[PERSON_NAME] $1,482 11 carriers Quoted Permanent life [DATE]" at bounding box center [691, 342] width 1030 height 56
click at [202, 342] on link "[PERSON_NAME]" at bounding box center [237, 341] width 97 height 15
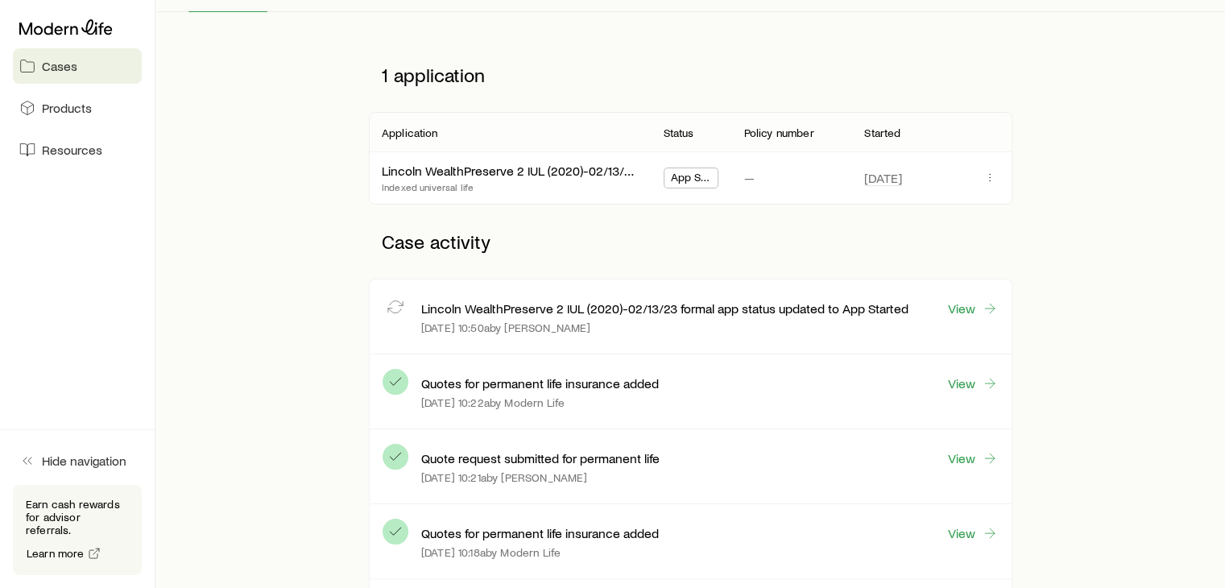
scroll to position [258, 0]
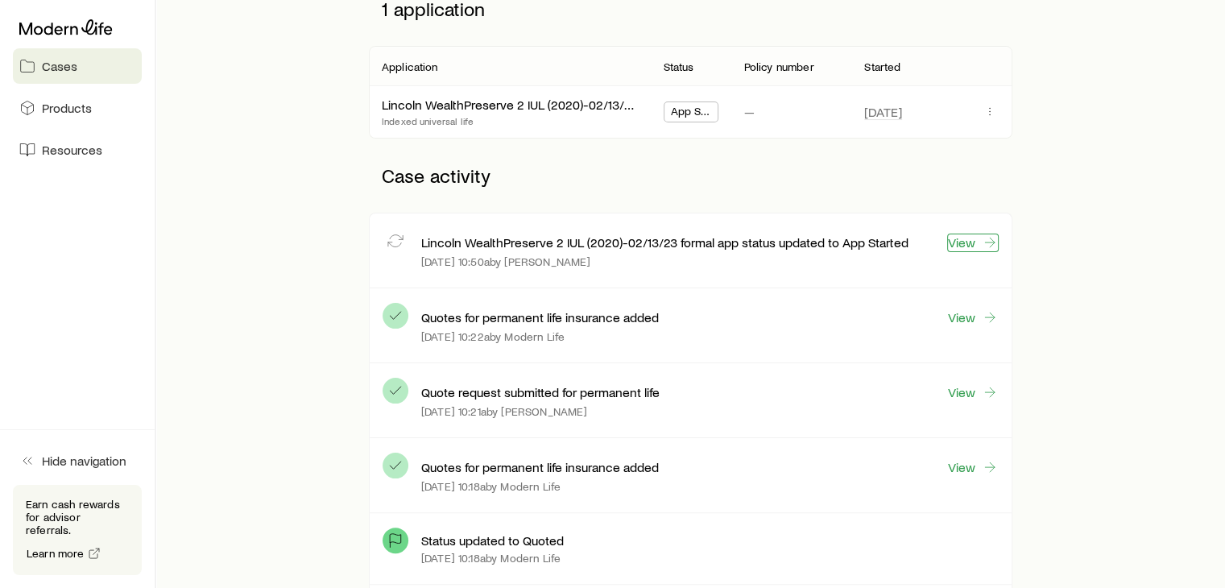
click at [964, 243] on link "View" at bounding box center [973, 243] width 52 height 19
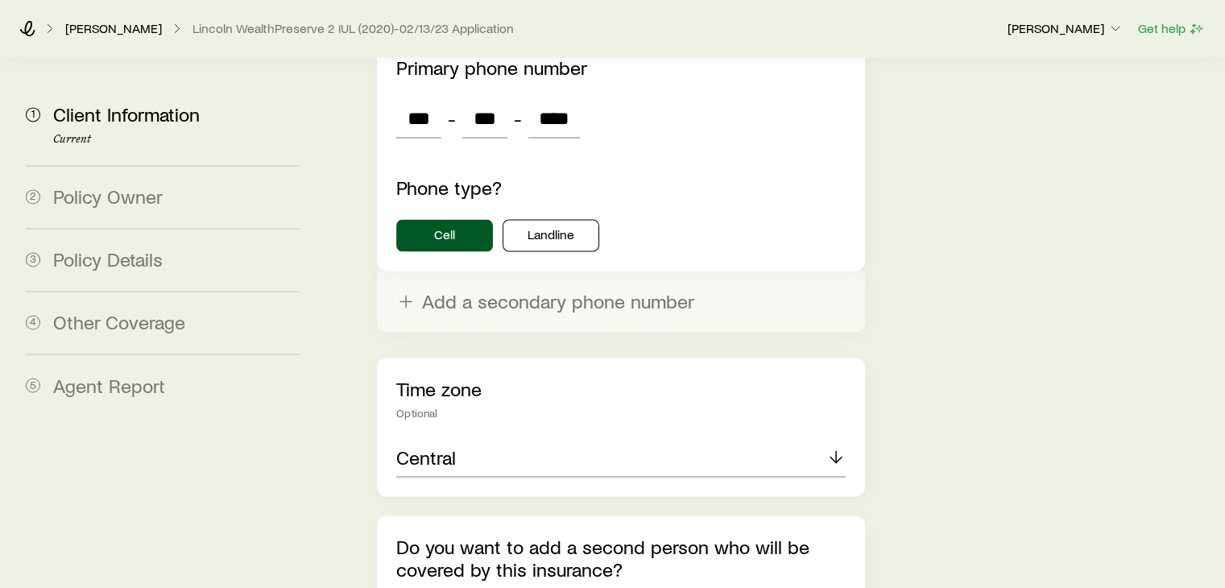
scroll to position [2845, 0]
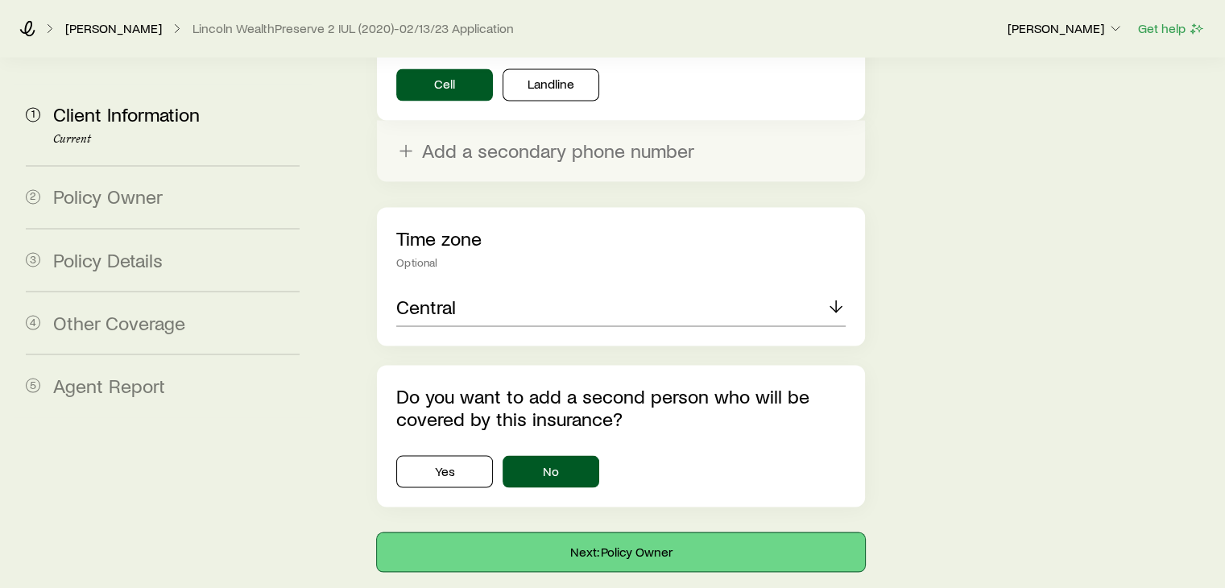
click at [586, 532] on button "Next: Policy Owner" at bounding box center [620, 551] width 487 height 39
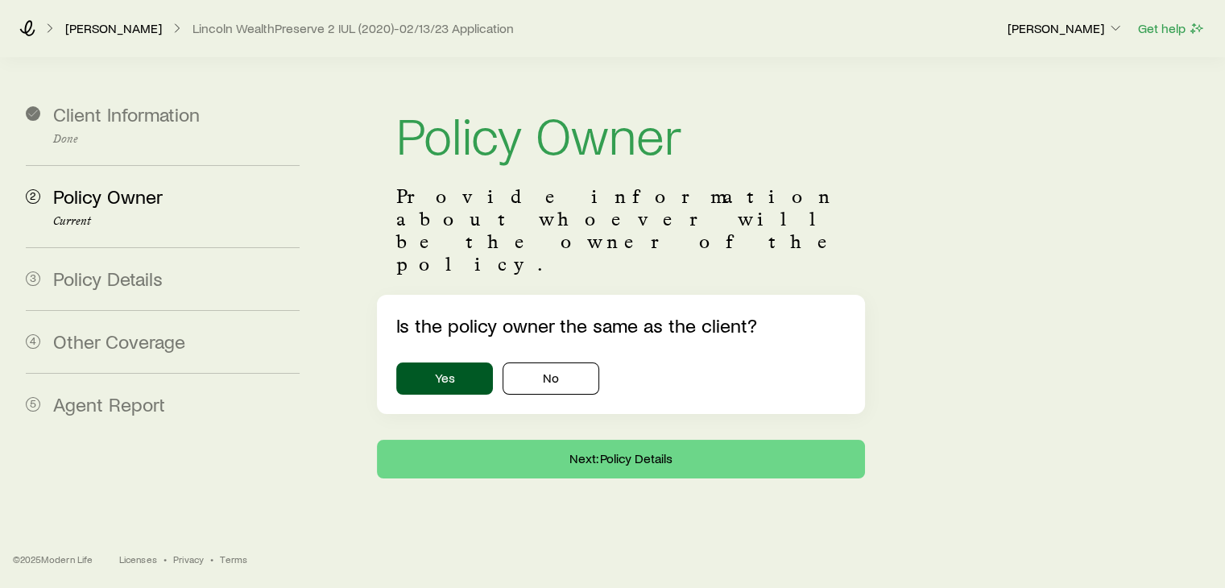
scroll to position [0, 0]
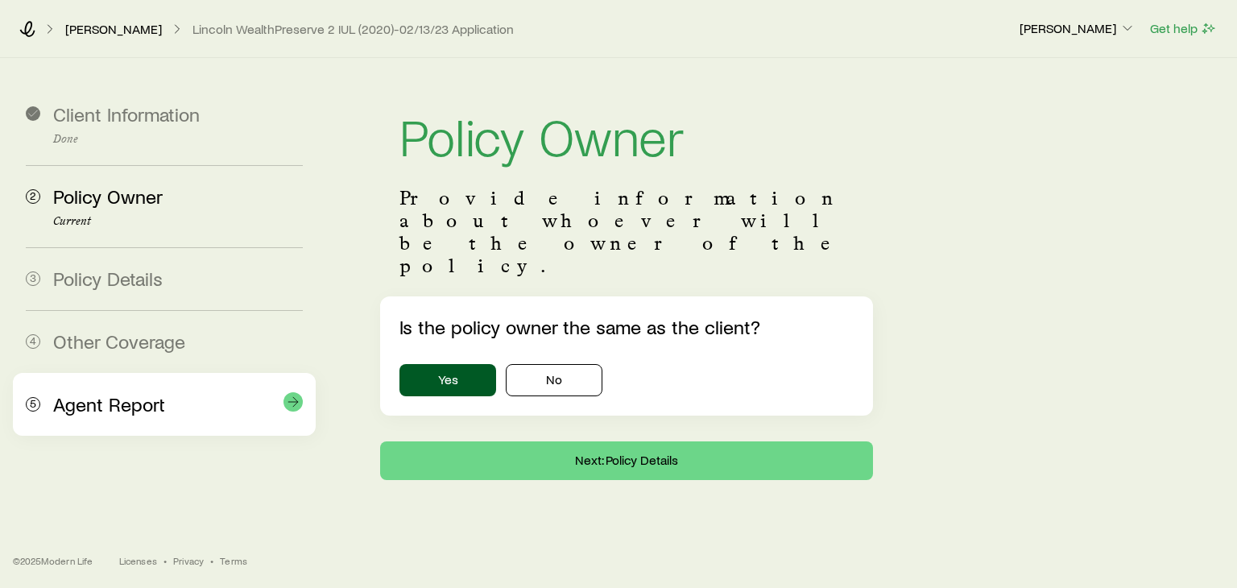
click at [129, 403] on span "Agent Report" at bounding box center [109, 403] width 112 height 23
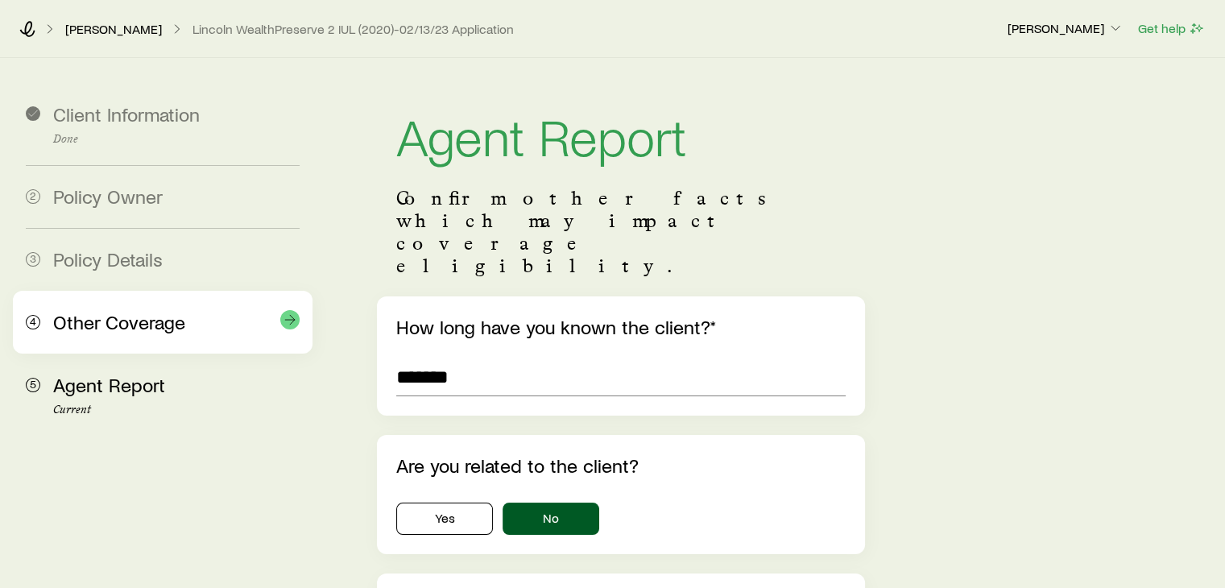
click at [150, 323] on span "Other Coverage" at bounding box center [119, 321] width 132 height 23
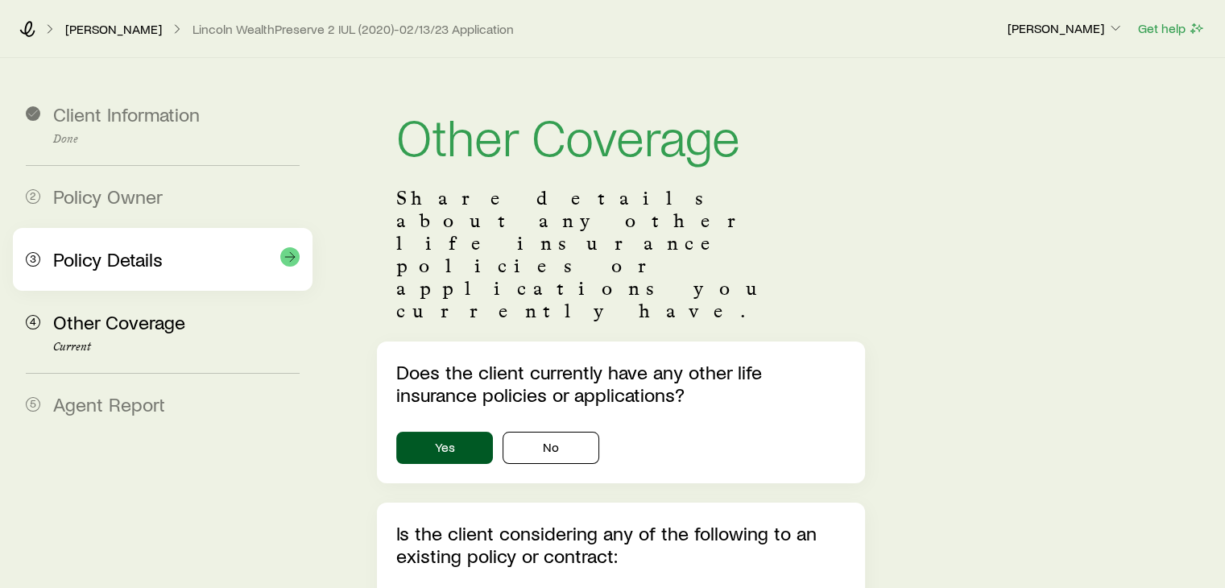
click at [139, 269] on span "Policy Details" at bounding box center [108, 258] width 110 height 23
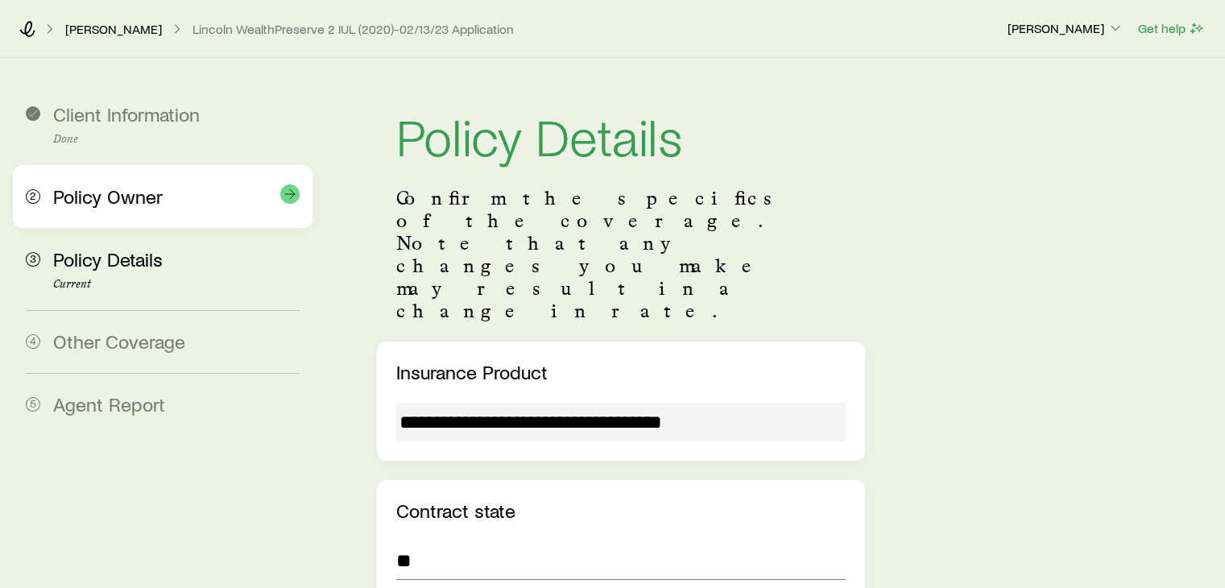
click at [139, 215] on div "2 Policy Owner" at bounding box center [163, 196] width 274 height 63
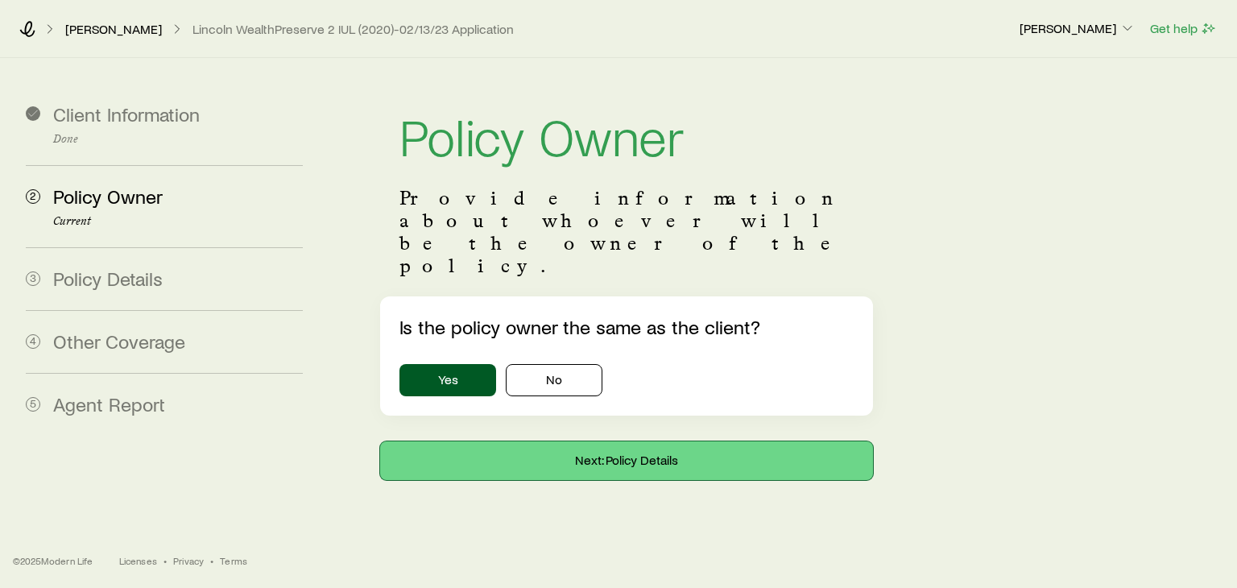
click at [587, 441] on button "Next: Policy Details" at bounding box center [626, 460] width 493 height 39
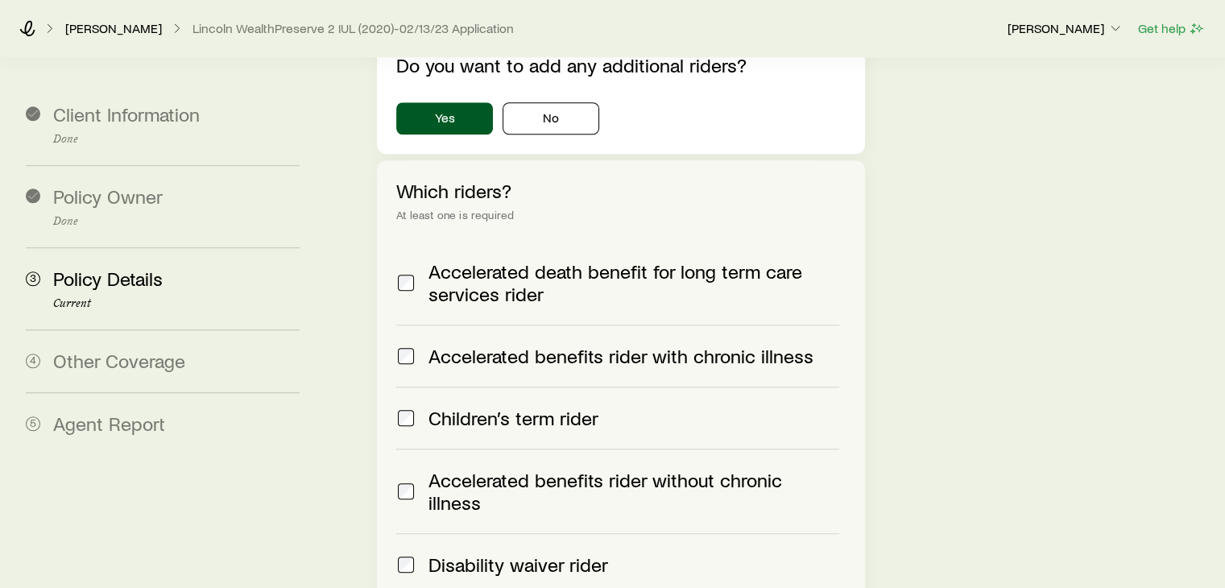
scroll to position [1611, 0]
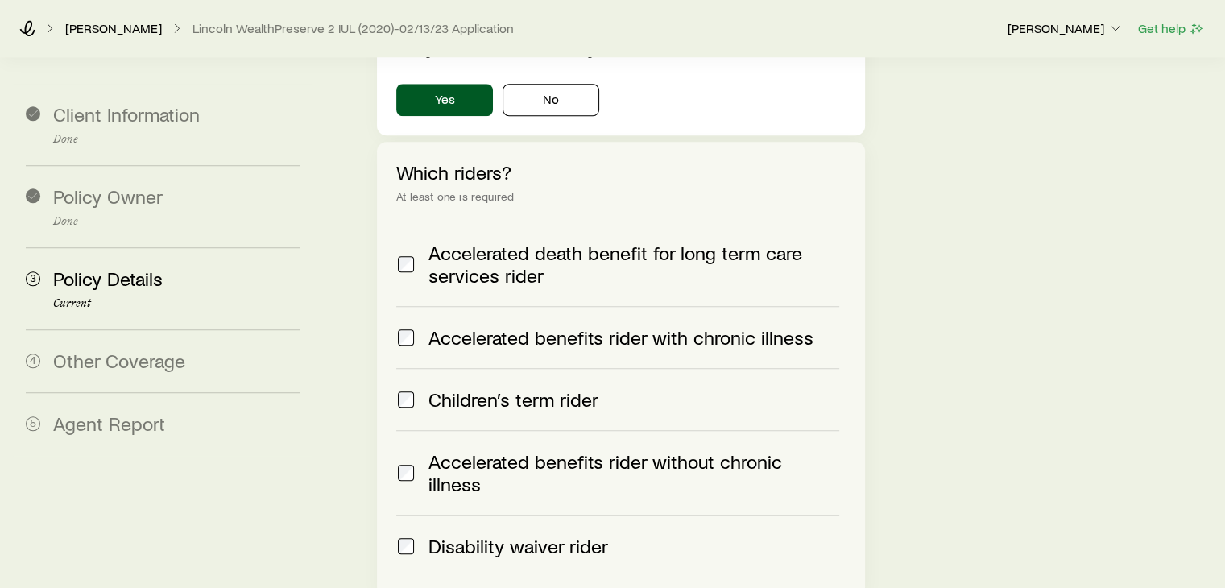
click at [400, 450] on span at bounding box center [405, 472] width 19 height 45
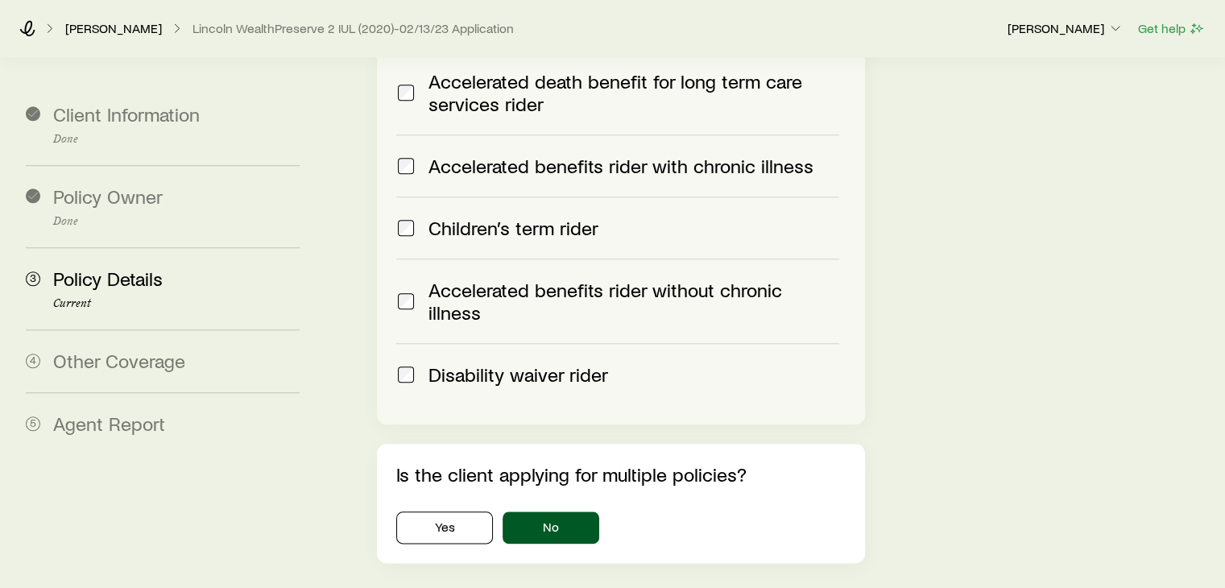
scroll to position [1817, 0]
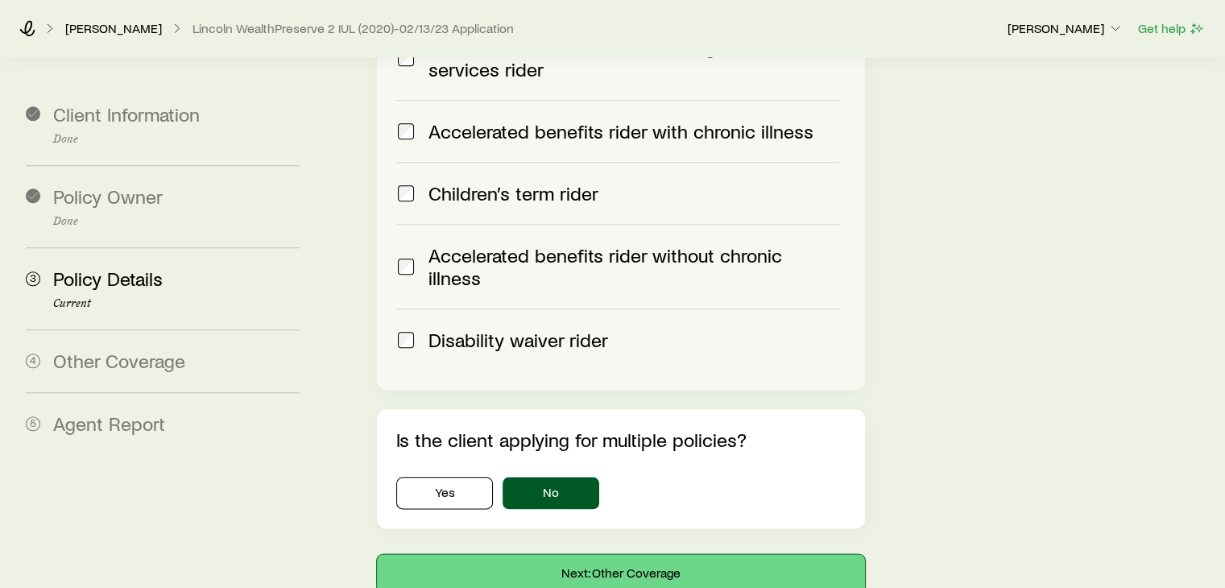
click at [596, 554] on button "Next: Other Coverage" at bounding box center [620, 573] width 487 height 39
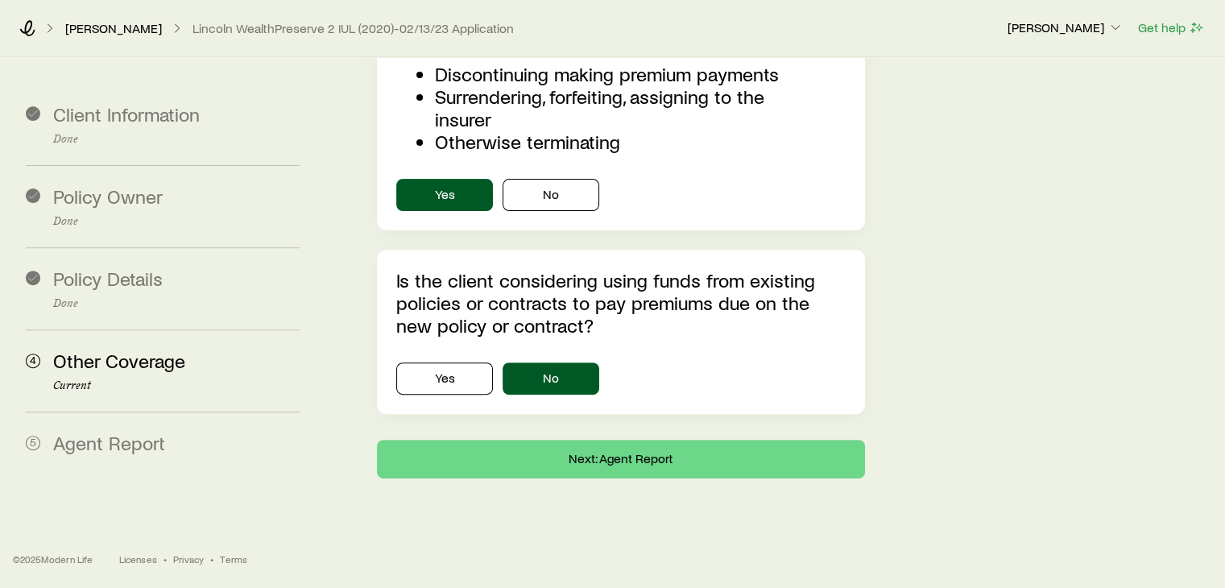
scroll to position [0, 0]
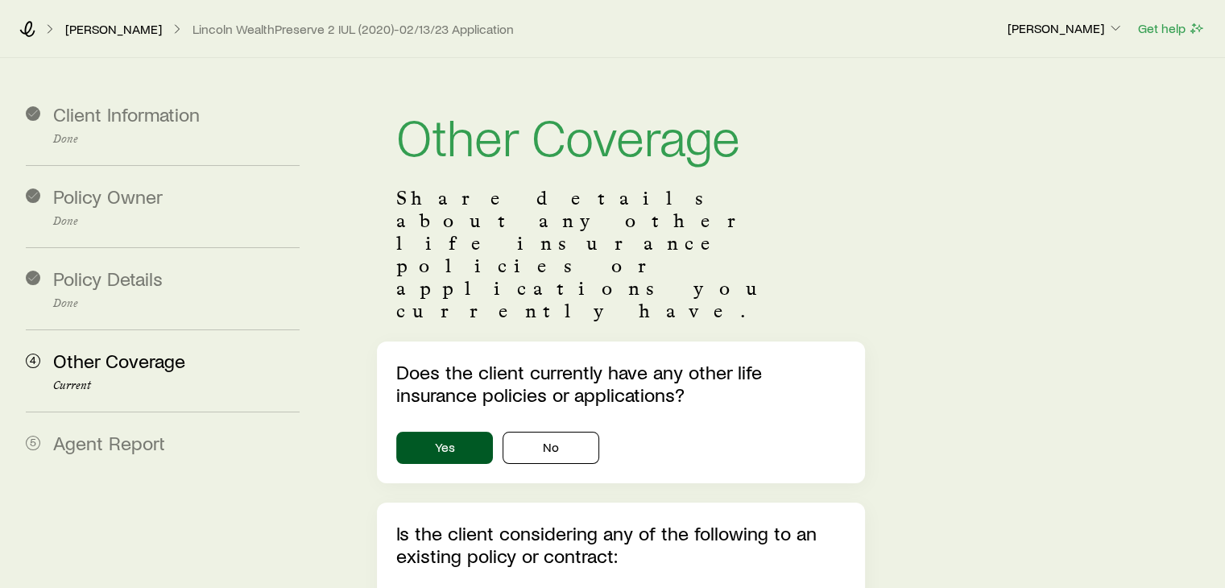
click at [696, 522] on p "Is the client considering any of the following to an existing policy or contrac…" at bounding box center [620, 544] width 449 height 45
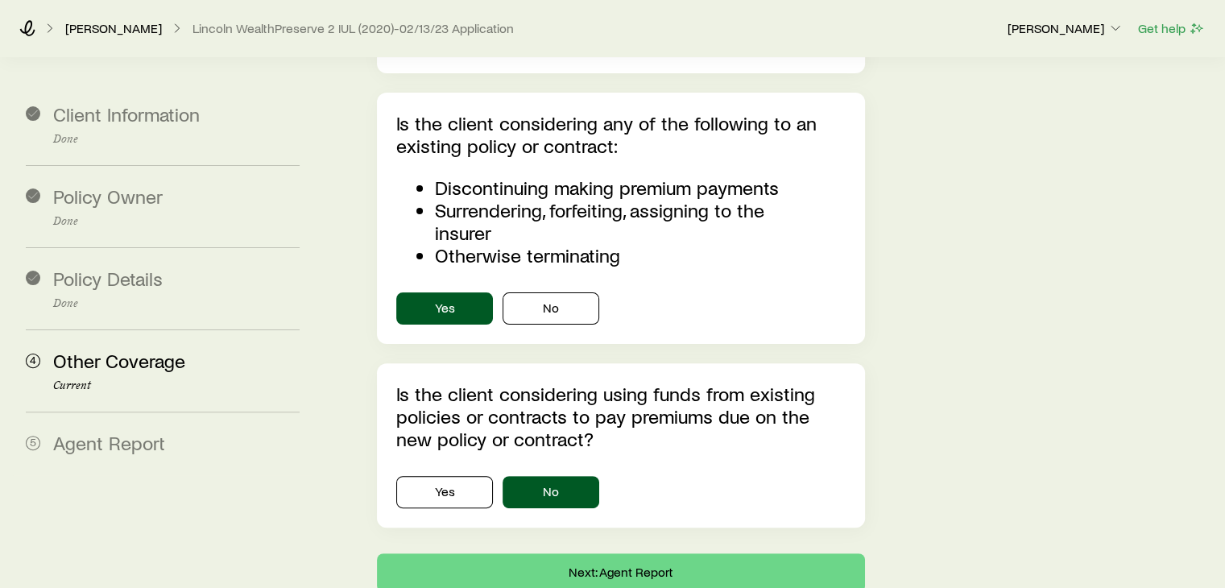
scroll to position [411, 0]
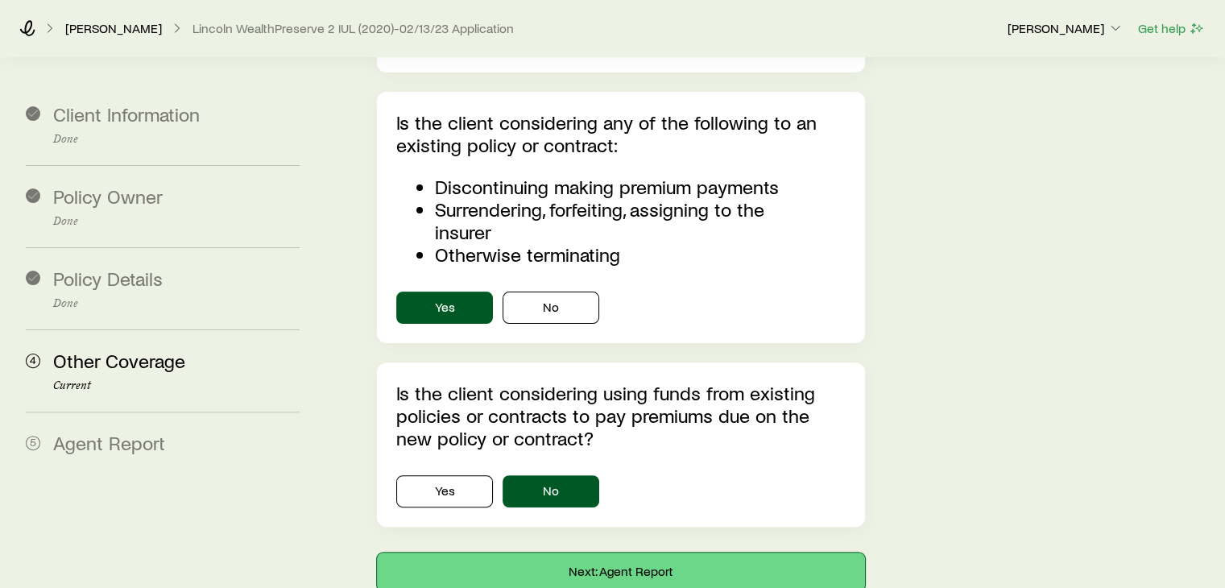
click at [598, 553] on button "Next: Agent Report" at bounding box center [620, 572] width 487 height 39
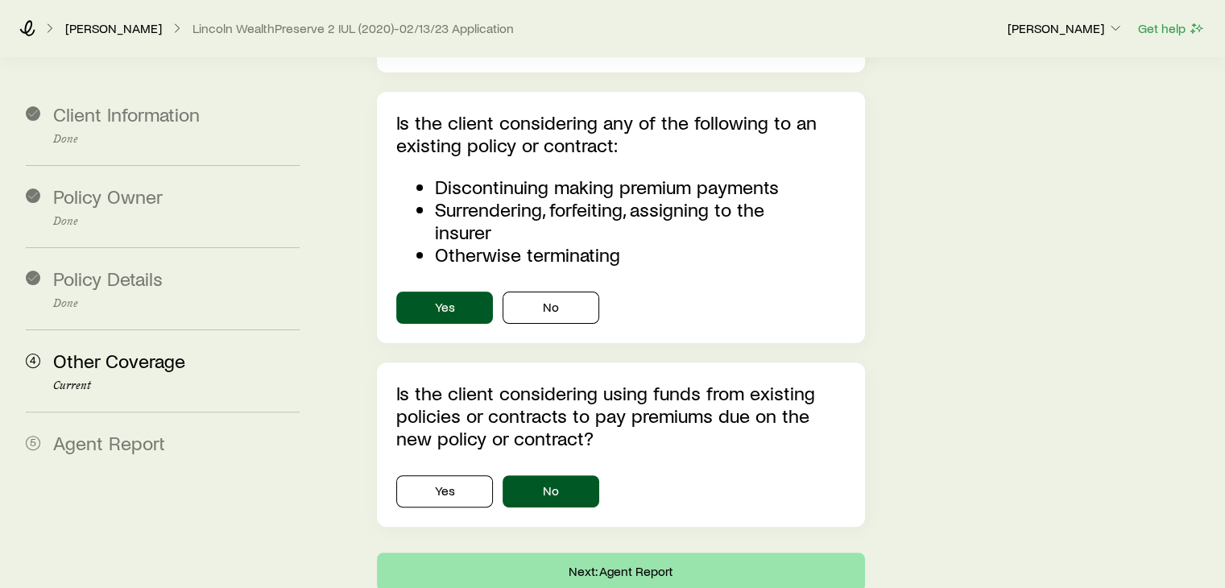
scroll to position [0, 0]
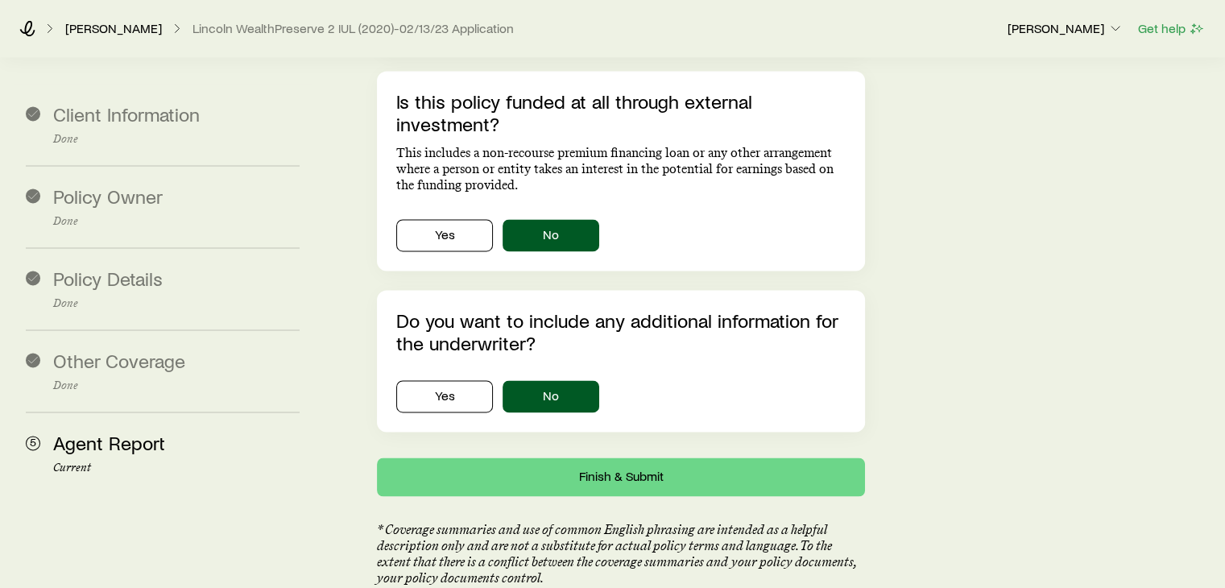
scroll to position [2437, 0]
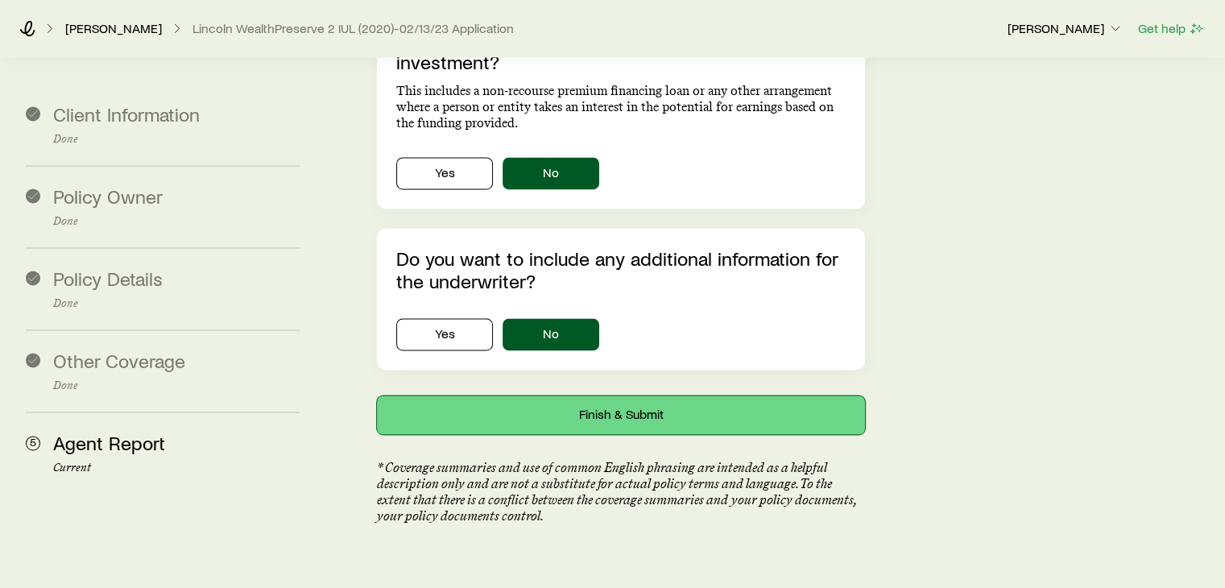
click at [605, 396] on button "Finish & Submit" at bounding box center [620, 415] width 487 height 39
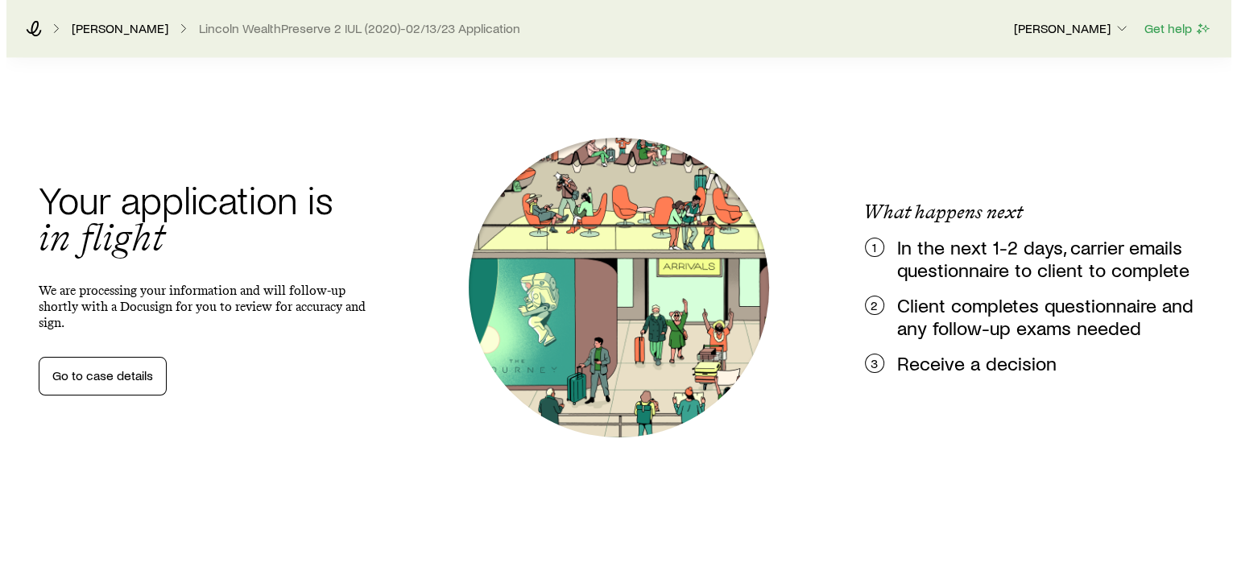
scroll to position [0, 0]
